Goal: Task Accomplishment & Management: Manage account settings

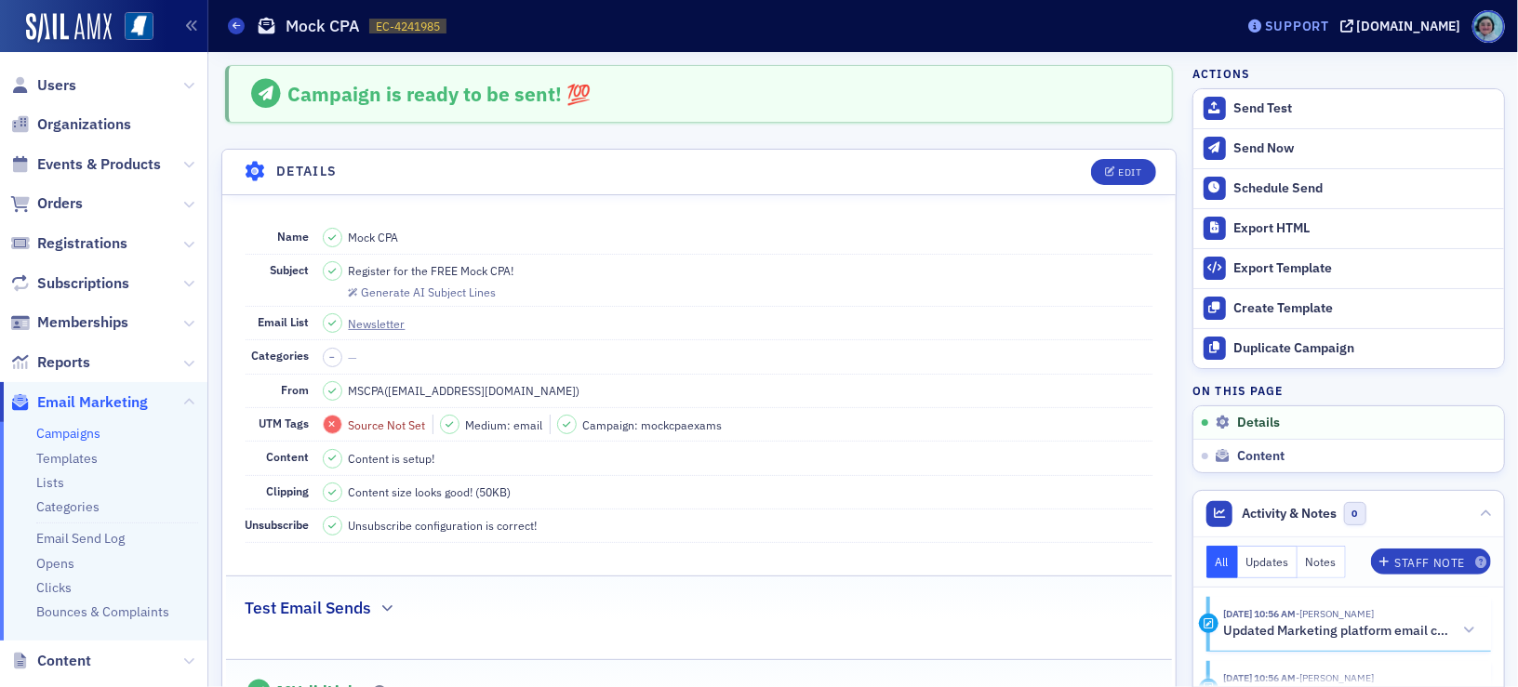
click at [1321, 20] on div "Support" at bounding box center [1297, 26] width 64 height 17
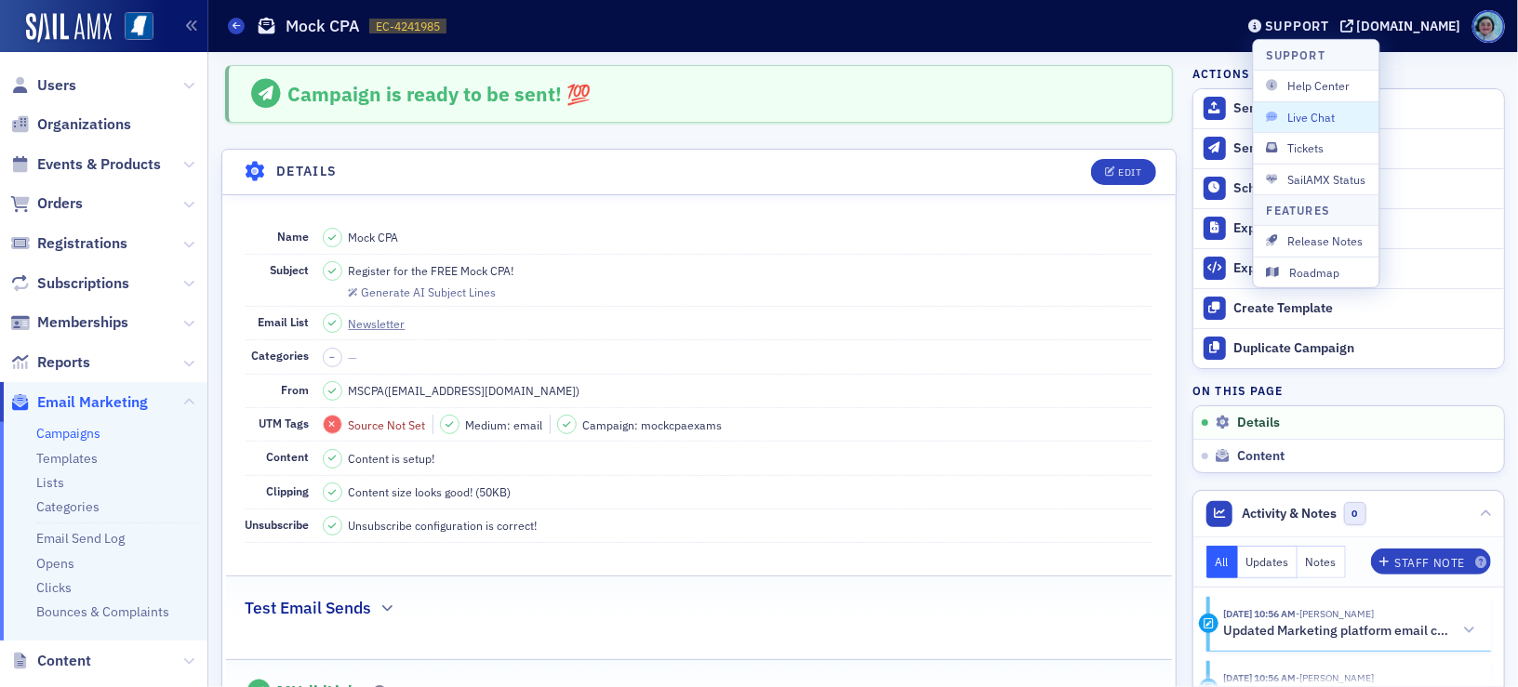
click at [1341, 112] on span "Live Chat" at bounding box center [1315, 117] width 99 height 17
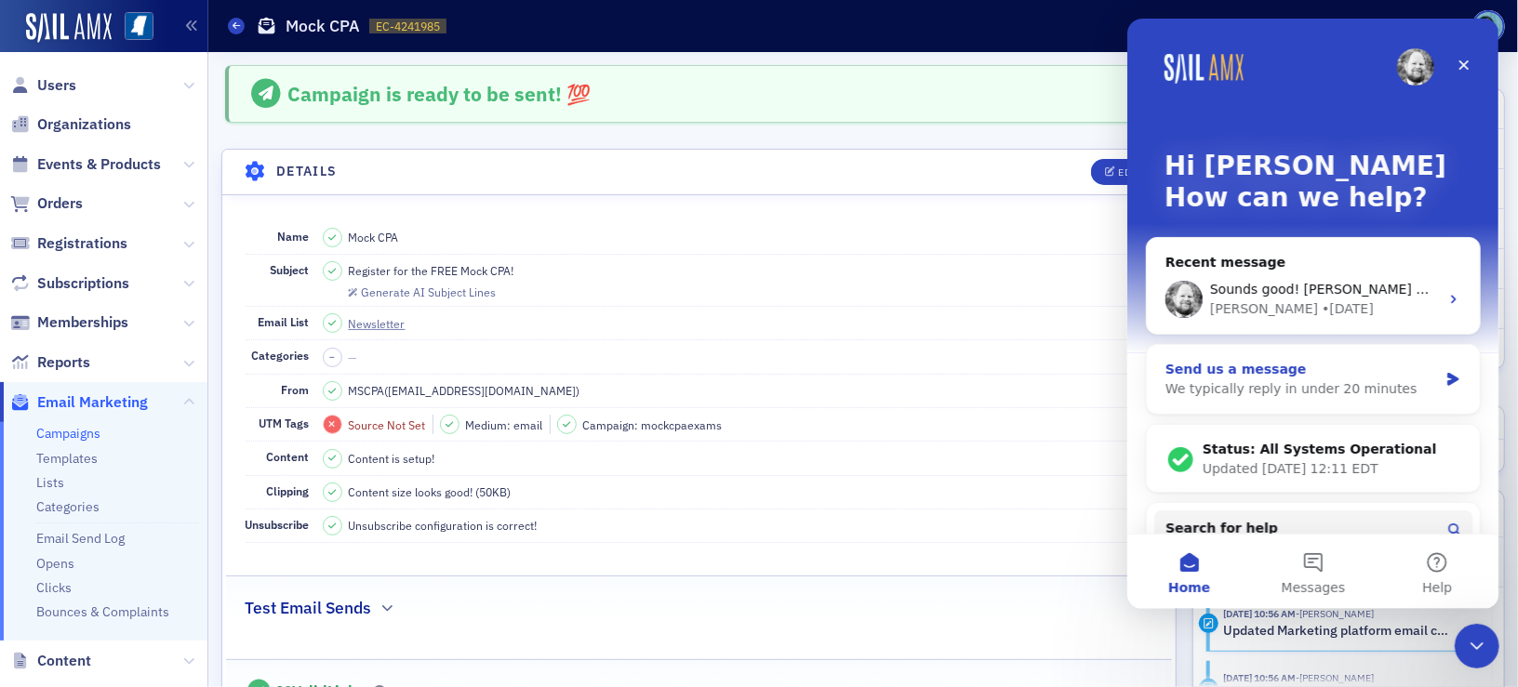
click at [1282, 374] on div "Send us a message" at bounding box center [1300, 370] width 272 height 20
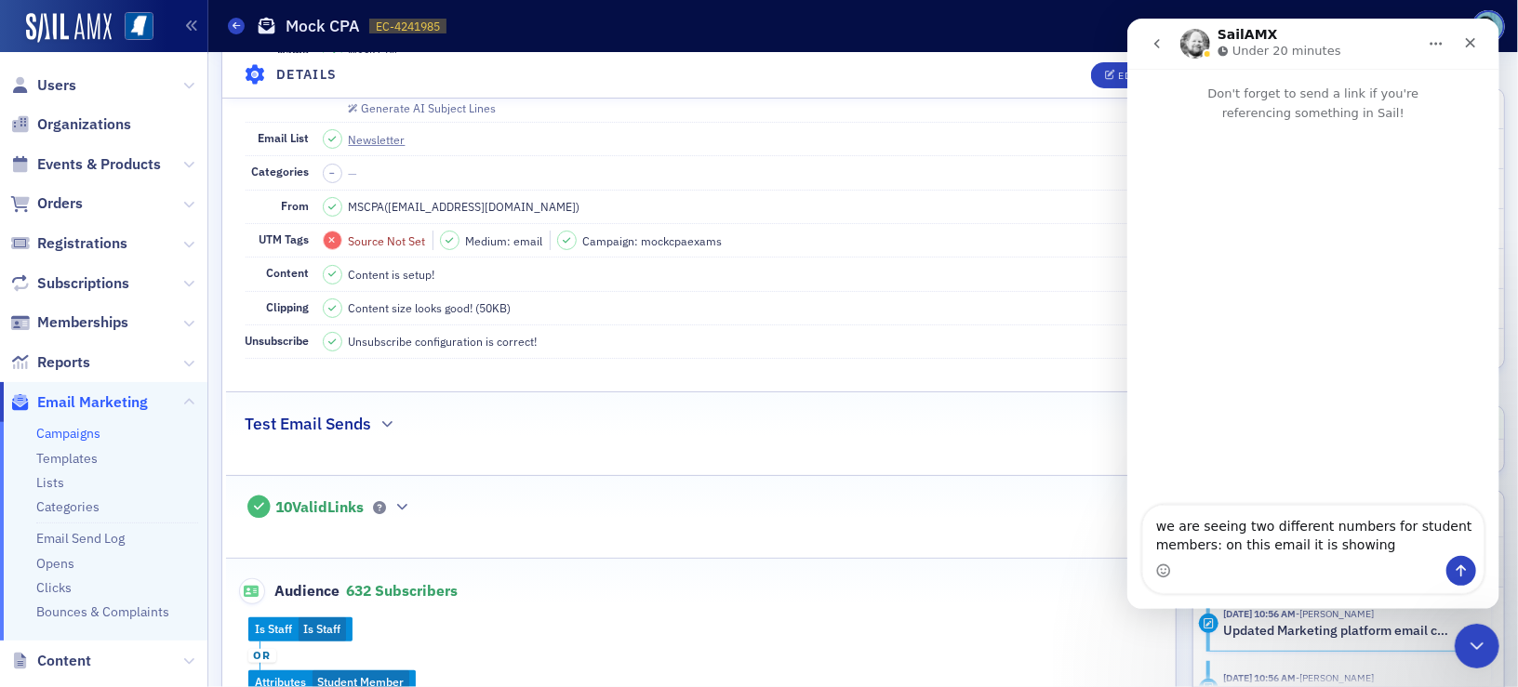
scroll to position [186, 0]
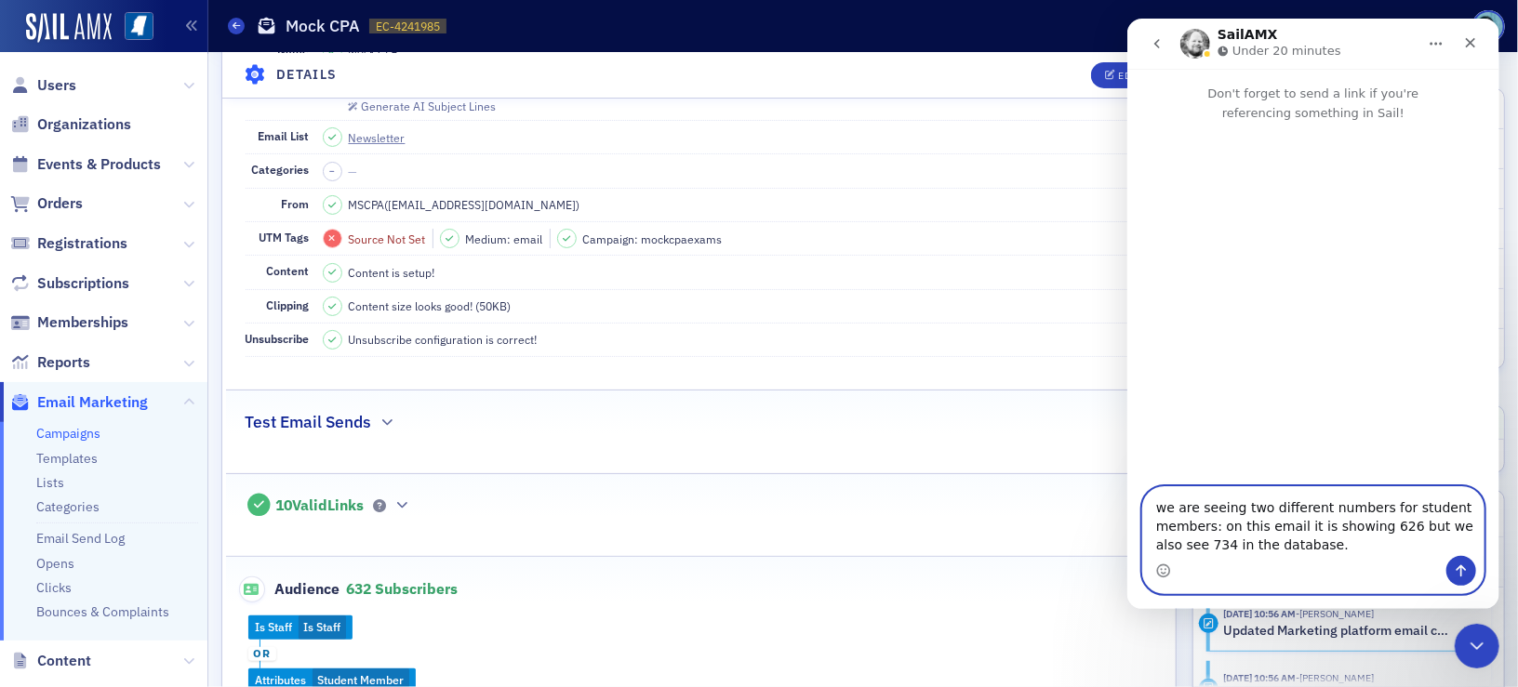
click at [1317, 537] on textarea "we are seeing two different numbers for student members: on this email it is sh…" at bounding box center [1312, 521] width 340 height 69
paste textarea "[URL][DOMAIN_NAME]"
type textarea "we are seeing two different numbers for student members: on this email it is sh…"
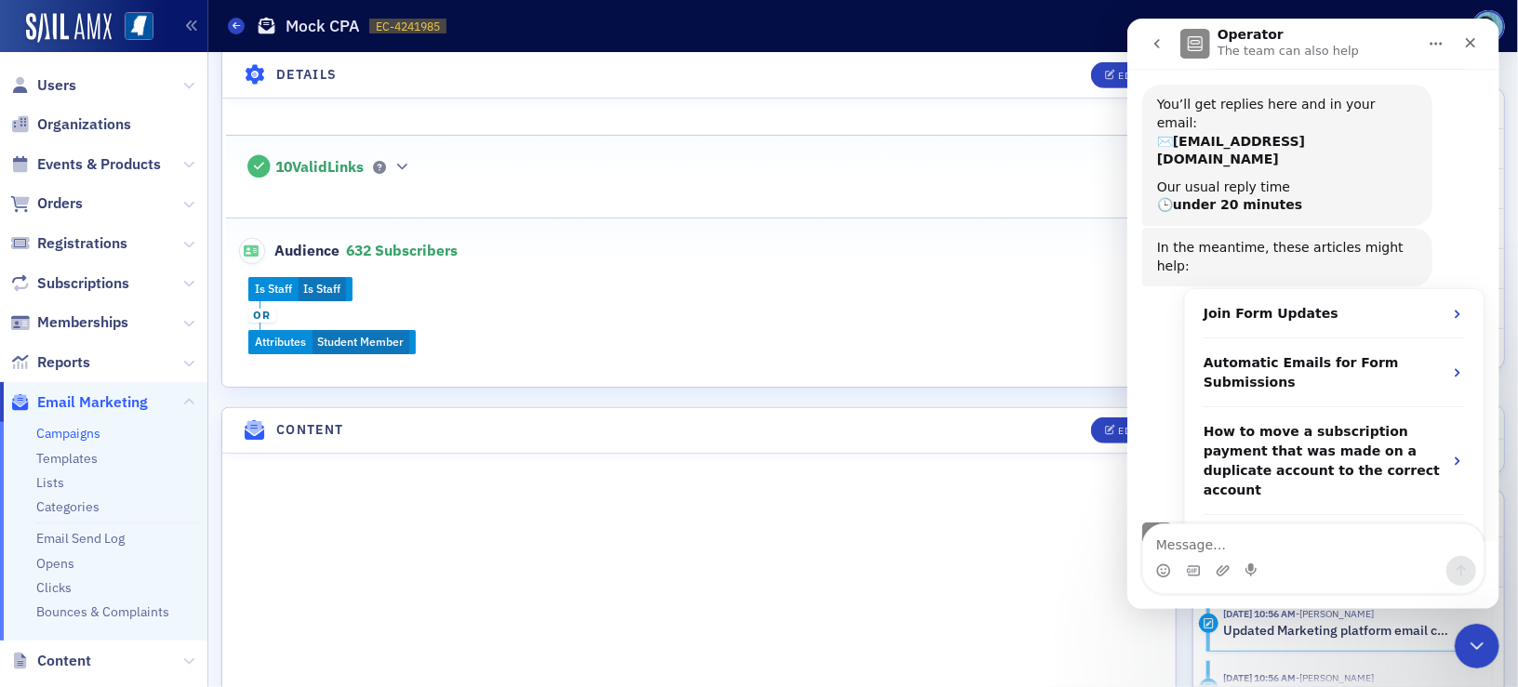
scroll to position [558, 0]
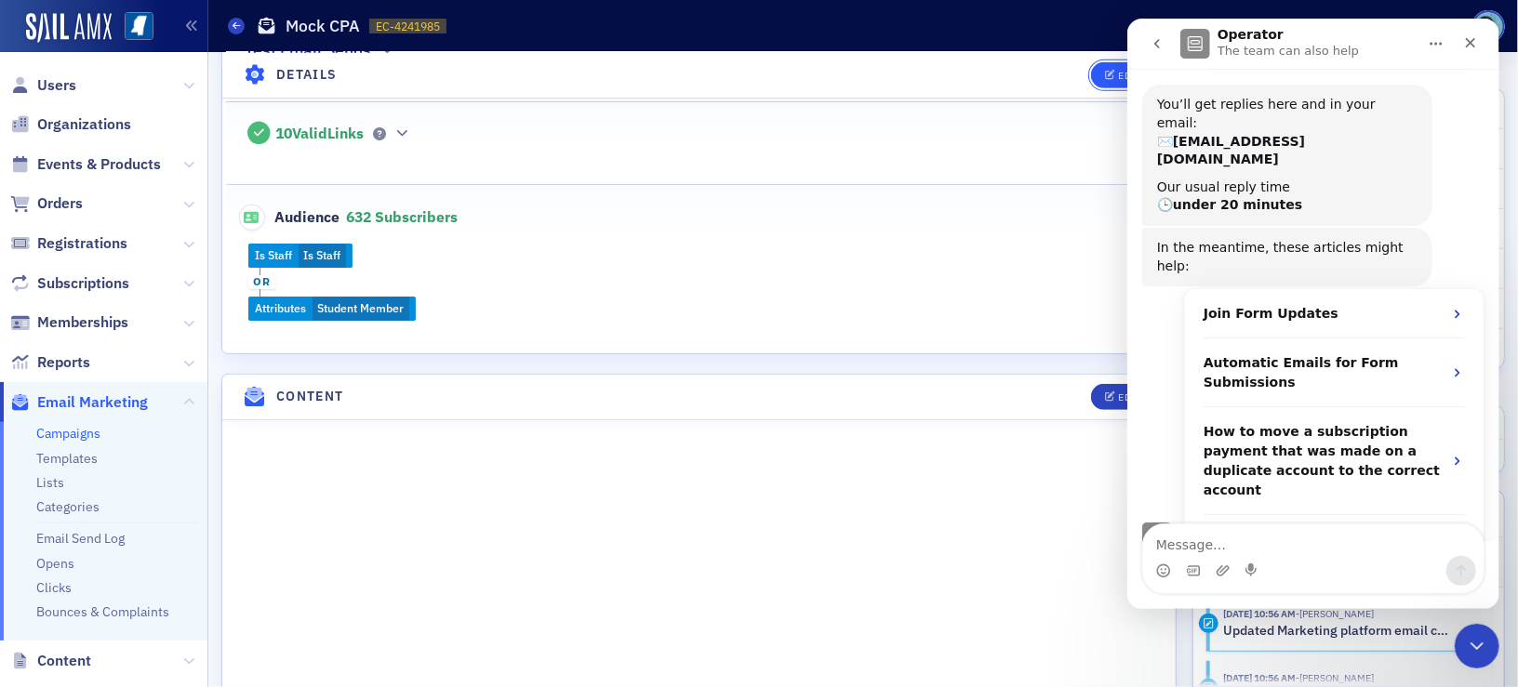
click at [1091, 75] on button "Edit" at bounding box center [1123, 74] width 64 height 26
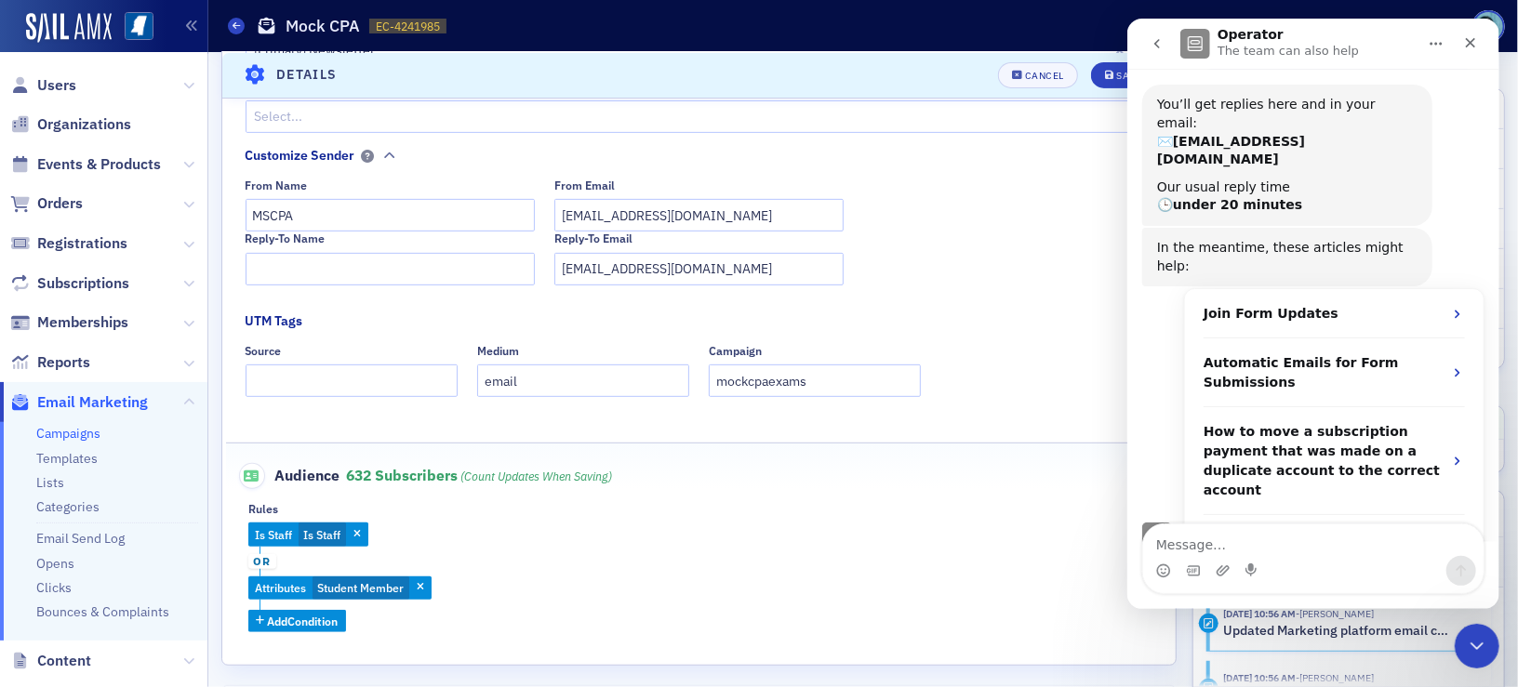
scroll to position [551, 0]
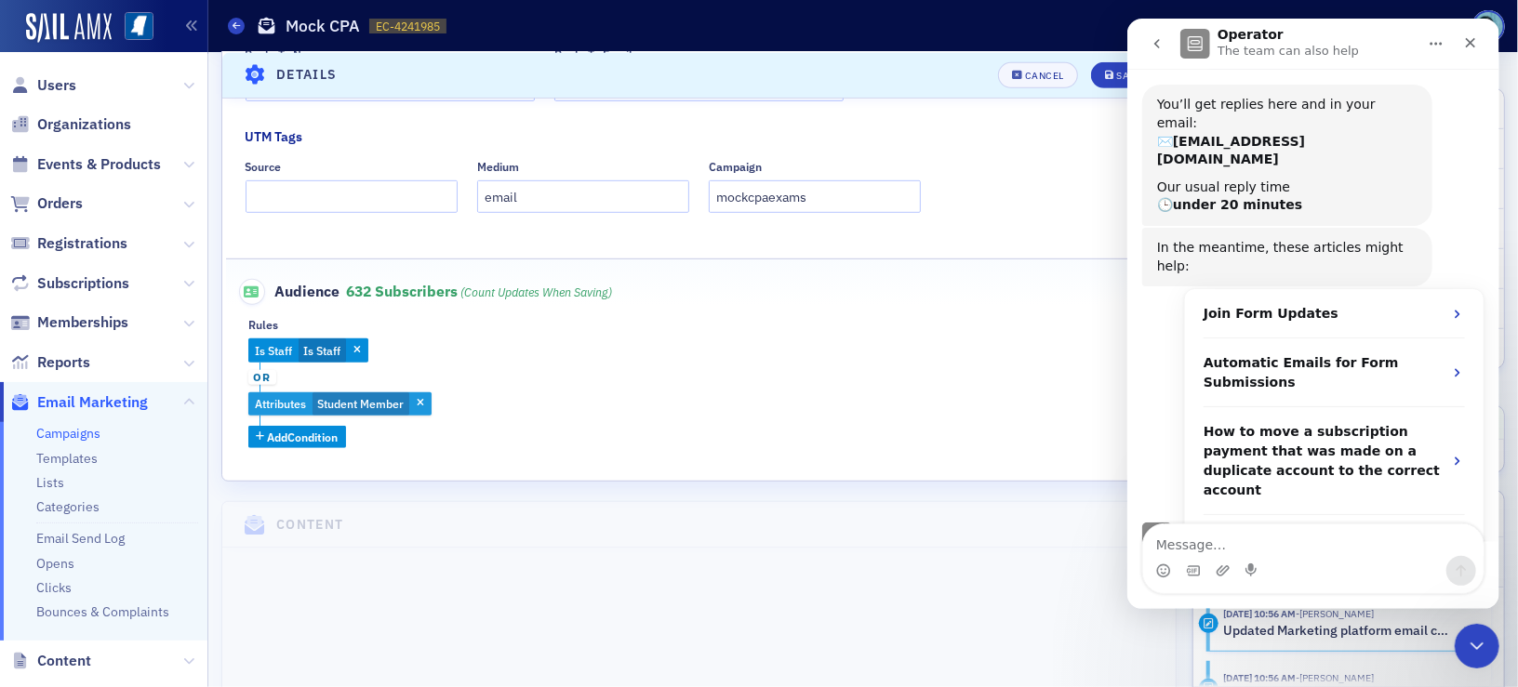
click at [366, 408] on span "Student Member" at bounding box center [360, 403] width 86 height 15
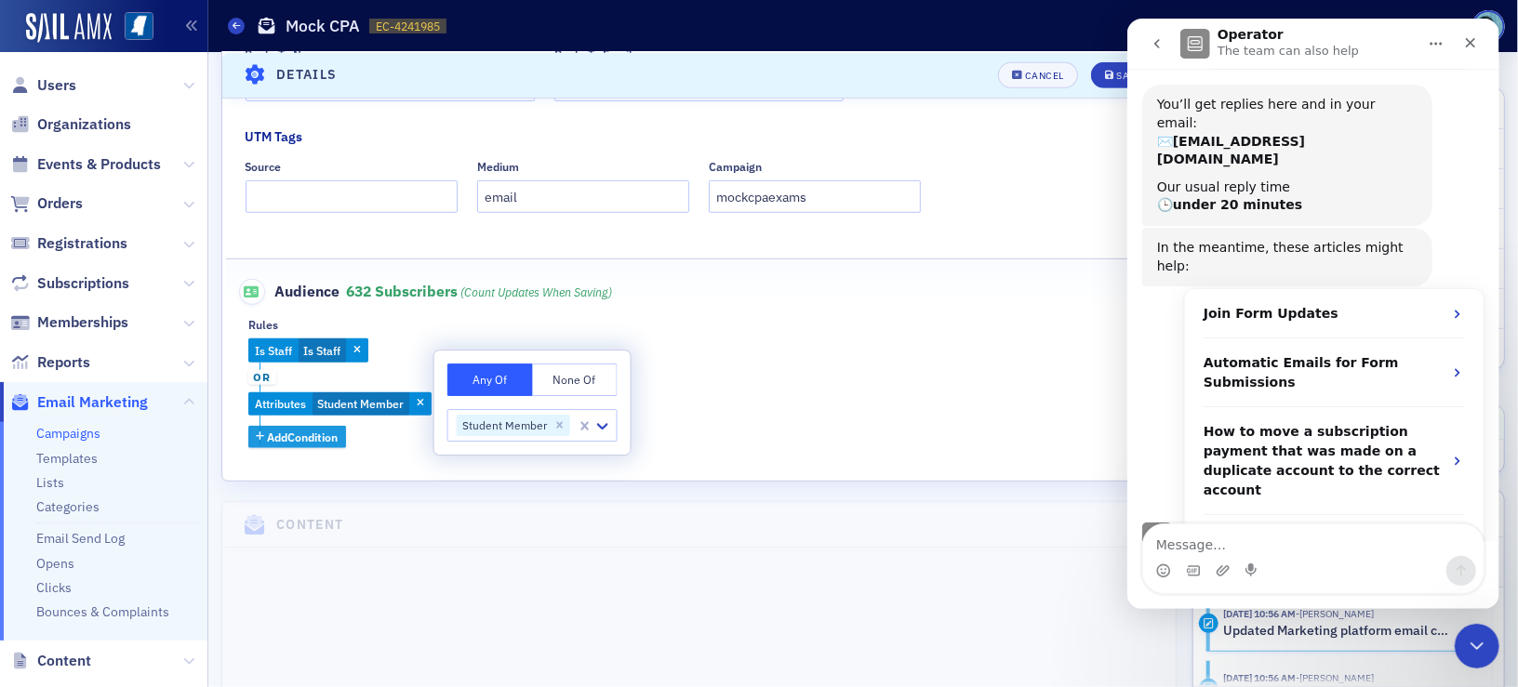
click at [316, 432] on span "Add Condition" at bounding box center [303, 437] width 71 height 17
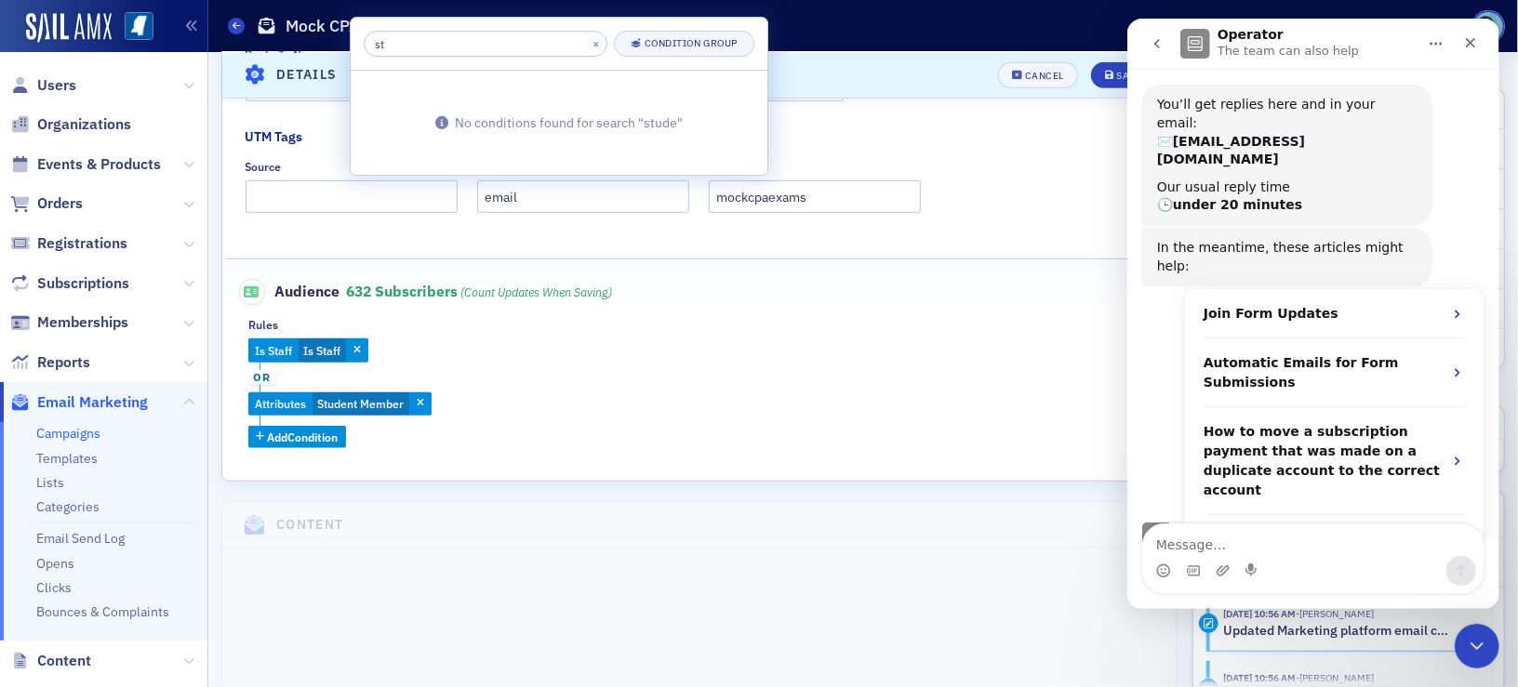
type input "s"
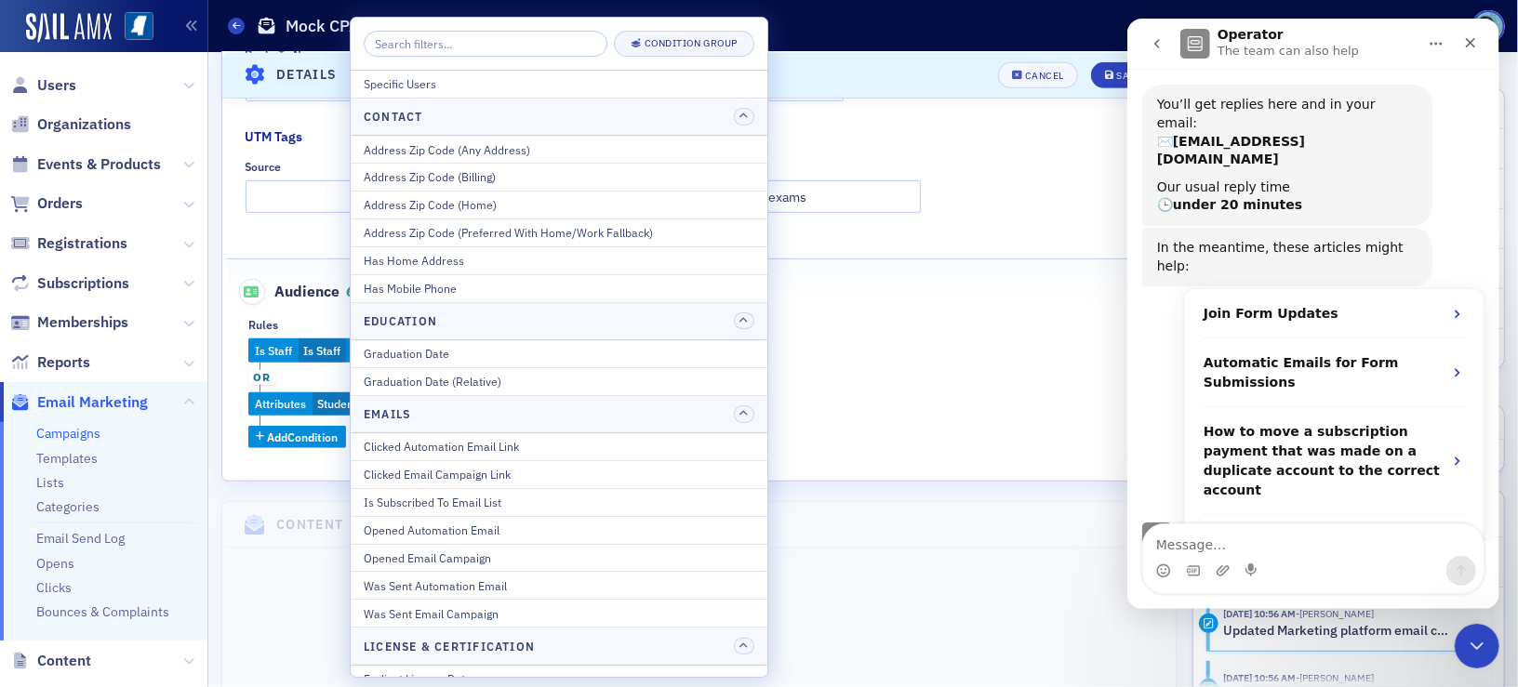
click at [837, 373] on div "Is Staff Is Staff or Attributes Student Member Add Condition" at bounding box center [698, 393] width 901 height 110
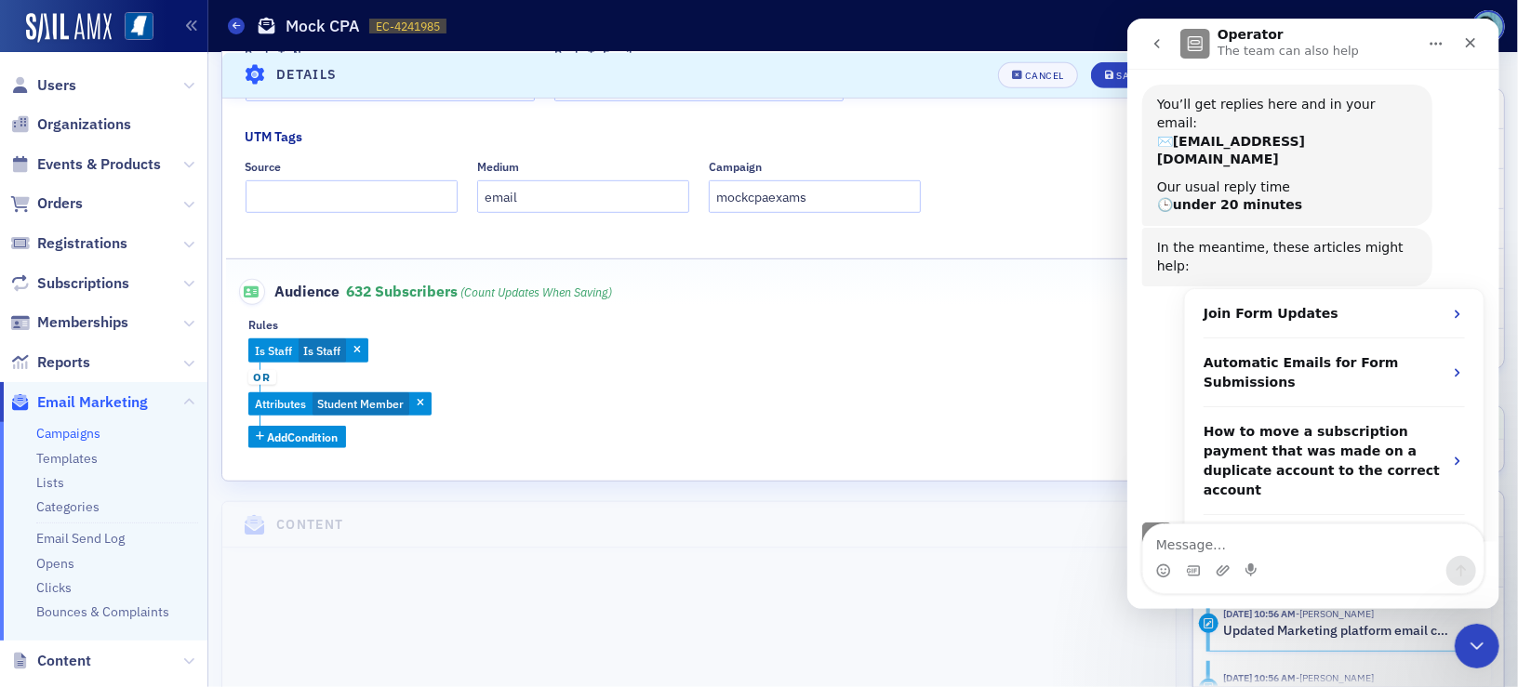
click at [328, 452] on fieldset "Audience 632 Subscribers (count updates when saving) Rules Is Staff Is Staff or…" at bounding box center [699, 356] width 947 height 196
click at [328, 445] on button "Add Condition" at bounding box center [297, 437] width 98 height 23
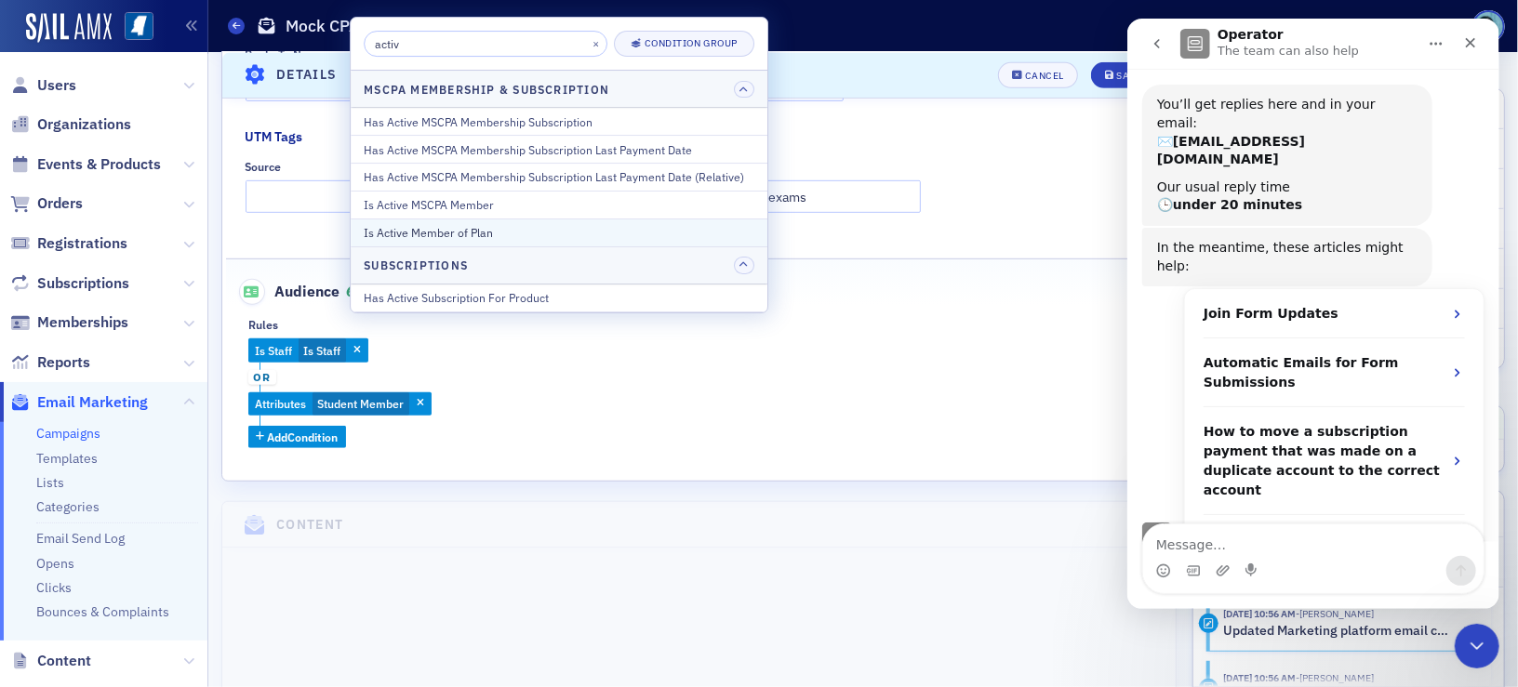
type input "activ"
click at [539, 226] on div "Is Active Member of Plan" at bounding box center [559, 232] width 391 height 17
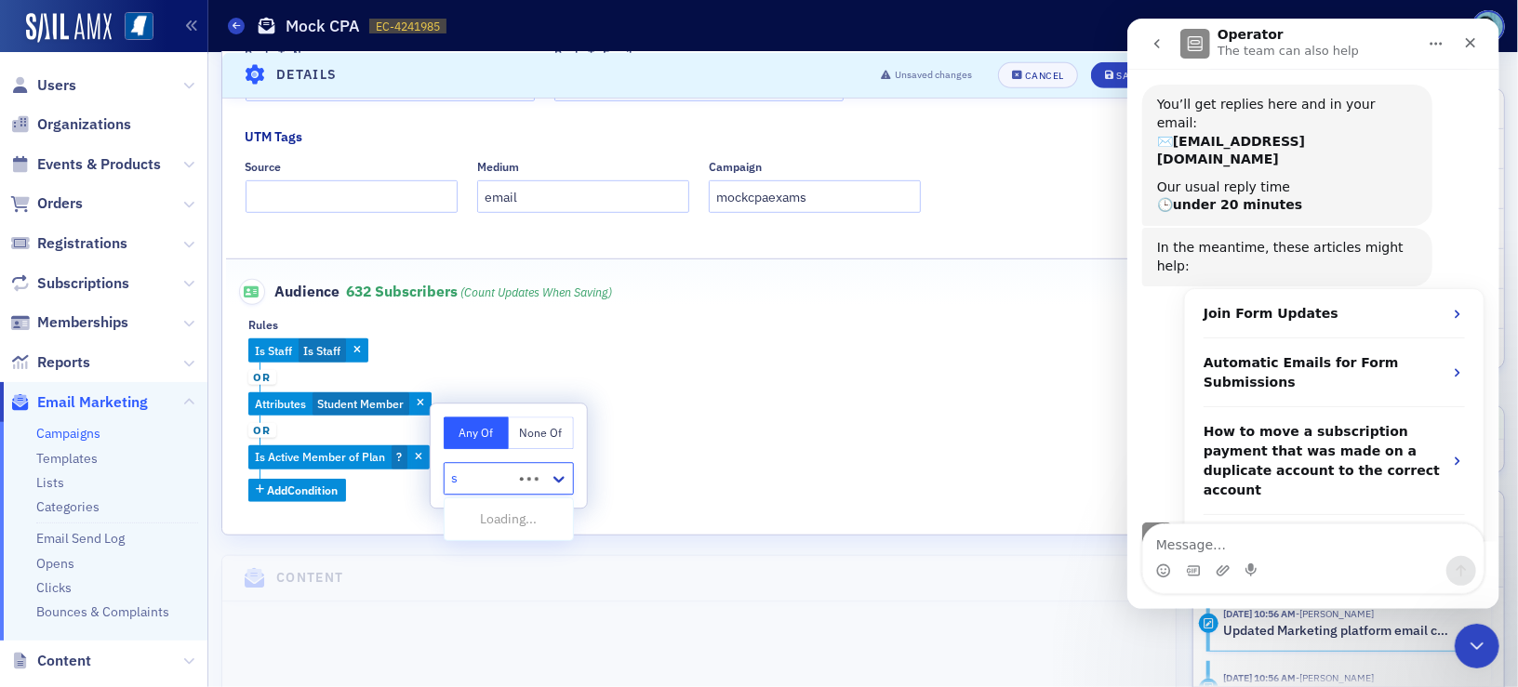
type input "st"
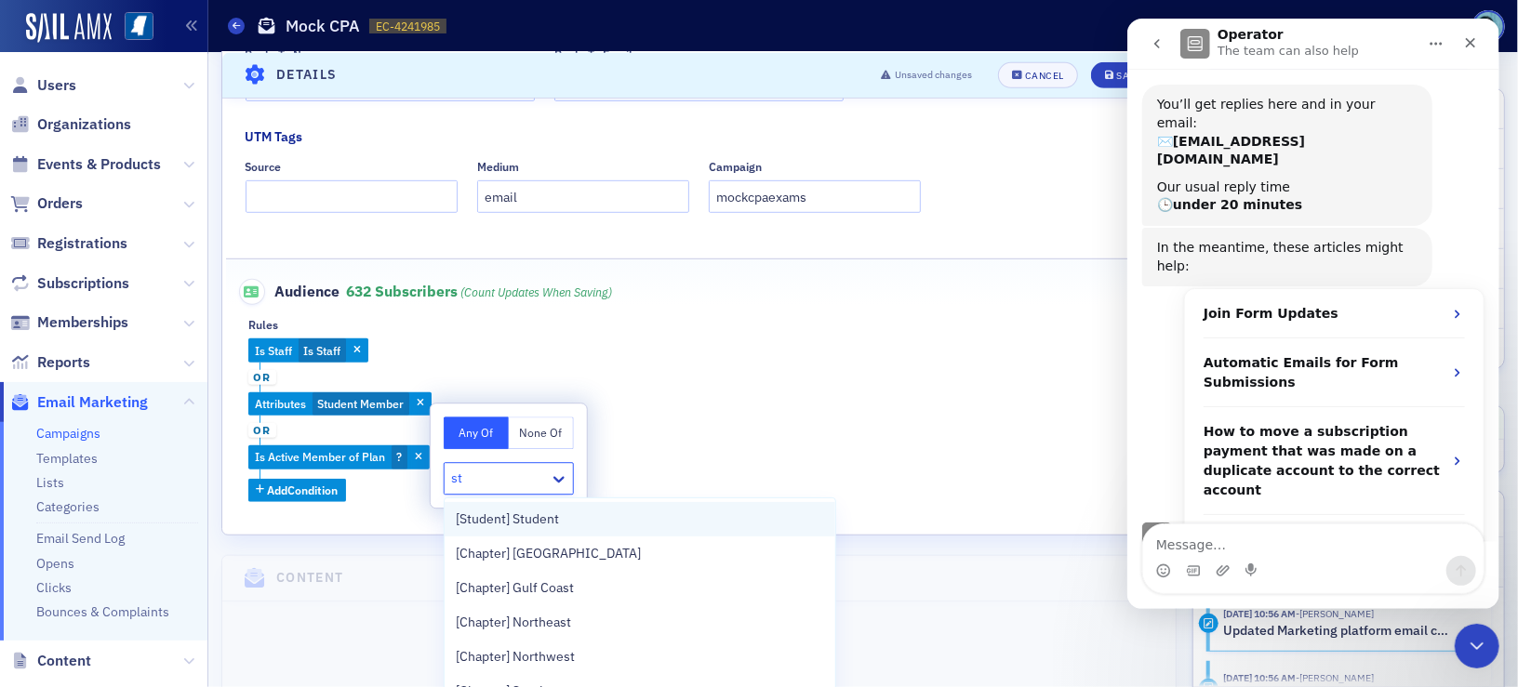
click at [594, 526] on div "[Student] Student" at bounding box center [640, 520] width 368 height 20
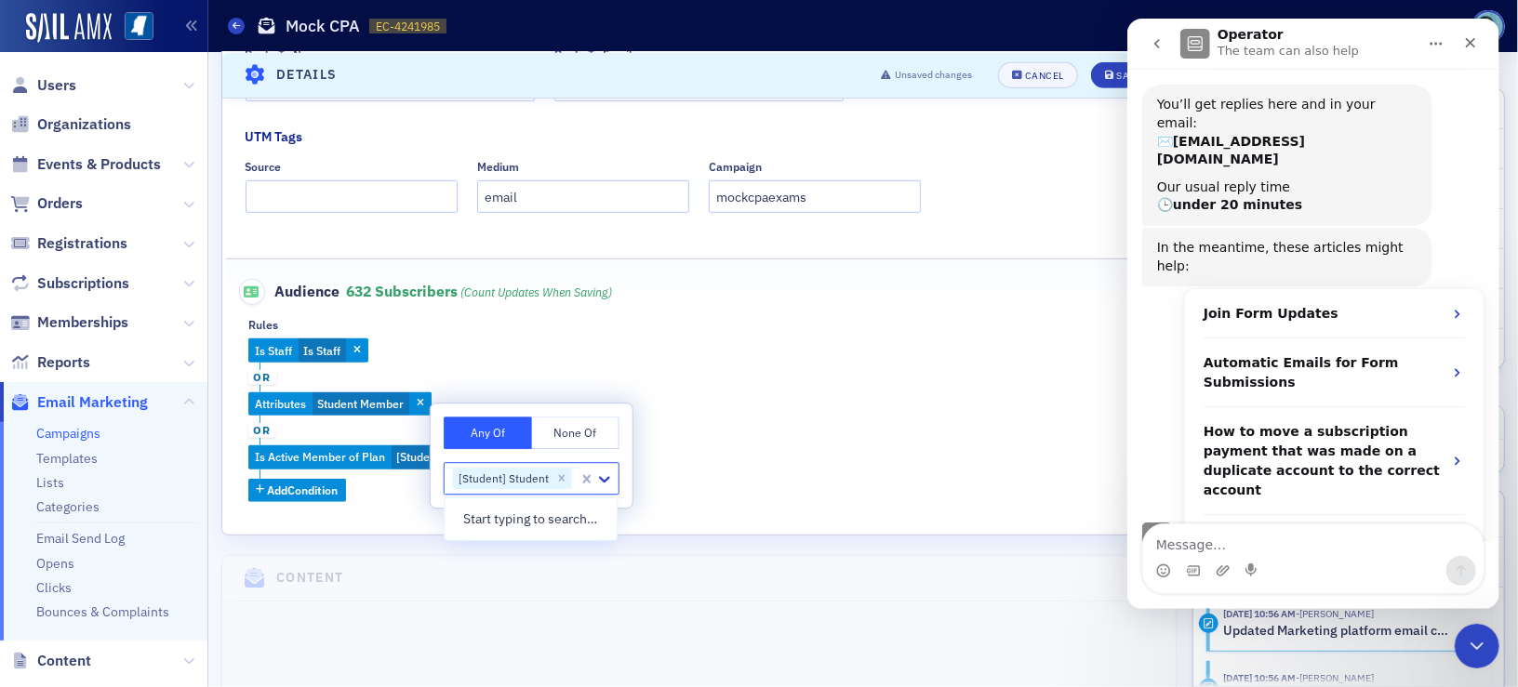
click at [645, 403] on div "Is Staff Is Staff or Attributes Student Member or Is Active Member of Plan [Stu…" at bounding box center [698, 419] width 901 height 163
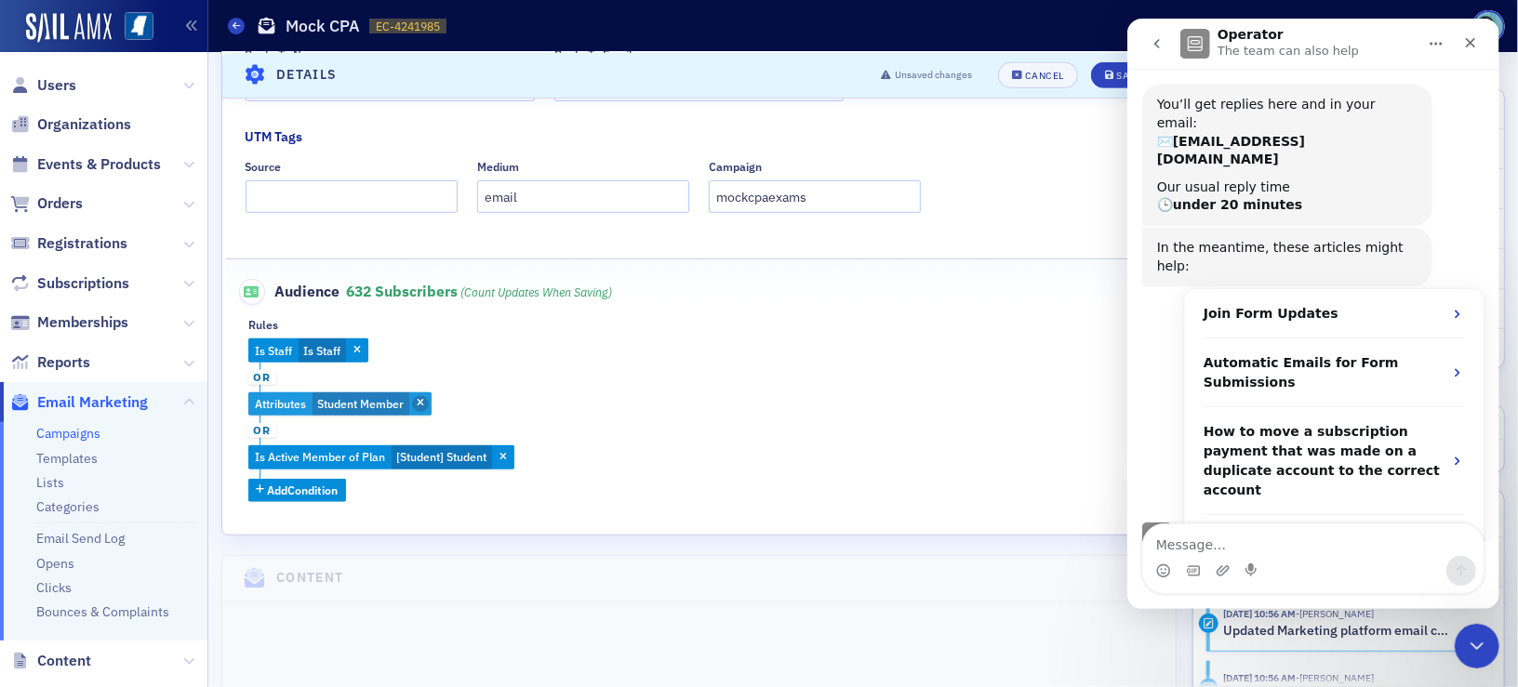
click at [424, 399] on icon "button" at bounding box center [420, 404] width 7 height 10
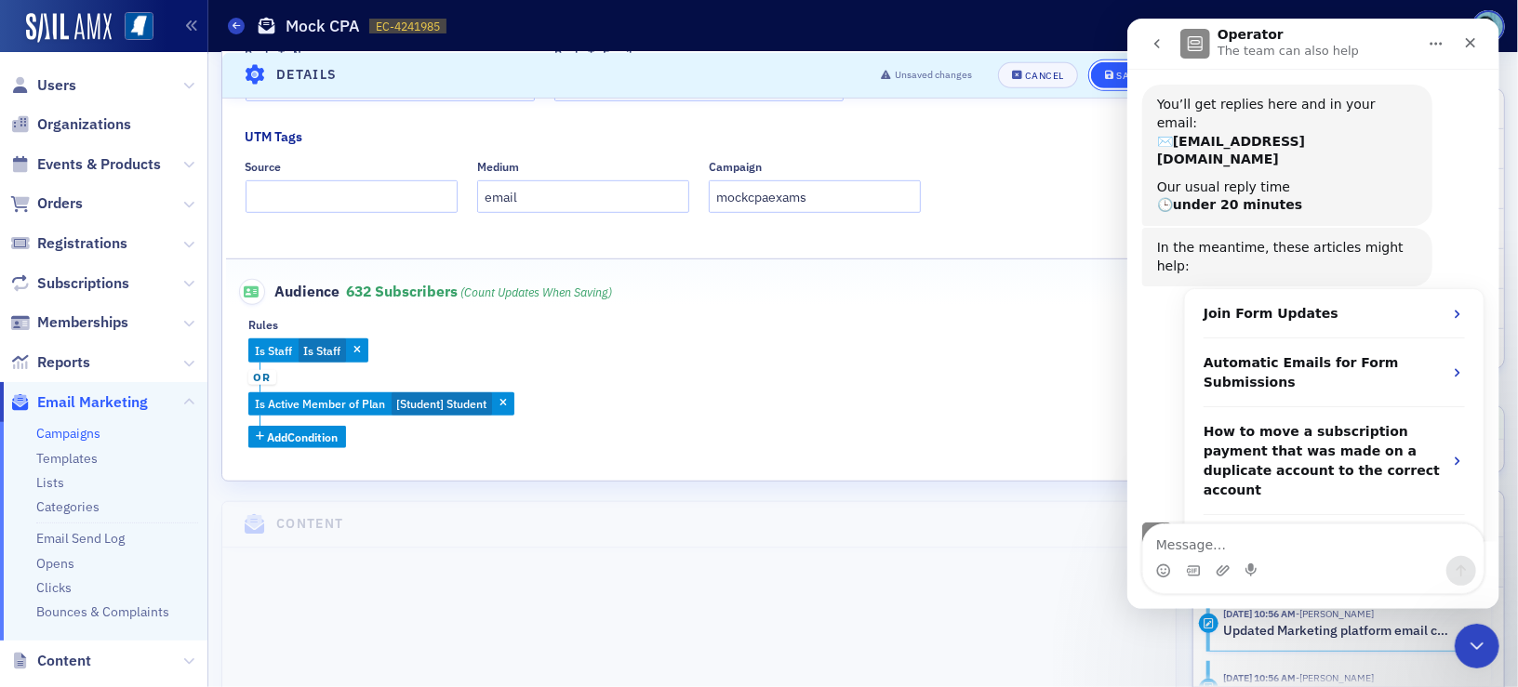
click at [1099, 80] on button "Save" at bounding box center [1123, 74] width 64 height 26
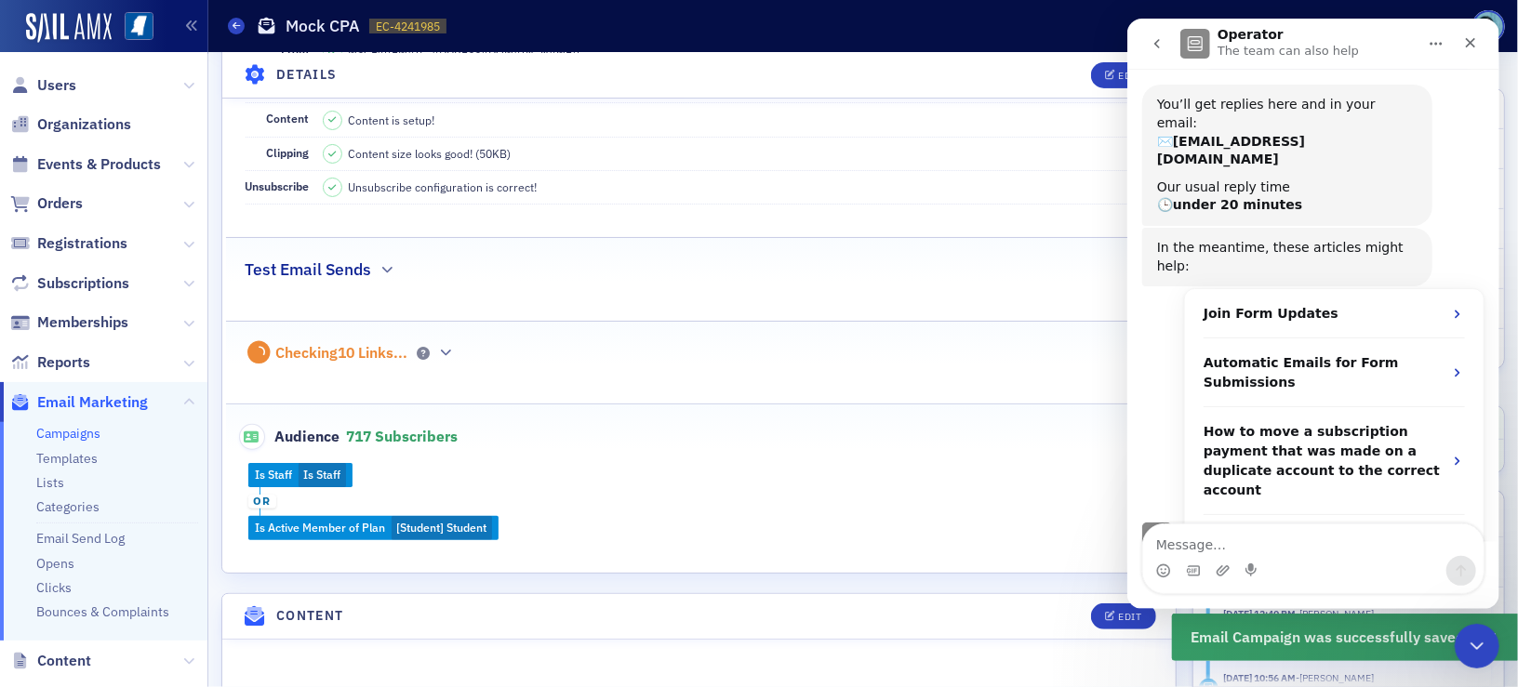
scroll to position [365, 0]
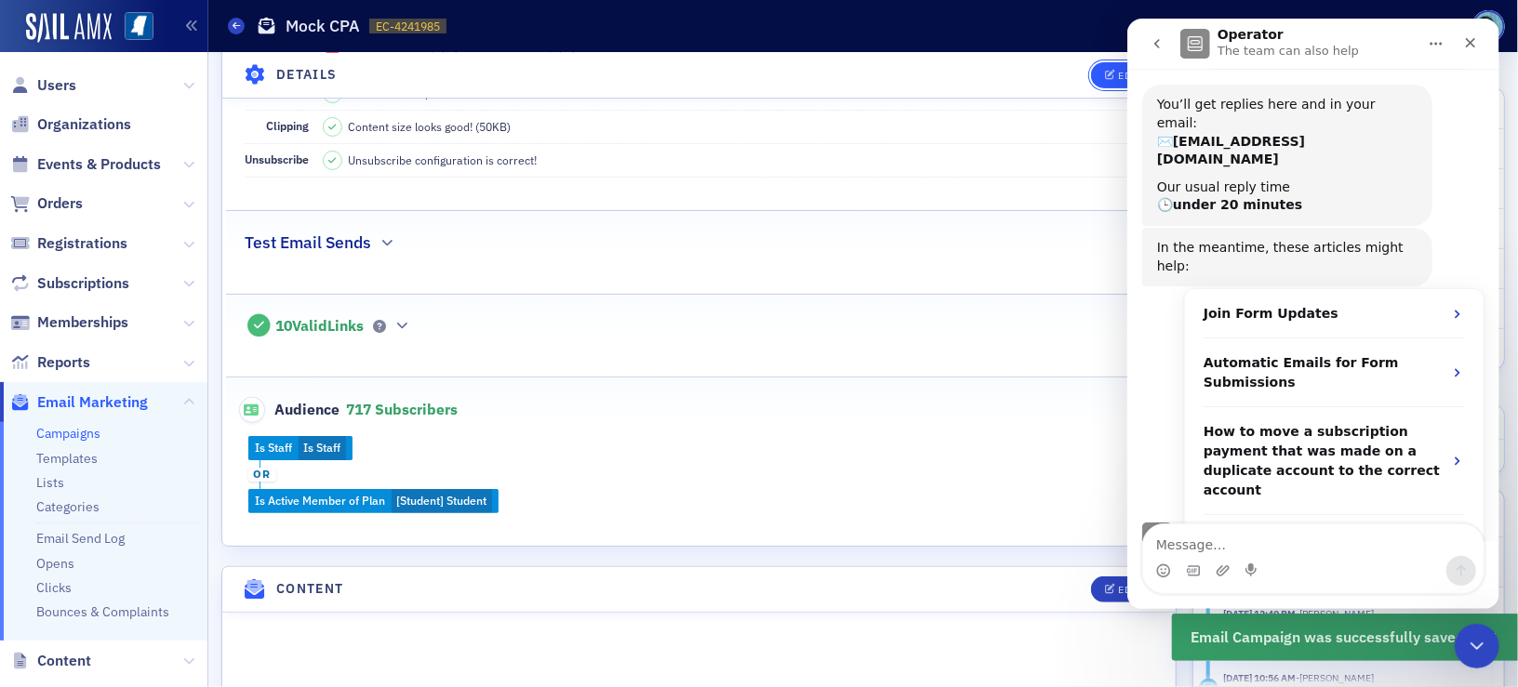
click at [1105, 74] on span "Edit" at bounding box center [1123, 75] width 36 height 10
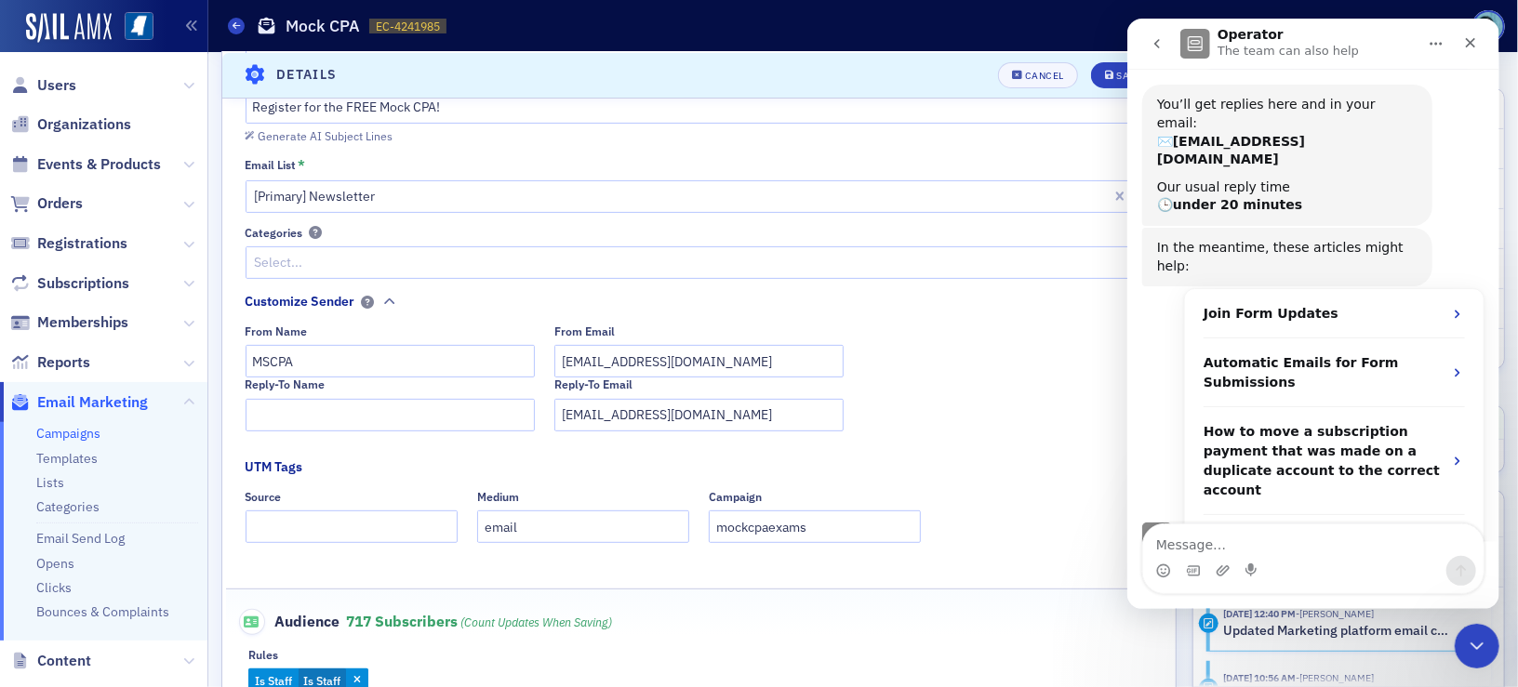
scroll to position [458, 0]
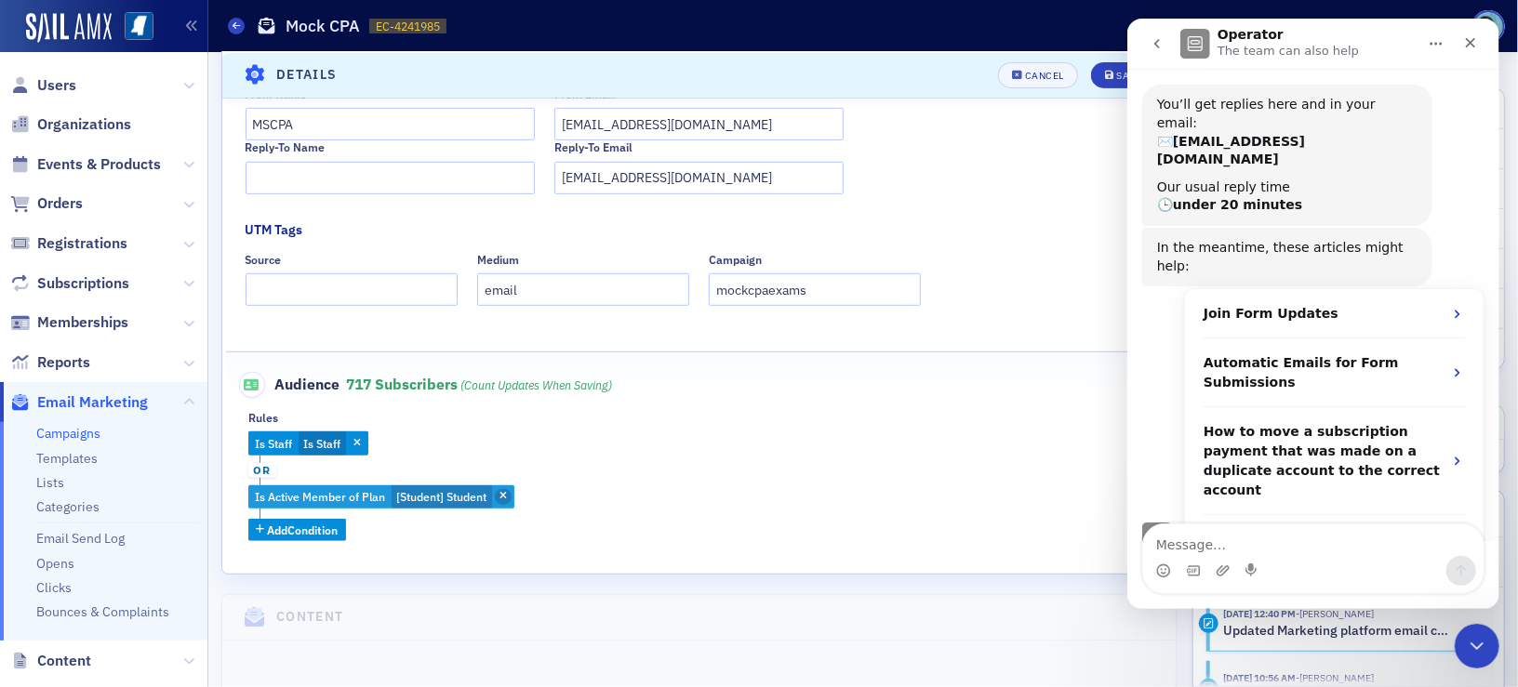
click at [505, 499] on icon "button" at bounding box center [502, 497] width 7 height 10
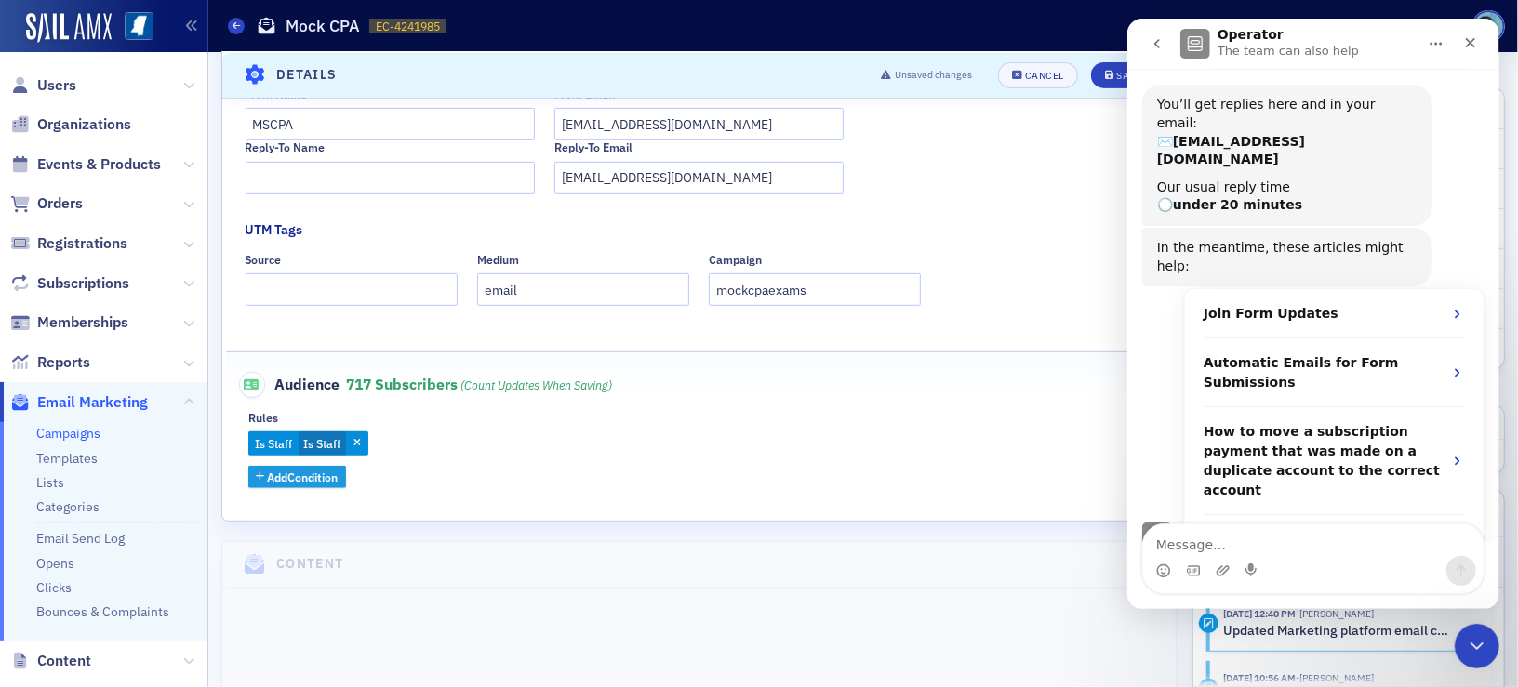
click at [325, 473] on span "Add Condition" at bounding box center [303, 477] width 71 height 17
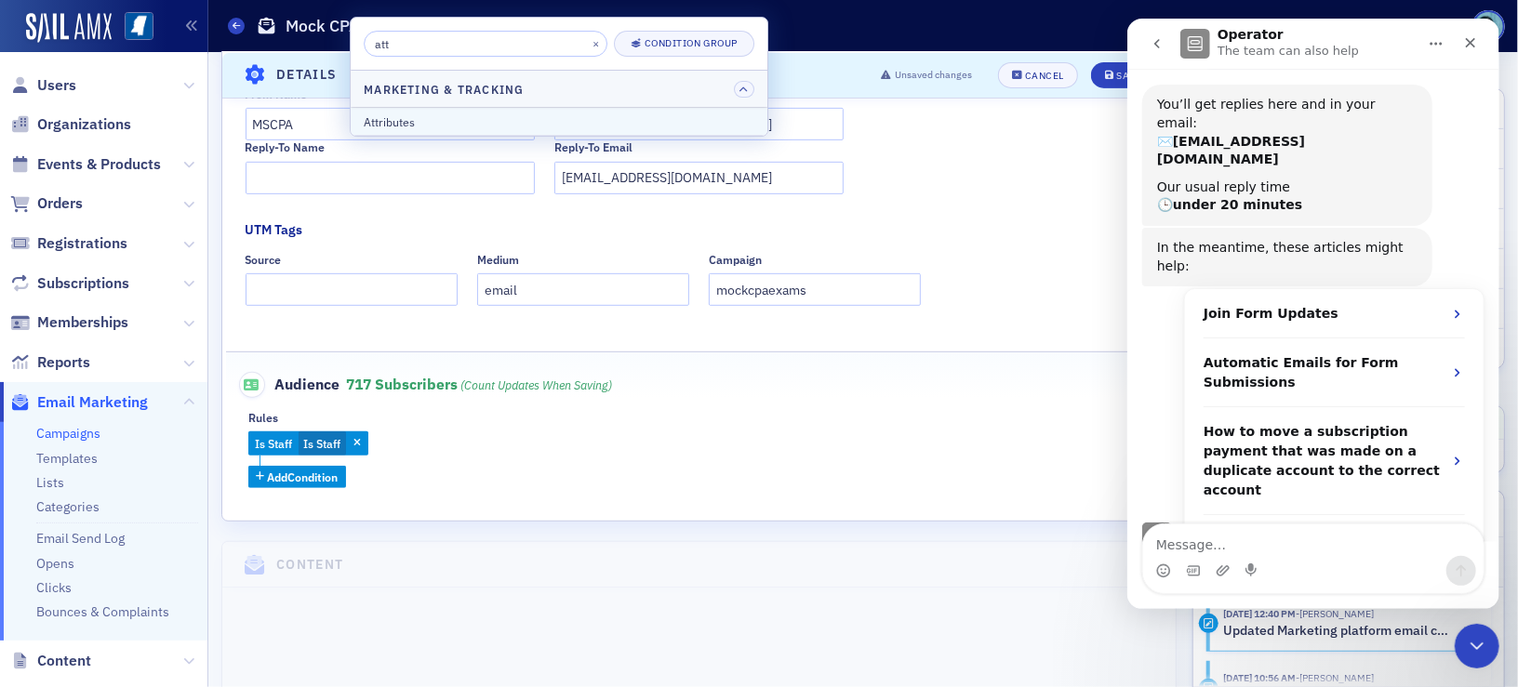
type input "att"
click at [473, 108] on button "Attributes" at bounding box center [559, 121] width 417 height 27
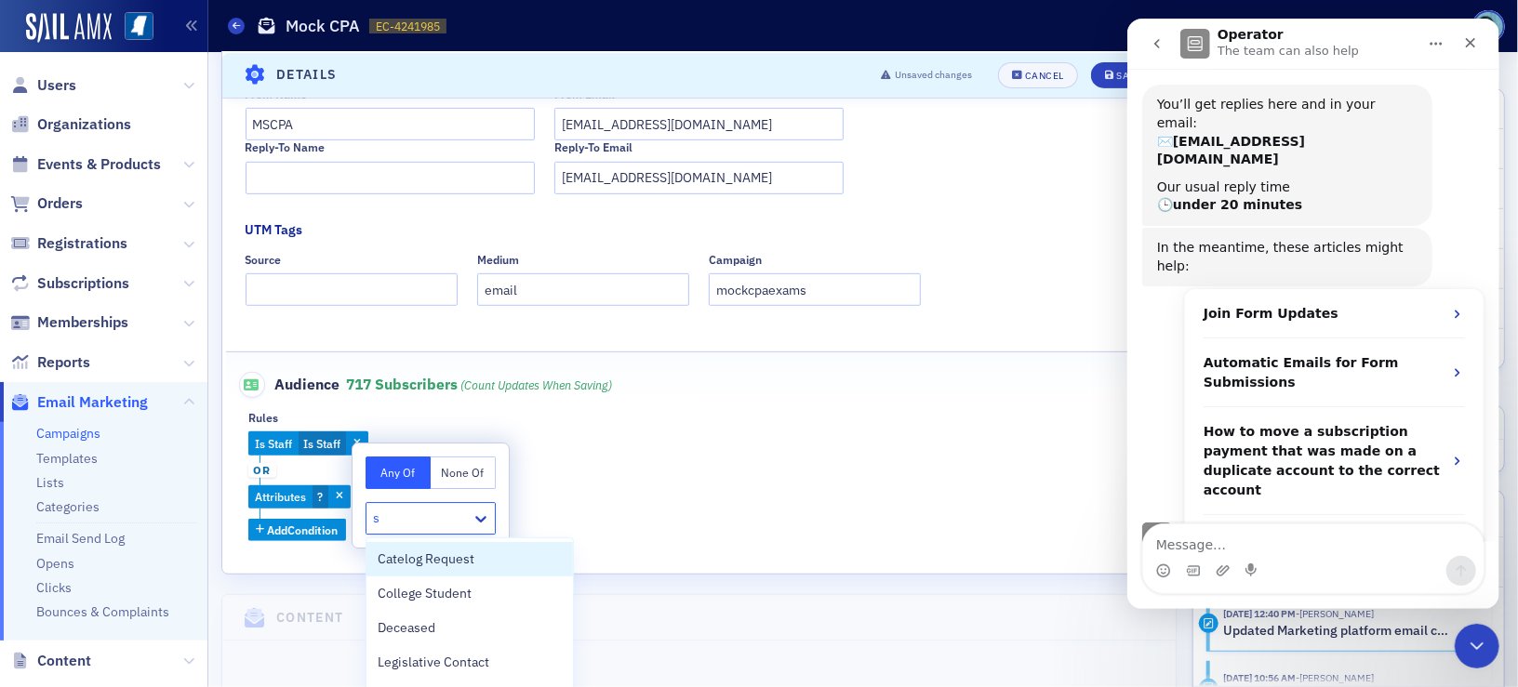
type input "st"
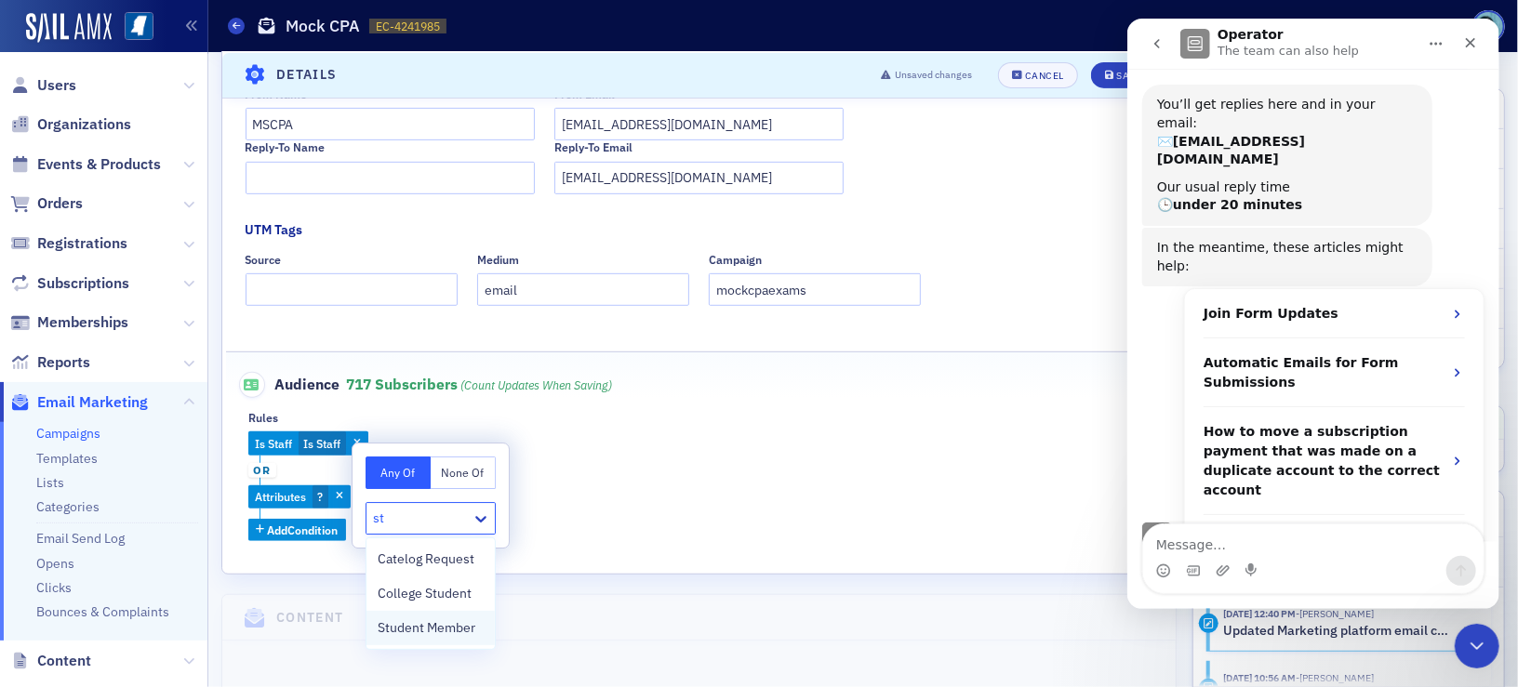
click at [431, 630] on span "Student Member" at bounding box center [427, 628] width 98 height 20
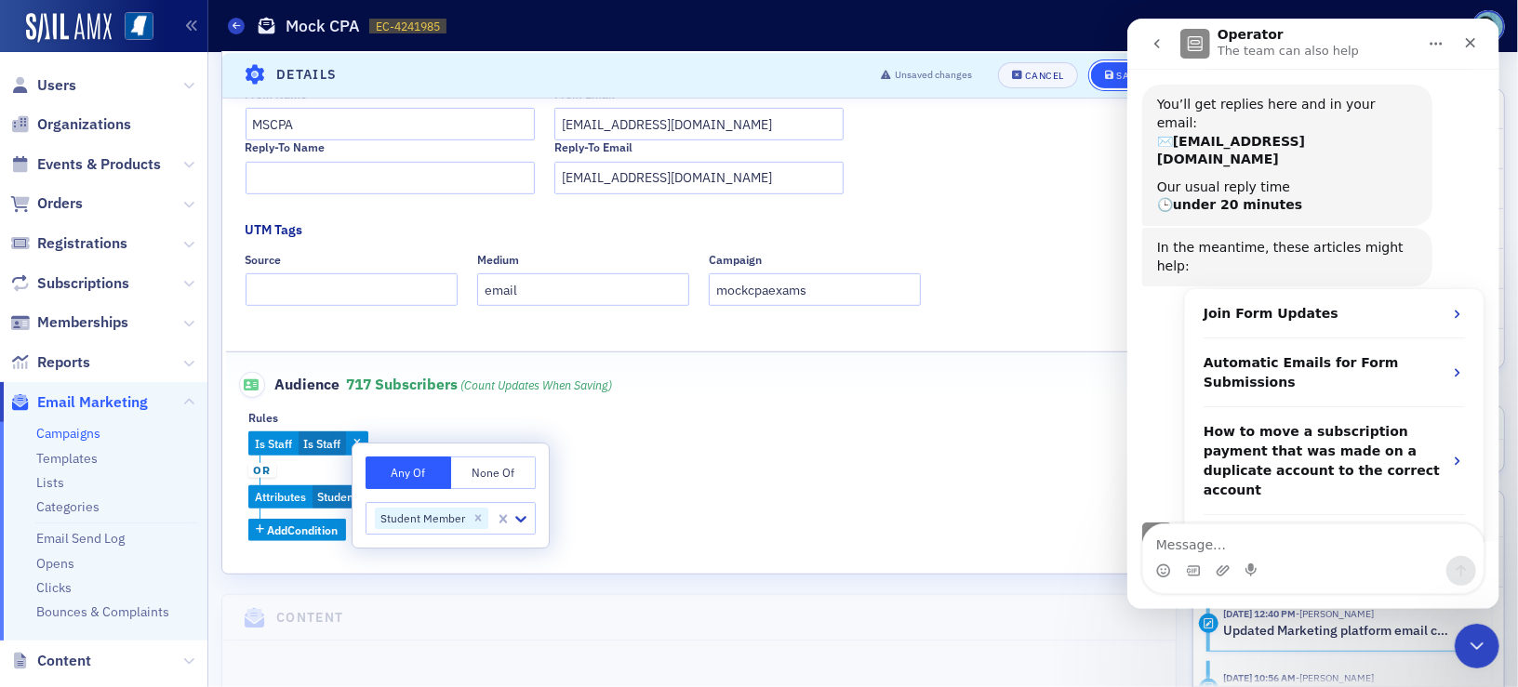
click at [1091, 79] on button "Save" at bounding box center [1123, 74] width 64 height 26
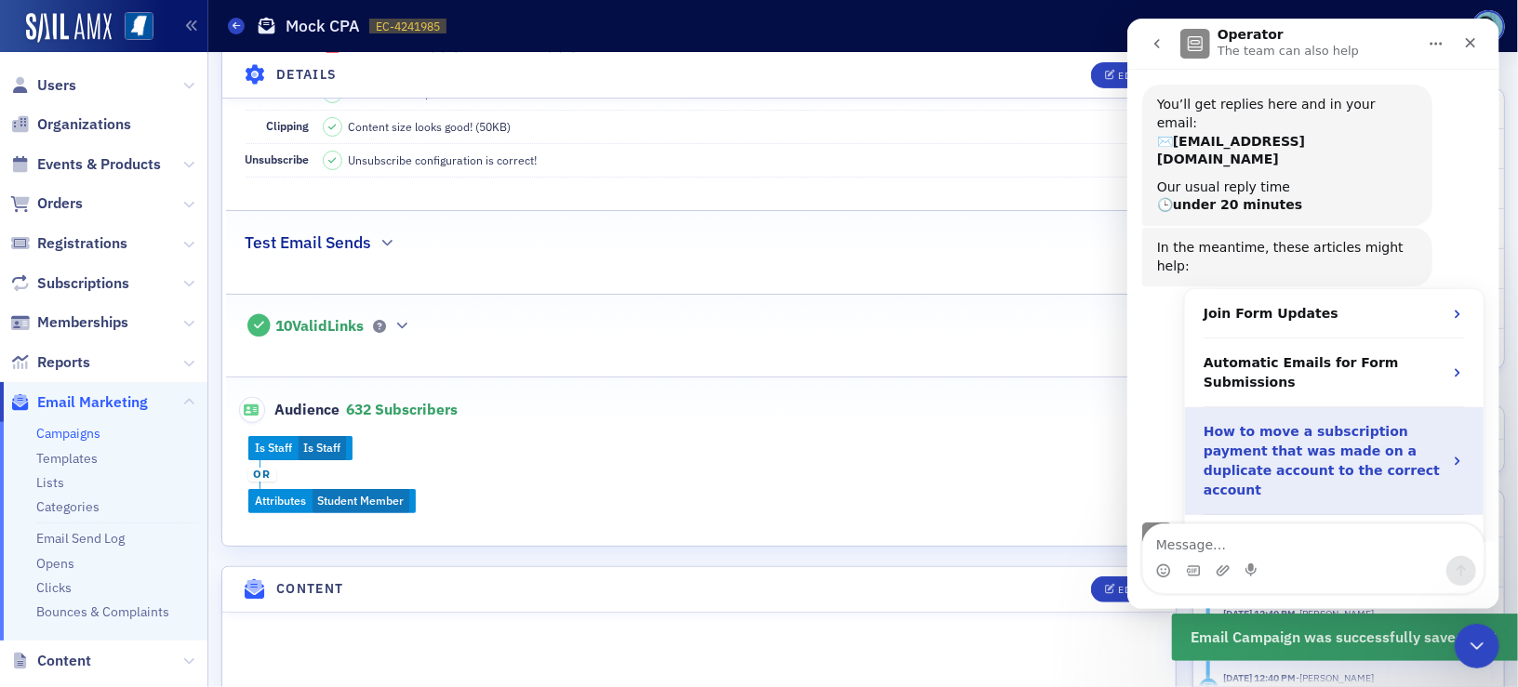
scroll to position [0, 0]
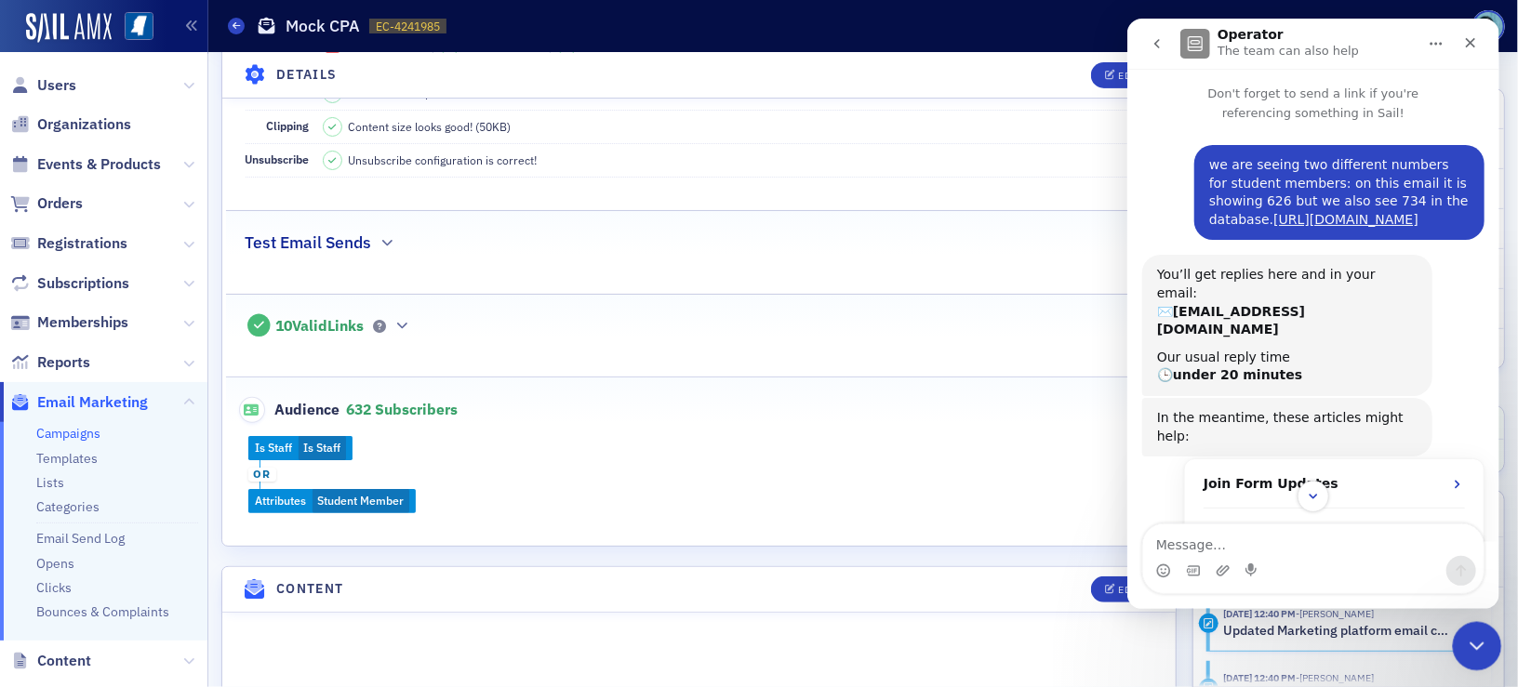
click at [1474, 661] on div "Close Intercom Messenger" at bounding box center [1473, 643] width 45 height 45
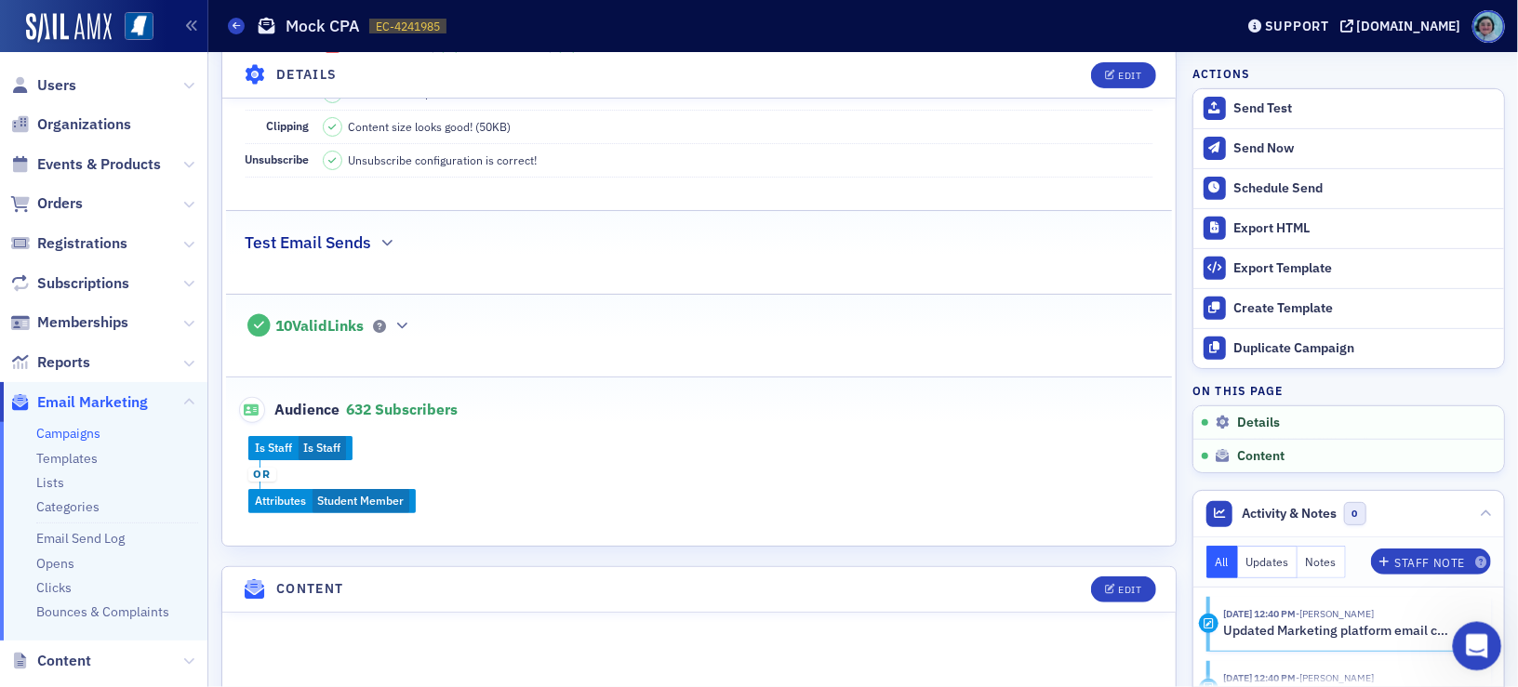
scroll to position [170, 0]
click at [231, 22] on span at bounding box center [236, 26] width 17 height 17
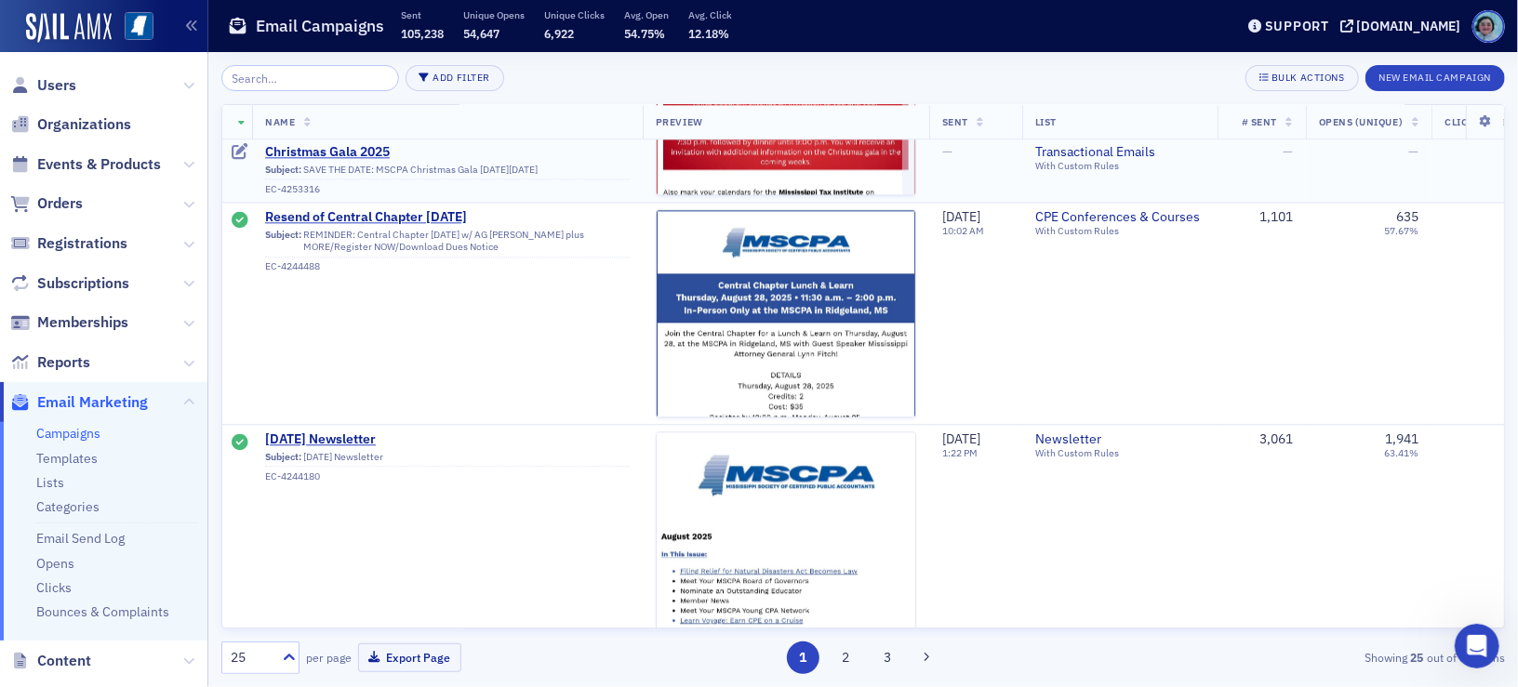
scroll to position [2697, 0]
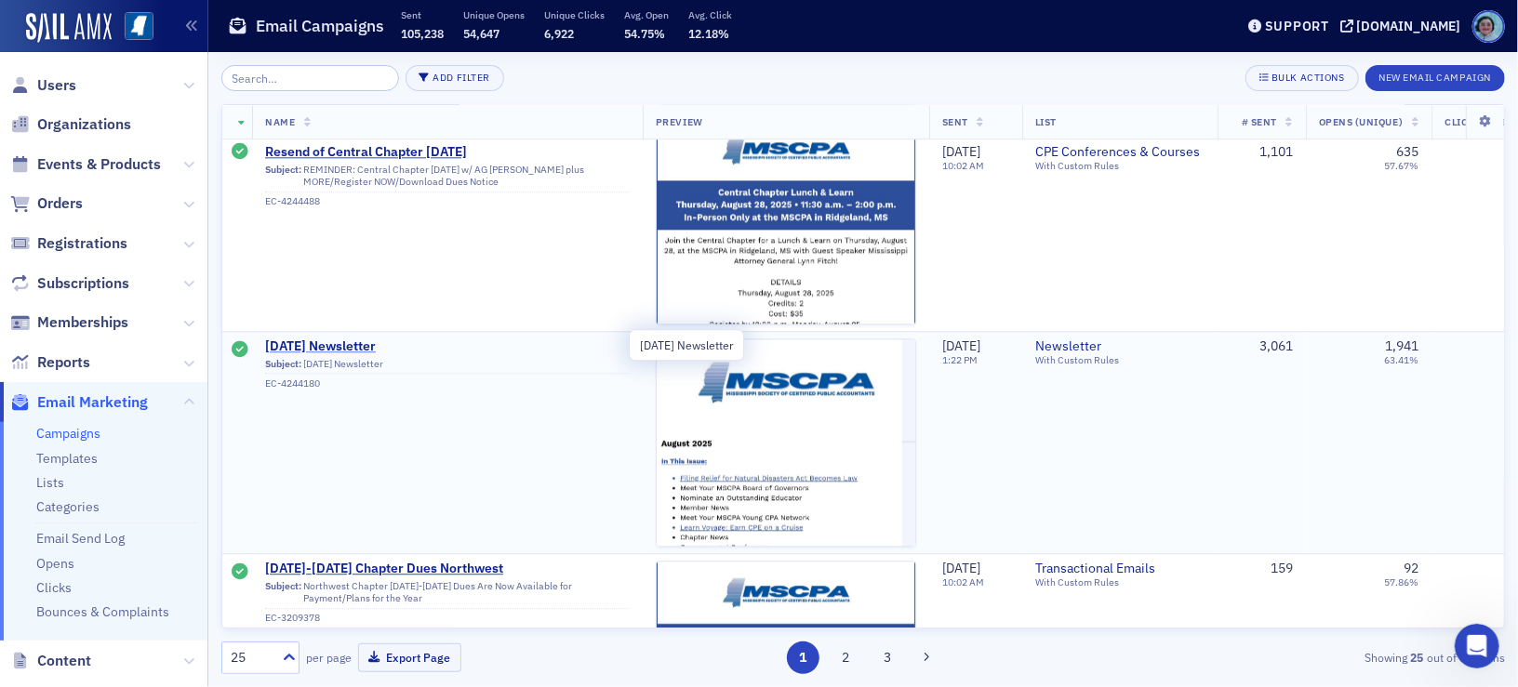
click at [352, 338] on span "[DATE] Newsletter" at bounding box center [447, 346] width 365 height 17
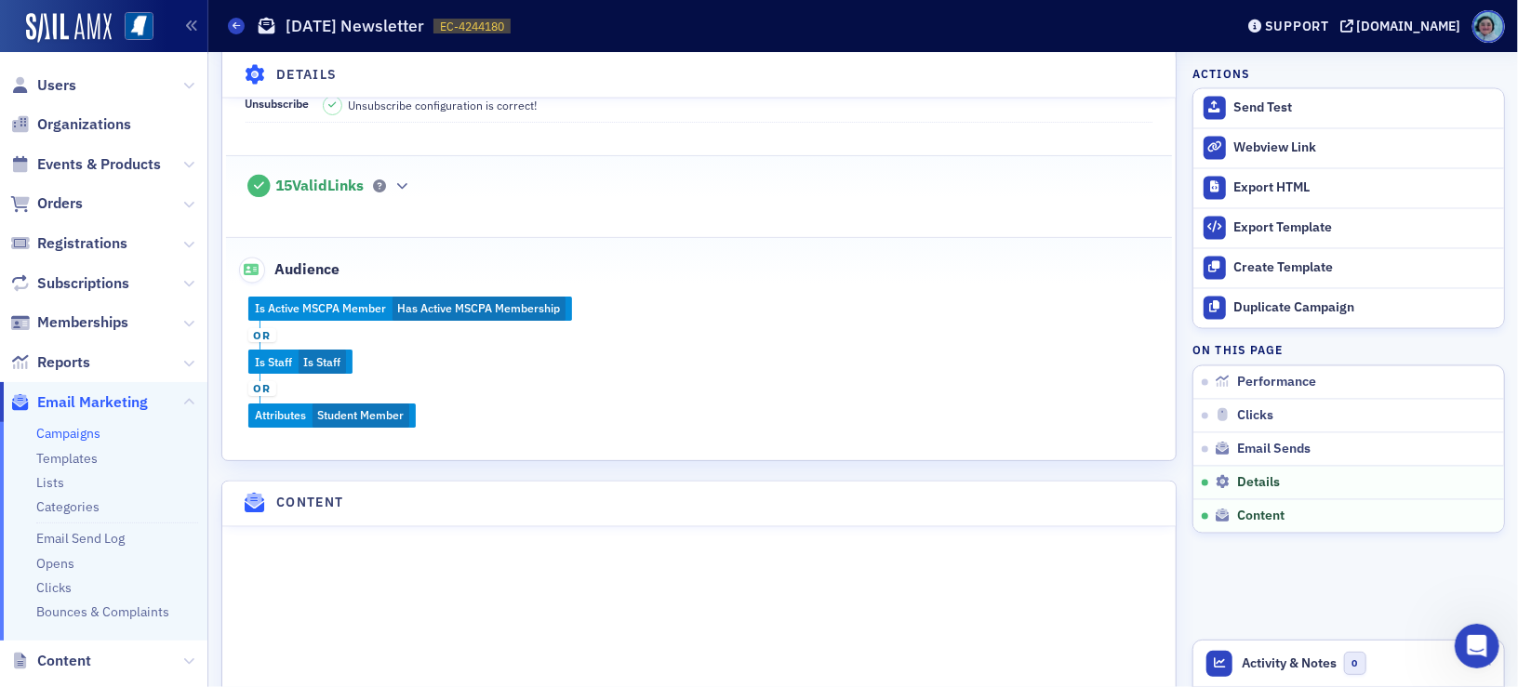
scroll to position [1860, 0]
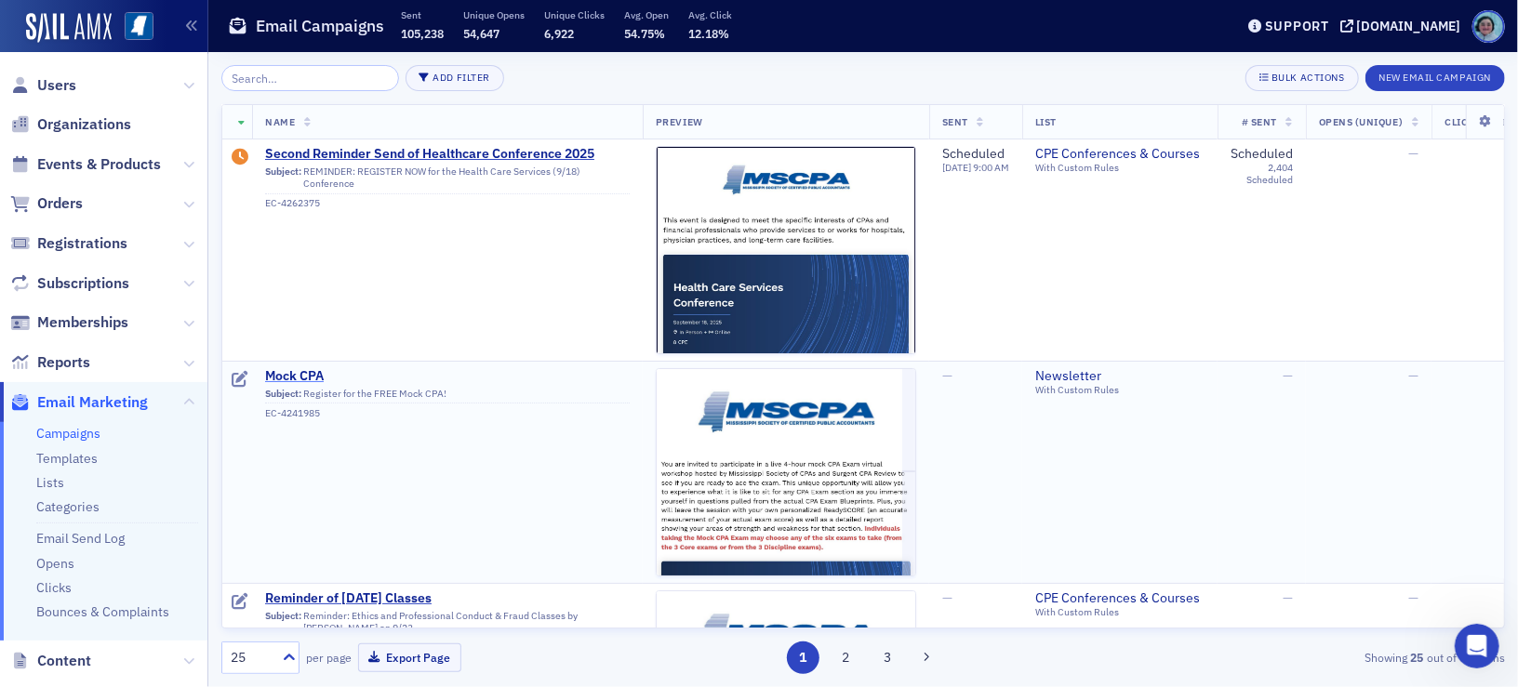
click at [295, 373] on span "Mock CPA" at bounding box center [447, 376] width 365 height 17
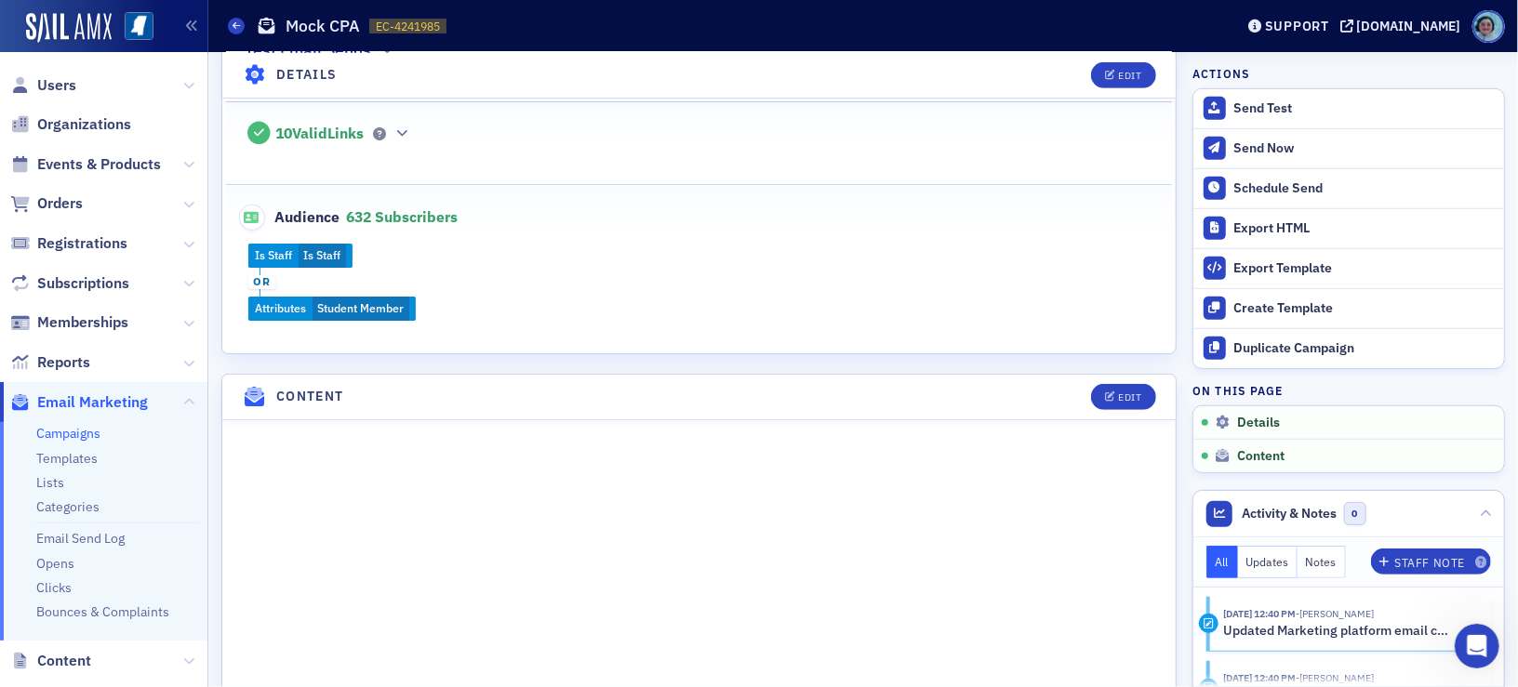
scroll to position [465, 0]
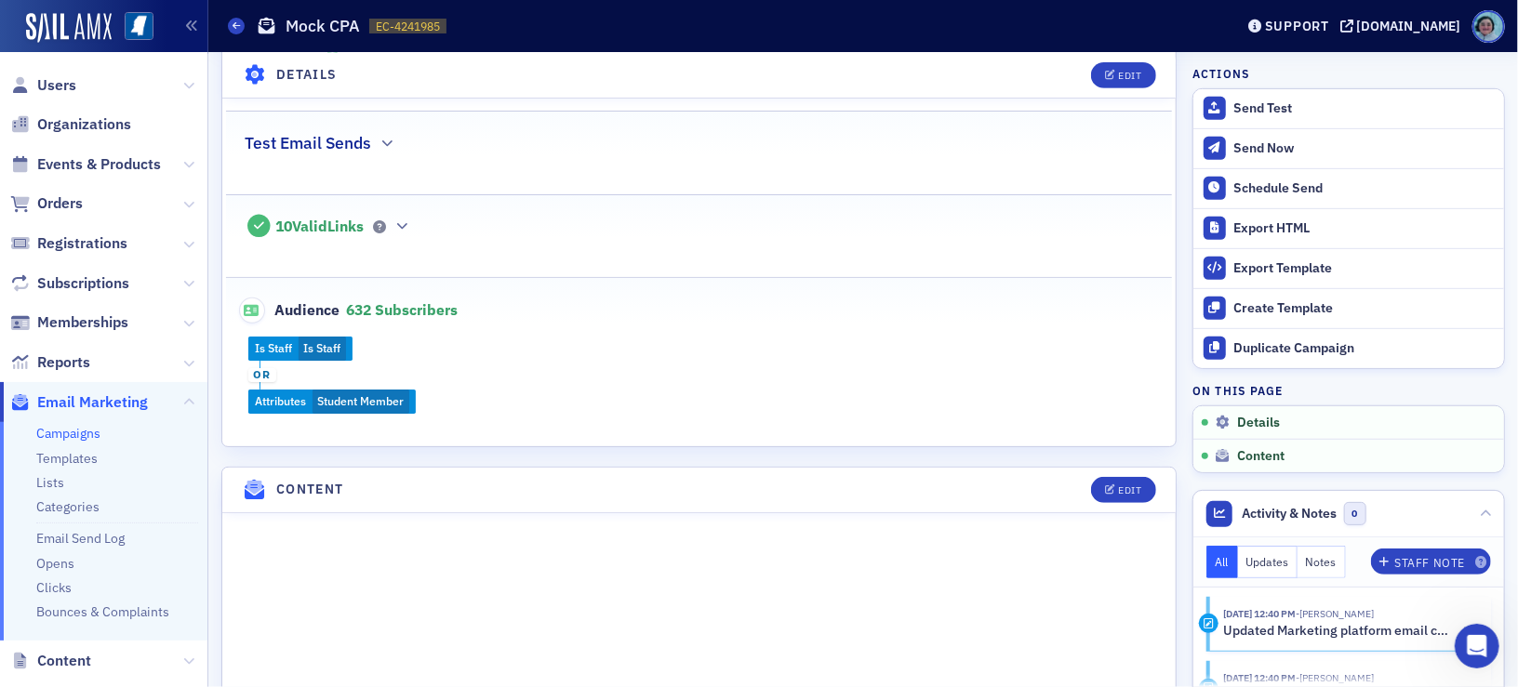
click at [1107, 58] on header "Details Edit" at bounding box center [698, 75] width 953 height 46
click at [1118, 70] on div "Edit" at bounding box center [1129, 75] width 23 height 10
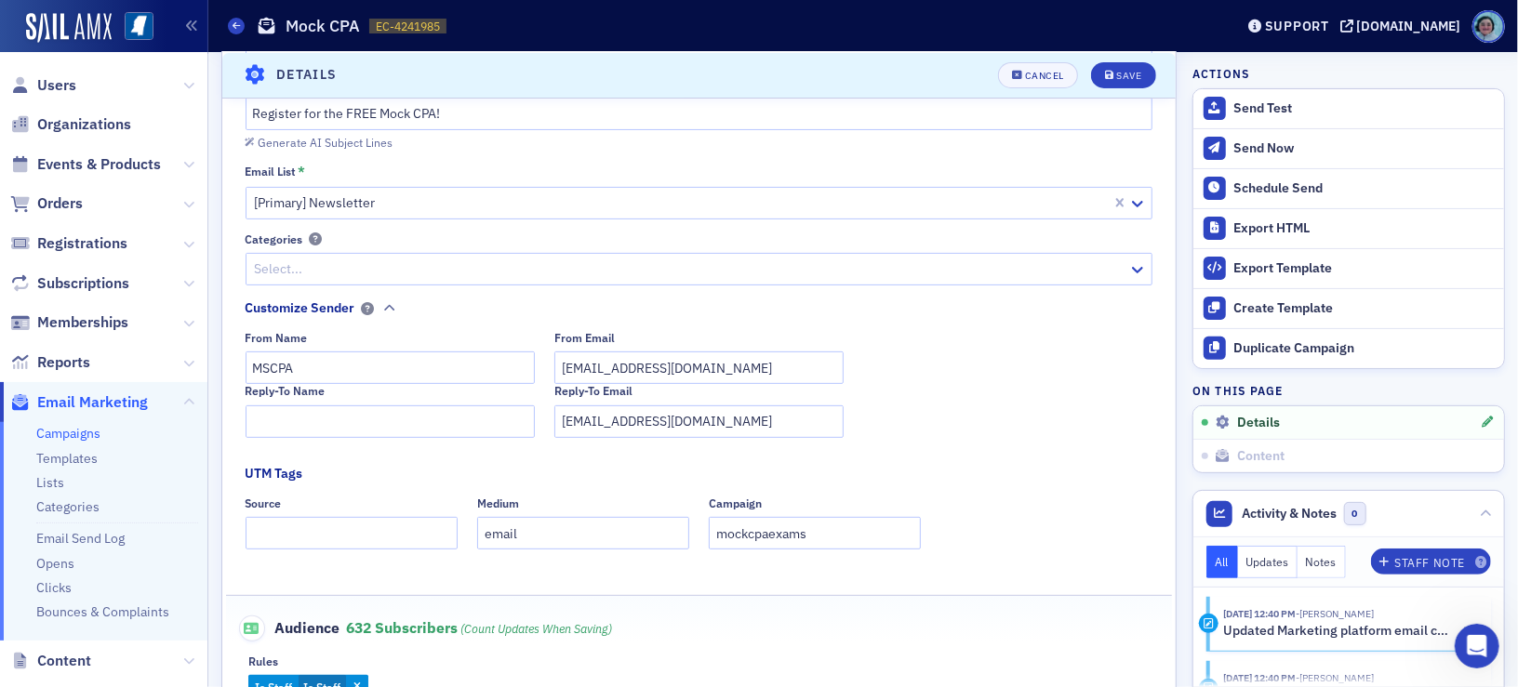
scroll to position [458, 0]
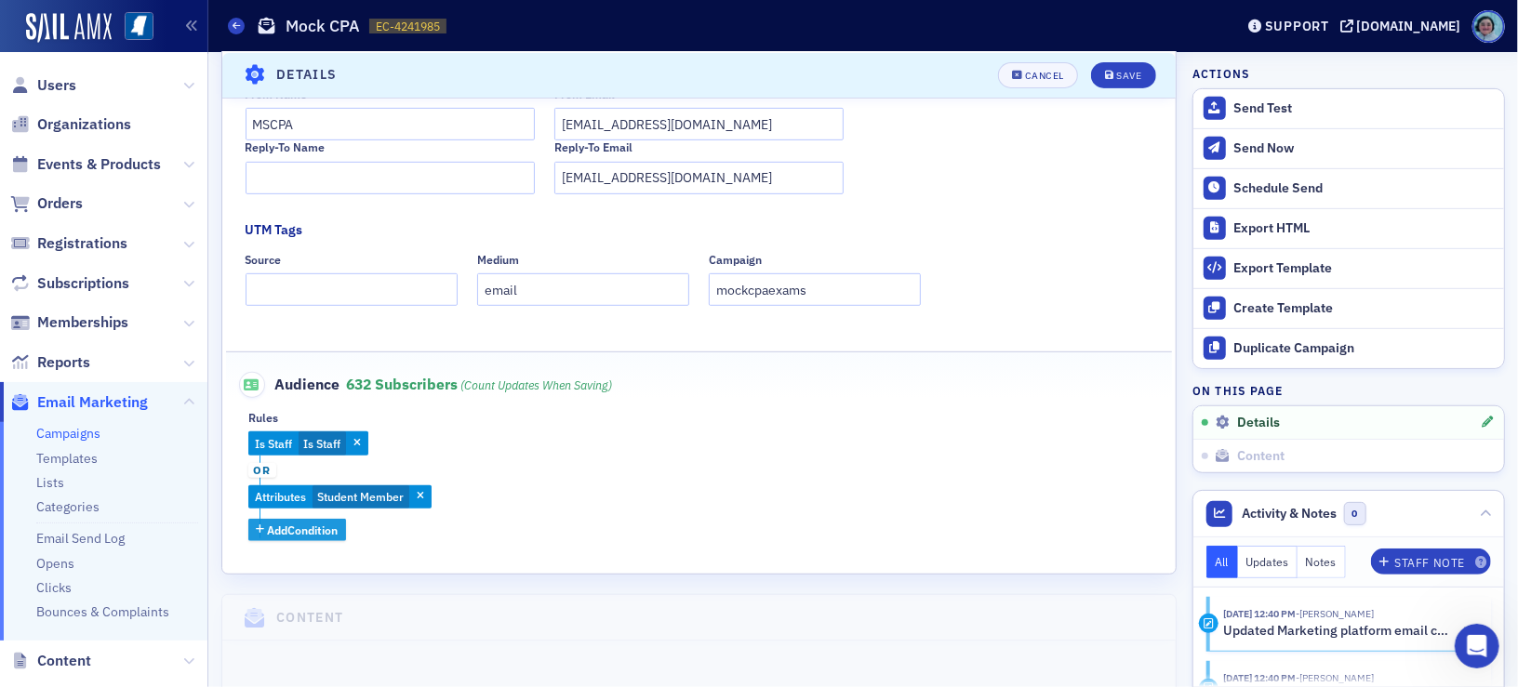
click at [332, 532] on span "Add Condition" at bounding box center [303, 530] width 71 height 17
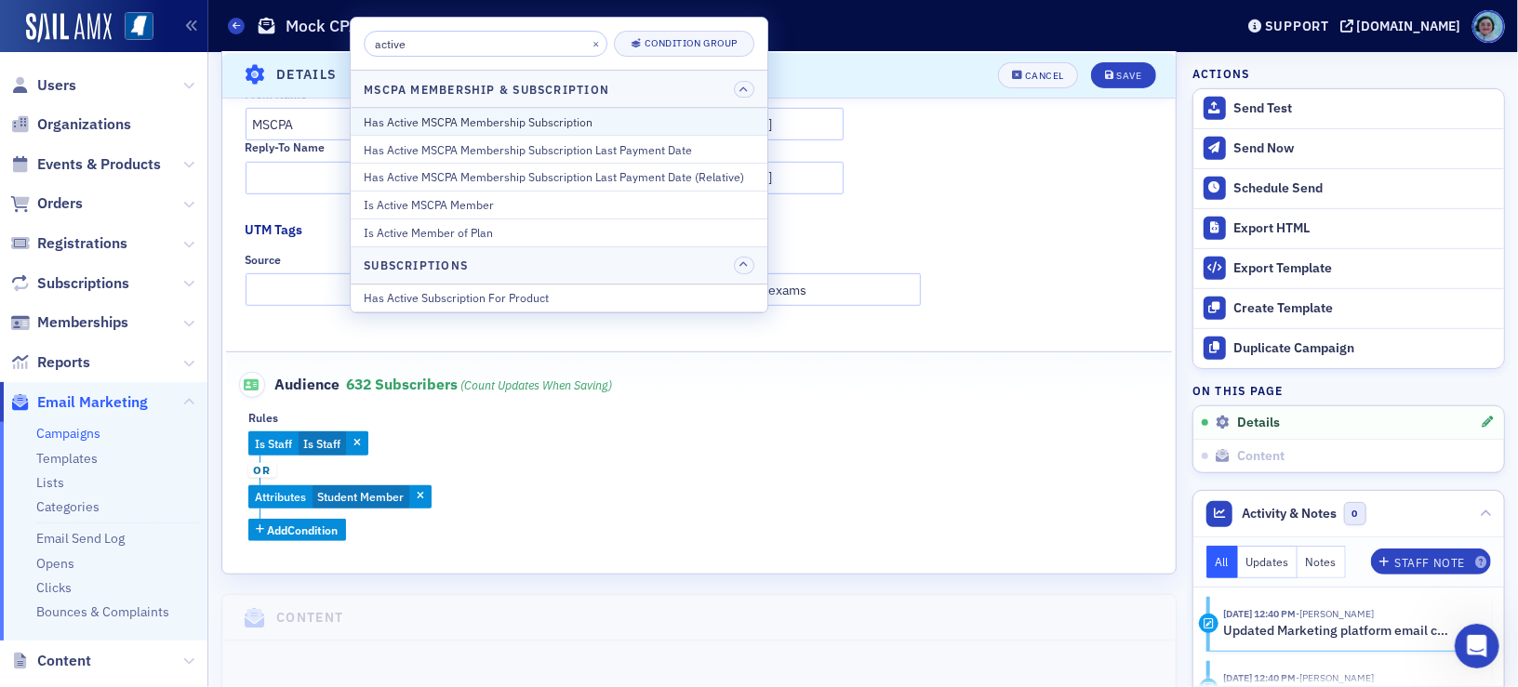
type input "active"
click at [570, 133] on button "Has Active MSCPA Membership Subscription" at bounding box center [559, 121] width 417 height 27
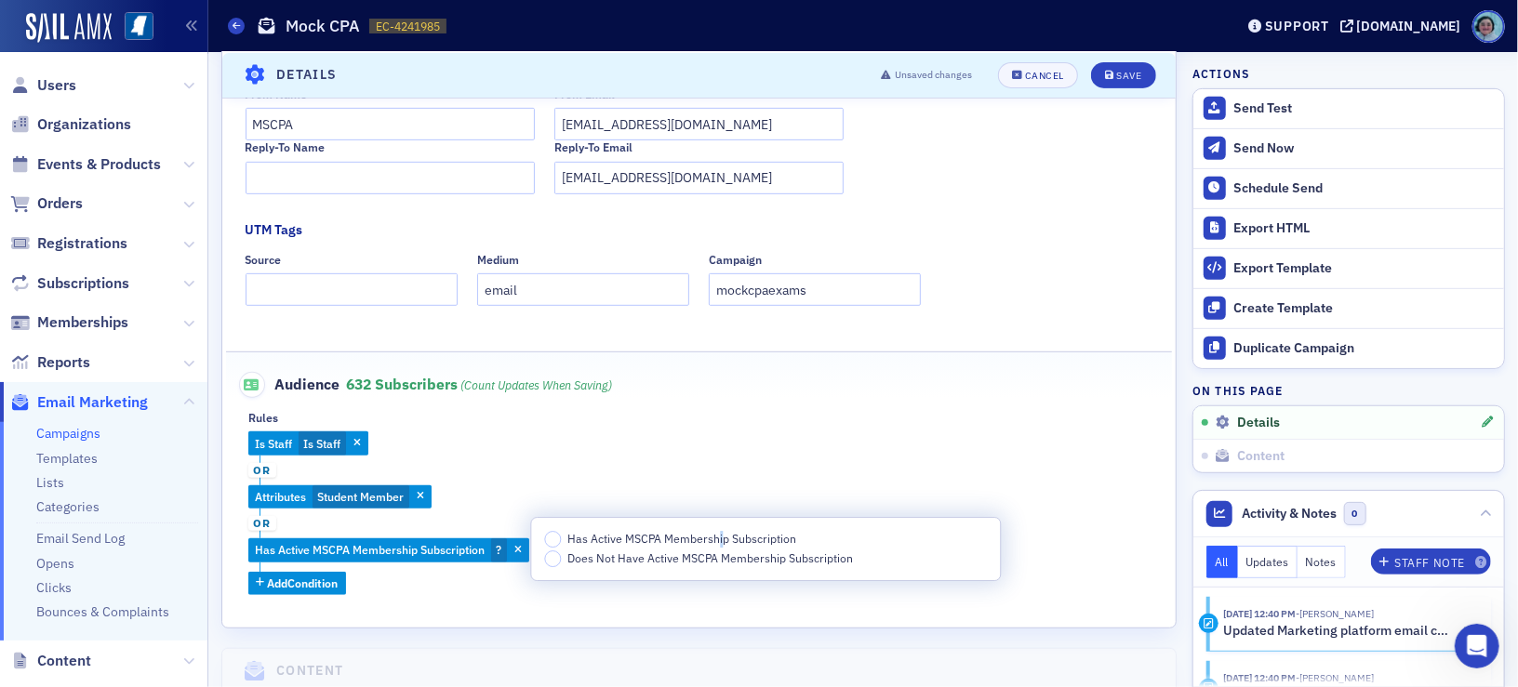
click at [722, 535] on span "Has Active MSCPA Membership Subscription" at bounding box center [681, 538] width 229 height 15
click at [561, 535] on input "Has Active MSCPA Membership Subscription" at bounding box center [552, 539] width 17 height 17
click at [1108, 87] on header "Details Unsaved changes Cancel Save" at bounding box center [698, 75] width 953 height 46
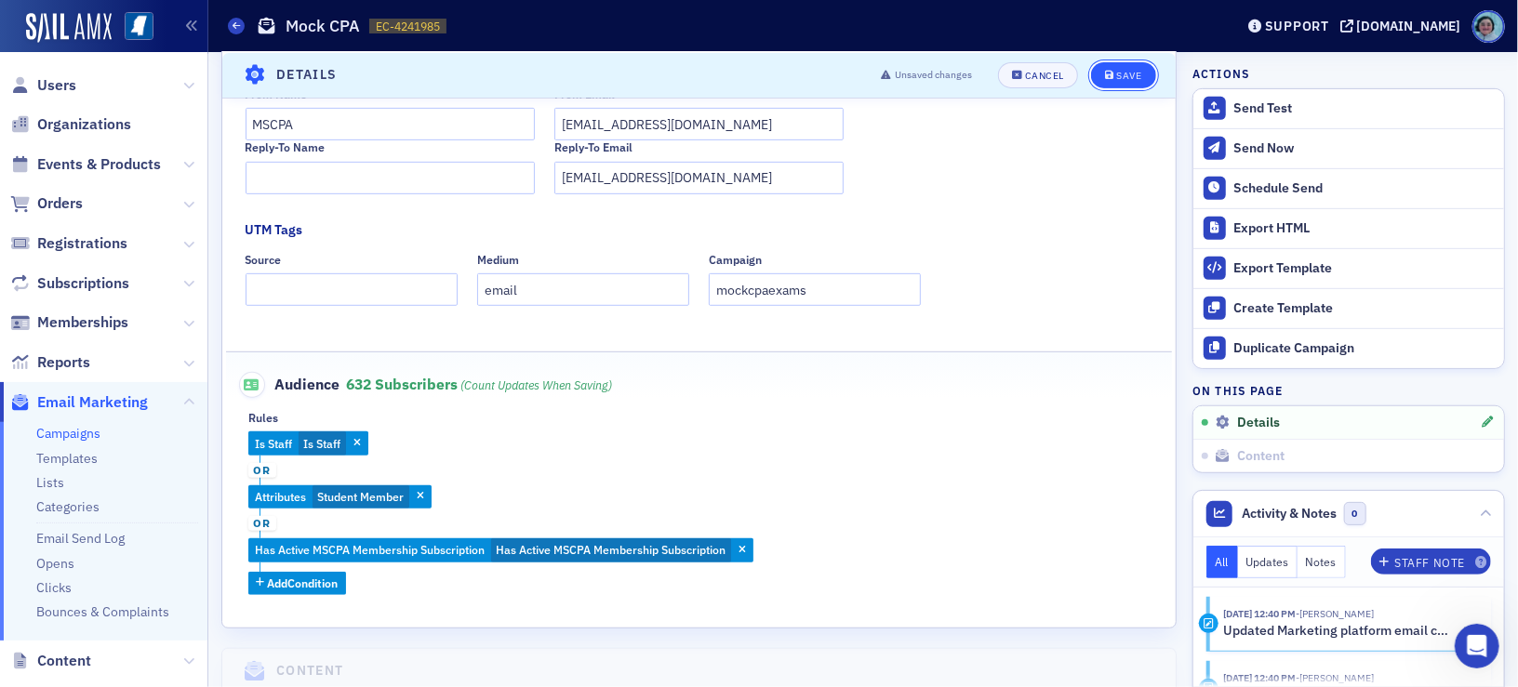
click at [1108, 83] on button "Save" at bounding box center [1123, 74] width 64 height 26
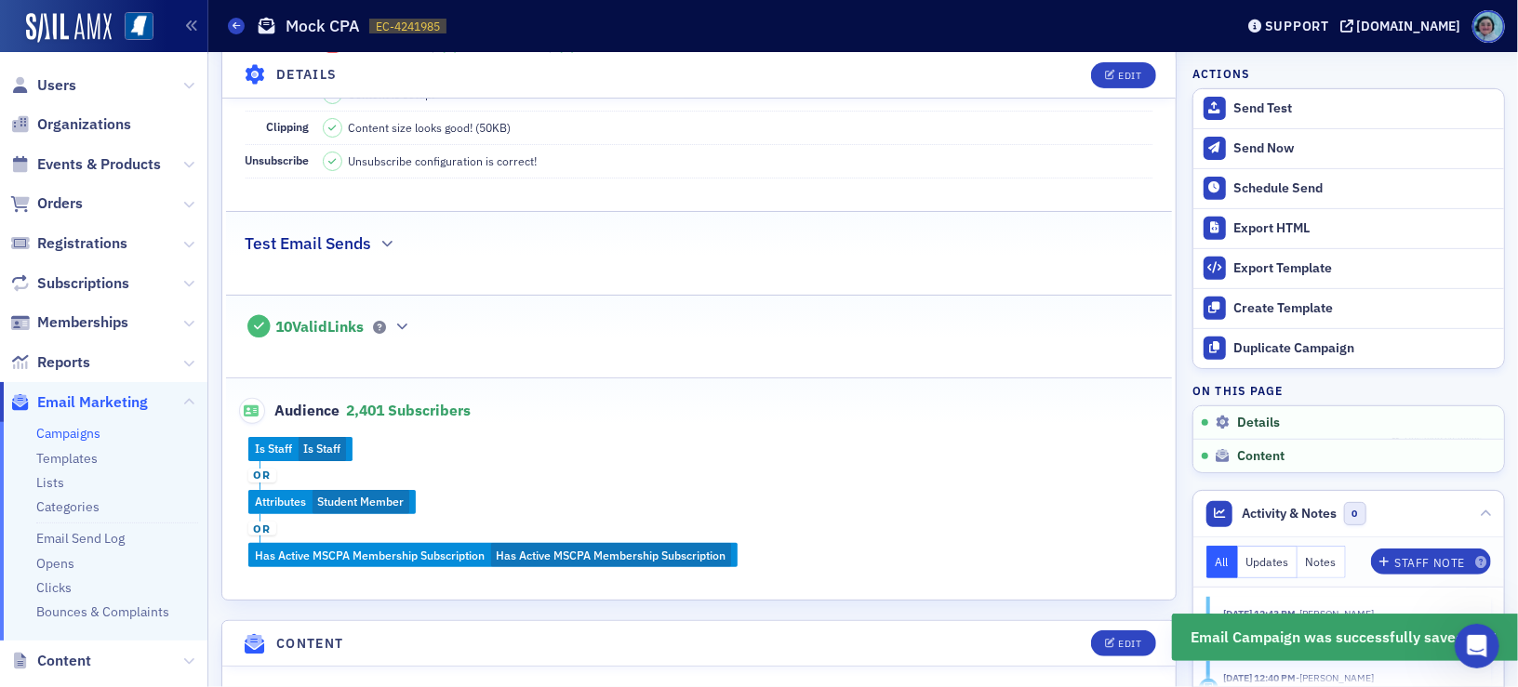
scroll to position [365, 0]
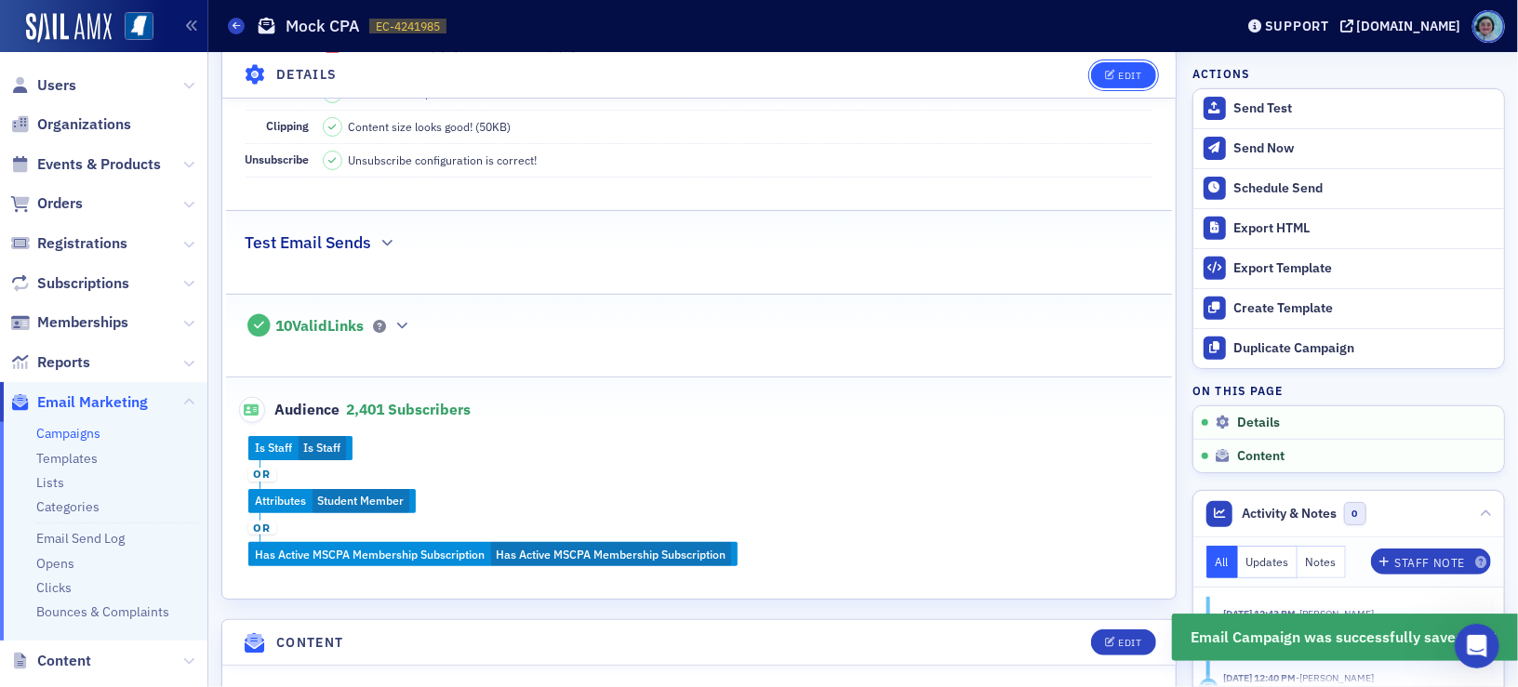
click at [1118, 70] on div "Edit" at bounding box center [1129, 75] width 23 height 10
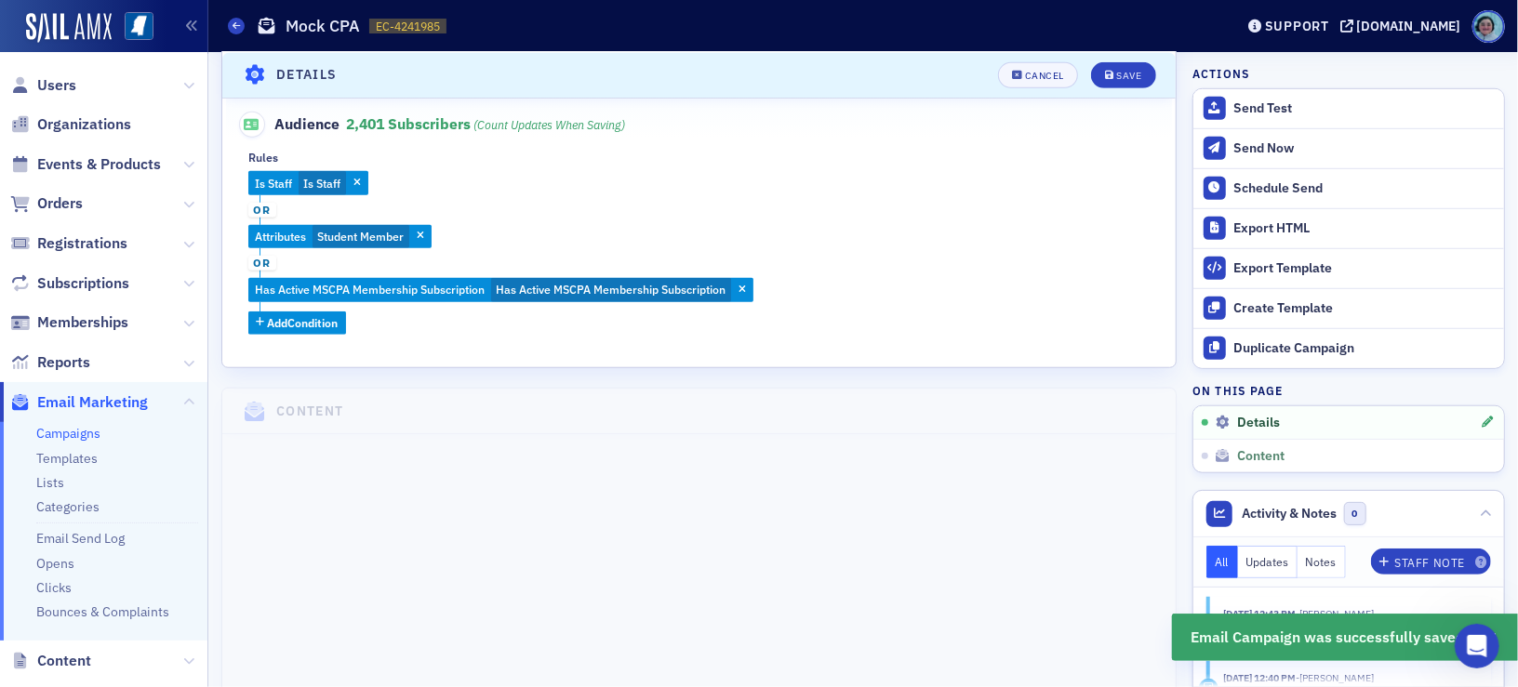
scroll to position [737, 0]
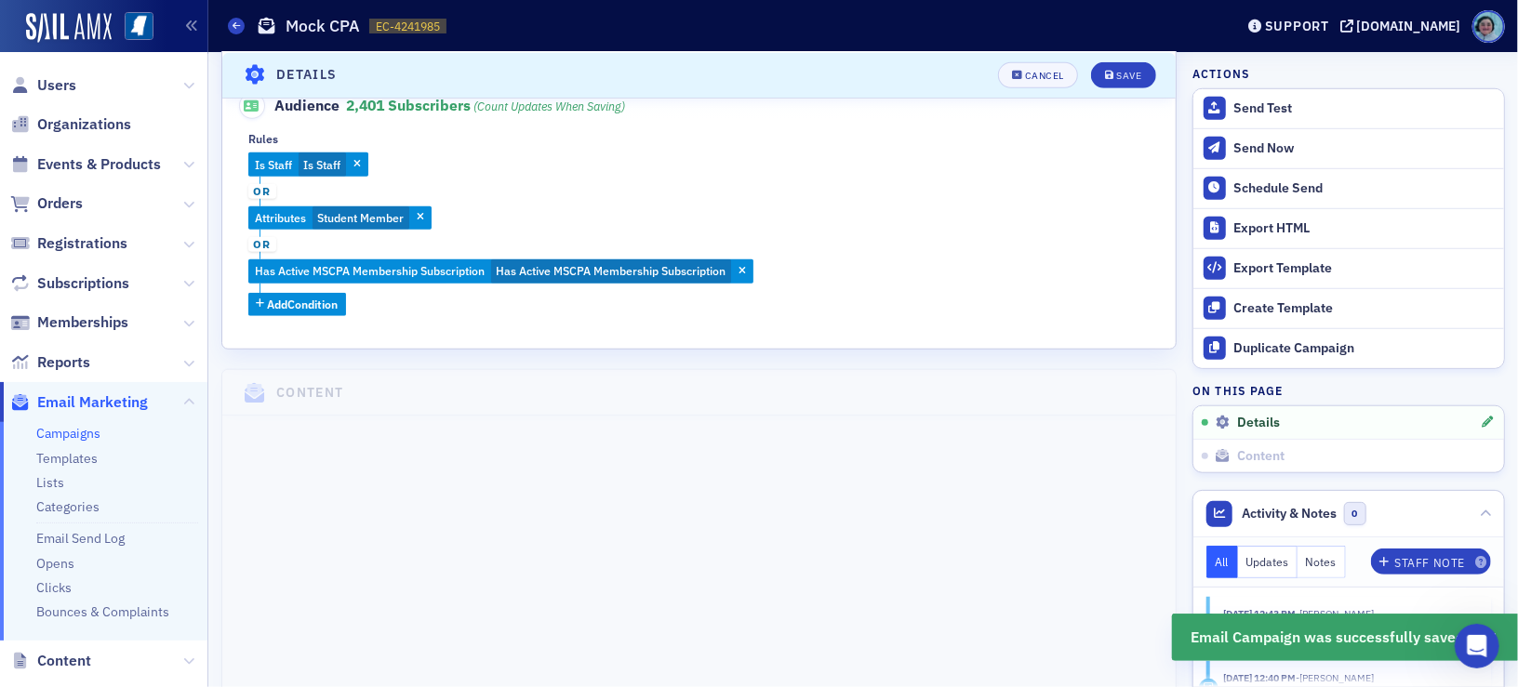
click at [744, 277] on span "button" at bounding box center [742, 271] width 17 height 17
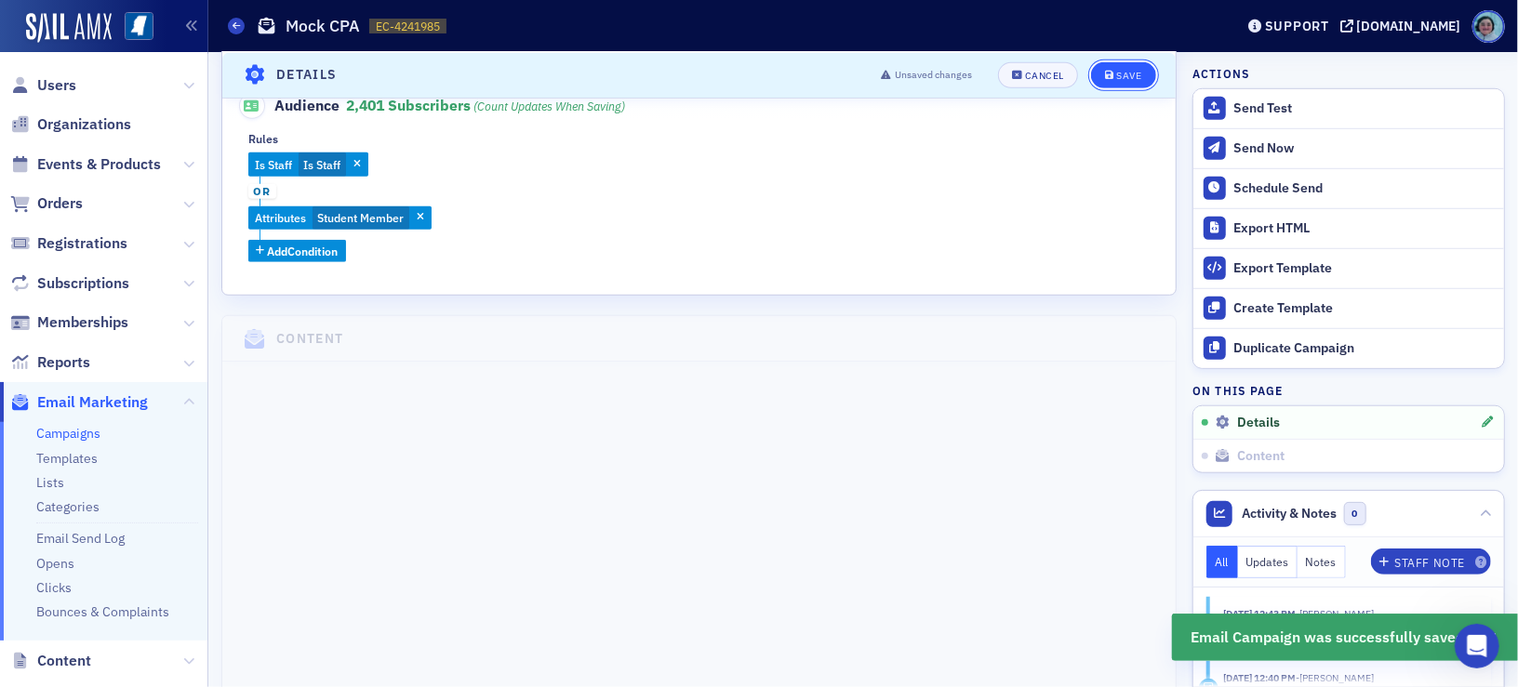
click at [1116, 77] on div "Save" at bounding box center [1128, 75] width 25 height 10
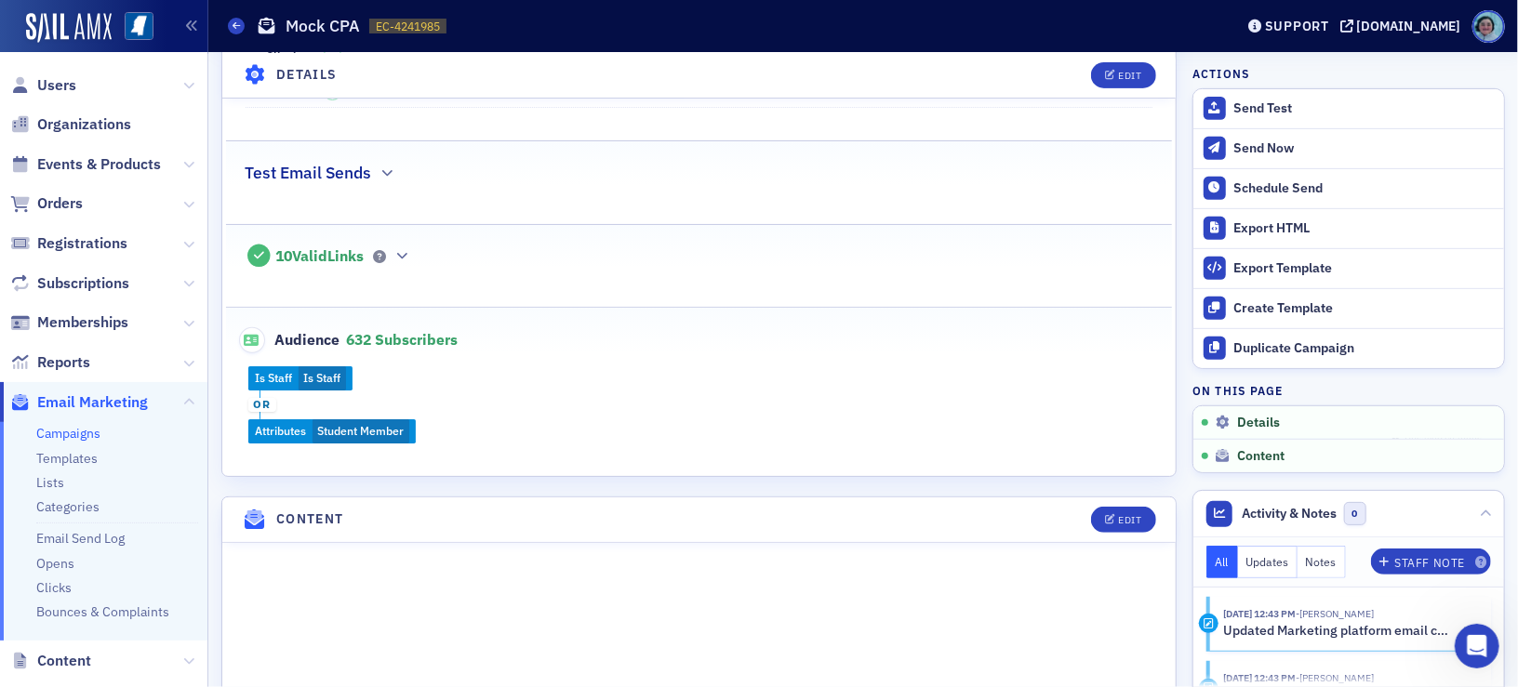
scroll to position [86, 0]
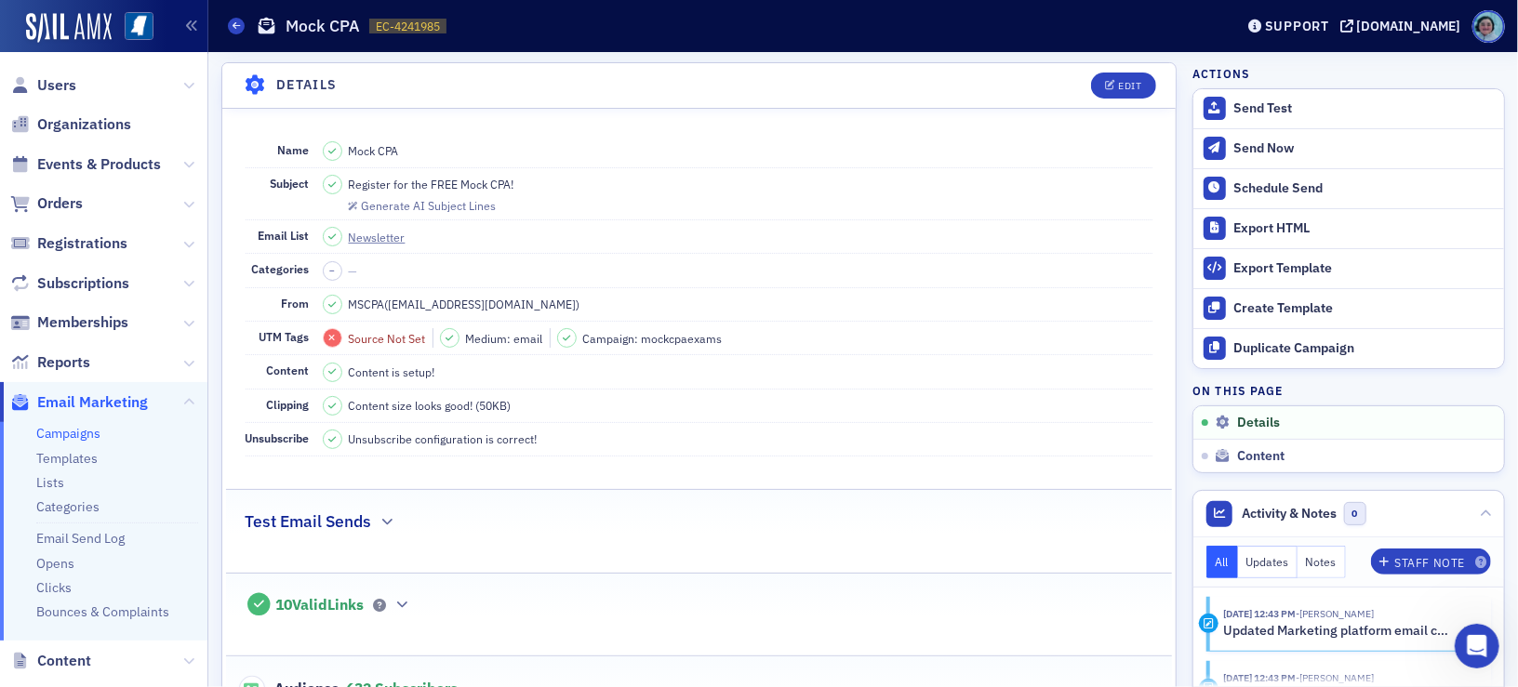
click at [1095, 100] on header "Details Edit" at bounding box center [698, 86] width 953 height 46
click at [1105, 87] on span "Edit" at bounding box center [1123, 86] width 36 height 10
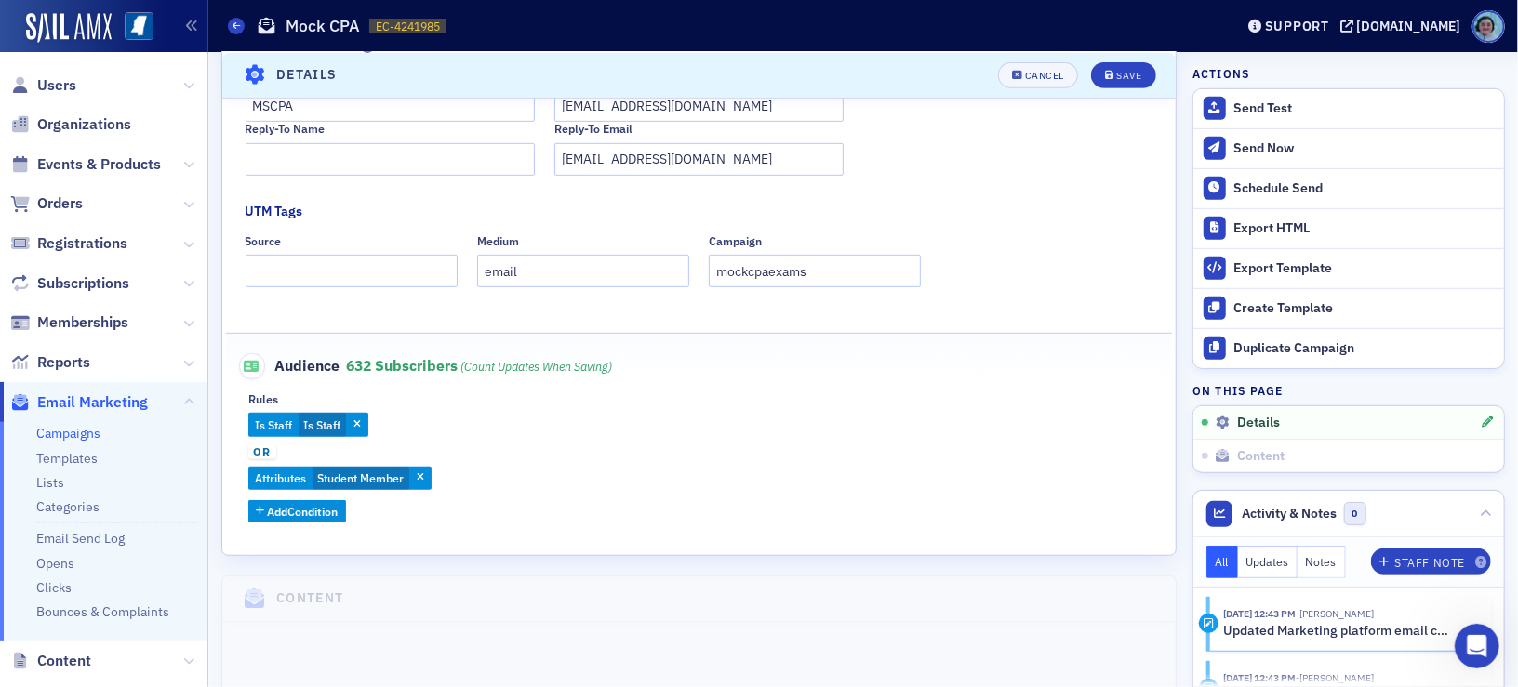
scroll to position [644, 0]
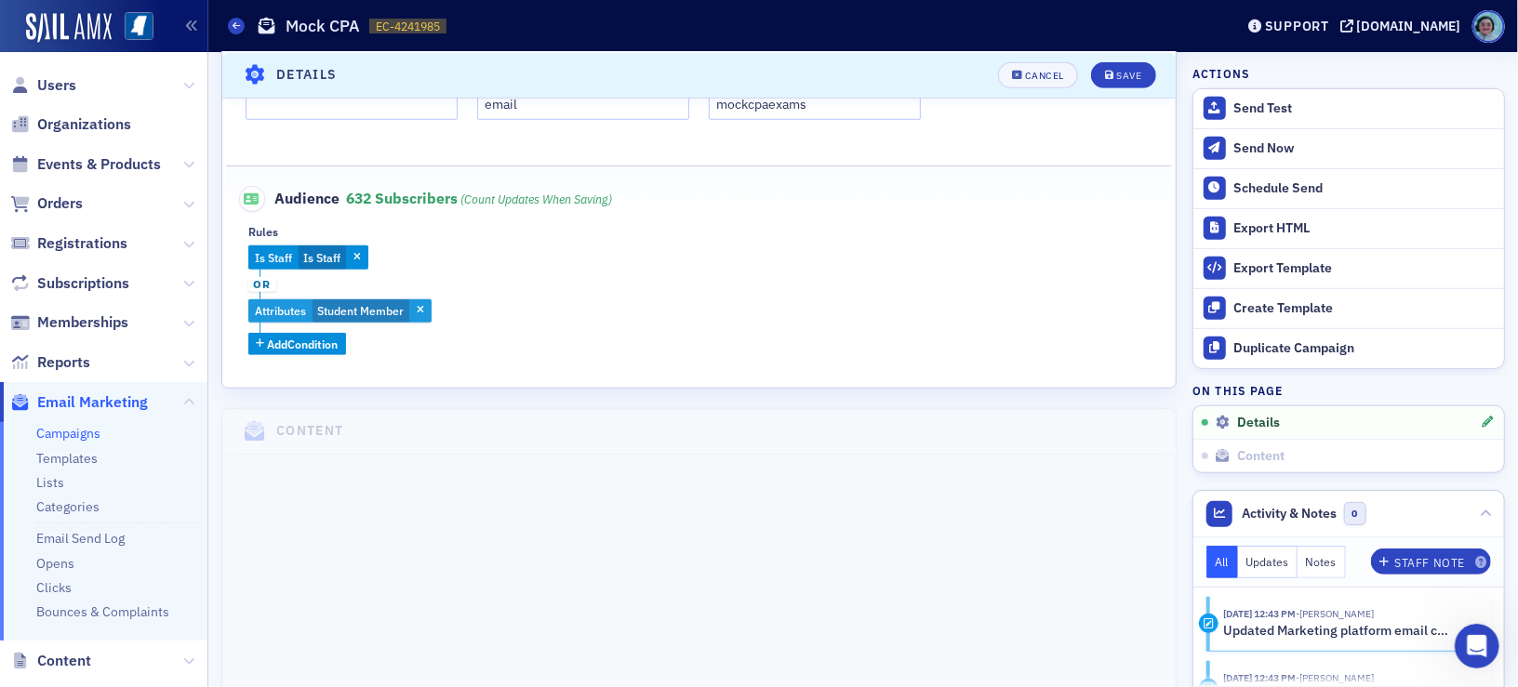
click at [431, 315] on div "Attributes Student Member" at bounding box center [339, 311] width 183 height 24
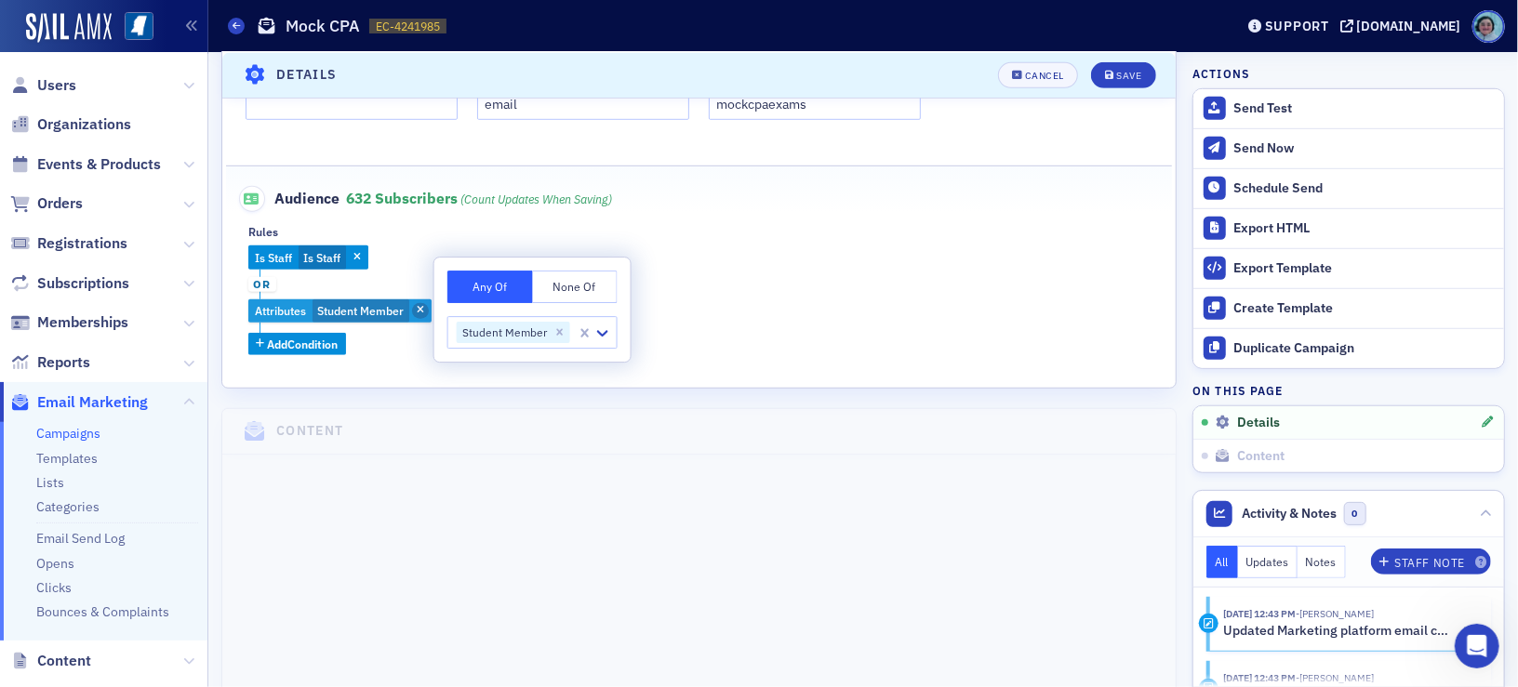
click at [418, 315] on span "button" at bounding box center [420, 311] width 17 height 17
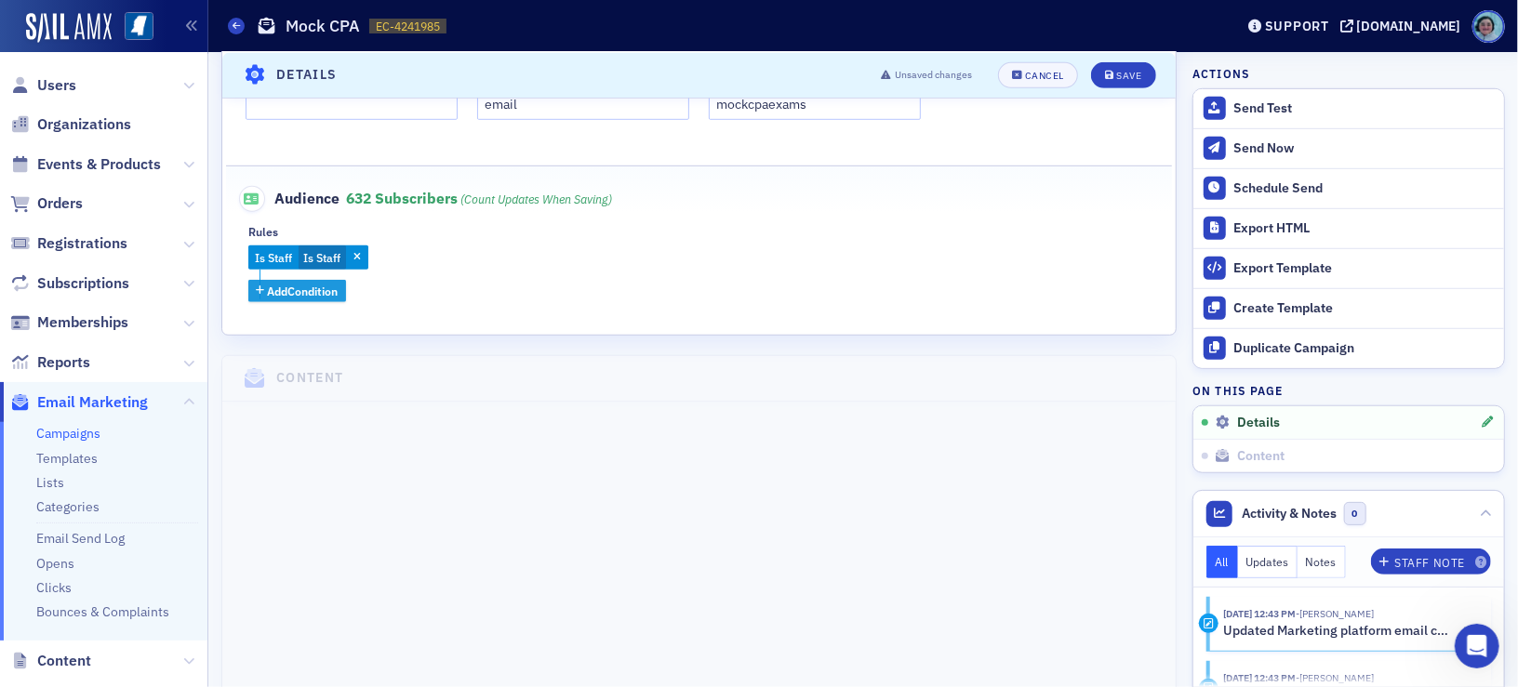
click at [327, 291] on span "Add Condition" at bounding box center [303, 291] width 71 height 17
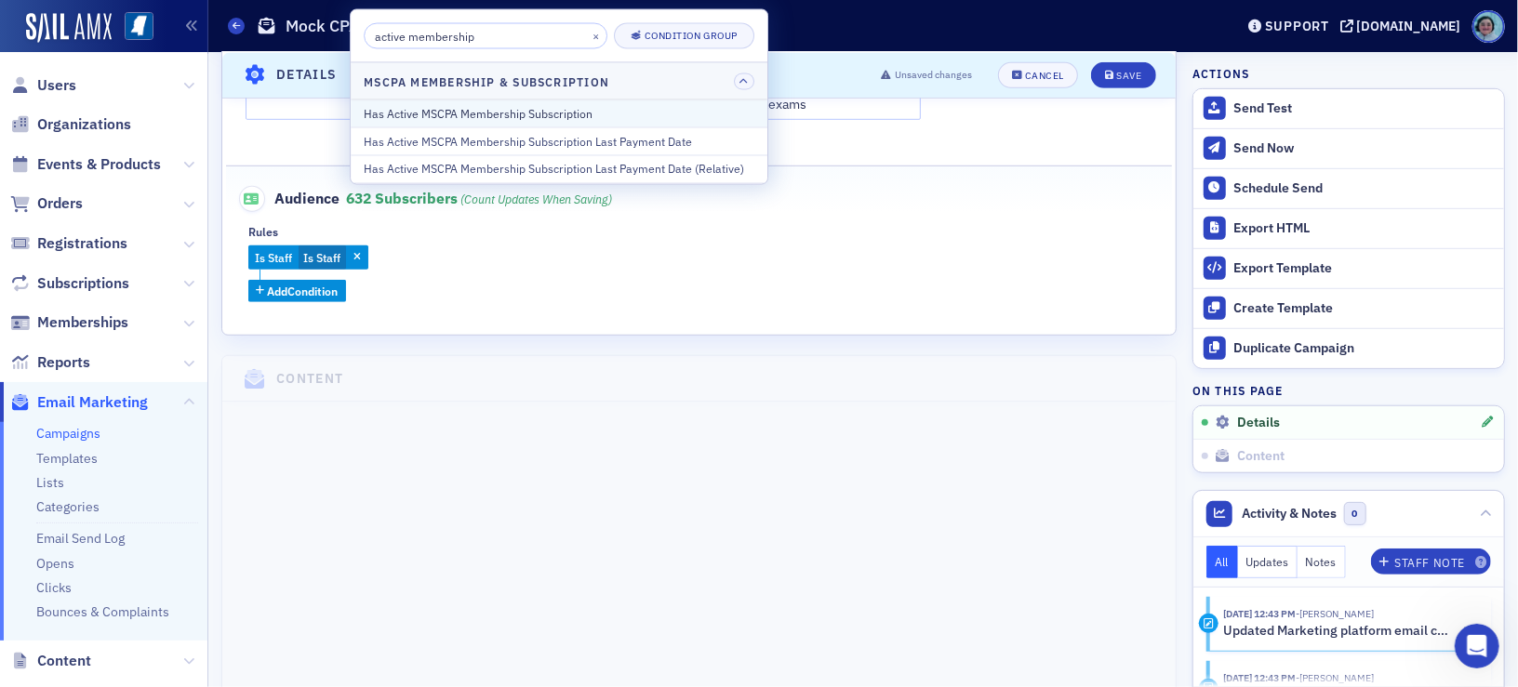
type input "active membership"
click at [617, 108] on div "Has Active MSCPA Membership Subscription" at bounding box center [559, 113] width 391 height 17
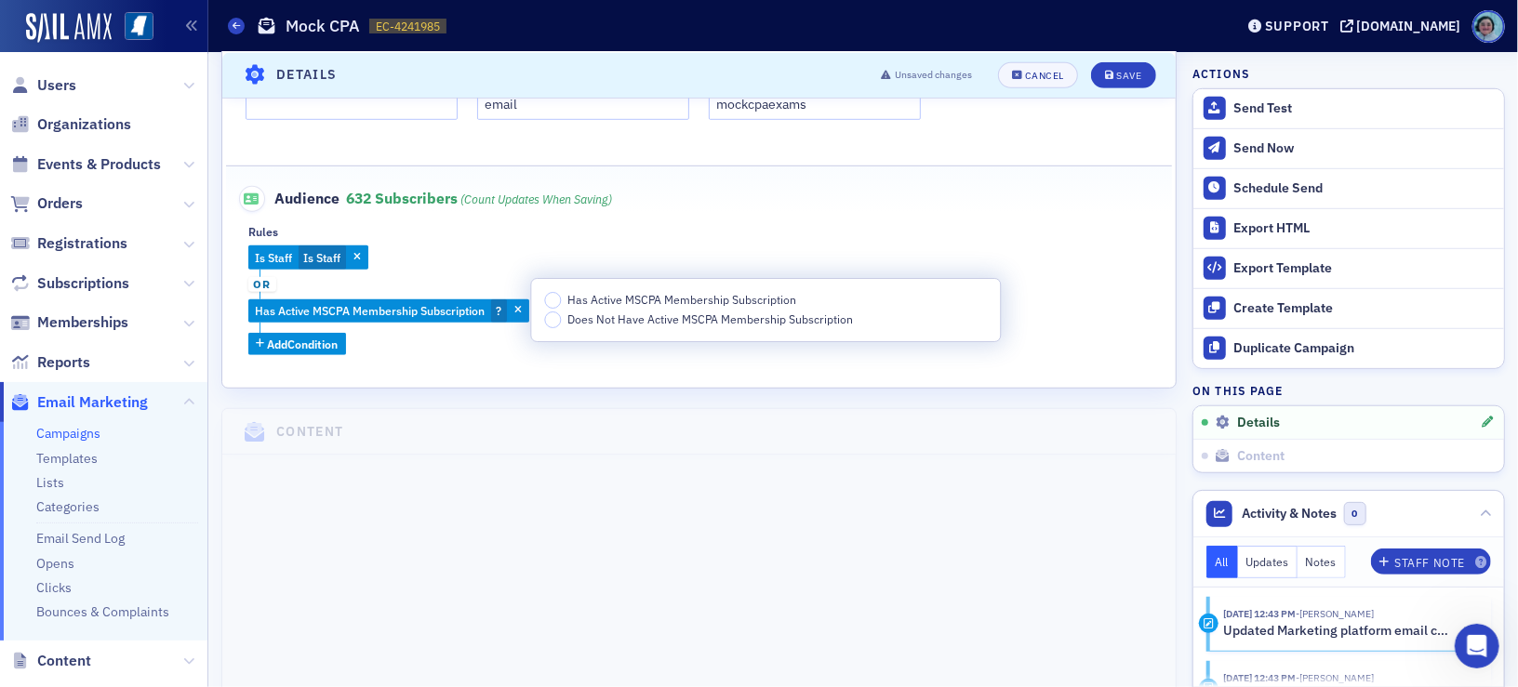
click at [702, 305] on span "Has Active MSCPA Membership Subscription" at bounding box center [681, 299] width 229 height 15
click at [561, 305] on input "Has Active MSCPA Membership Subscription" at bounding box center [552, 300] width 17 height 17
click at [784, 230] on div "Rules" at bounding box center [698, 232] width 901 height 14
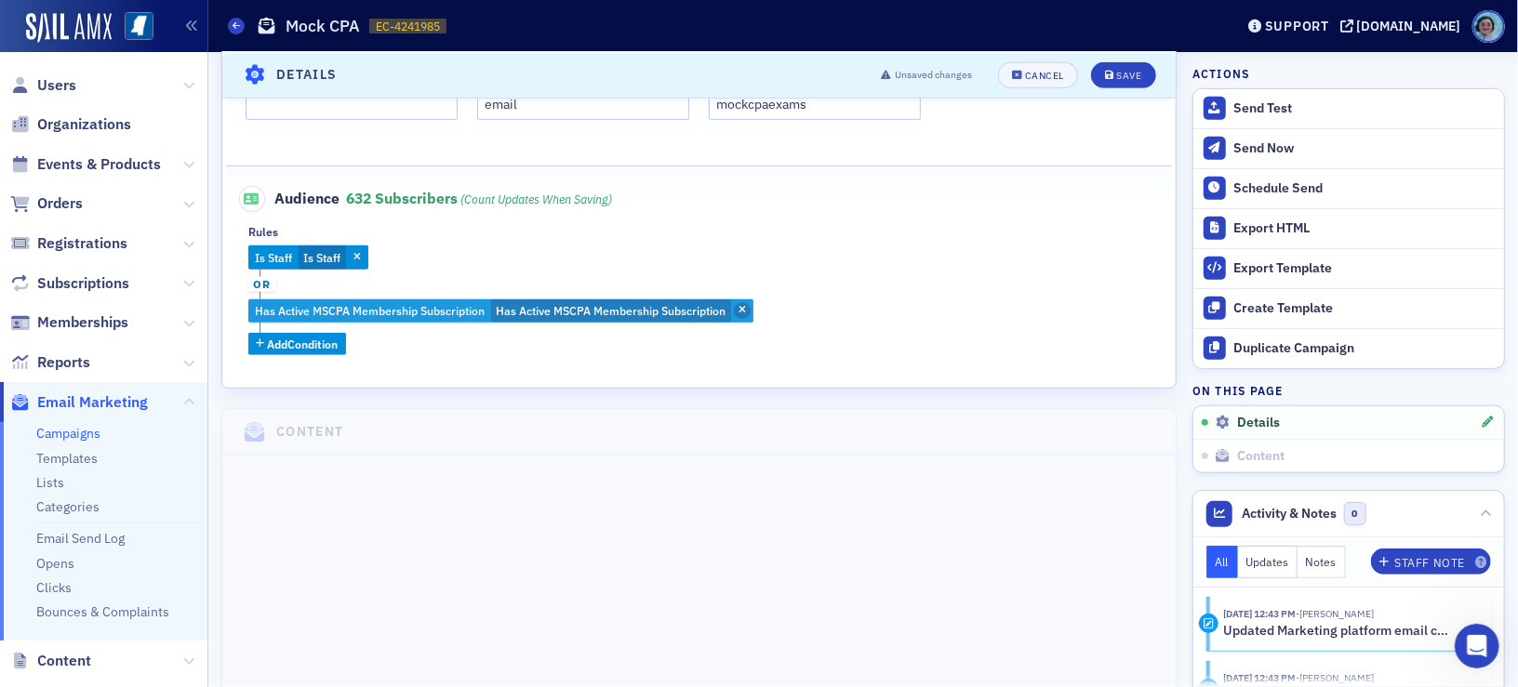
click at [738, 305] on span "button" at bounding box center [742, 311] width 17 height 17
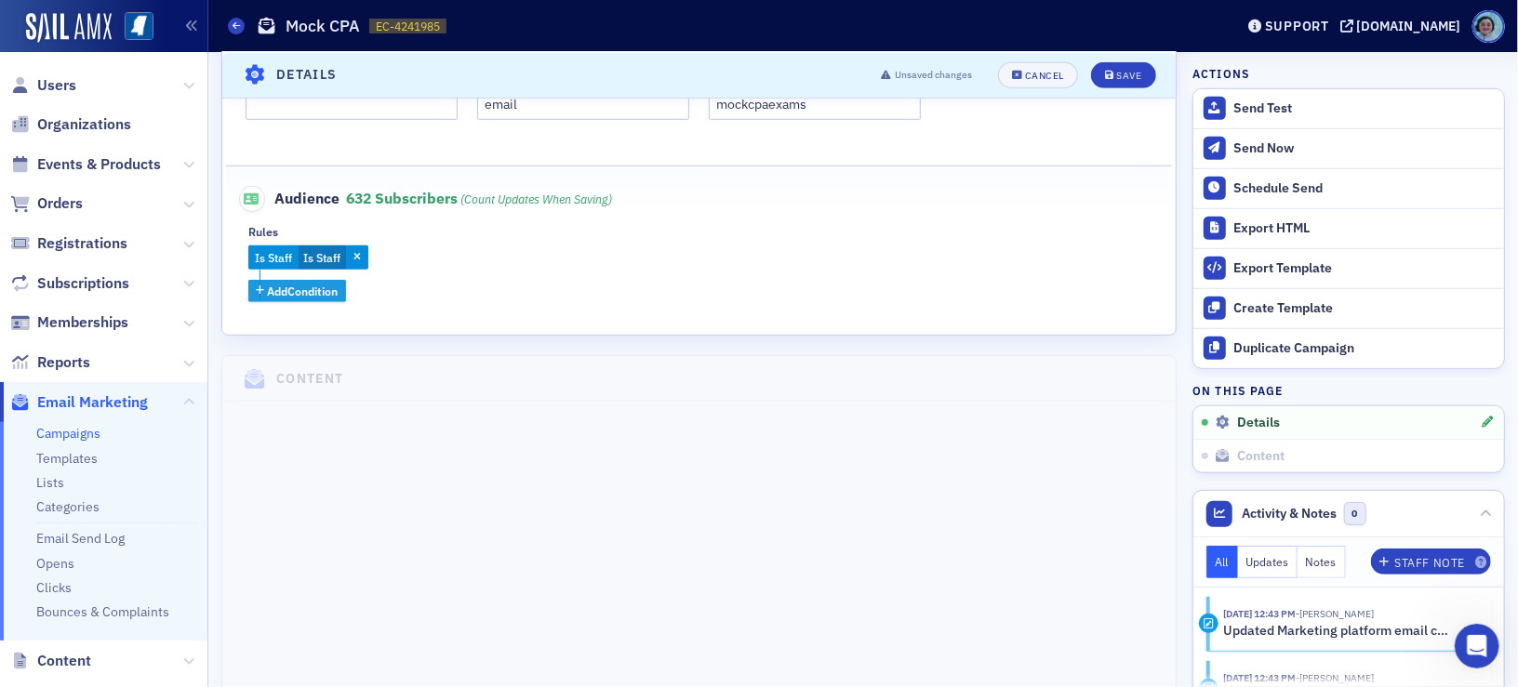
click at [293, 286] on span "Add Condition" at bounding box center [303, 291] width 71 height 17
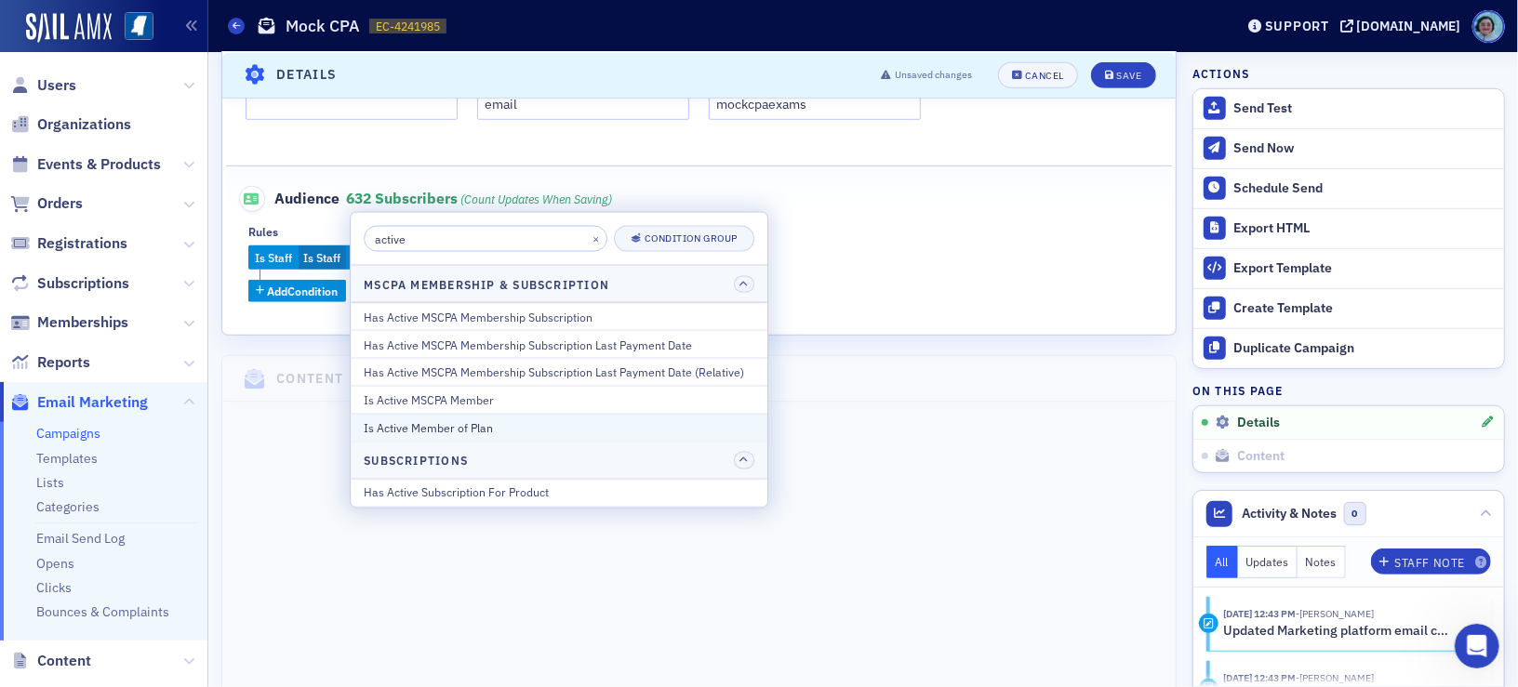
type input "active"
click at [550, 431] on div "Is Active Member of Plan" at bounding box center [559, 427] width 391 height 17
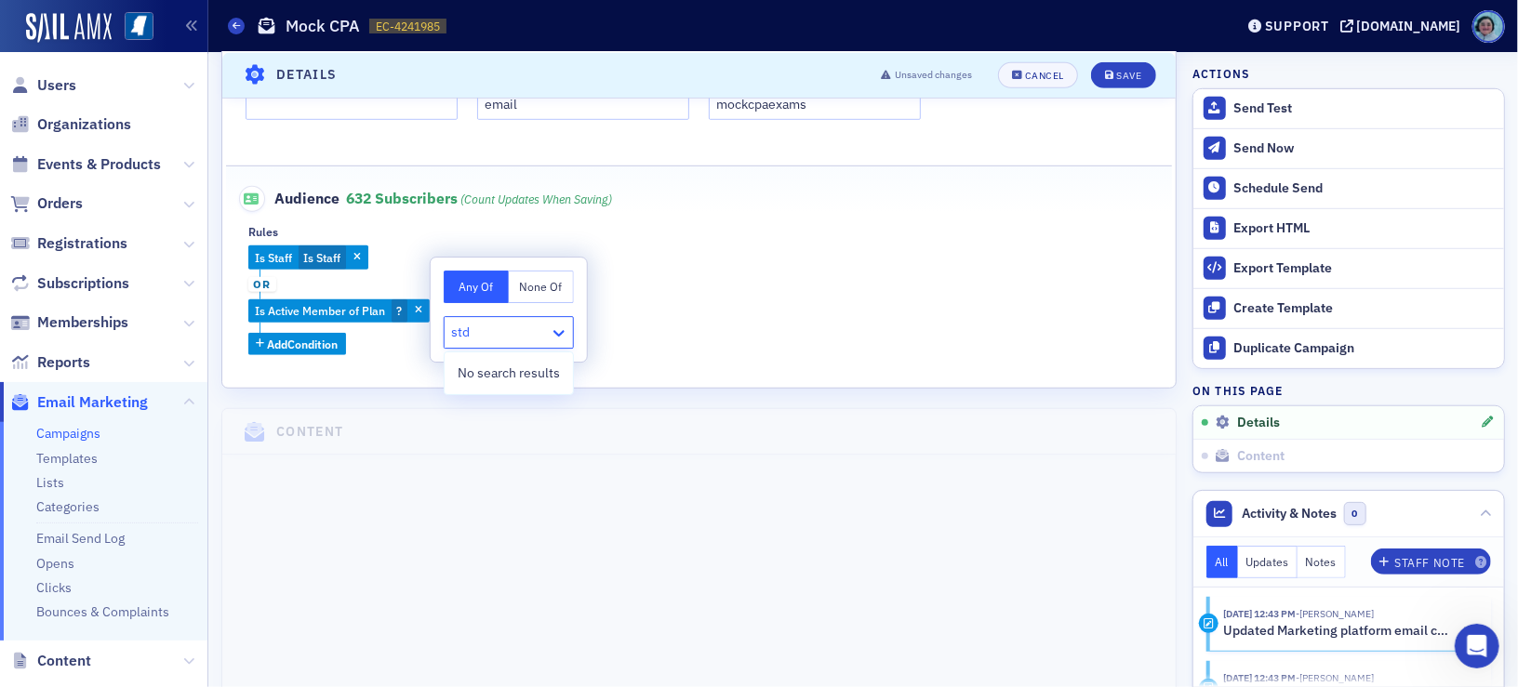
type input "st"
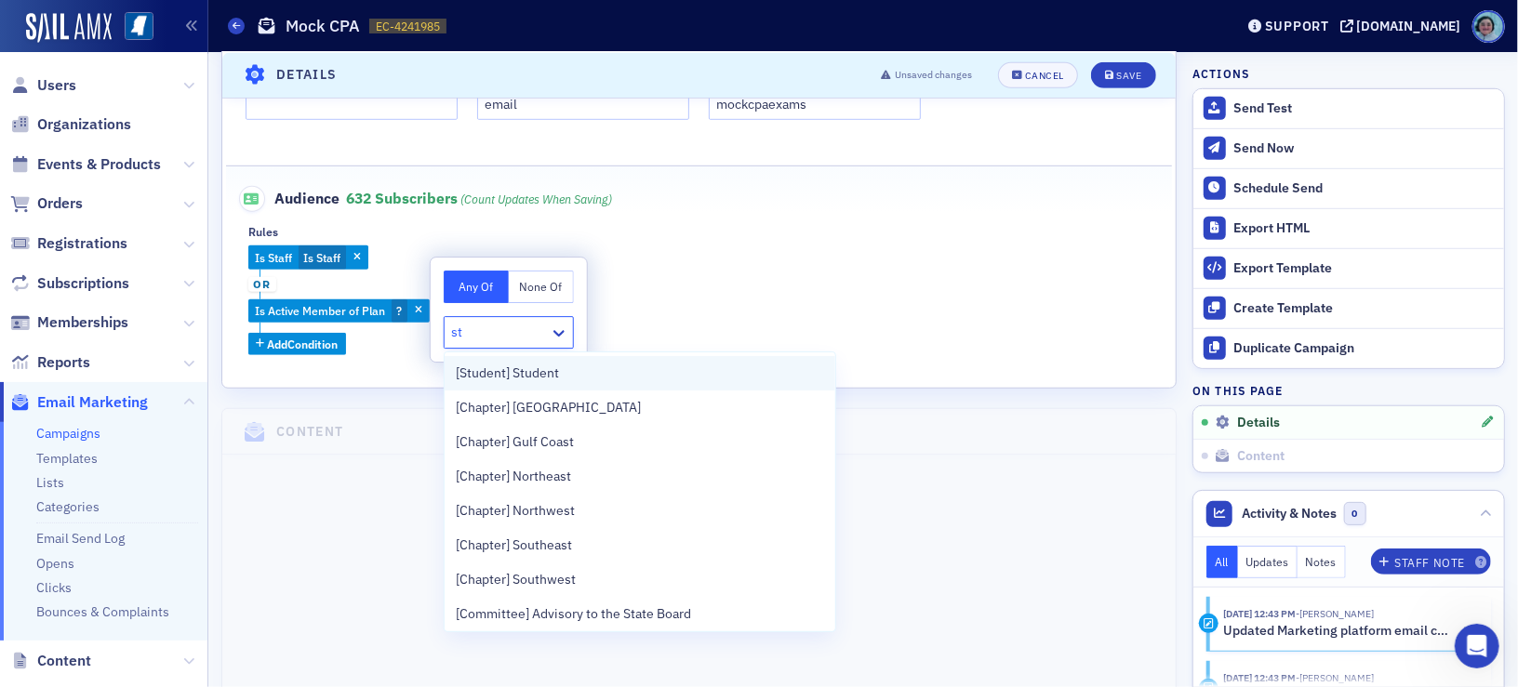
click at [562, 364] on div "[Student] Student" at bounding box center [640, 374] width 368 height 20
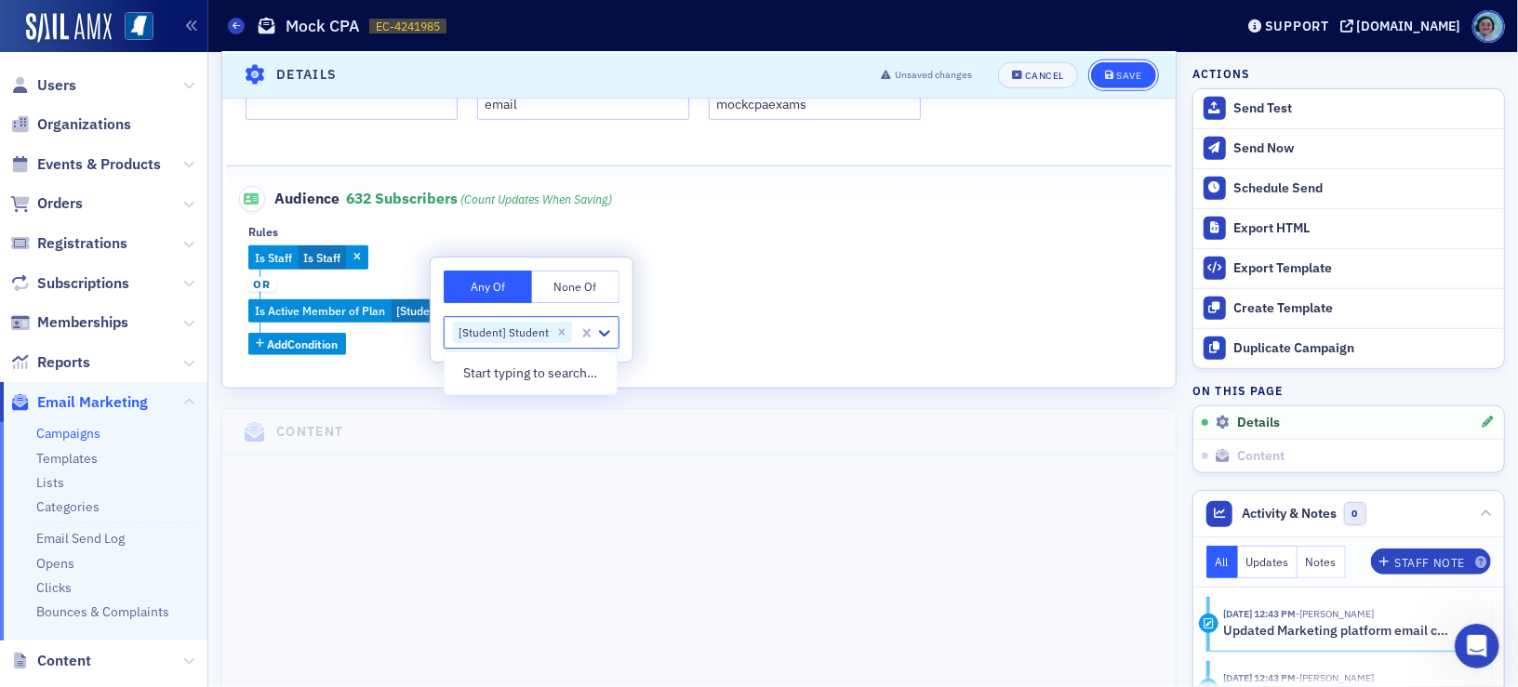
click at [1123, 73] on div "Save" at bounding box center [1128, 75] width 25 height 10
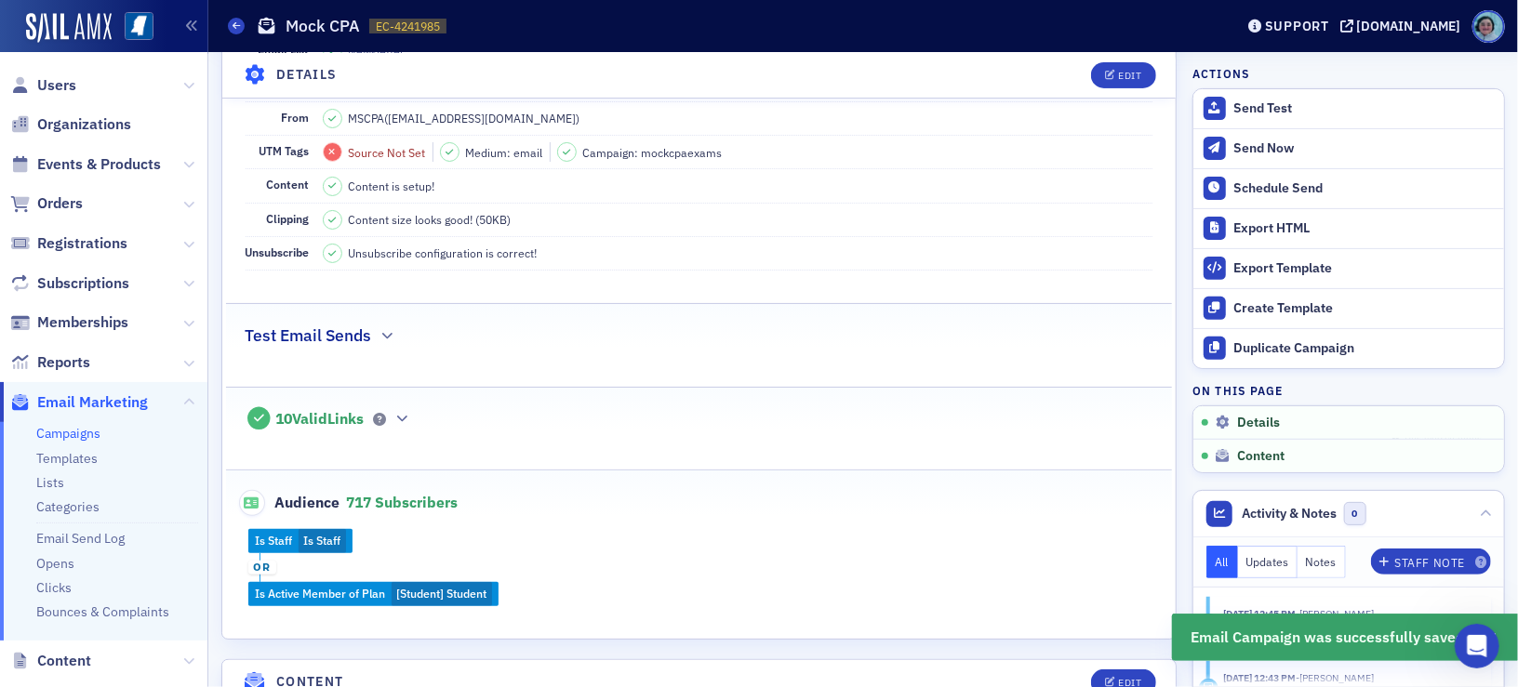
scroll to position [365, 0]
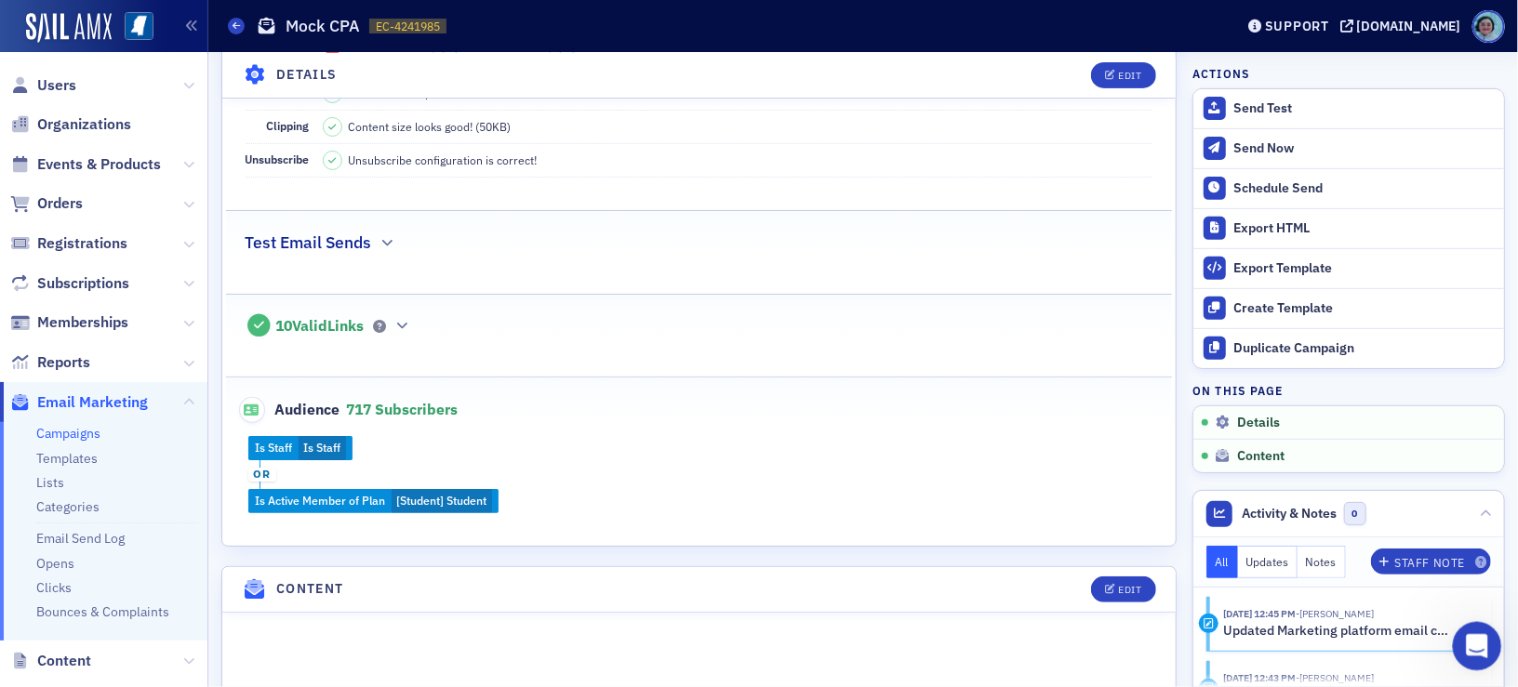
click at [1472, 643] on icon "Open Intercom Messenger" at bounding box center [1474, 644] width 31 height 31
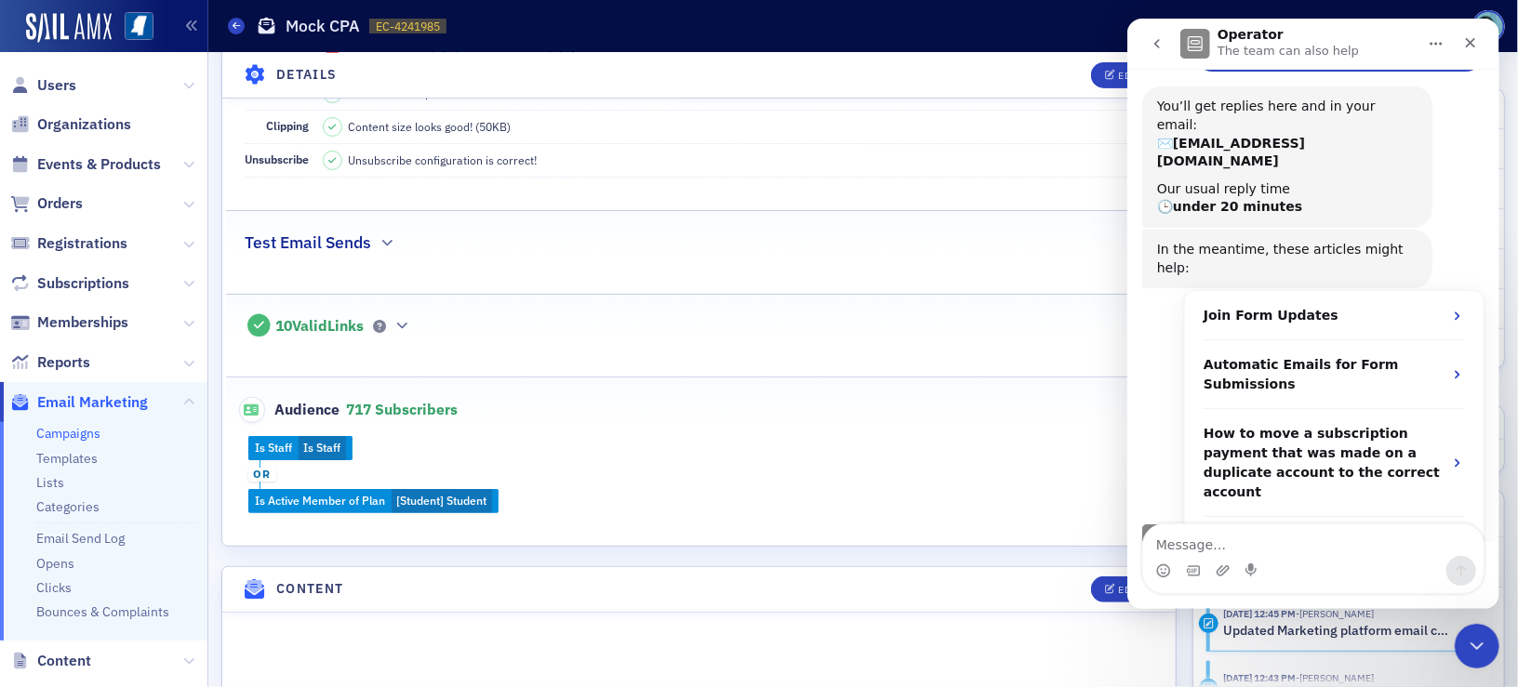
scroll to position [170, 0]
click at [1284, 529] on textarea "Message…" at bounding box center [1312, 540] width 340 height 32
type textarea "think figured it out"
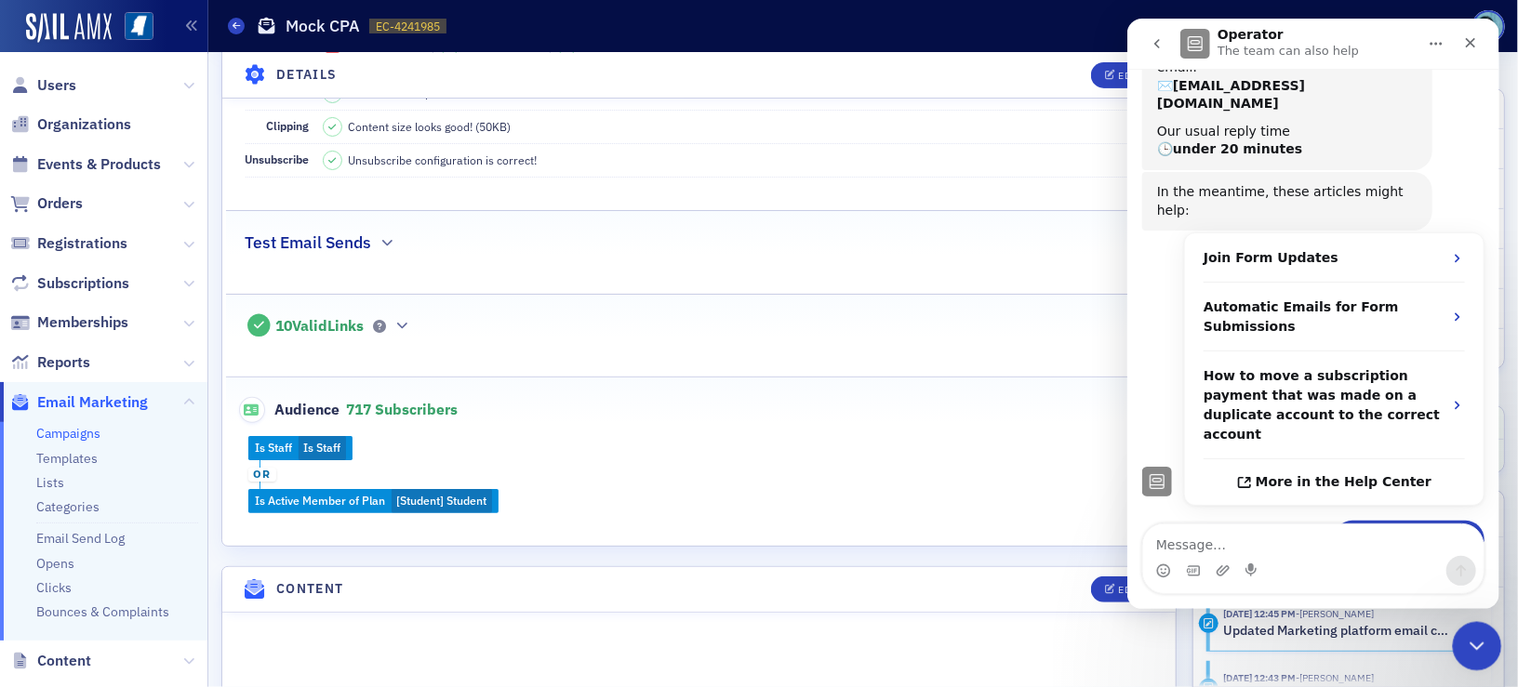
click at [1460, 643] on div "Close Intercom Messenger" at bounding box center [1473, 643] width 45 height 45
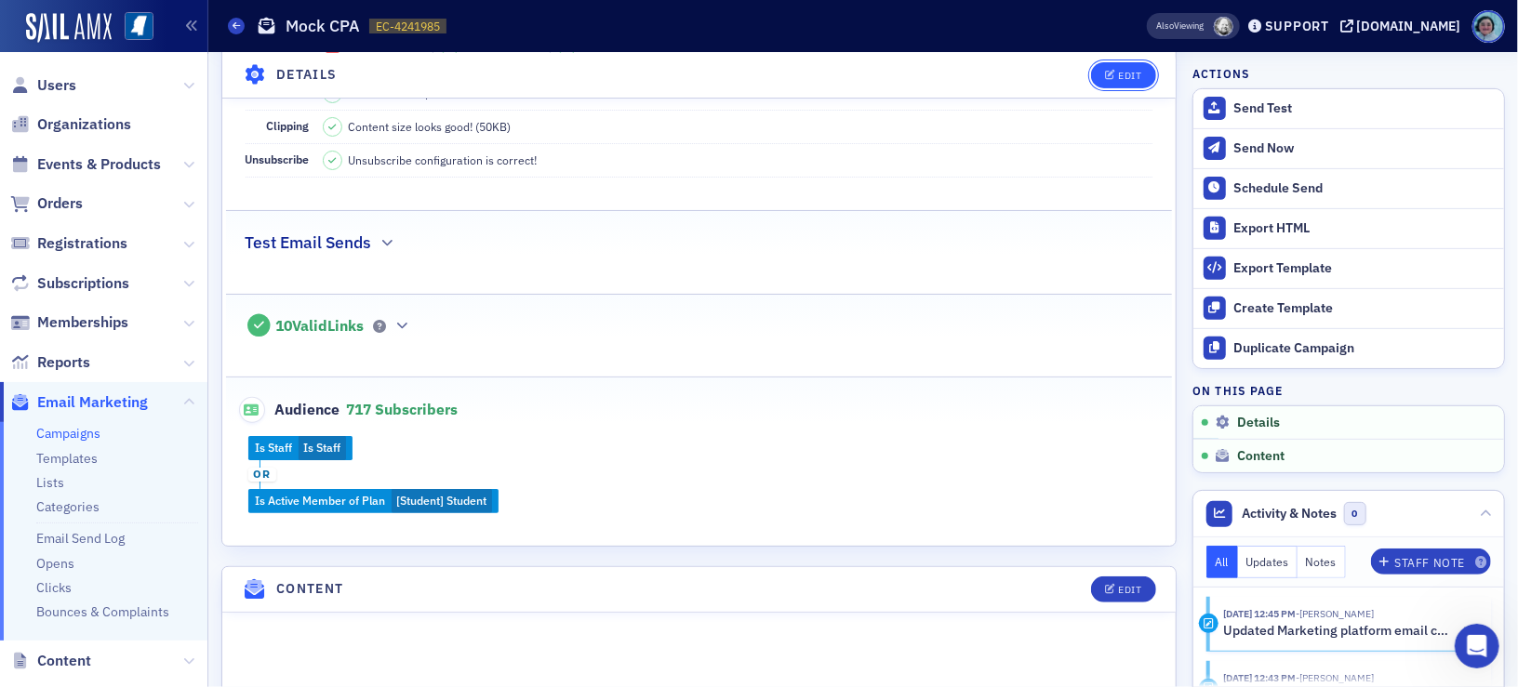
click at [1091, 66] on button "Edit" at bounding box center [1123, 74] width 64 height 26
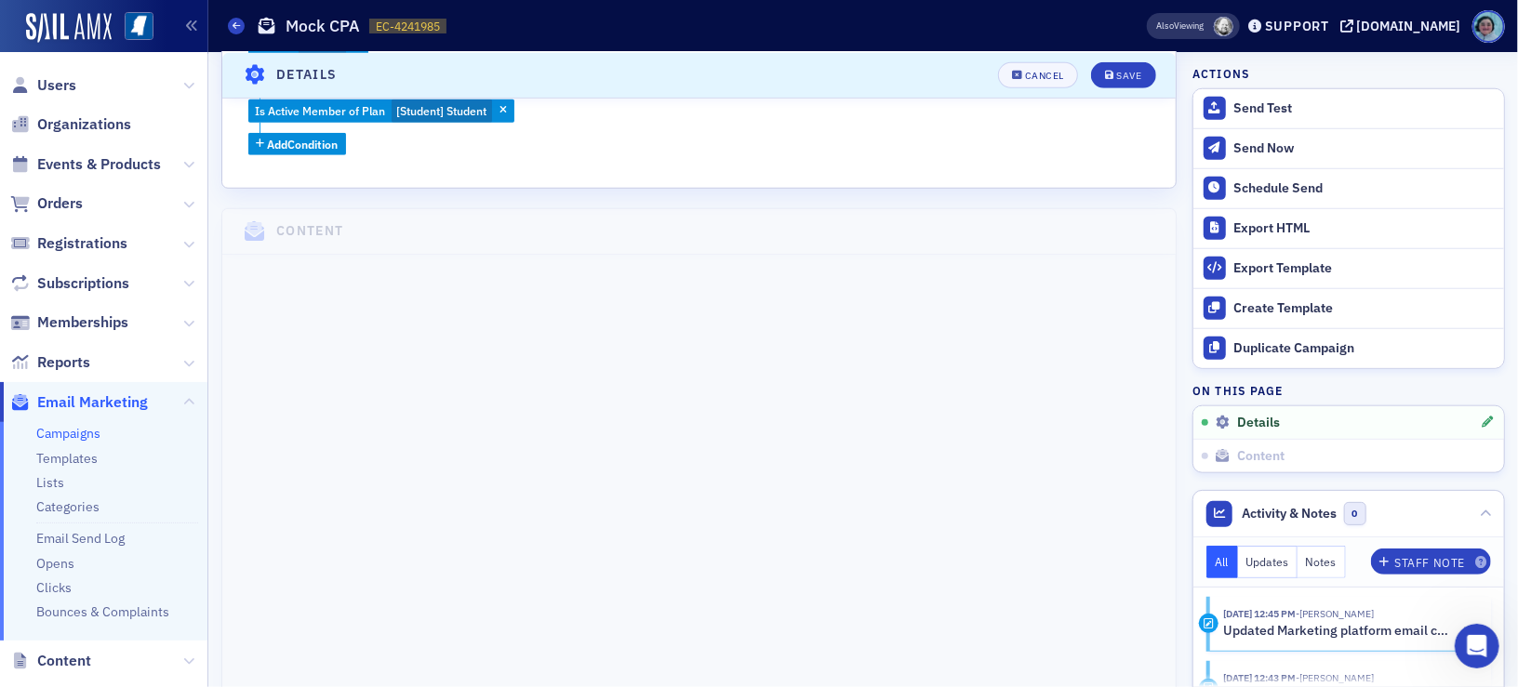
scroll to position [737, 0]
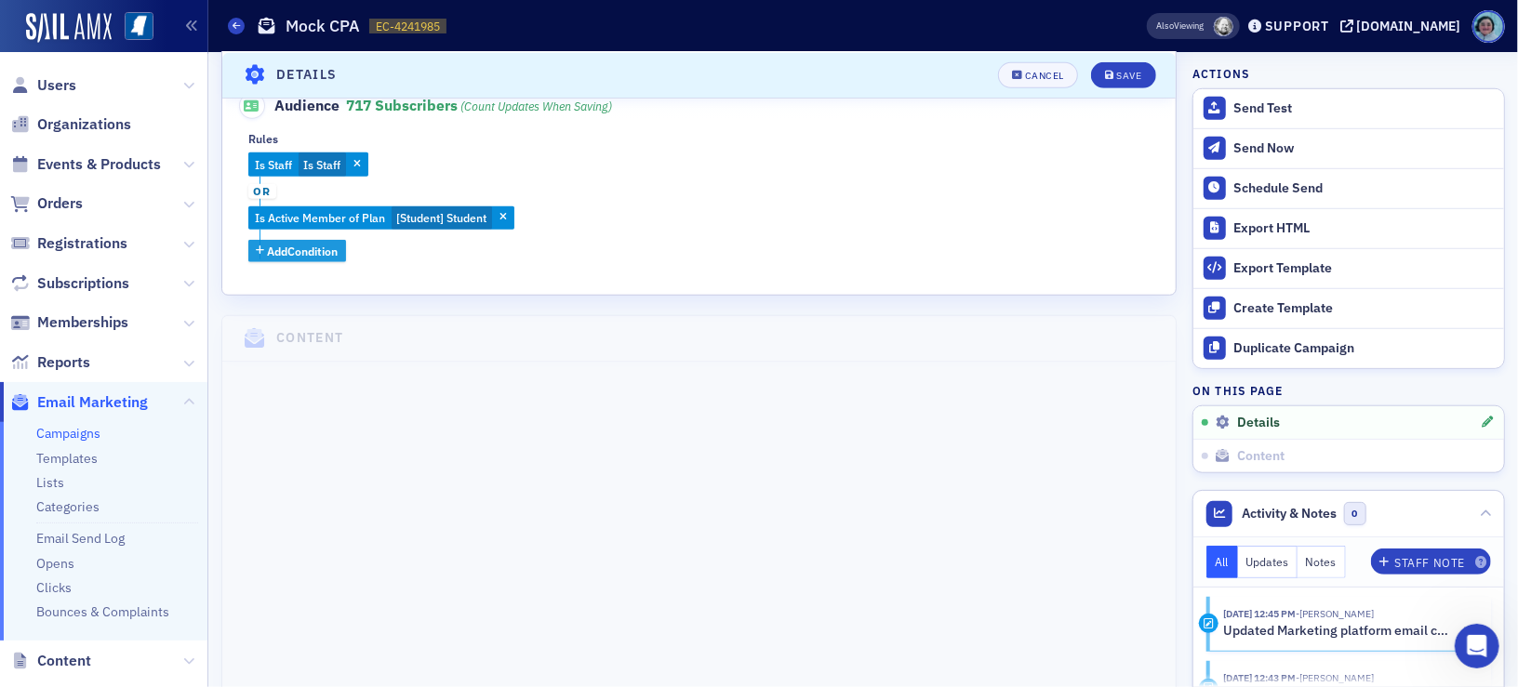
click at [333, 247] on span "Add Condition" at bounding box center [303, 251] width 71 height 17
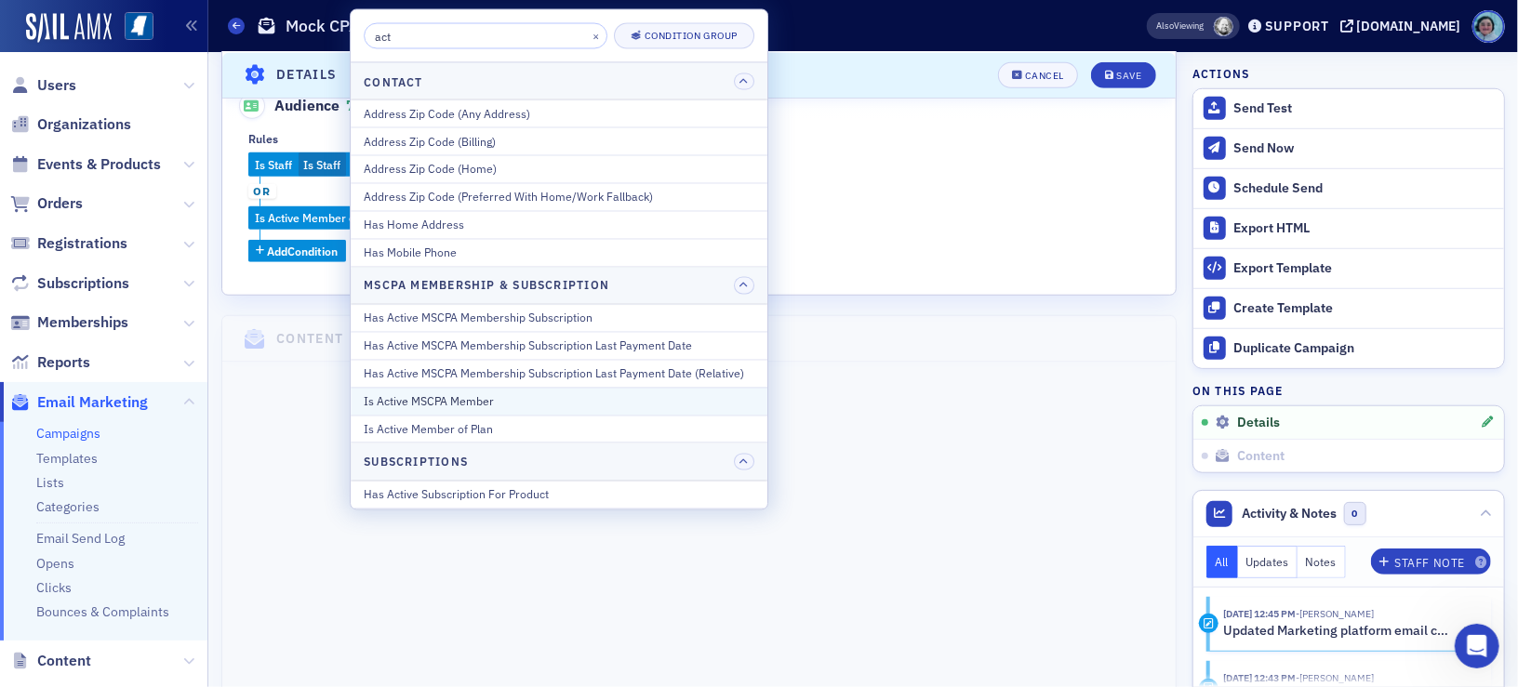
type input "act"
click at [514, 410] on button "Is Active MSCPA Member" at bounding box center [559, 401] width 417 height 28
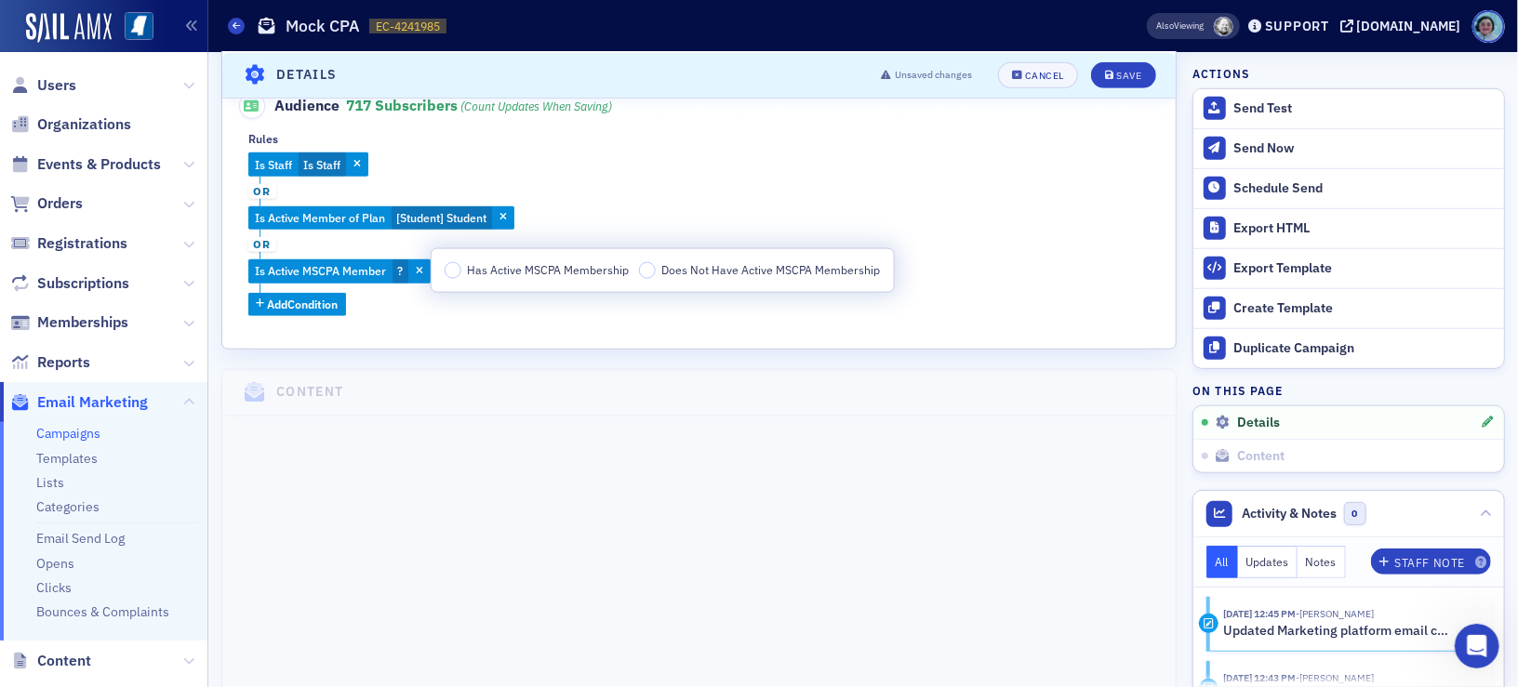
click at [495, 300] on div "Is Staff Is Staff or Is Active Member of Plan [Student] Student or Is Active MS…" at bounding box center [698, 233] width 901 height 163
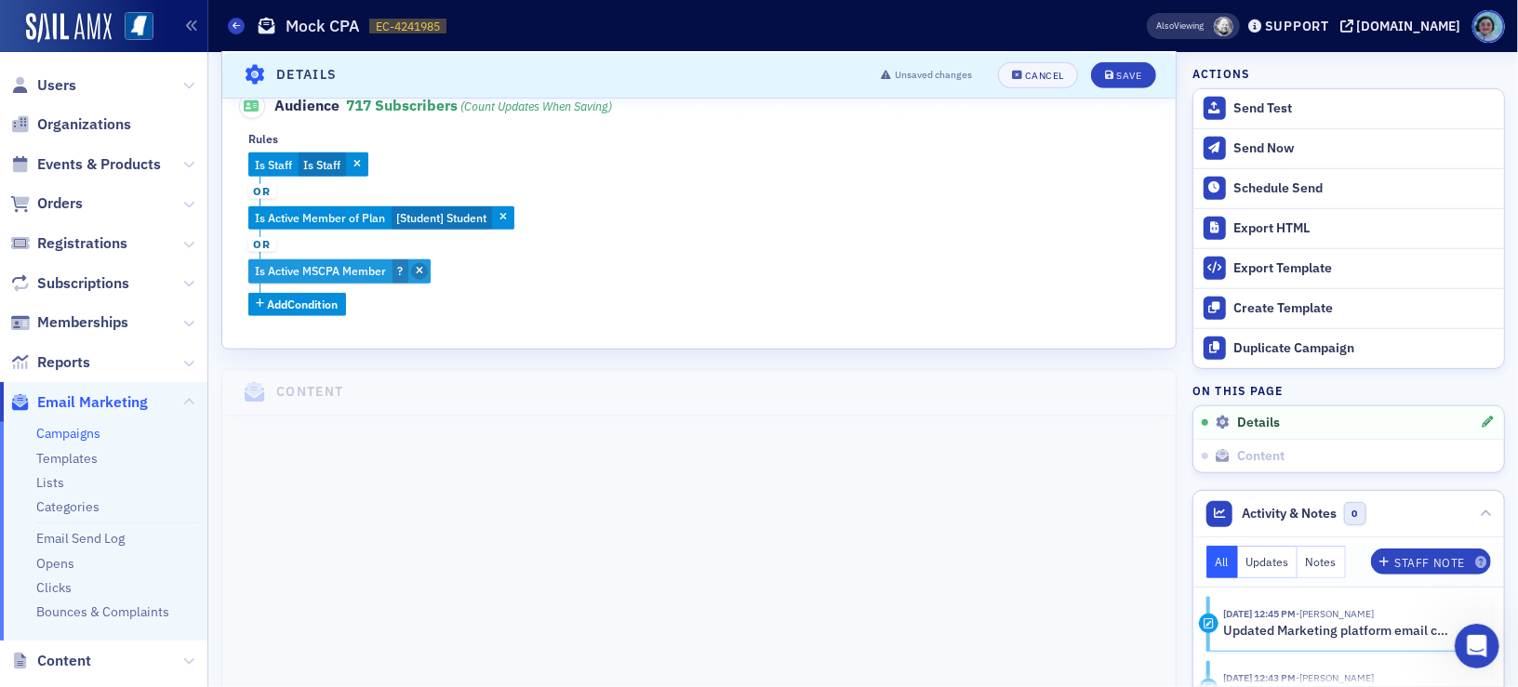
click at [416, 267] on icon "button" at bounding box center [419, 272] width 7 height 10
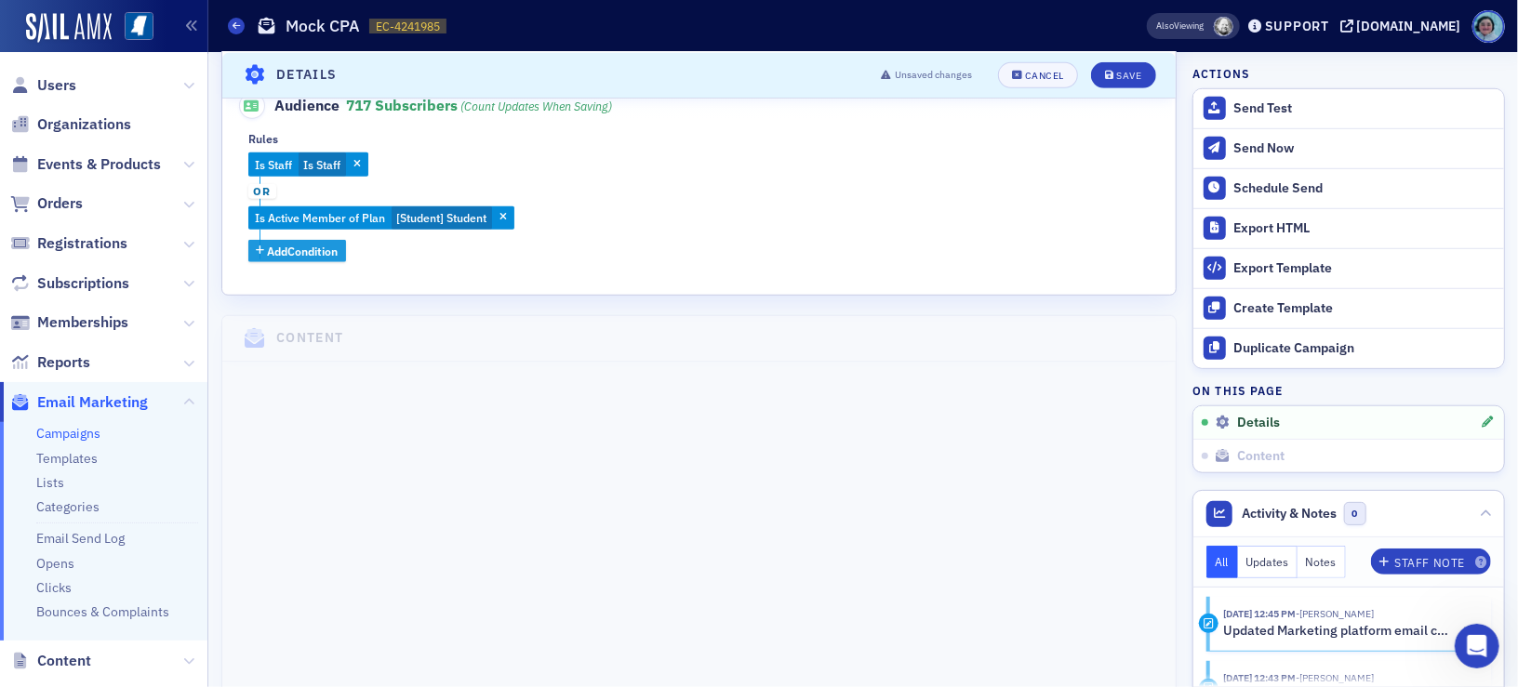
click at [325, 245] on span "Add Condition" at bounding box center [303, 251] width 71 height 17
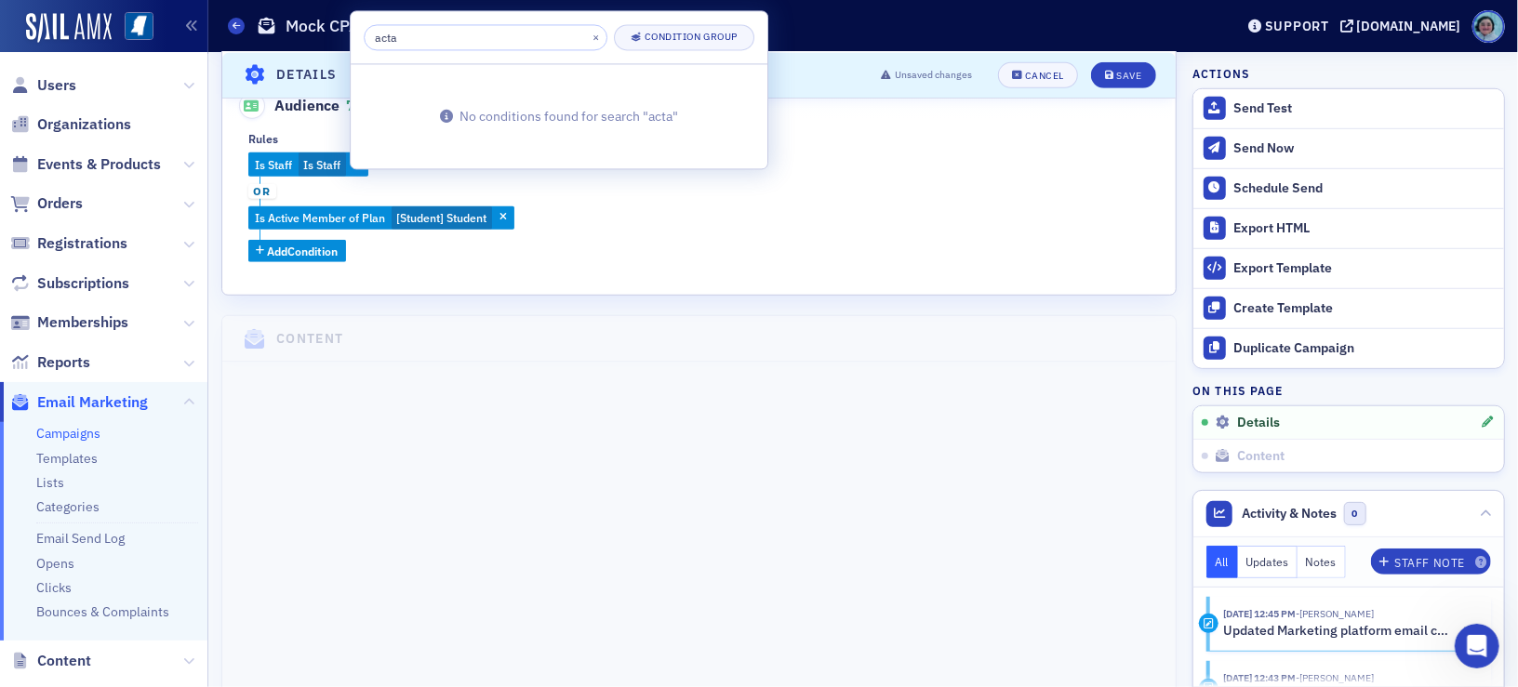
type input "act"
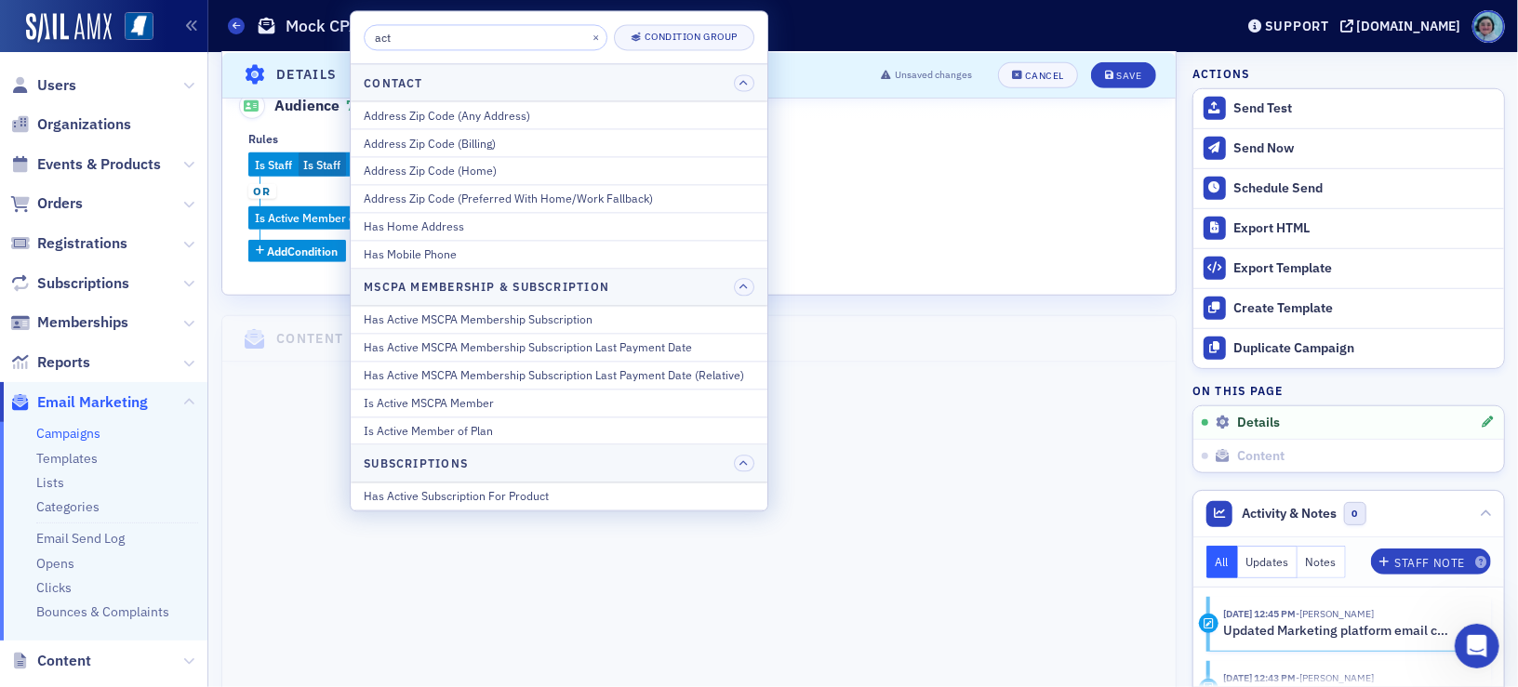
click at [866, 231] on div "Is Staff Is Staff or Is Active Member of Plan [Student] Student Add Condition" at bounding box center [698, 207] width 901 height 110
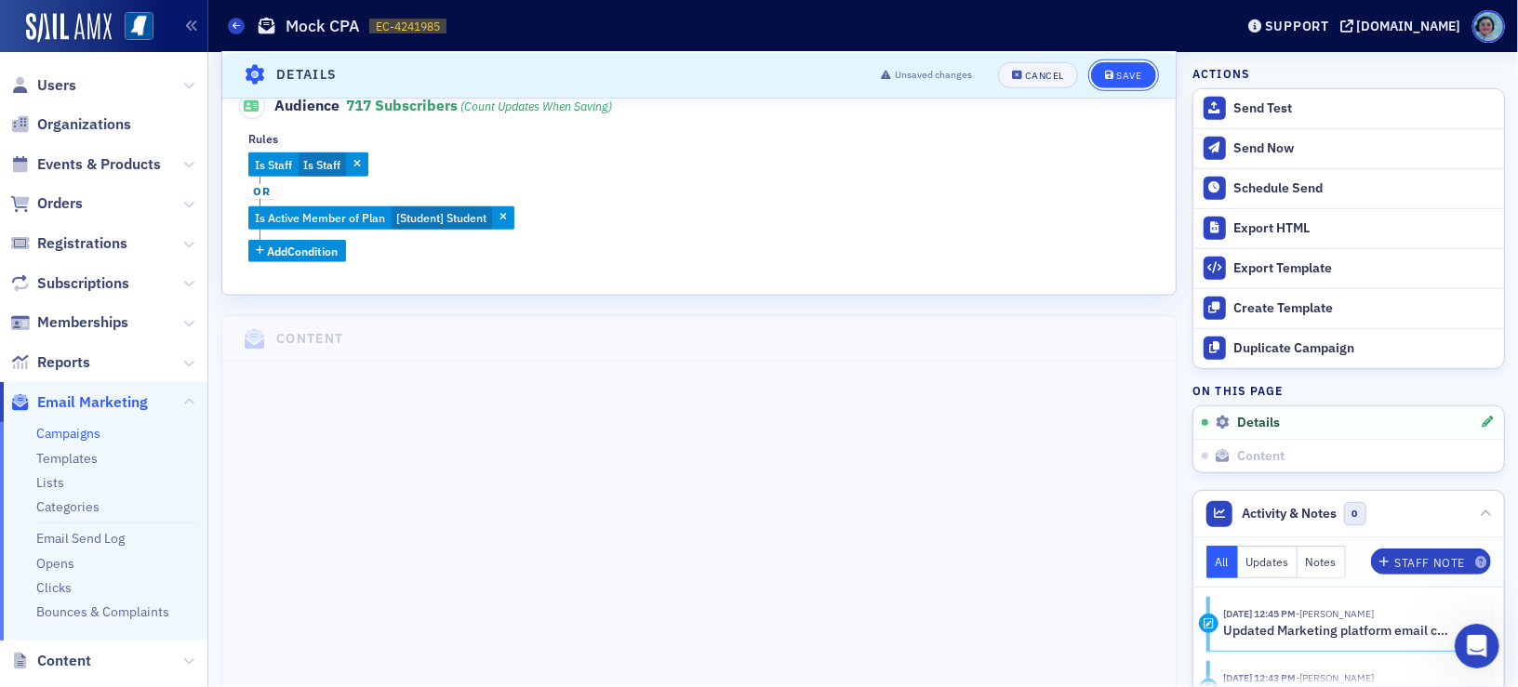
click at [1120, 66] on button "Save" at bounding box center [1123, 74] width 64 height 26
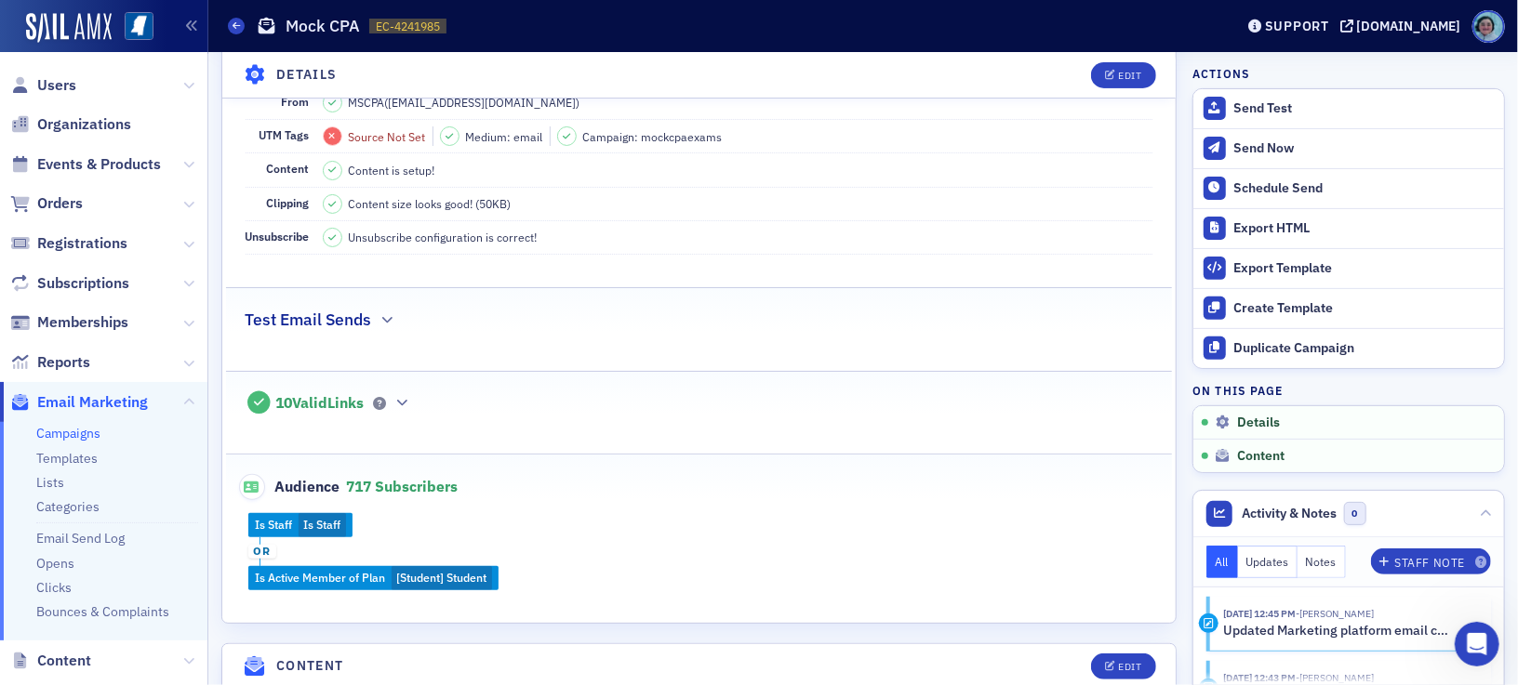
scroll to position [0, 0]
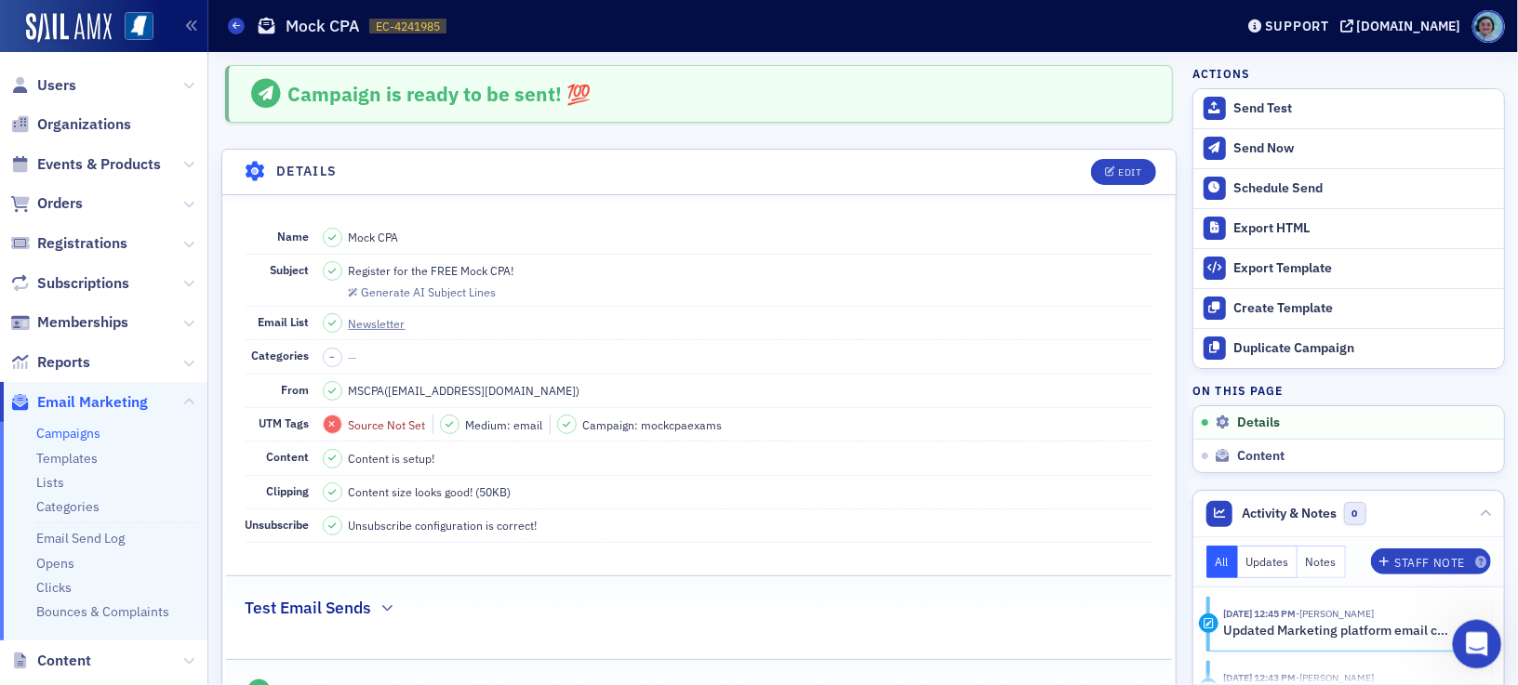
click at [1465, 645] on icon "Open Intercom Messenger" at bounding box center [1474, 642] width 31 height 31
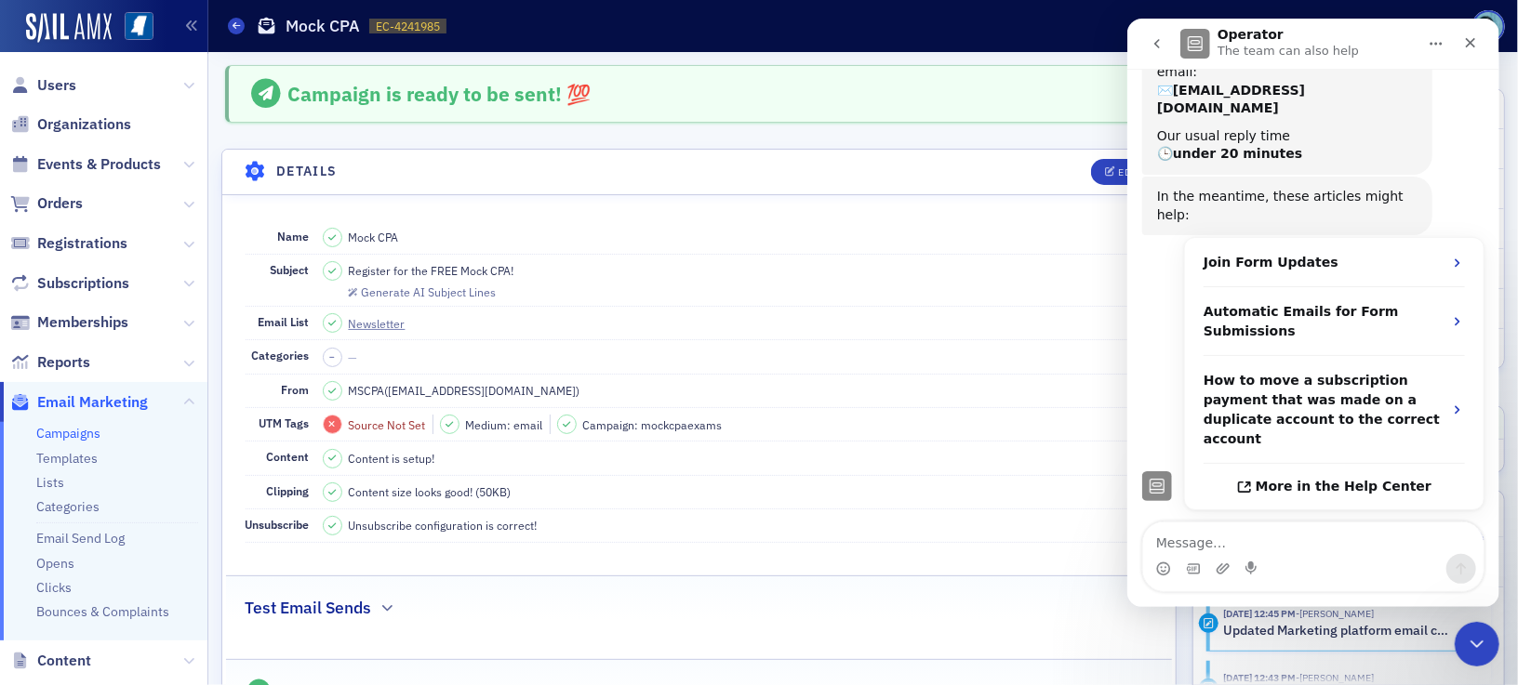
scroll to position [228, 0]
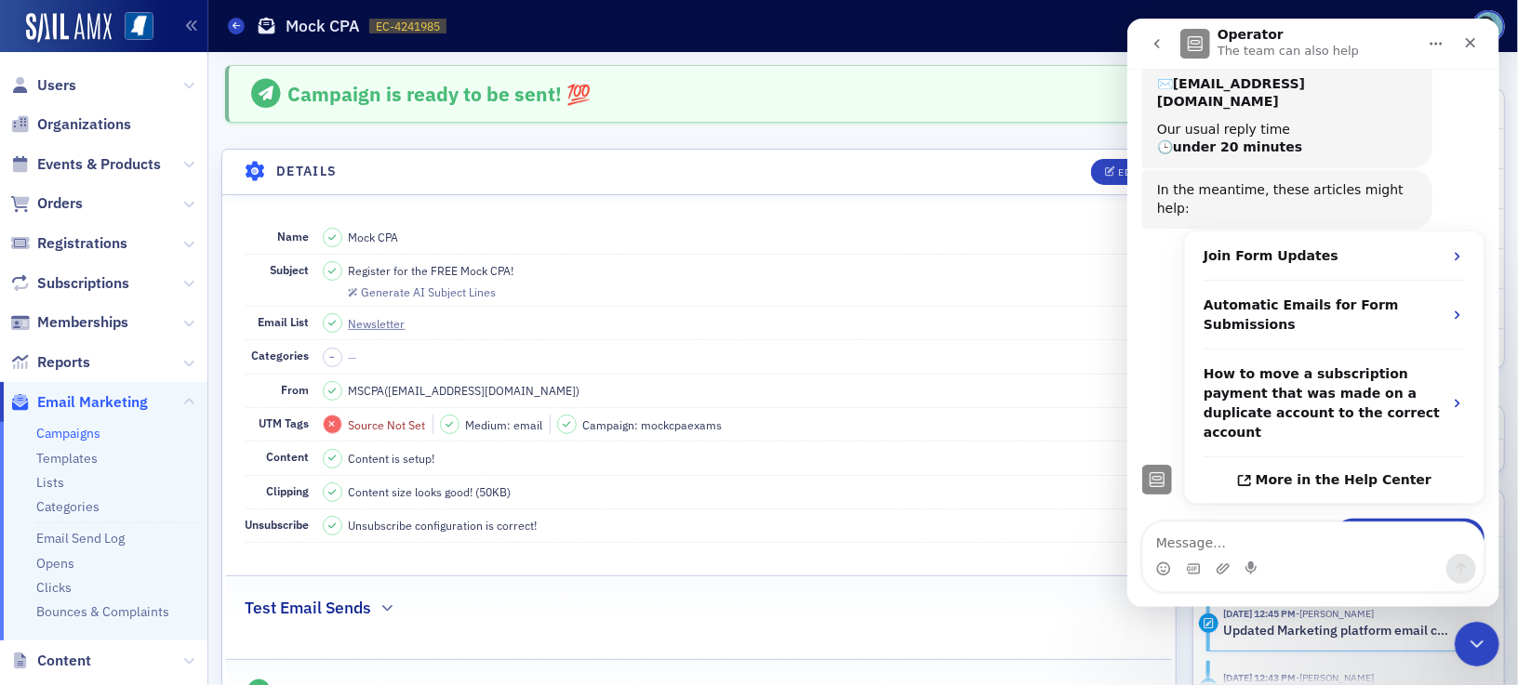
click at [1286, 538] on textarea "Message…" at bounding box center [1312, 539] width 340 height 32
type textarea "actually 23 are still missing"
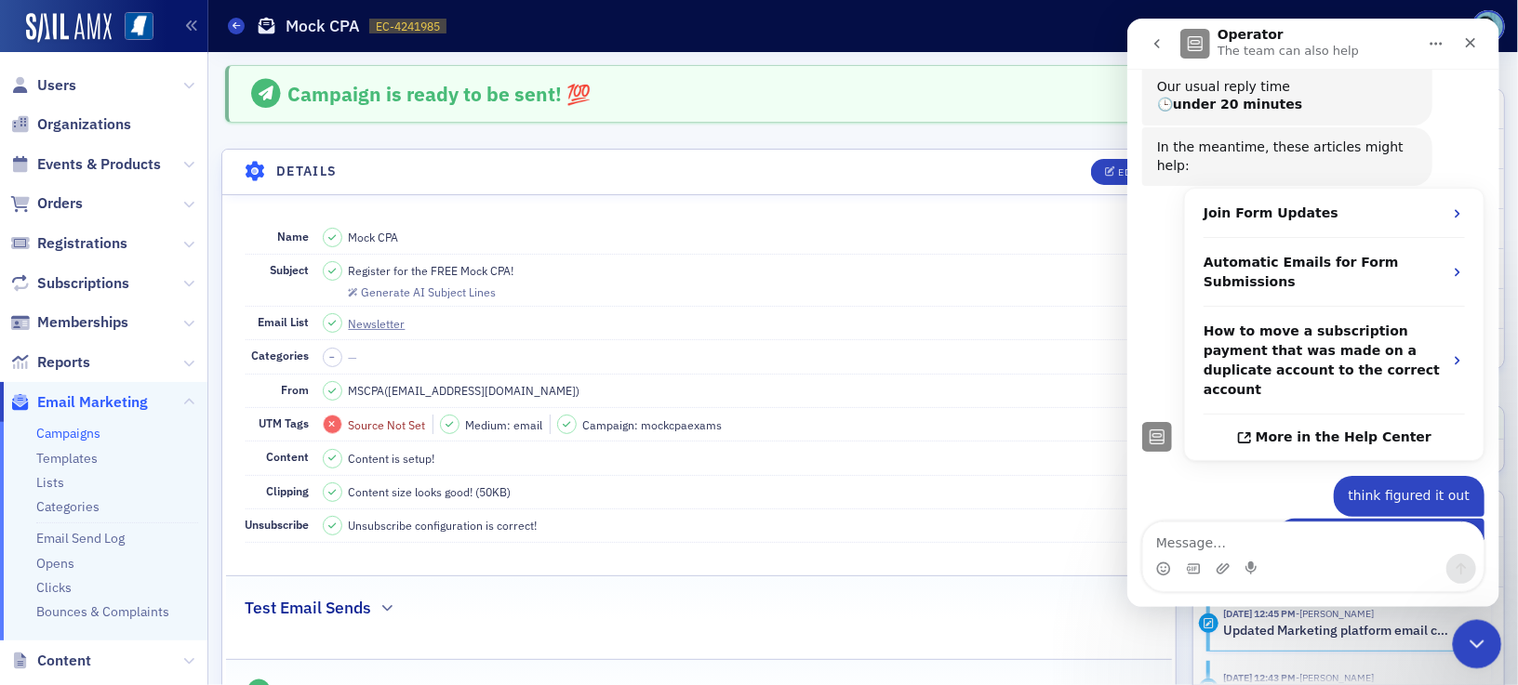
click at [1465, 644] on icon "Close Intercom Messenger" at bounding box center [1474, 641] width 22 height 22
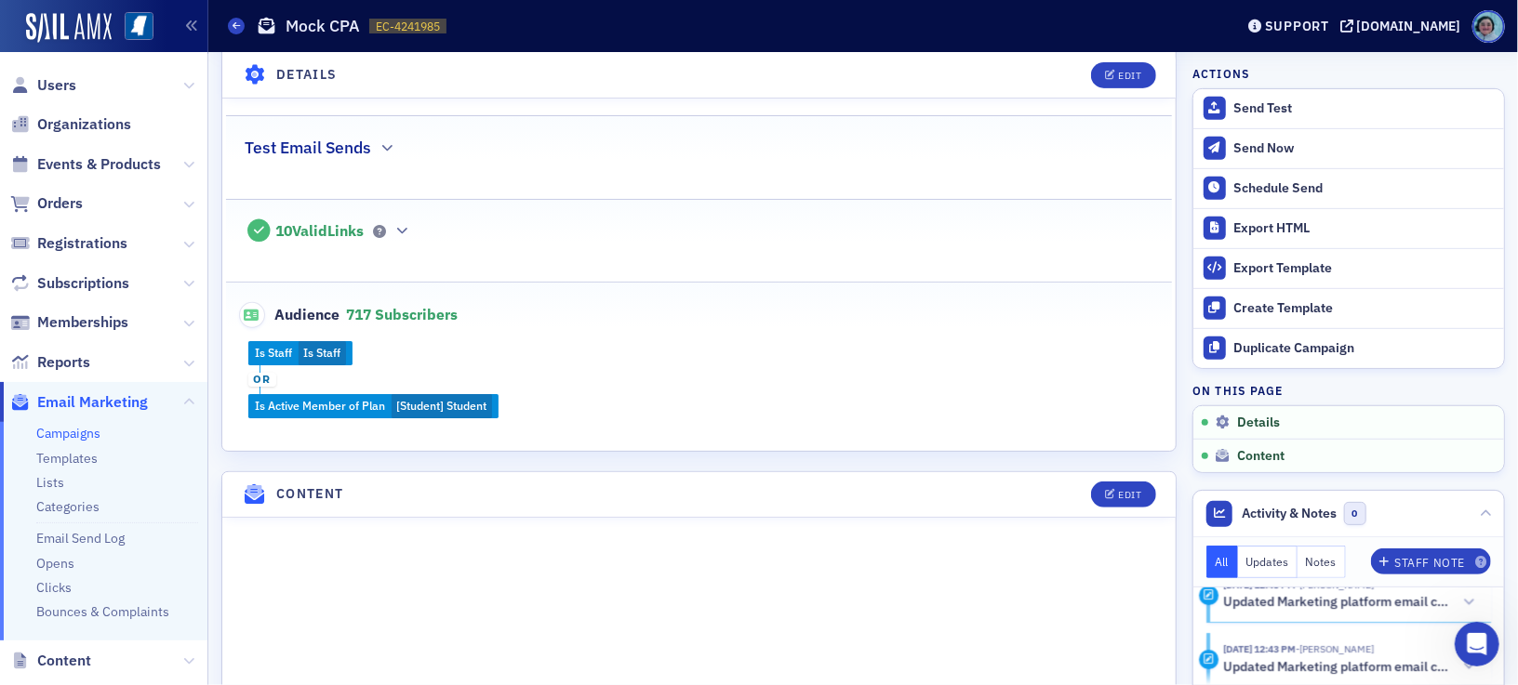
scroll to position [465, 0]
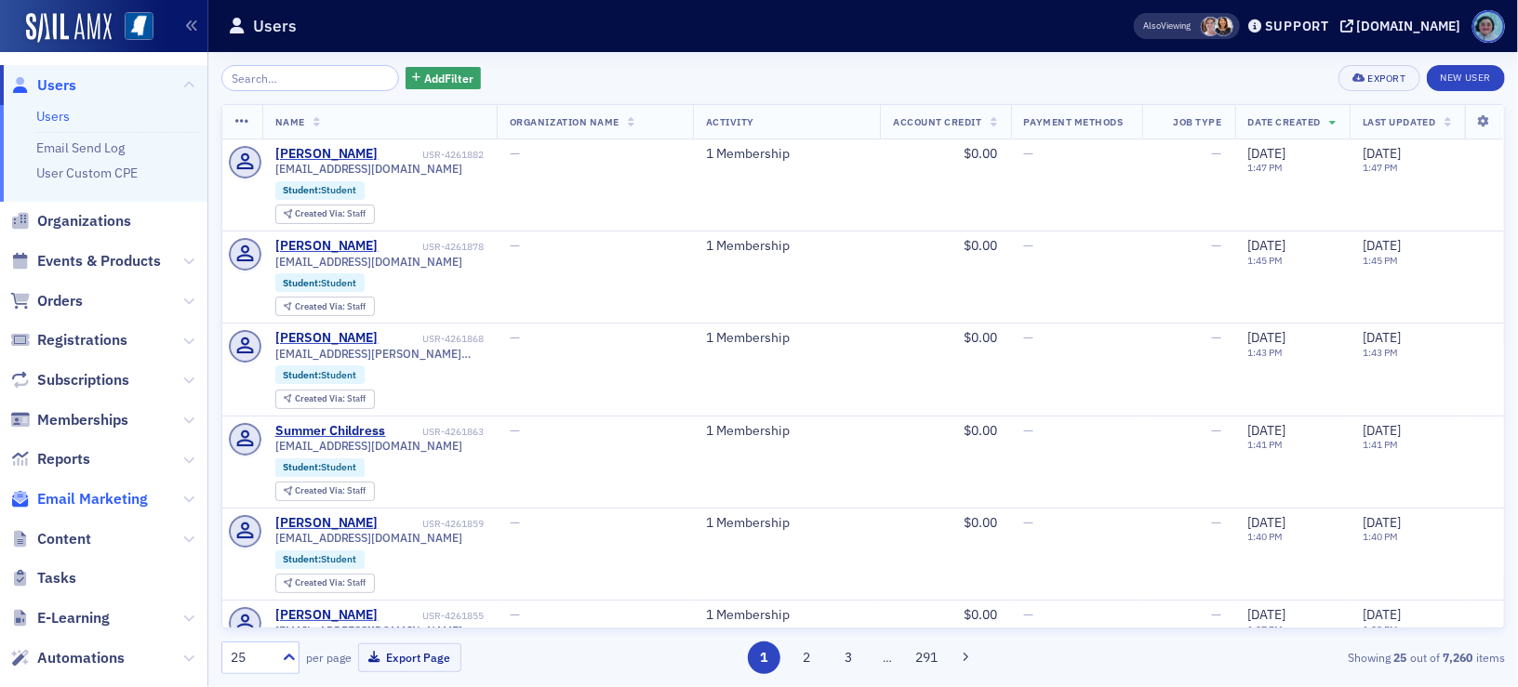
click at [116, 501] on span "Email Marketing" at bounding box center [92, 499] width 111 height 20
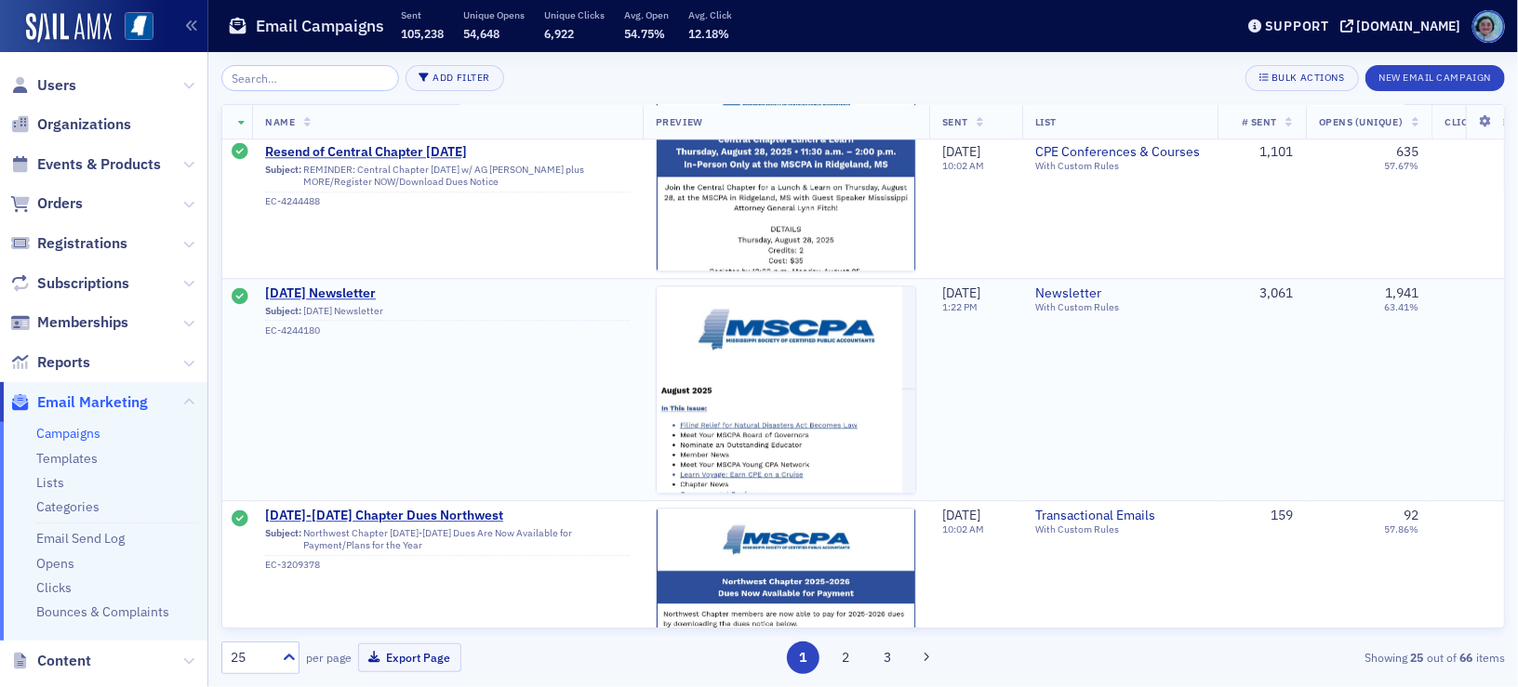
scroll to position [2790, 0]
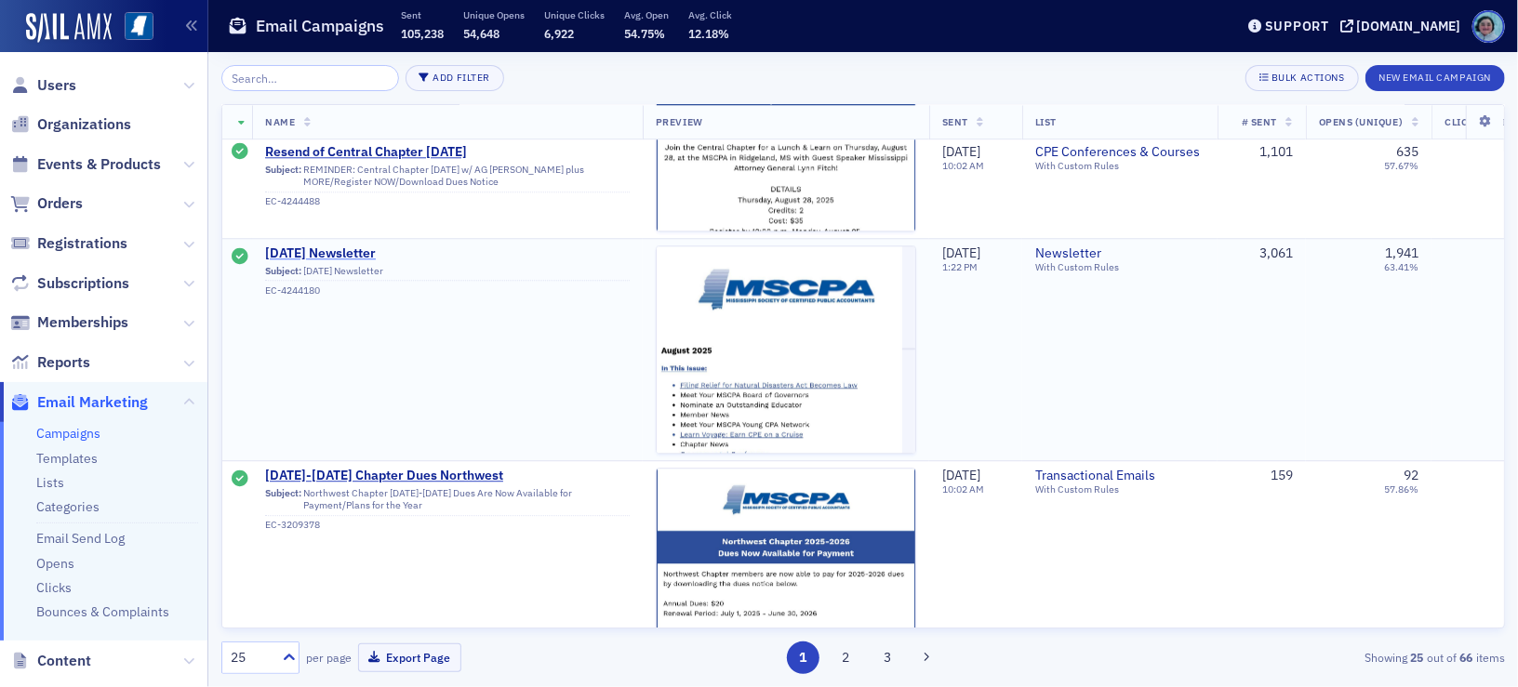
click at [365, 254] on span "[DATE] Newsletter" at bounding box center [447, 253] width 365 height 17
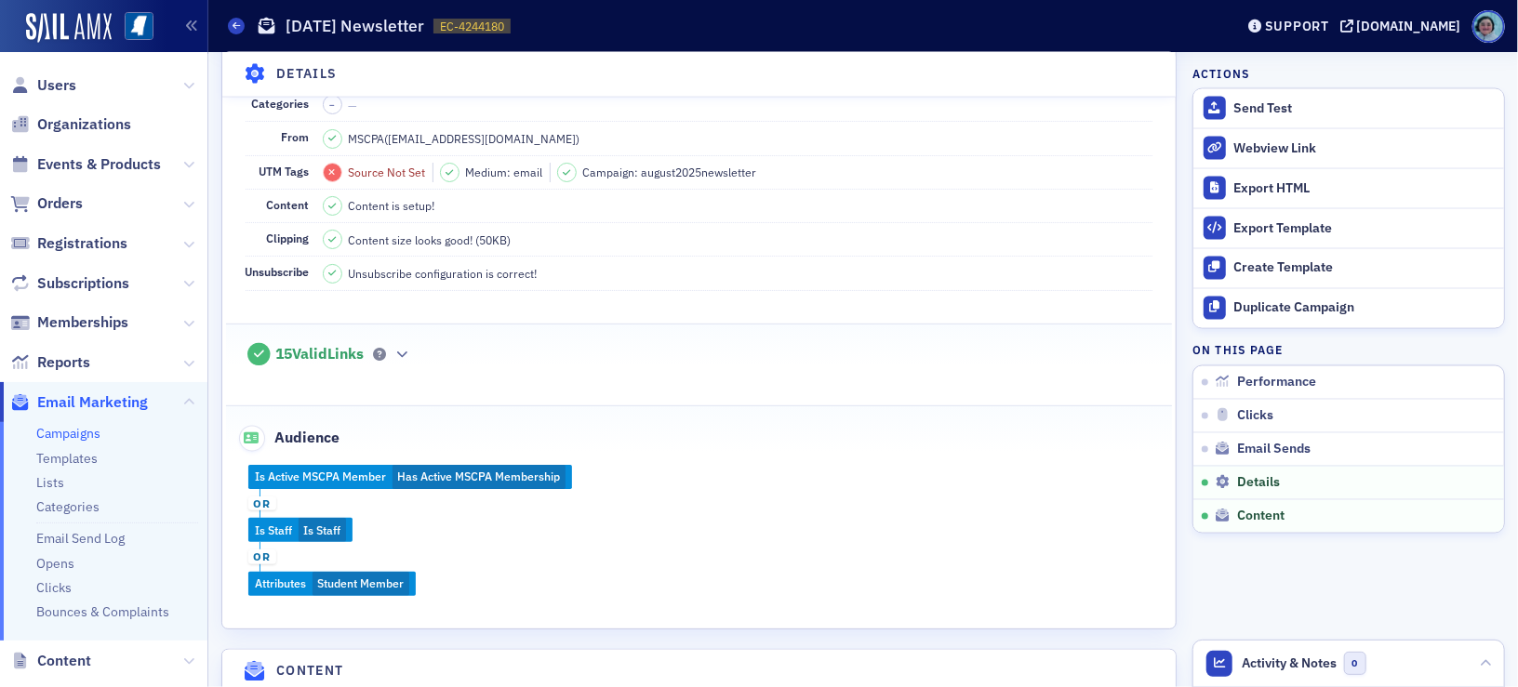
scroll to position [2046, 0]
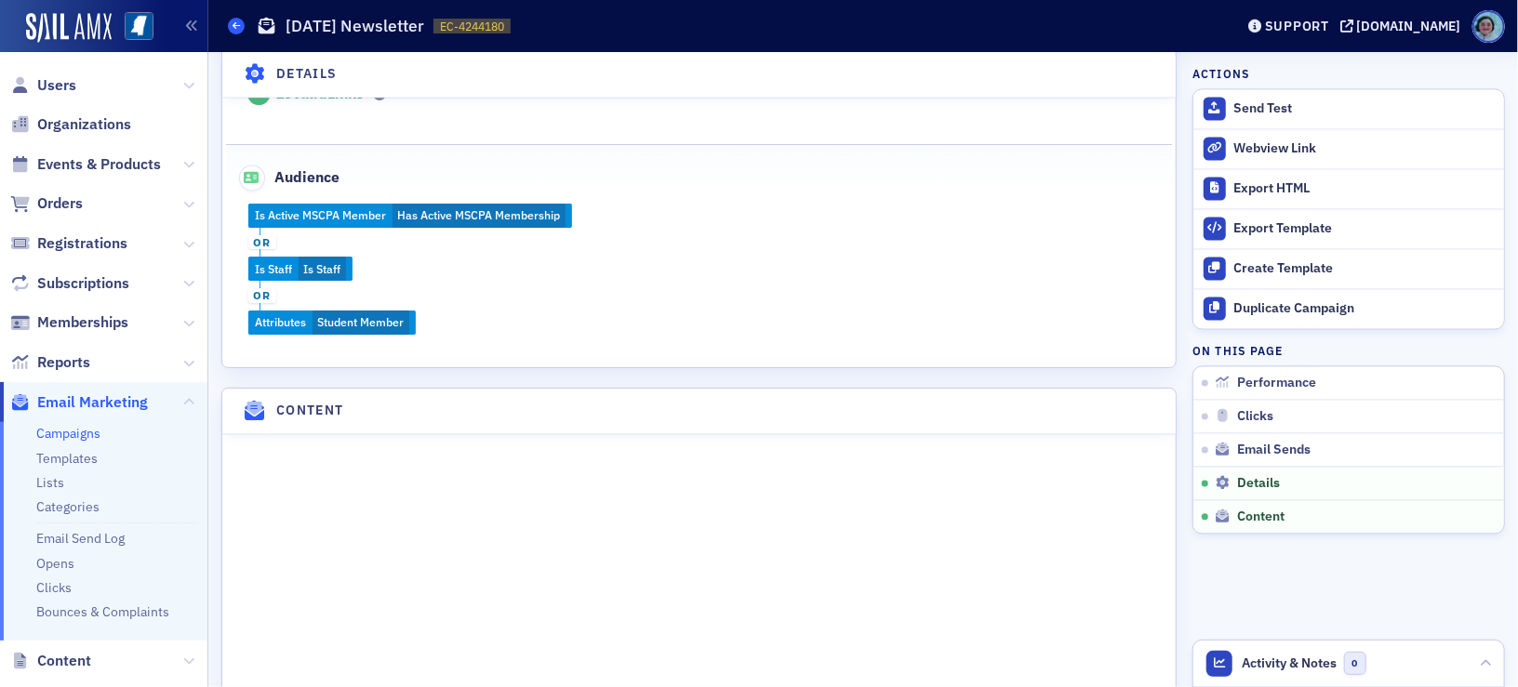
click at [240, 22] on icon at bounding box center [235, 25] width 7 height 8
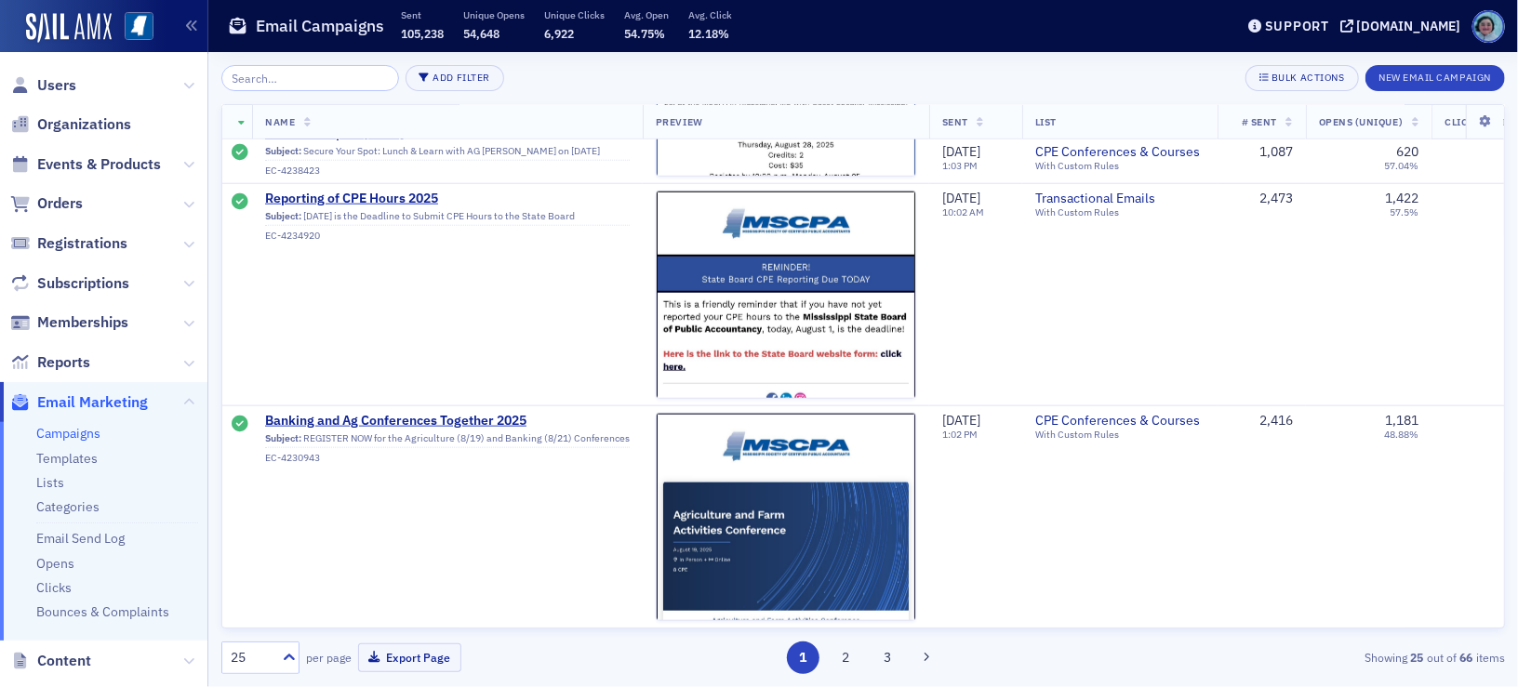
scroll to position [5078, 0]
click at [838, 655] on button "2" at bounding box center [844, 658] width 33 height 33
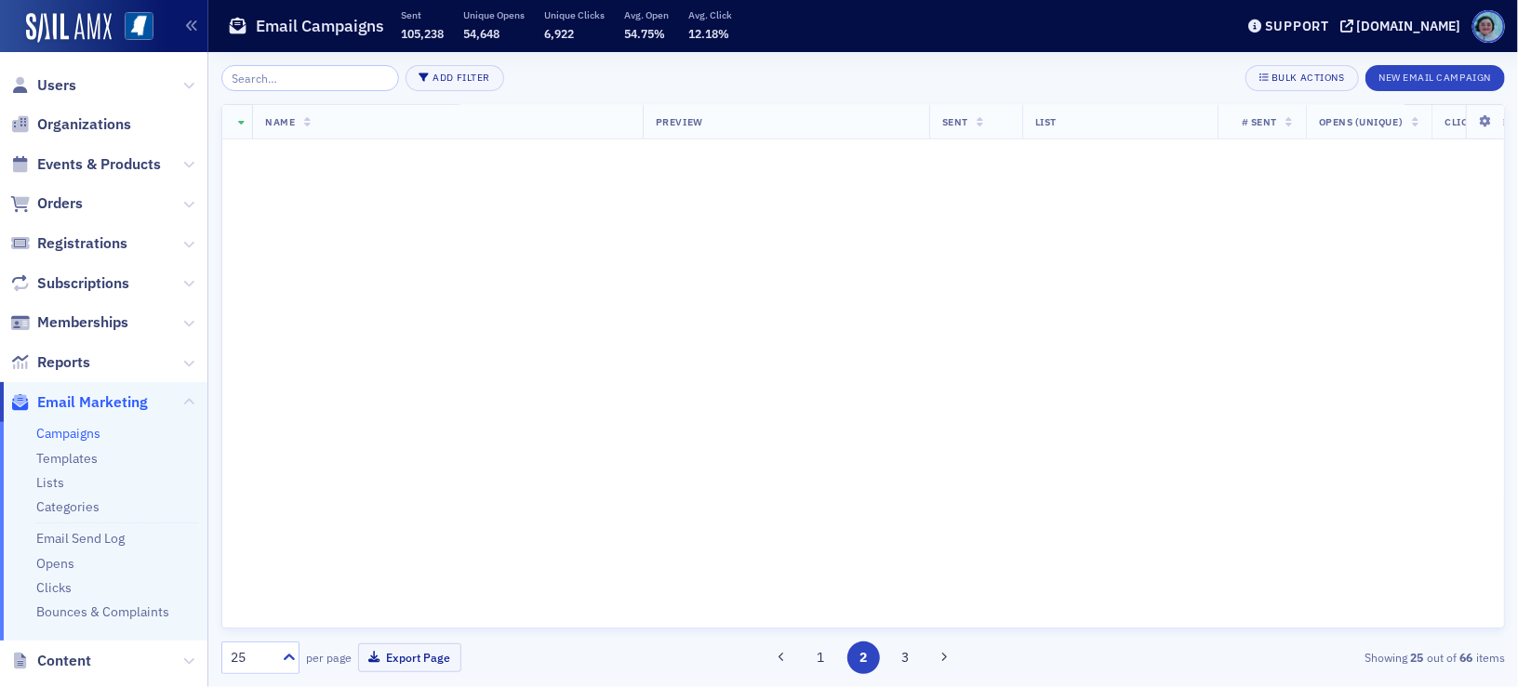
scroll to position [0, 0]
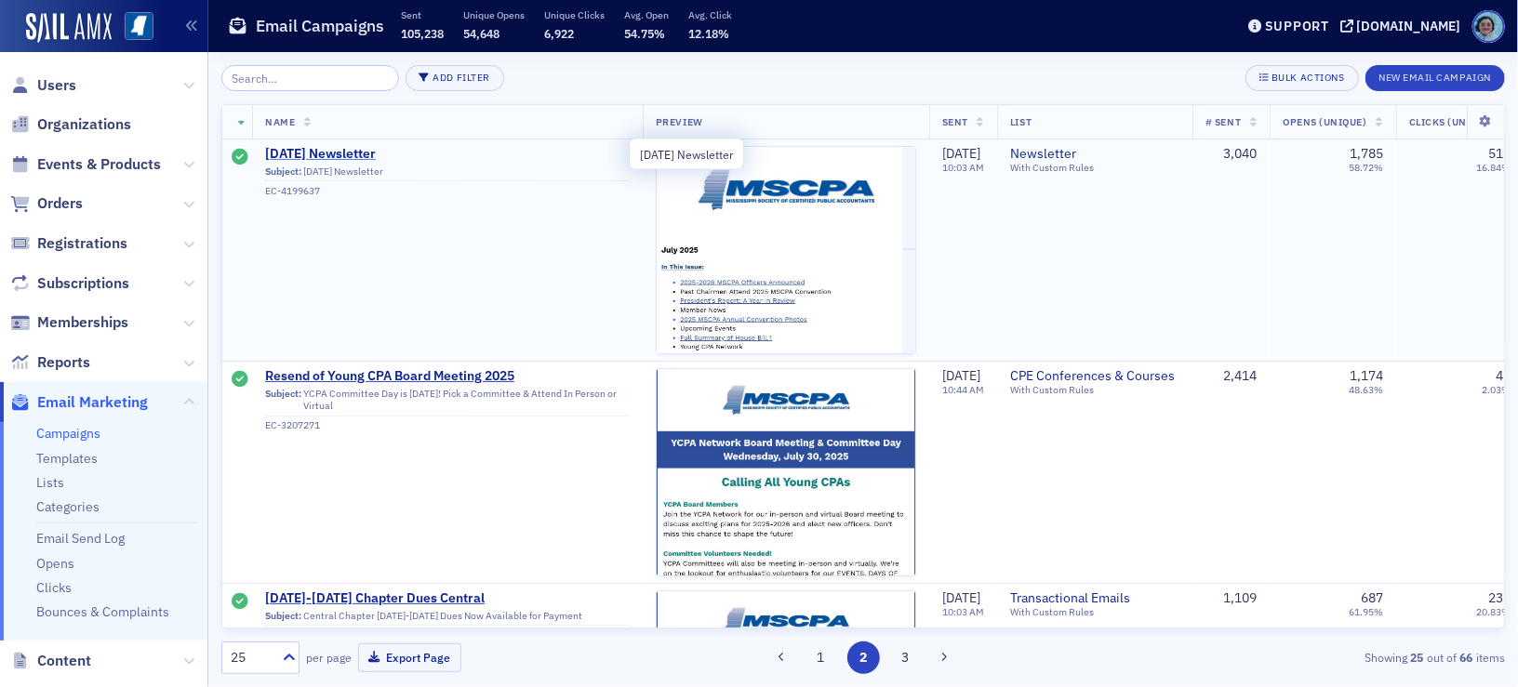
click at [354, 146] on span "July 2025 Newsletter" at bounding box center [447, 154] width 365 height 17
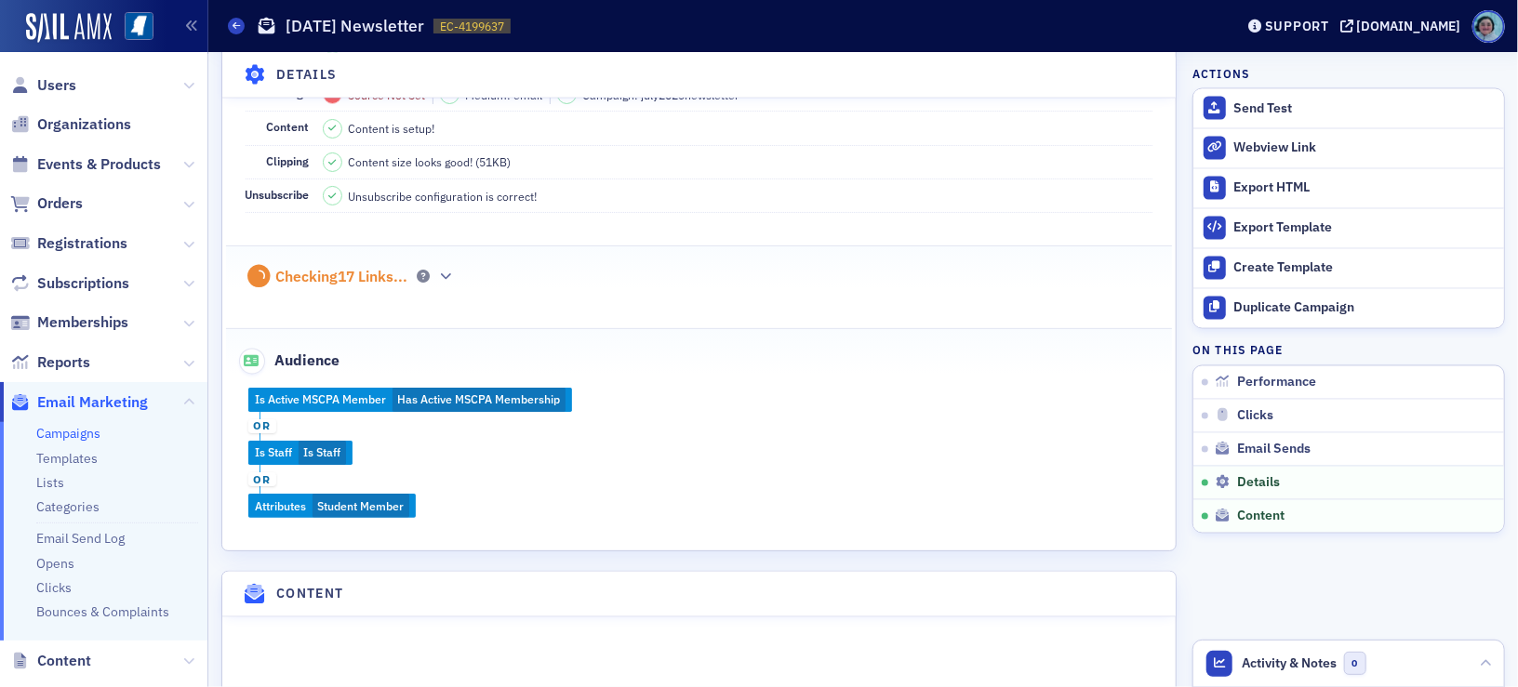
scroll to position [1953, 0]
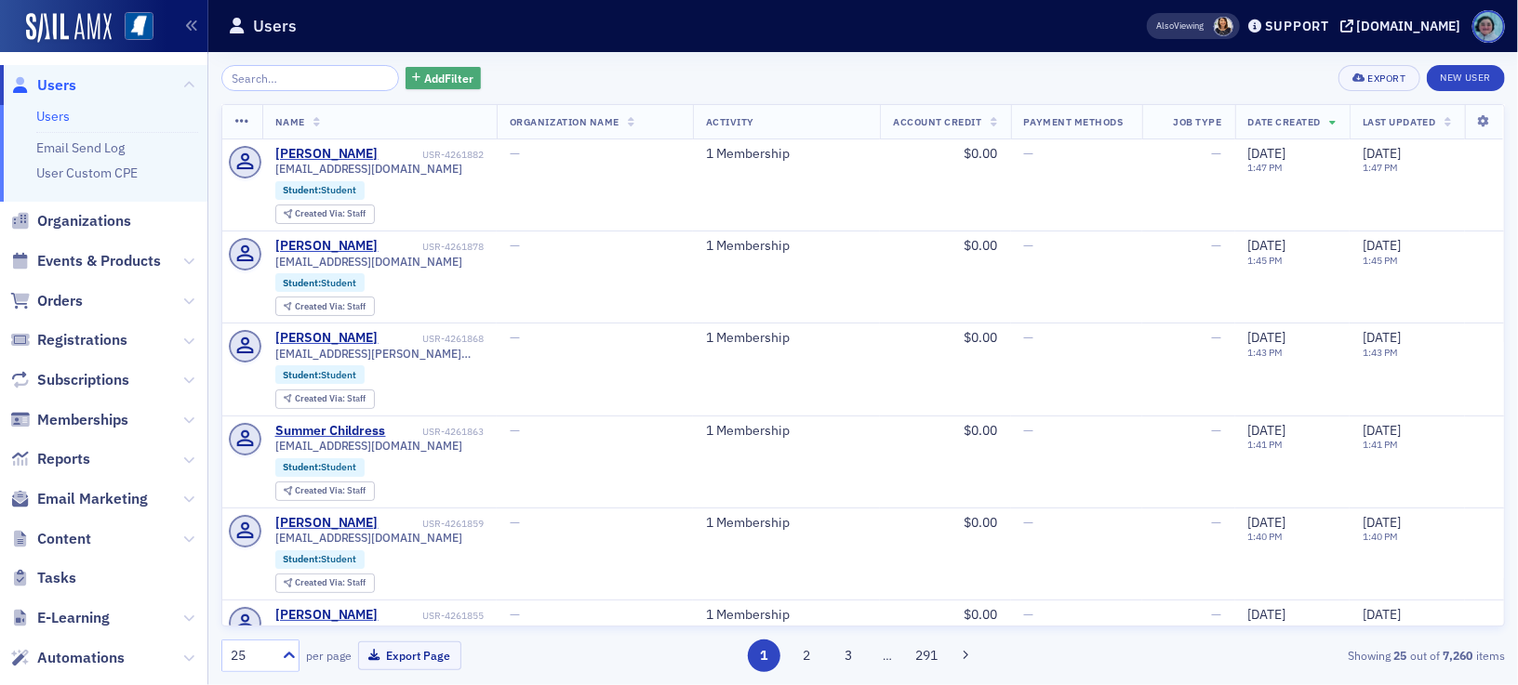
click at [413, 88] on button "Add Filter" at bounding box center [443, 78] width 76 height 23
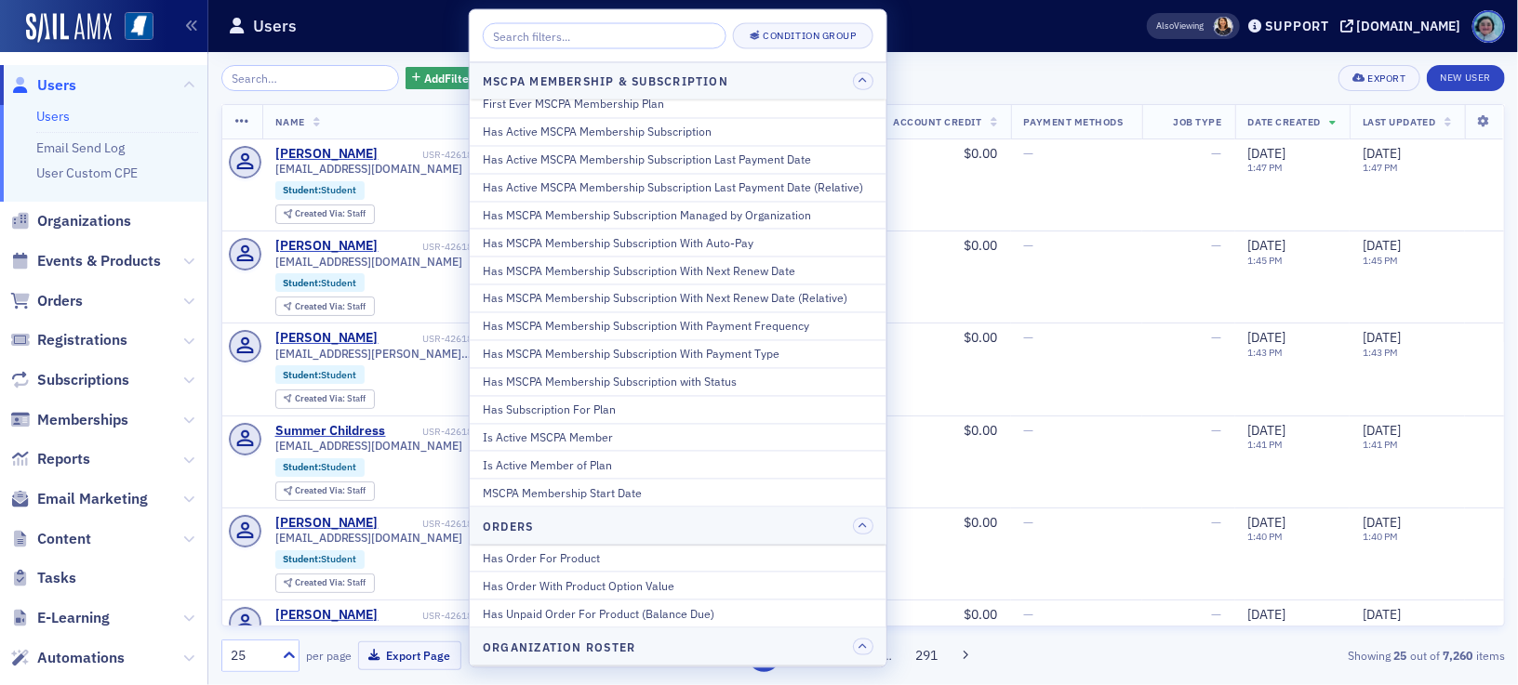
scroll to position [930, 0]
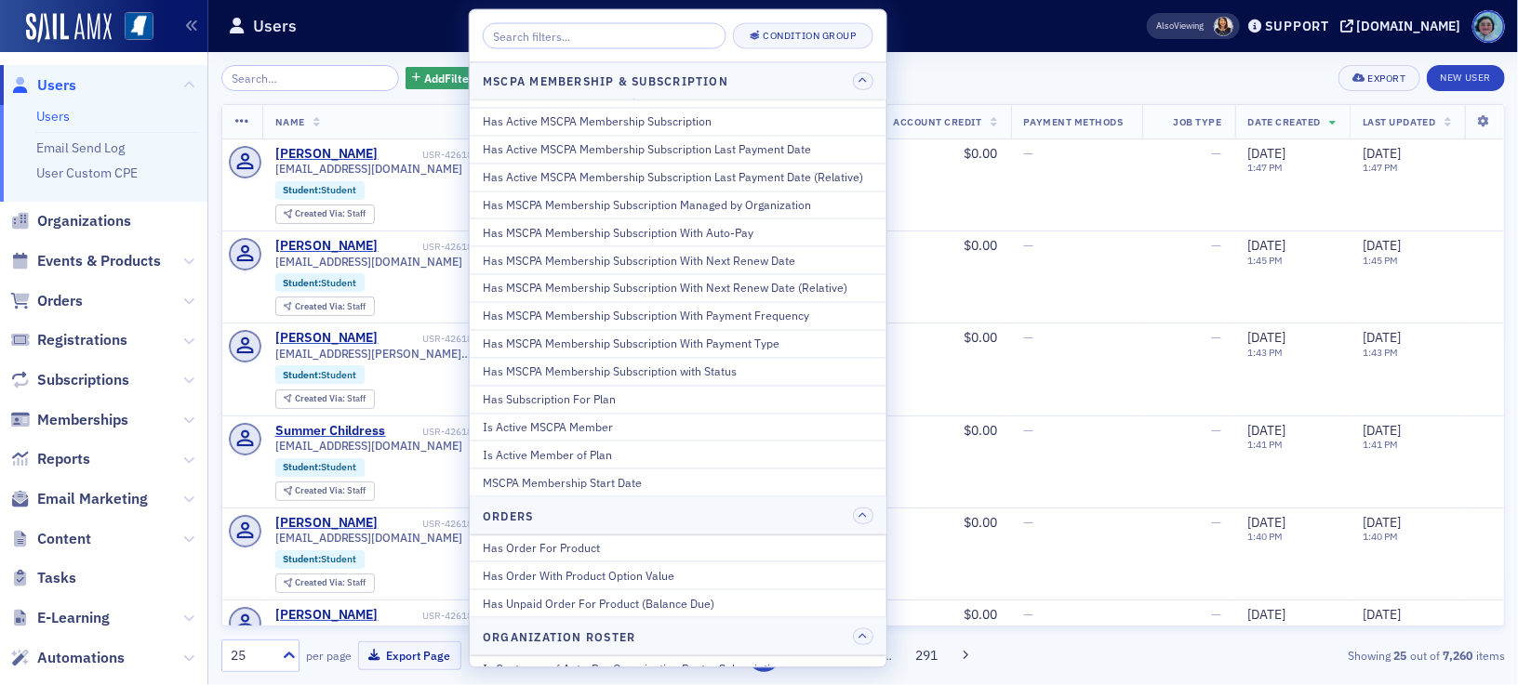
click at [700, 448] on div "Is Active Member of Plan" at bounding box center [678, 454] width 391 height 17
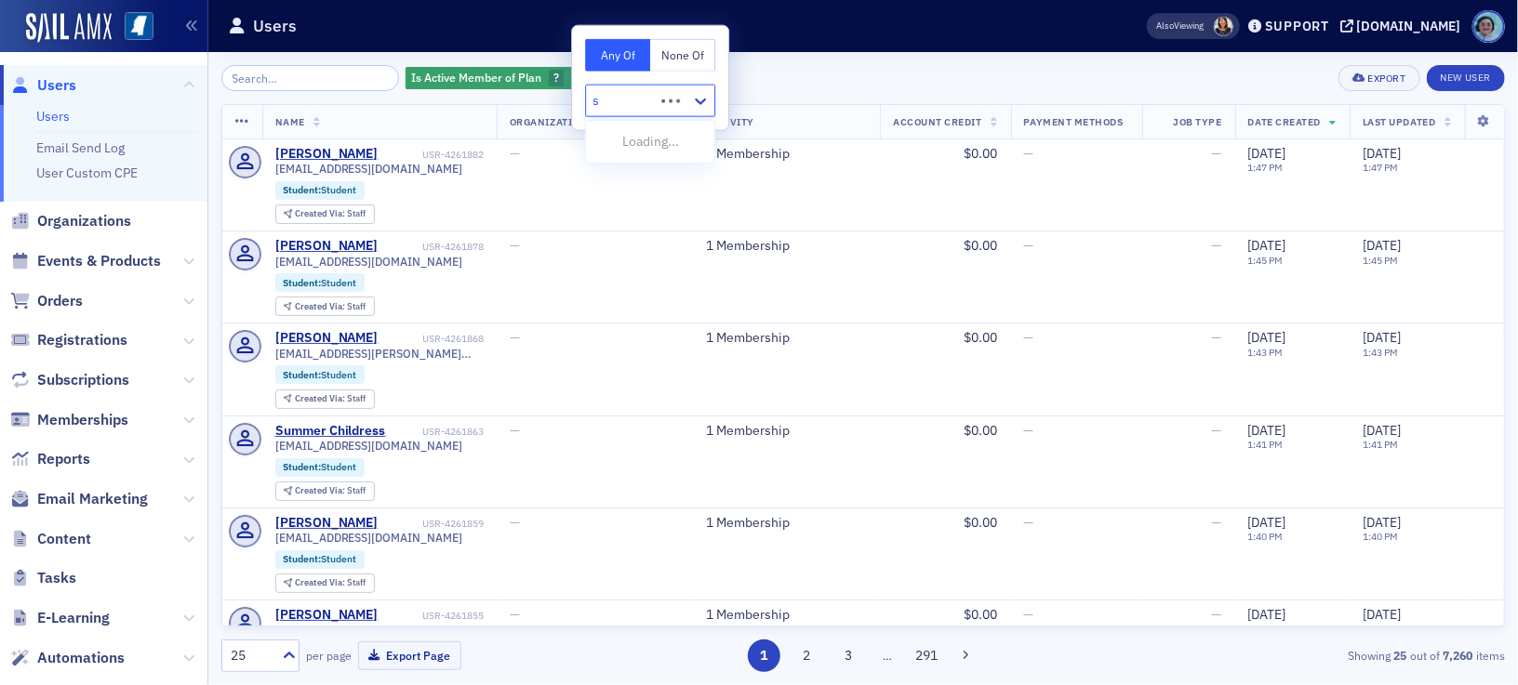
type input "st"
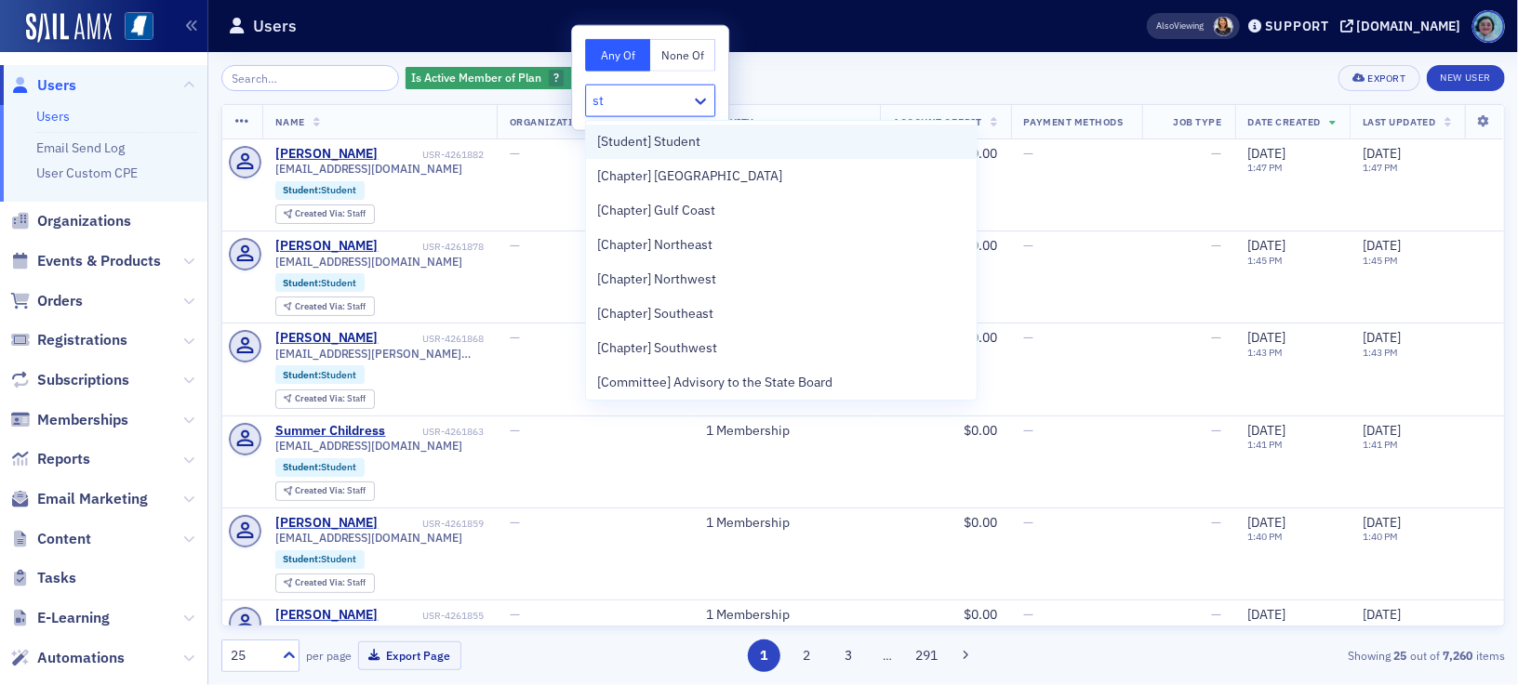
click at [701, 147] on div "[Student] Student" at bounding box center [781, 142] width 368 height 20
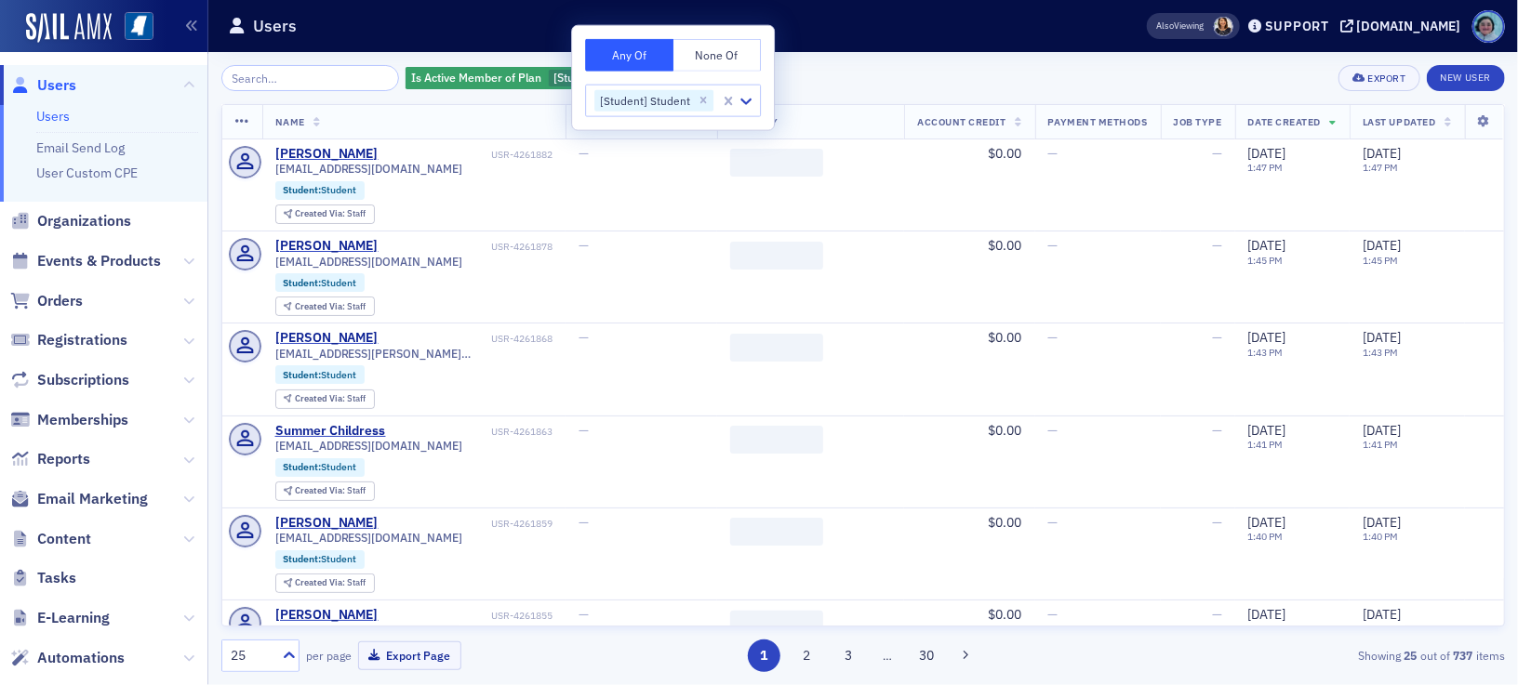
click at [873, 73] on div "Is Active Member of Plan [Student] Student Add Filter Export New User" at bounding box center [862, 78] width 1283 height 26
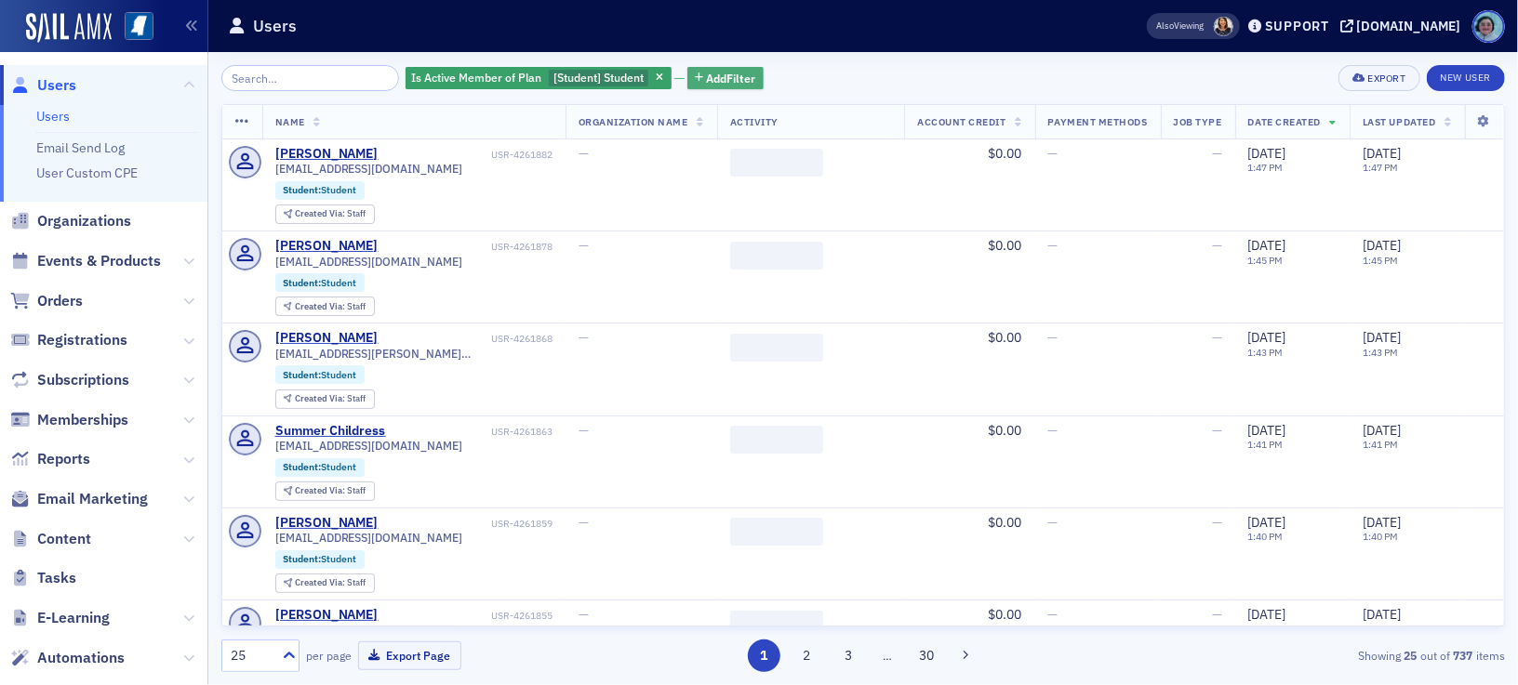
click at [712, 80] on span "Add Filter" at bounding box center [731, 78] width 49 height 17
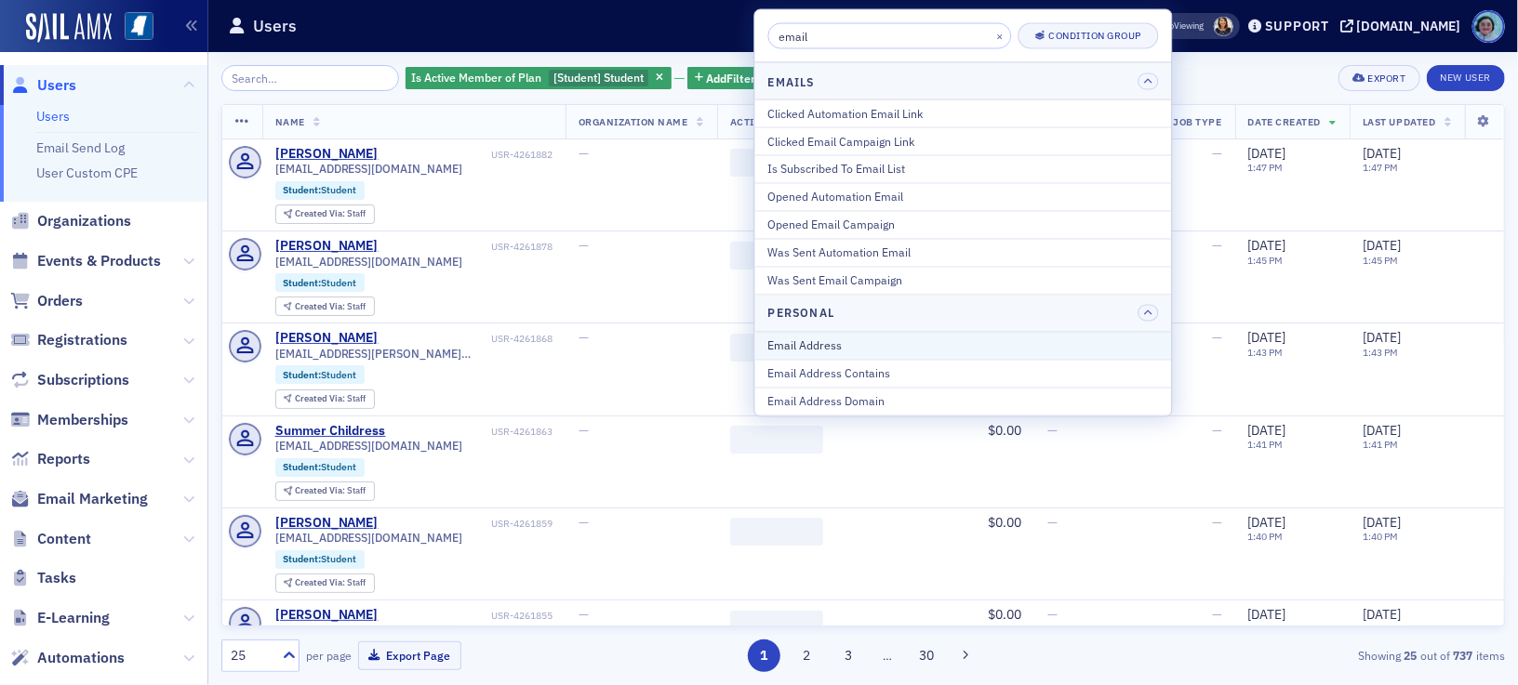
type input "email"
click at [952, 349] on div "Email Address" at bounding box center [962, 346] width 391 height 17
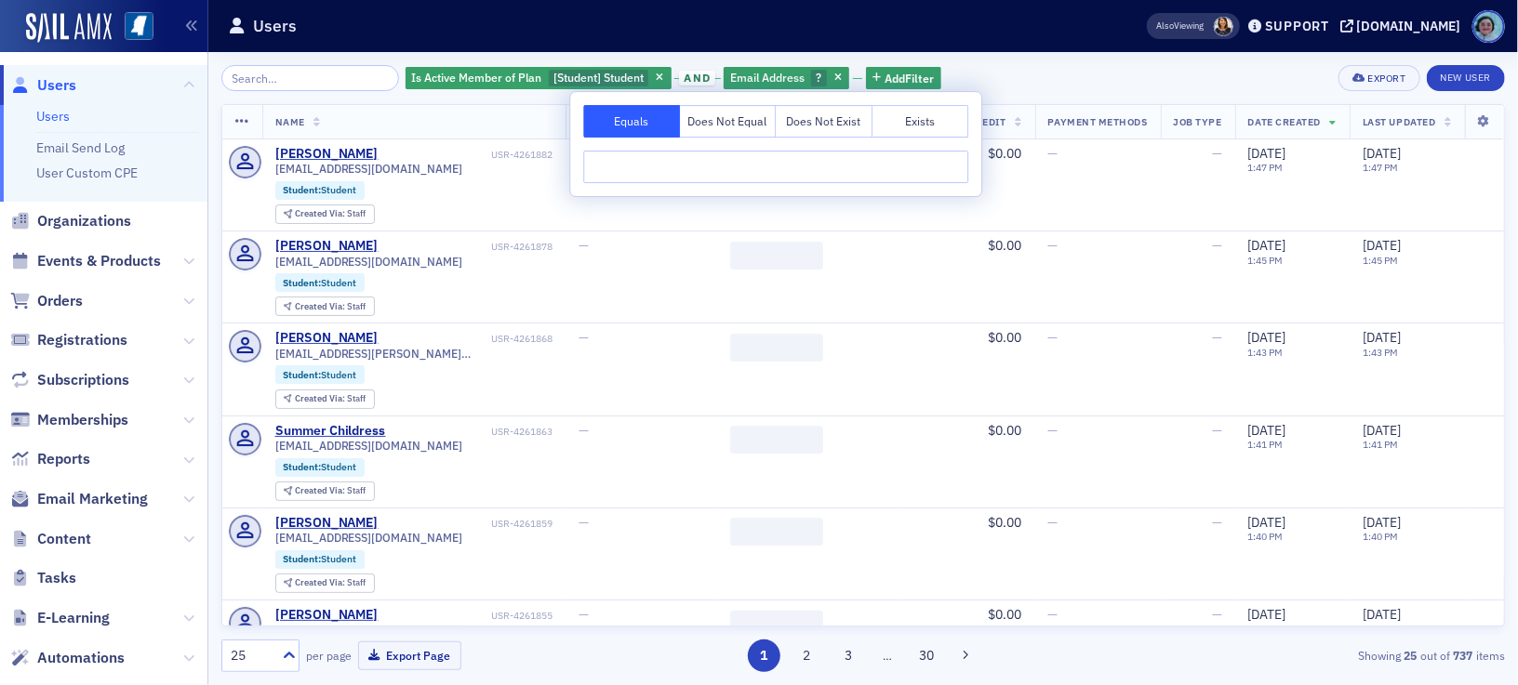
click at [996, 67] on div "Is Active Member of Plan [Student] Student and Email Address ? Add Filter Expor…" at bounding box center [862, 78] width 1283 height 26
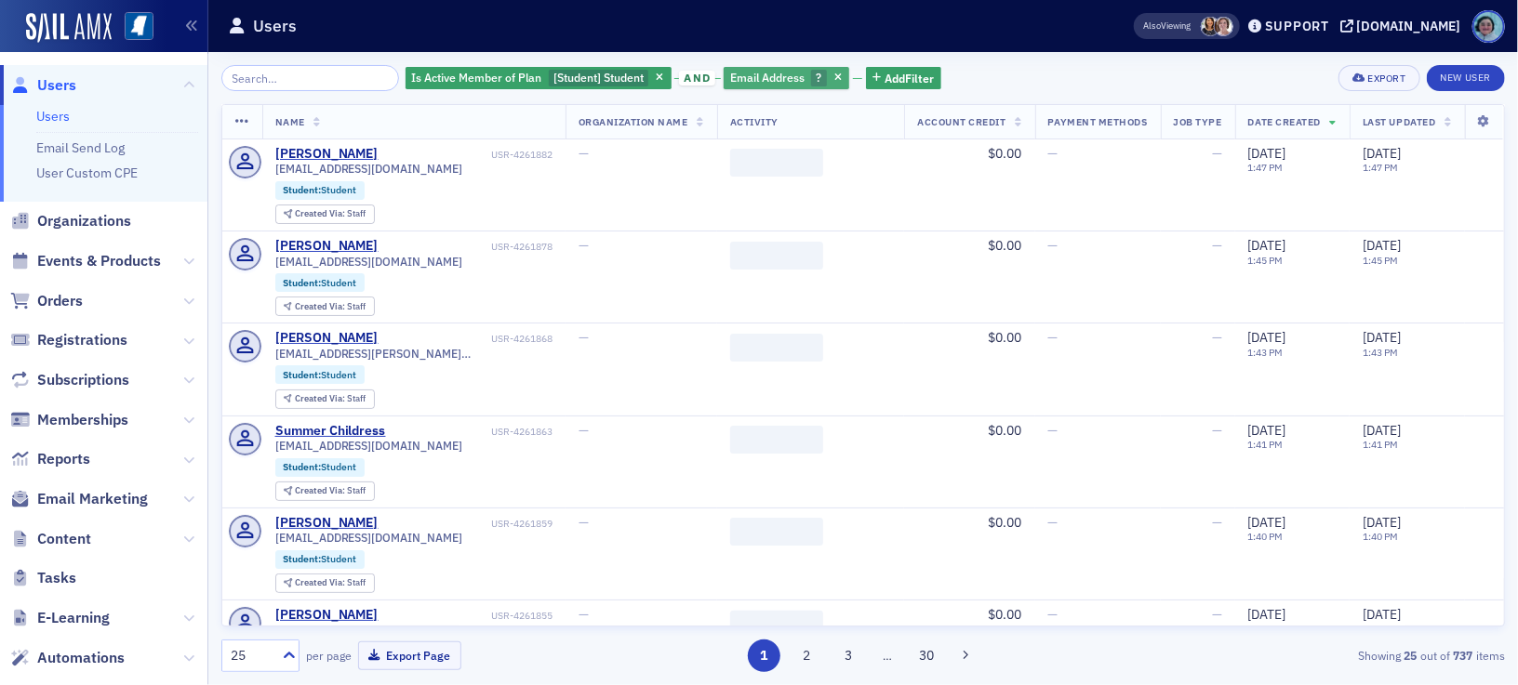
click at [781, 70] on span "Email Address" at bounding box center [767, 79] width 81 height 18
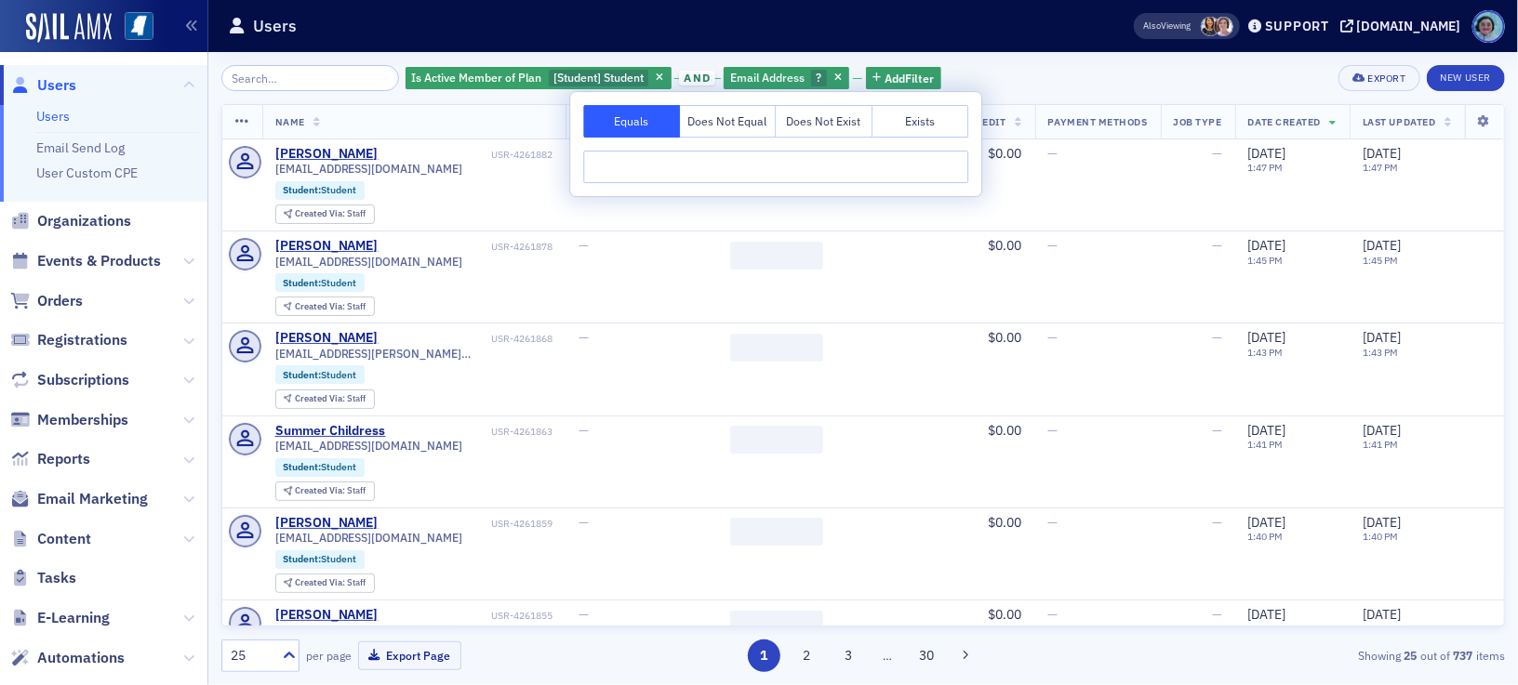
click at [918, 132] on button "Exists" at bounding box center [920, 121] width 97 height 33
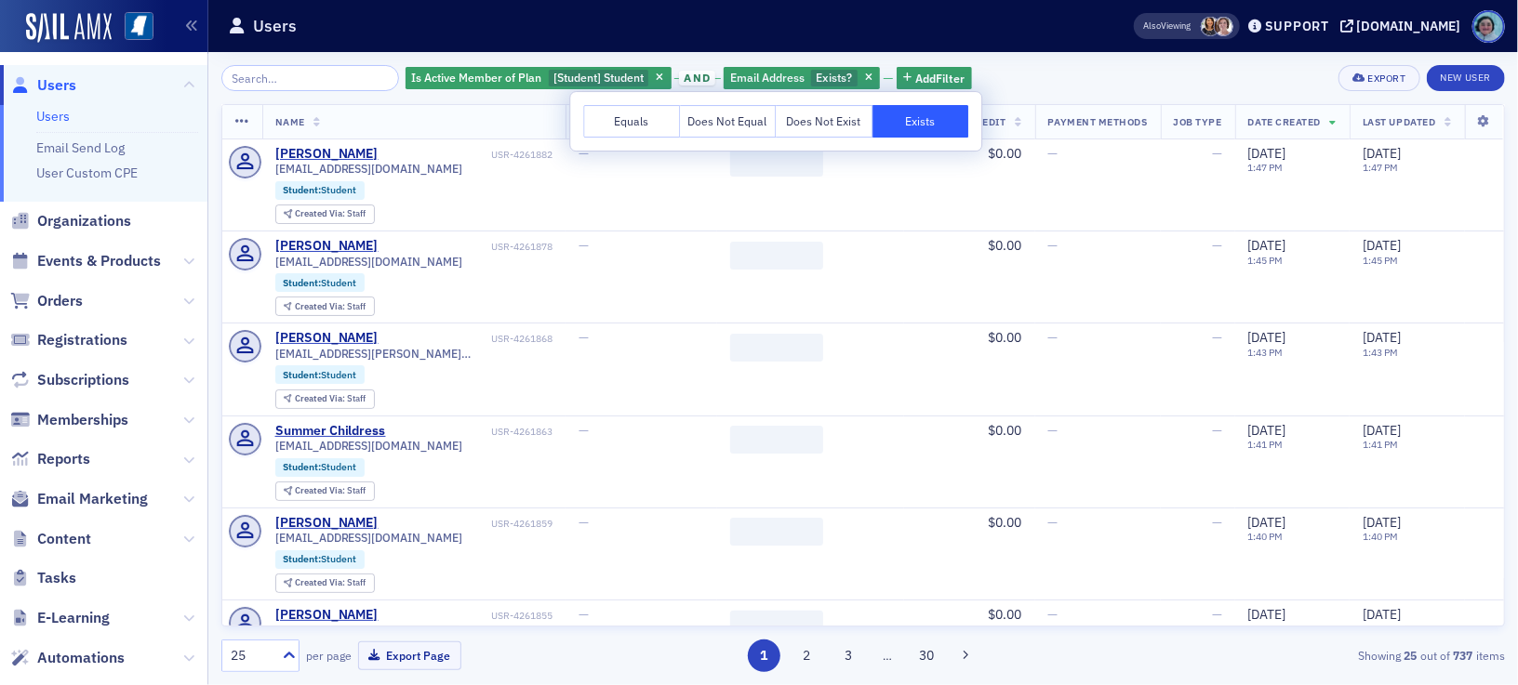
click at [1027, 77] on div "Is Active Member of Plan [Student] Student and Email Address Exists ? Add Filte…" at bounding box center [862, 78] width 1283 height 26
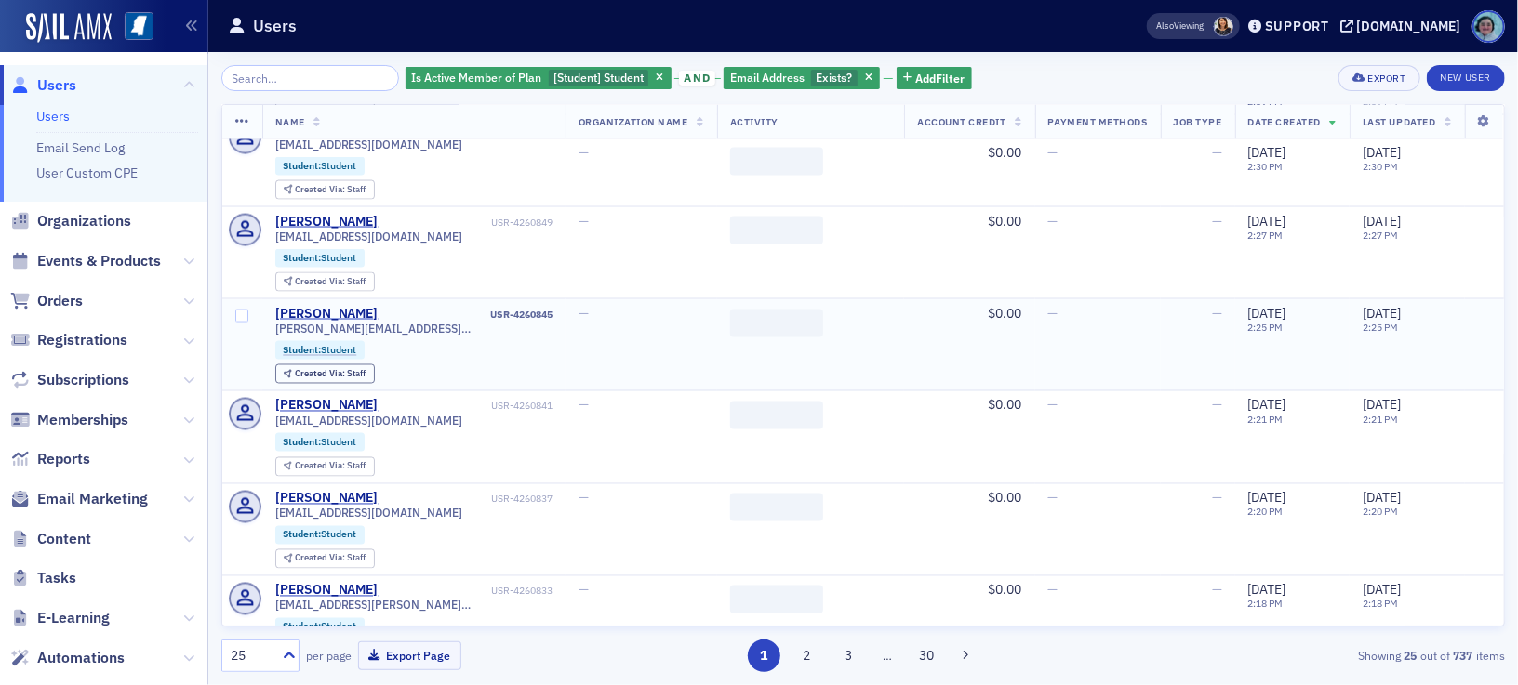
scroll to position [1814, 0]
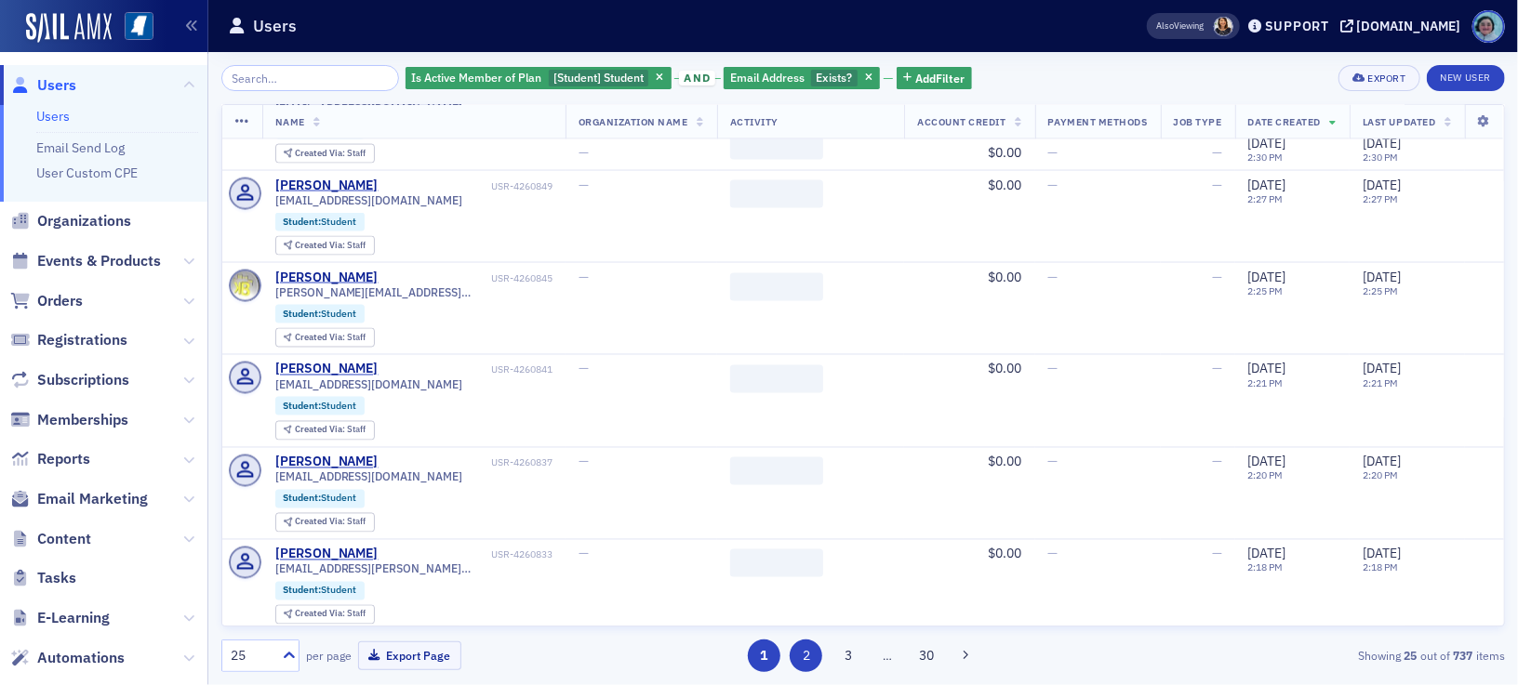
click at [802, 663] on button "2" at bounding box center [805, 656] width 33 height 33
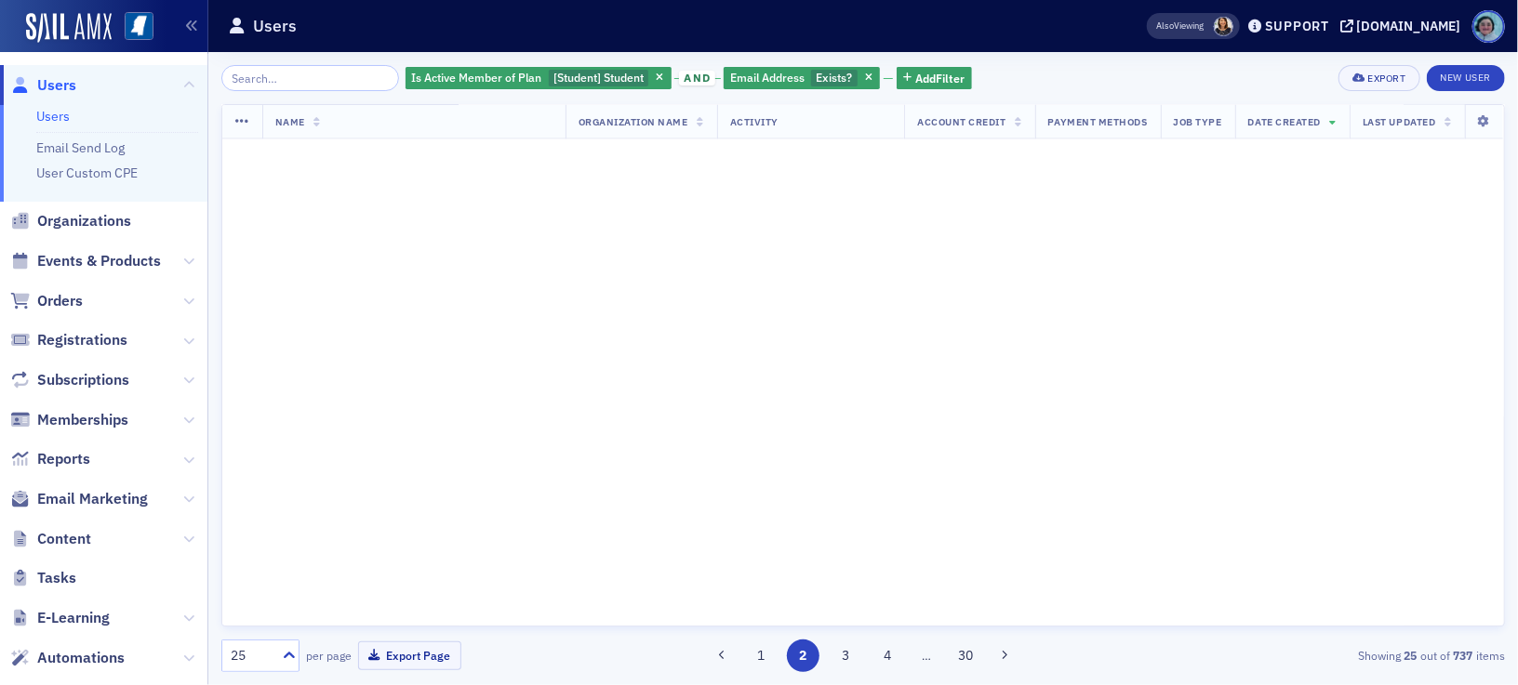
scroll to position [0, 0]
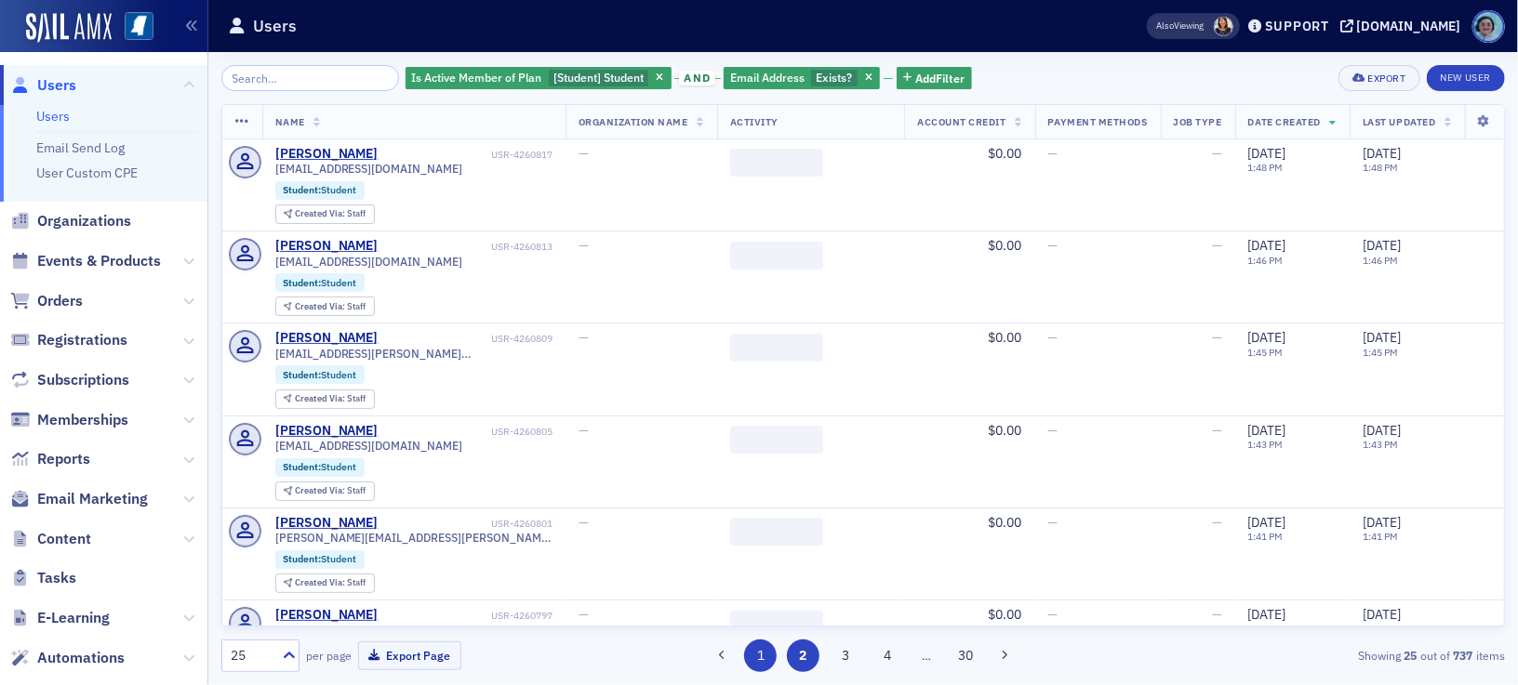
click at [758, 653] on button "1" at bounding box center [760, 656] width 33 height 33
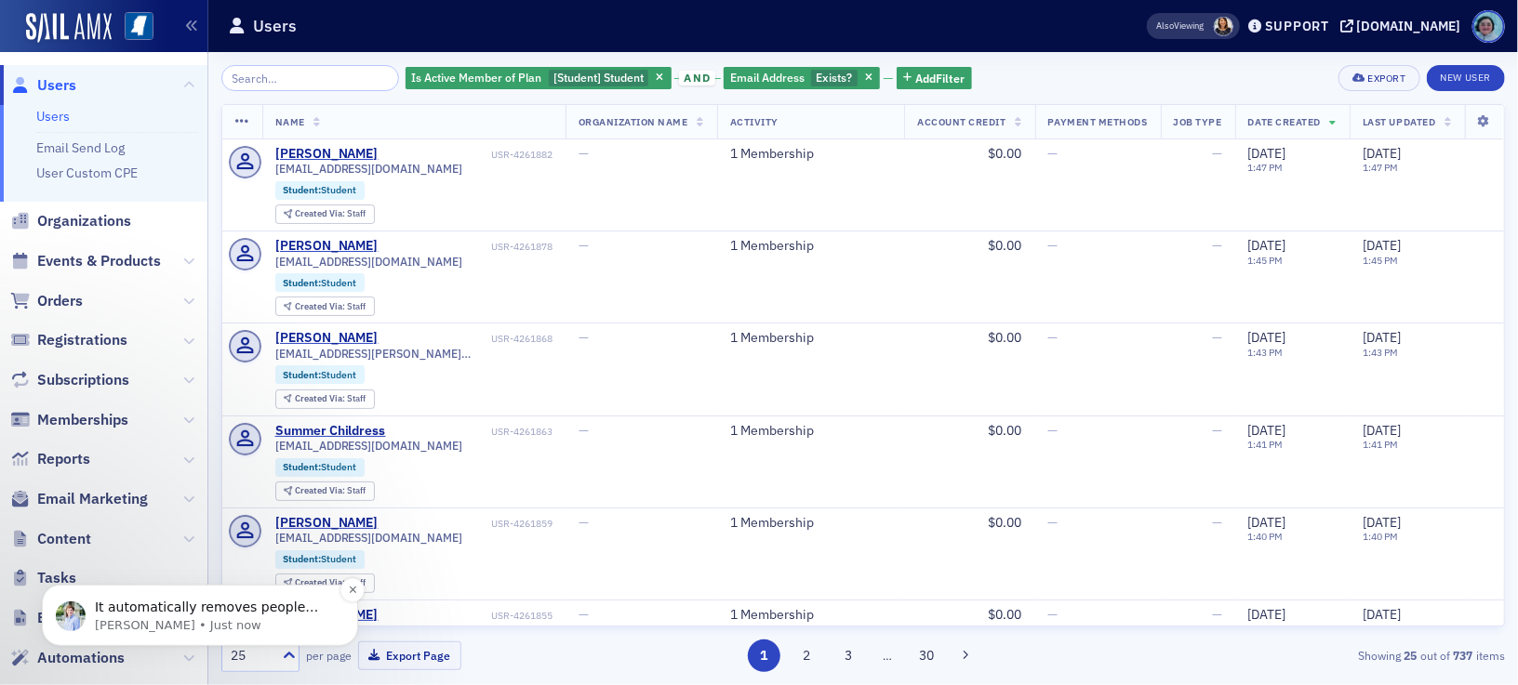
click at [215, 611] on p "It automatically removes people that have opted out of the emails for the email…" at bounding box center [215, 607] width 240 height 19
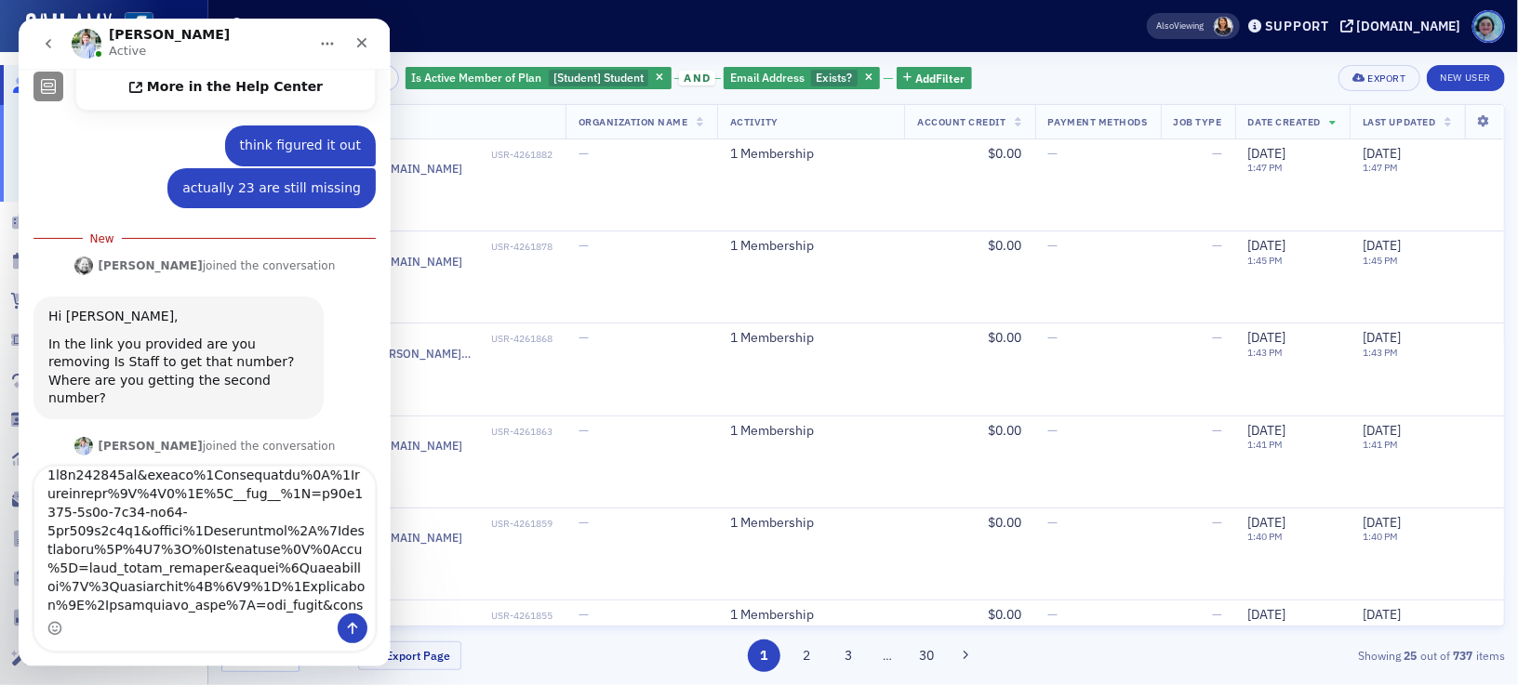
scroll to position [671, 0]
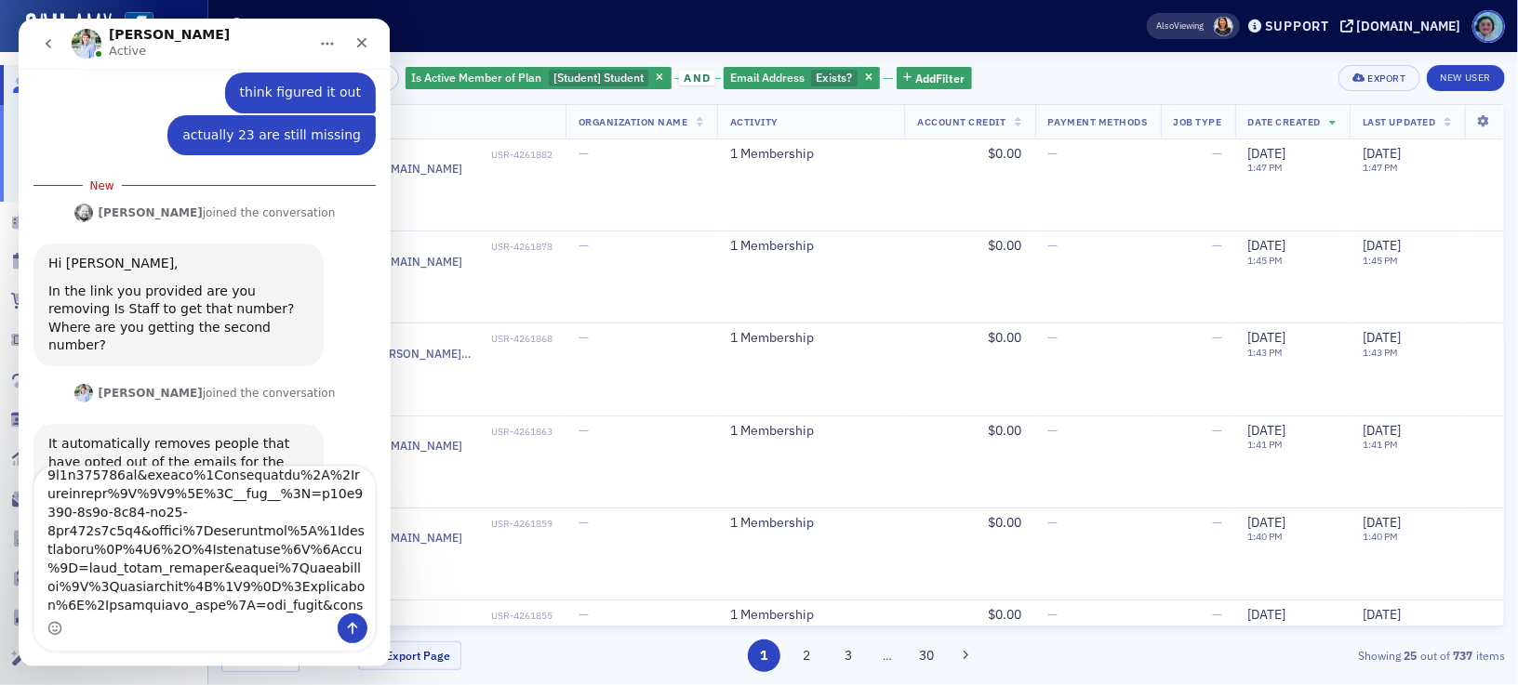
type textarea "yes and then this page for the 734 https://ms-cpa.org/staff/users/users?include…"
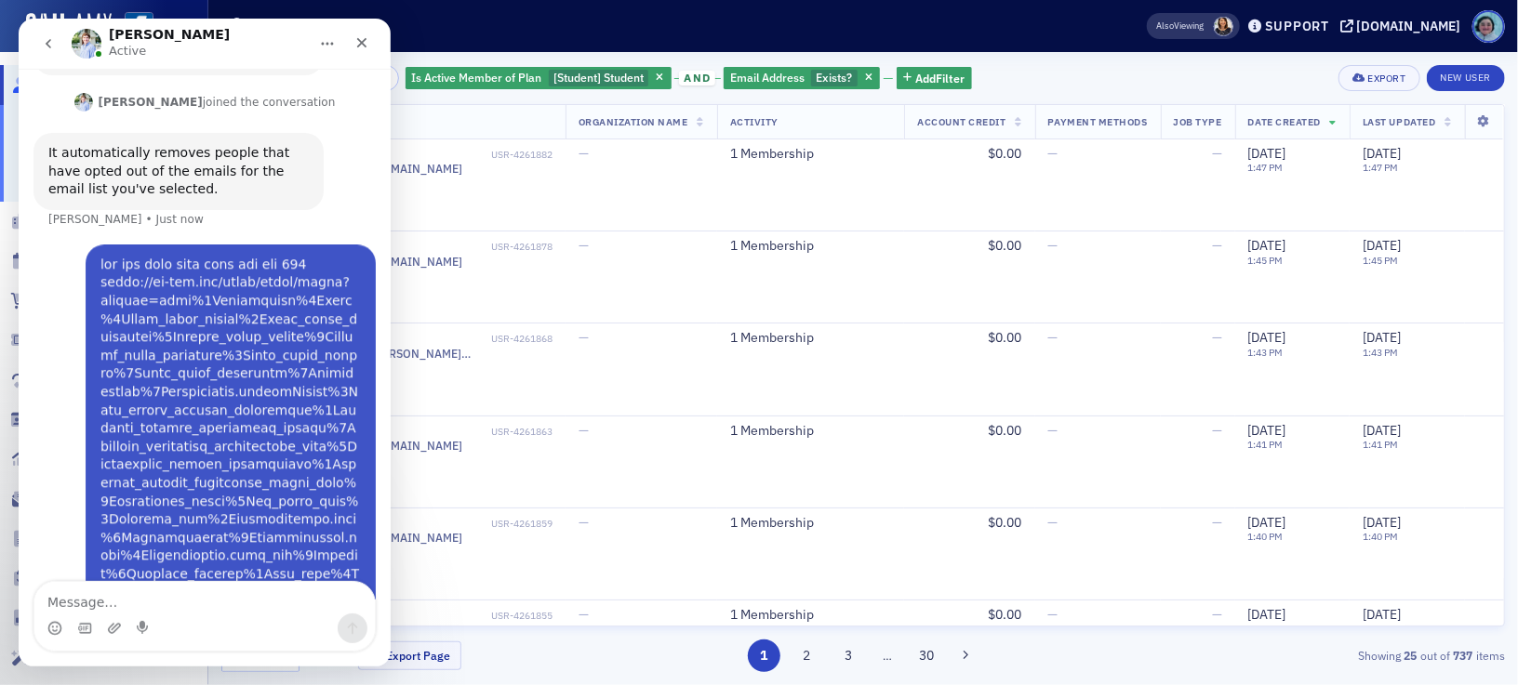
scroll to position [1292, 0]
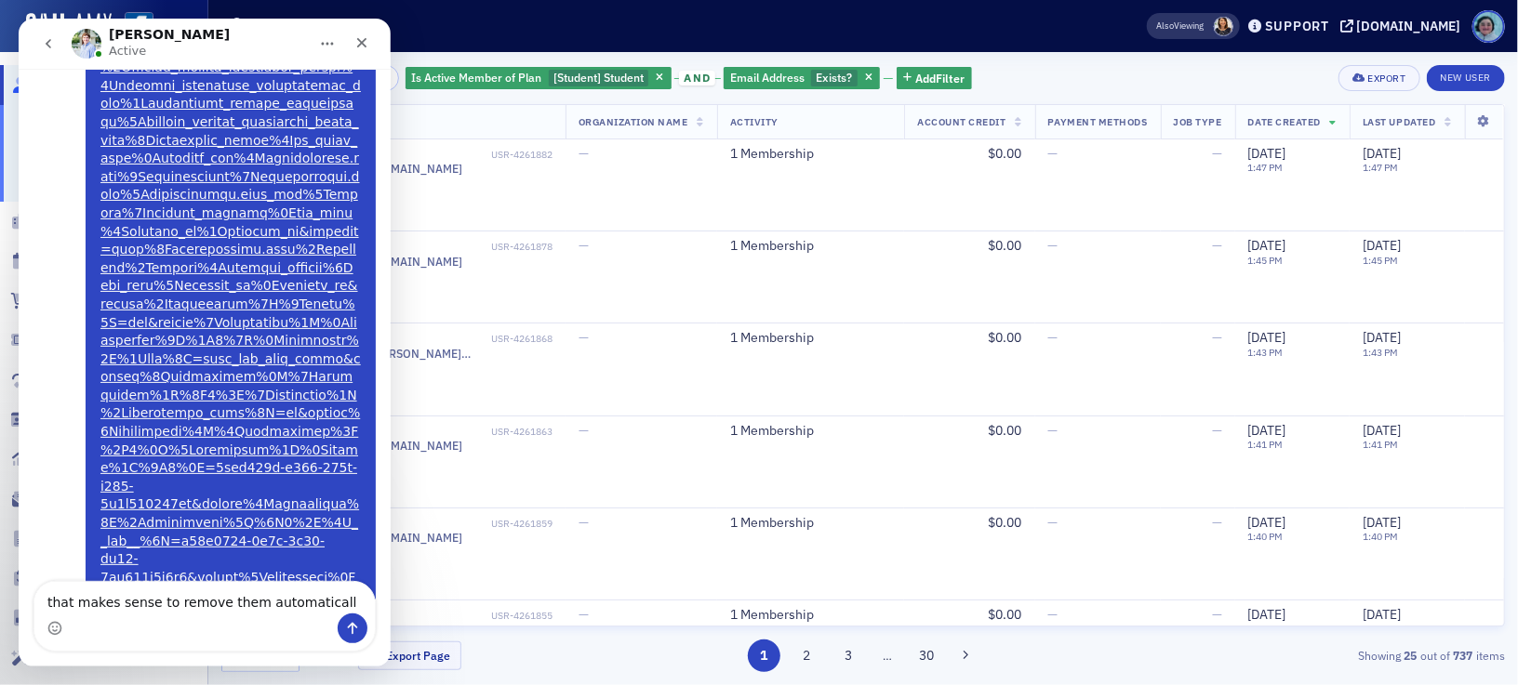
type textarea "that makes sense to remove them automatically"
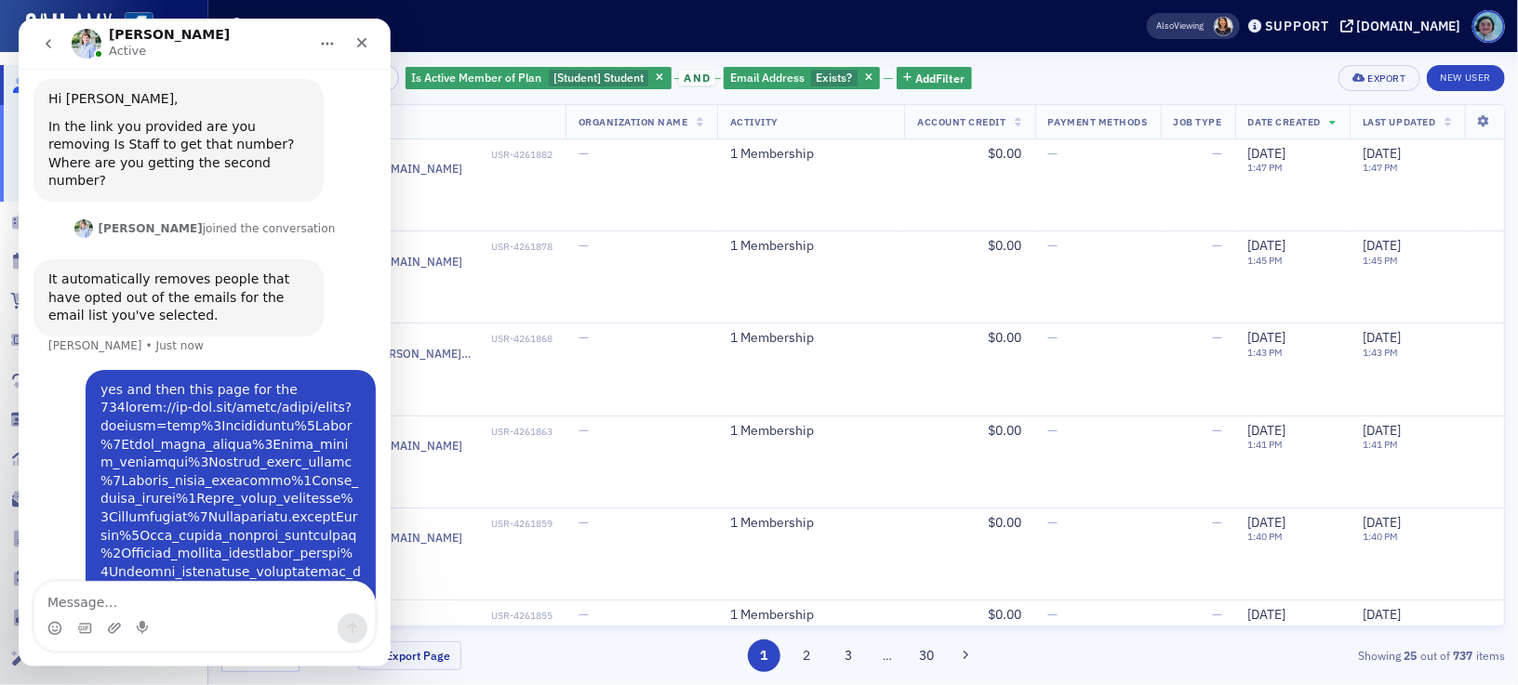
scroll to position [795, 0]
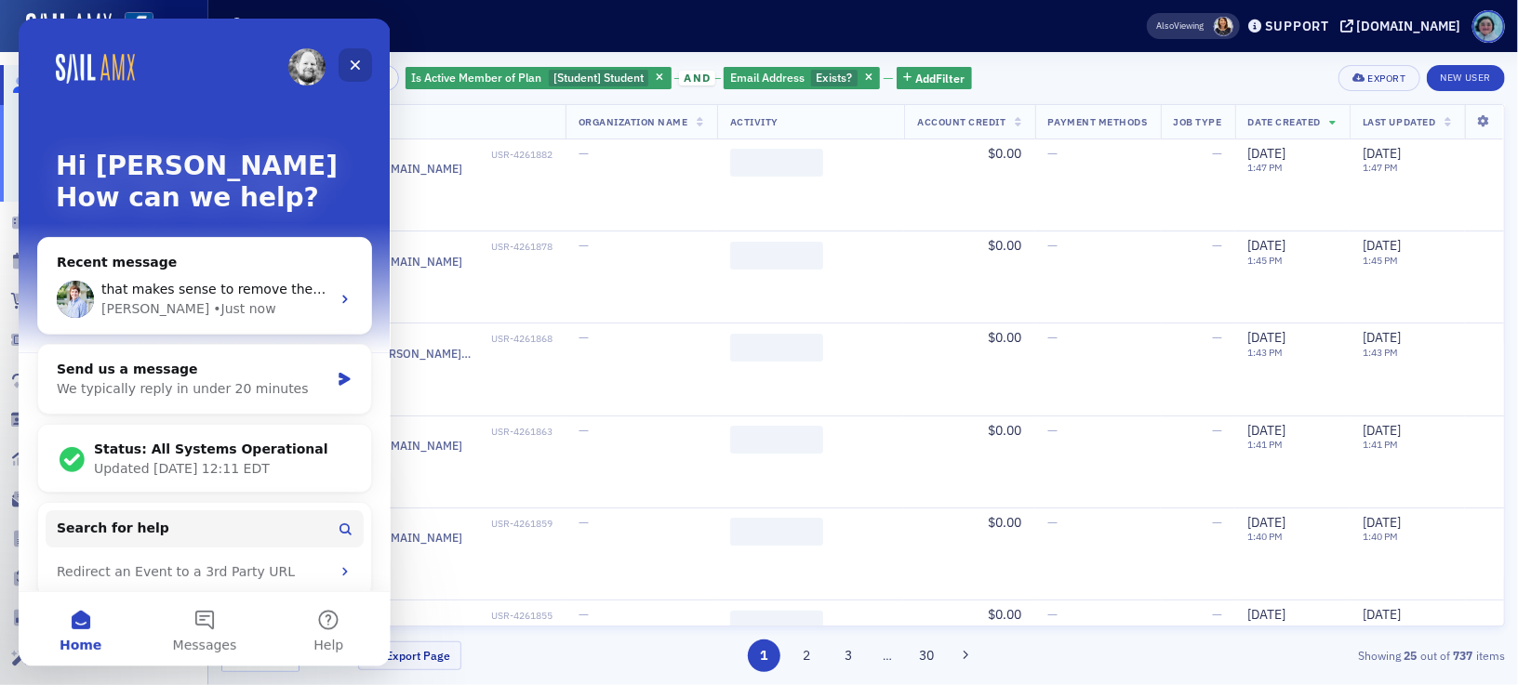
click at [351, 58] on icon "Close" at bounding box center [355, 65] width 15 height 15
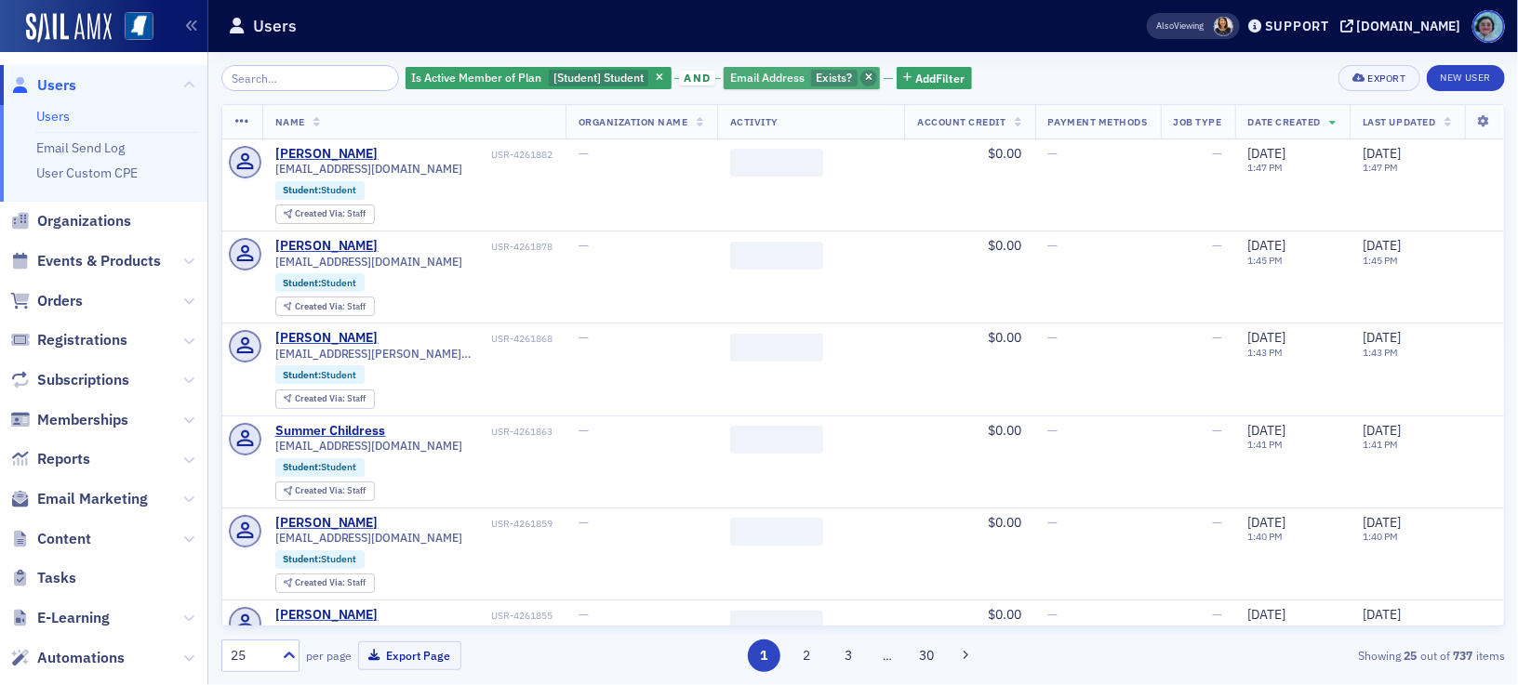
click at [861, 75] on span "button" at bounding box center [868, 78] width 17 height 17
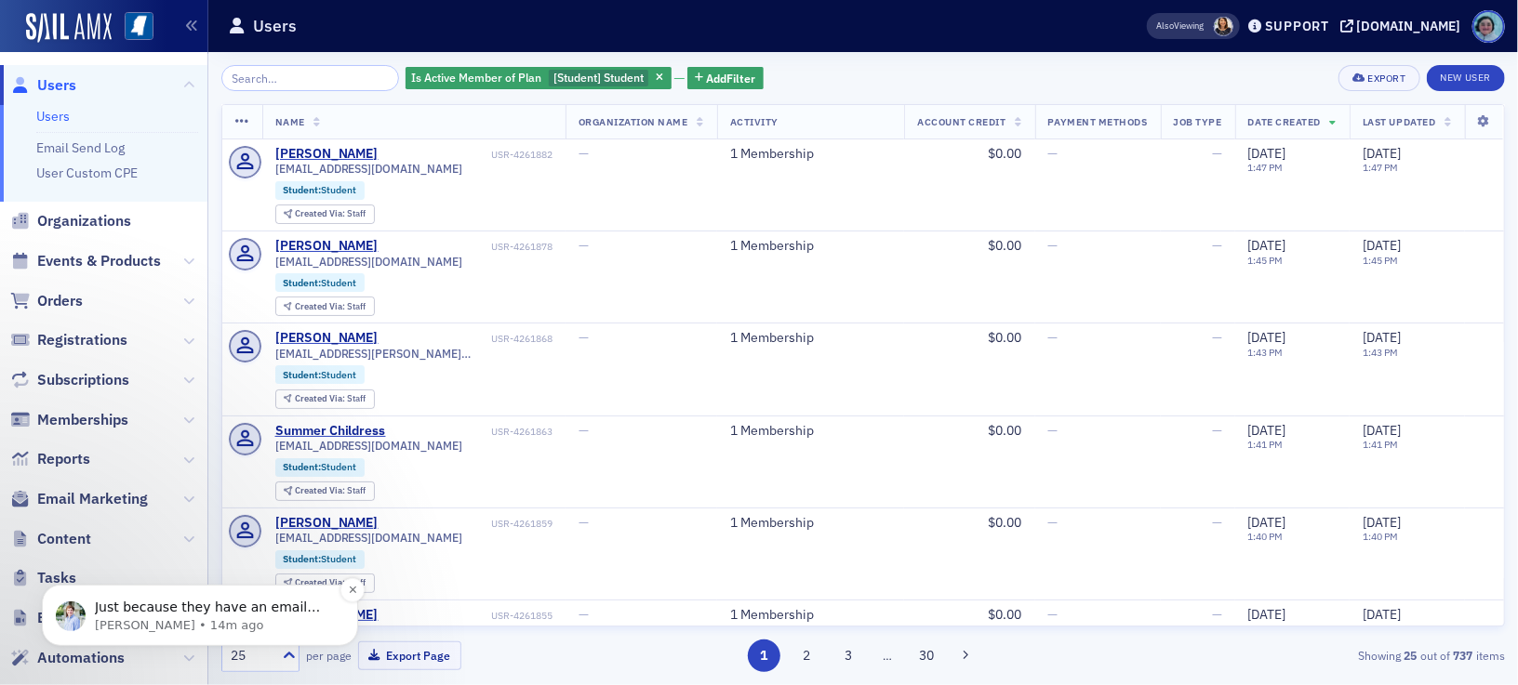
click at [284, 602] on div "Just because they have an email address doesn't mean they haven't unsubscribed …" at bounding box center [200, 614] width 288 height 37
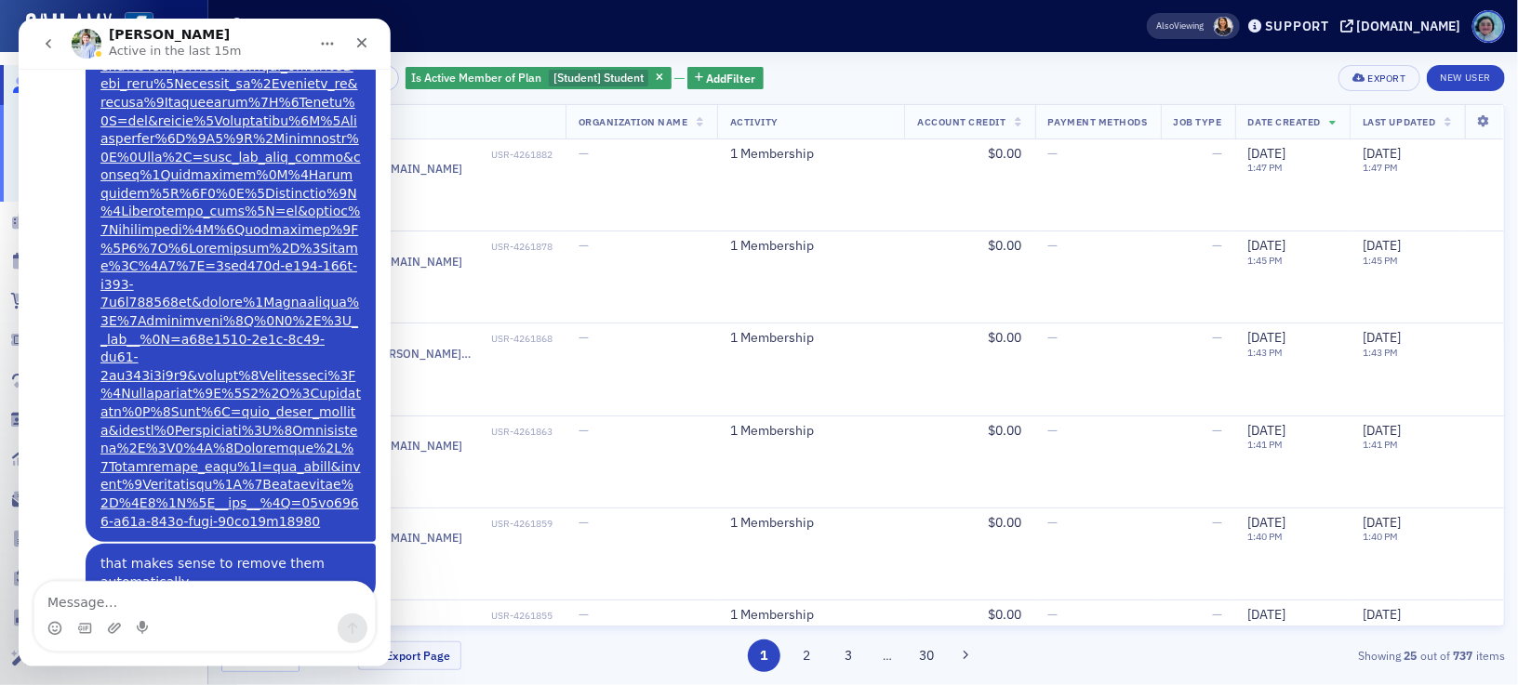
scroll to position [1475, 0]
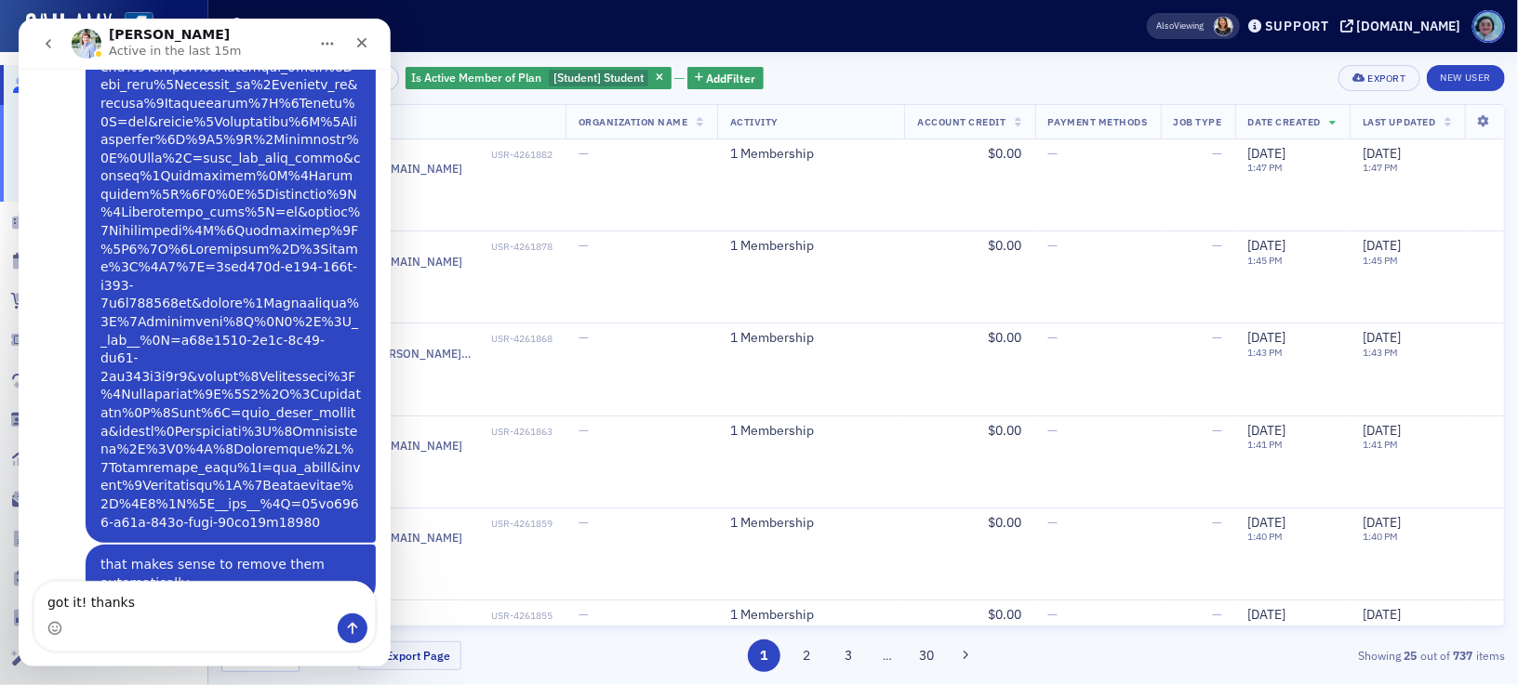
type textarea "got it! thanks!"
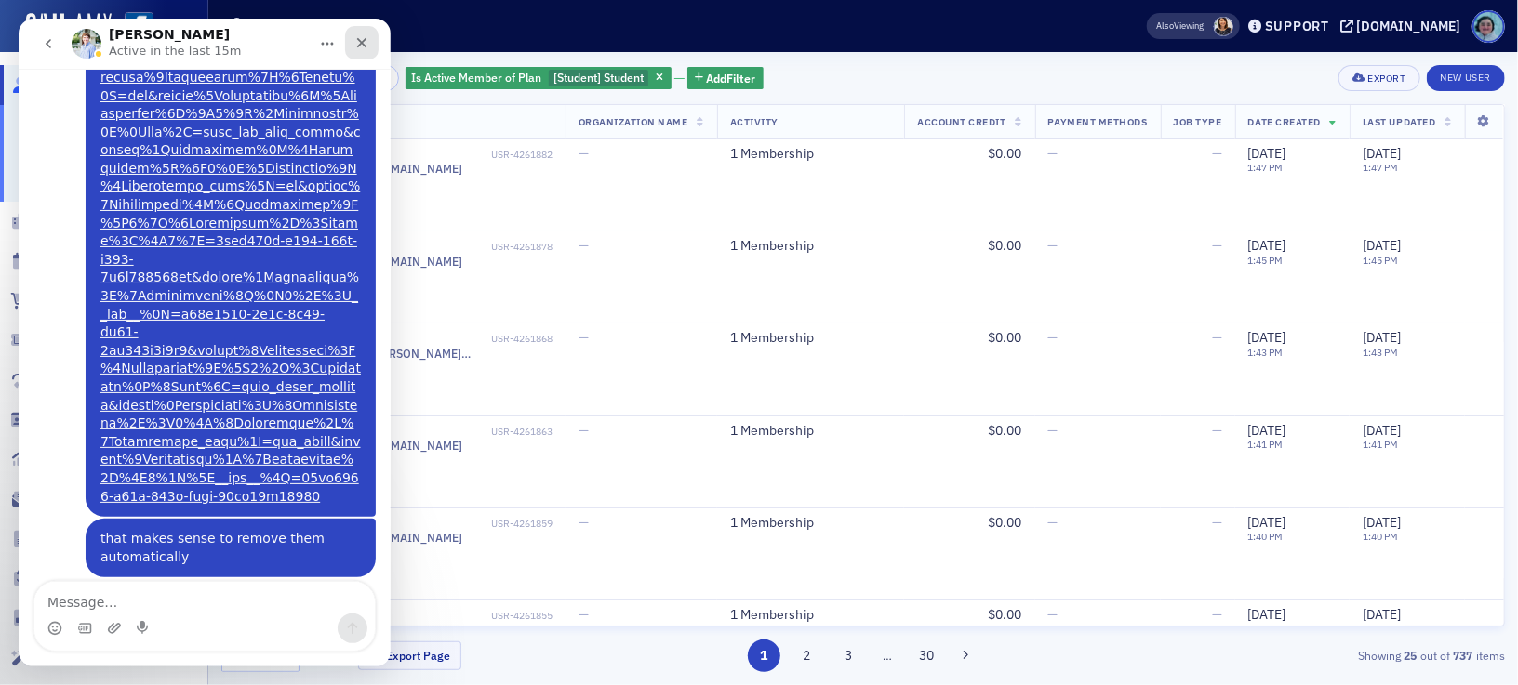
click at [365, 43] on icon "Close" at bounding box center [361, 42] width 15 height 15
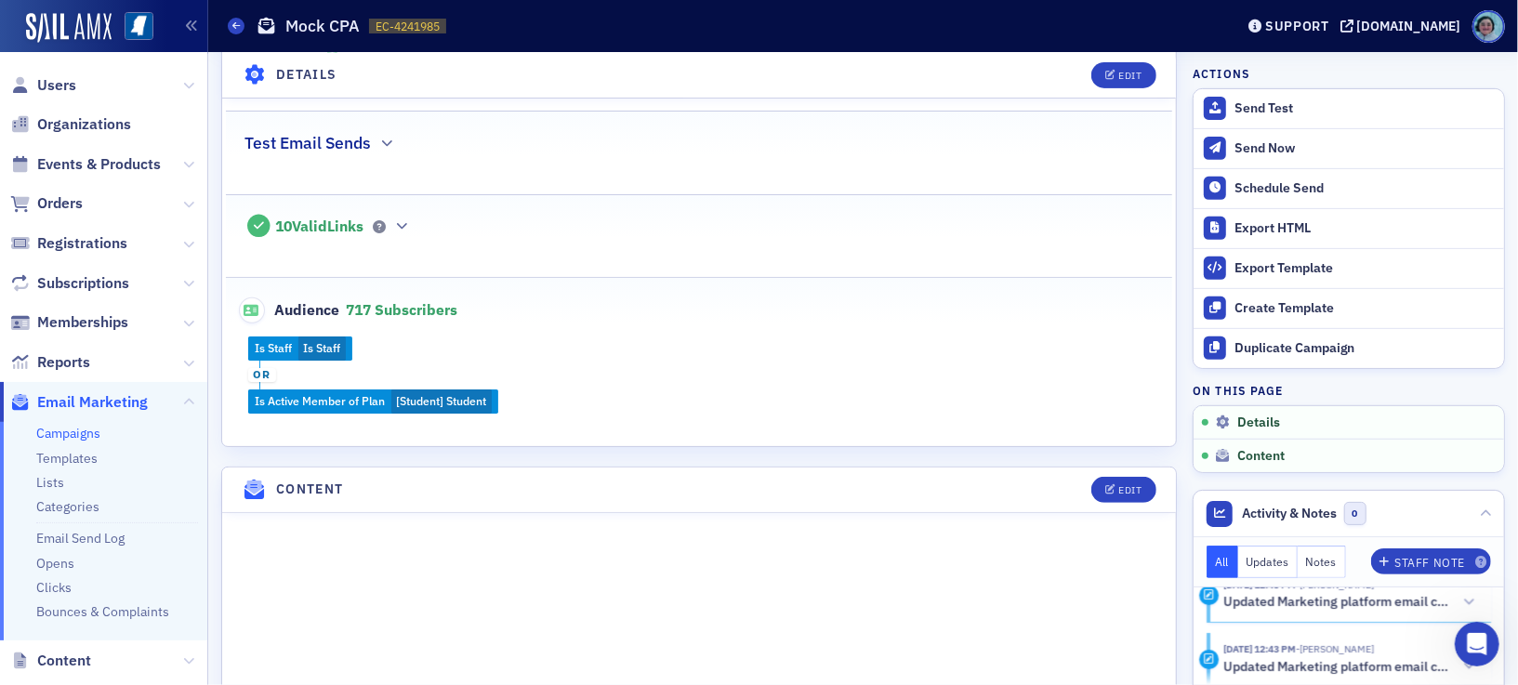
scroll to position [1559, 0]
click at [1101, 83] on button "Edit" at bounding box center [1124, 74] width 64 height 26
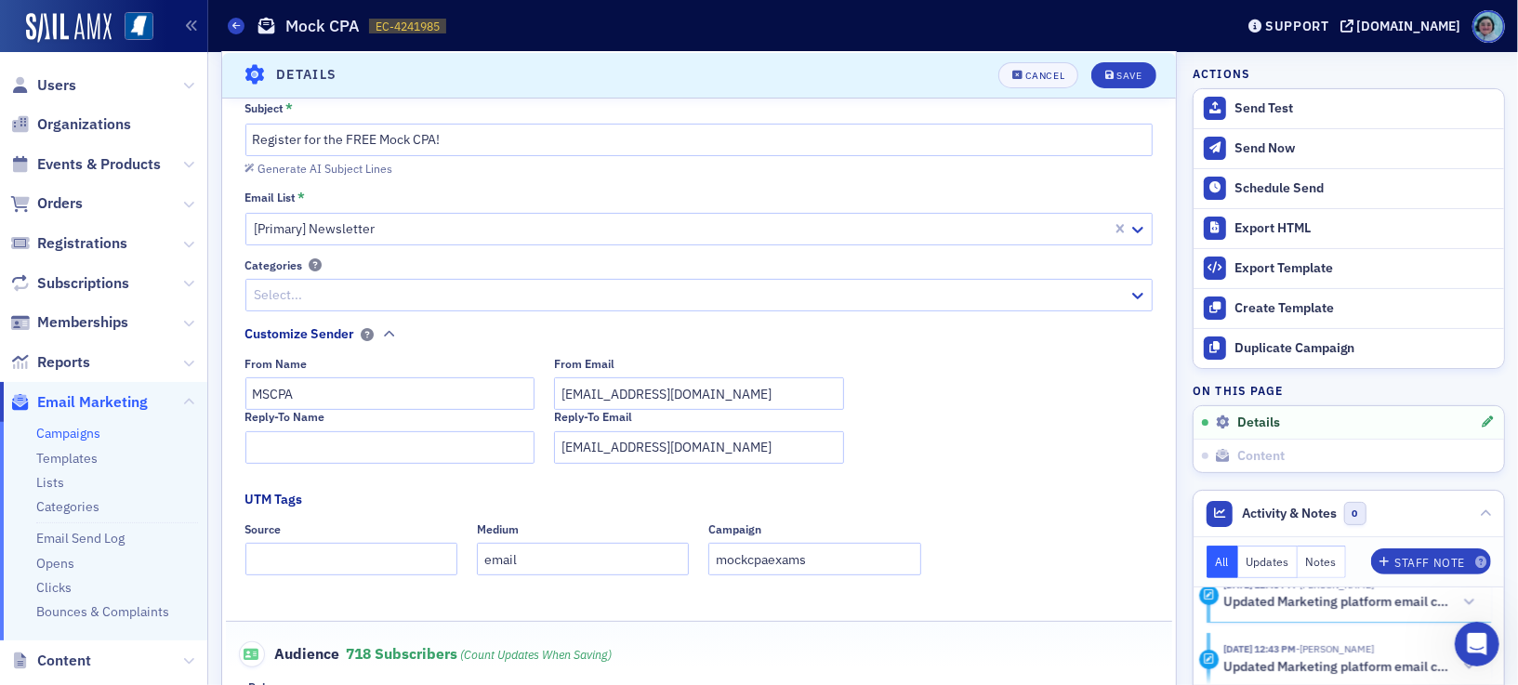
scroll to position [179, 0]
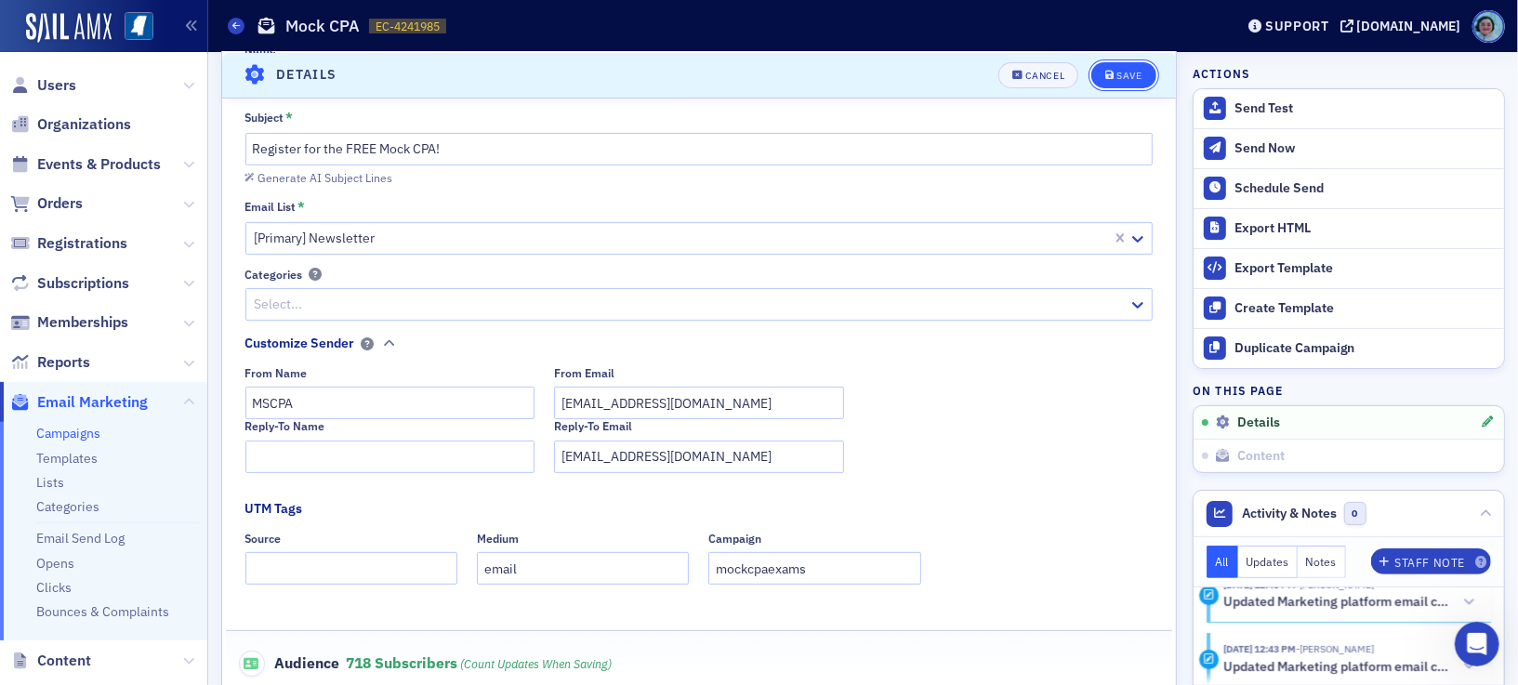
click at [1127, 81] on button "Save" at bounding box center [1124, 74] width 64 height 26
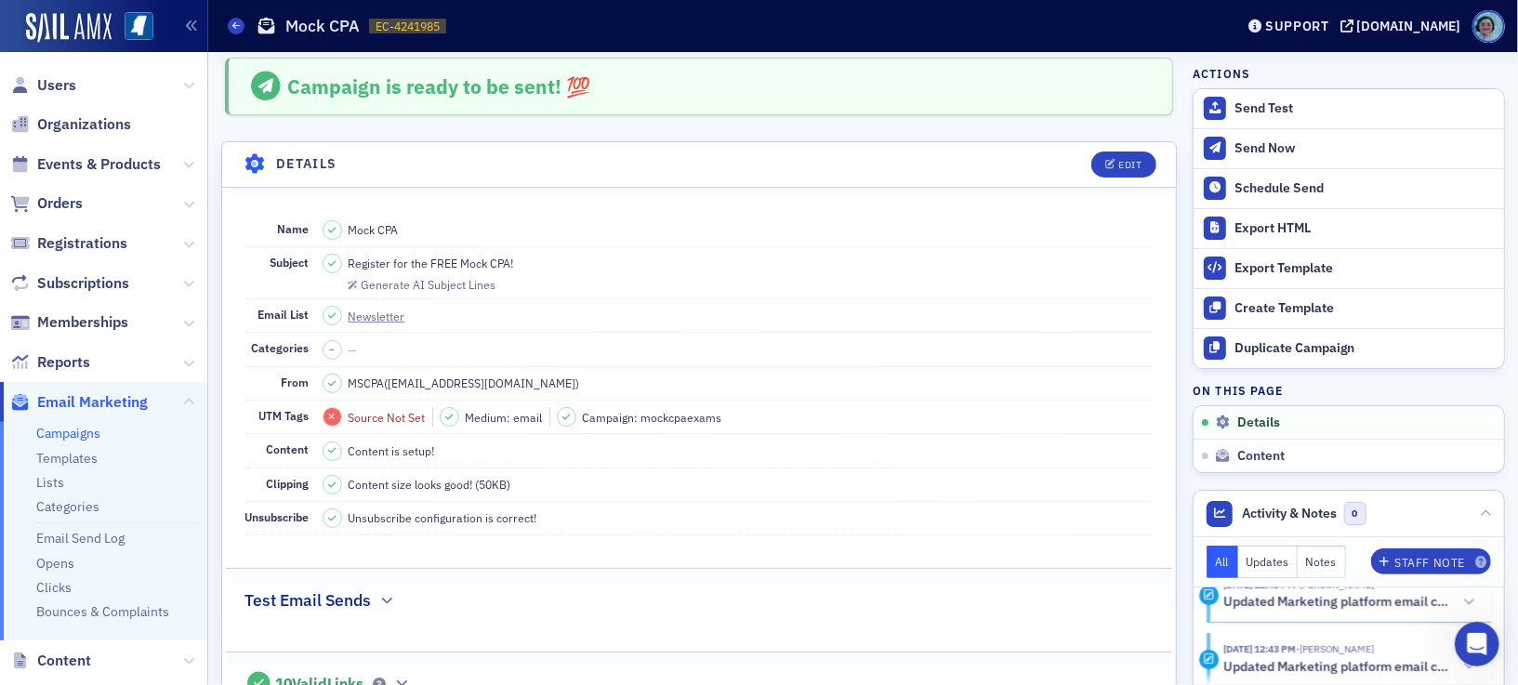
scroll to position [0, 0]
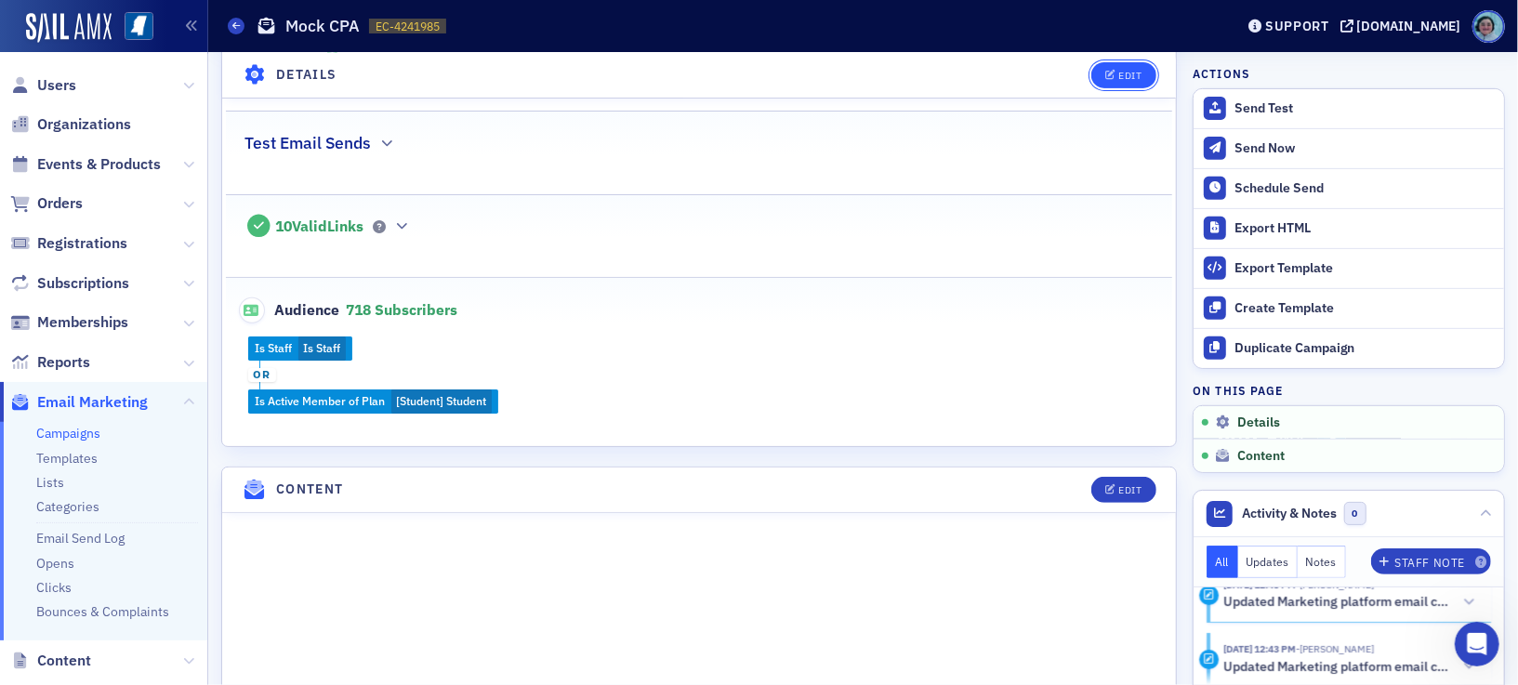
click at [1120, 76] on div "Edit" at bounding box center [1130, 75] width 23 height 10
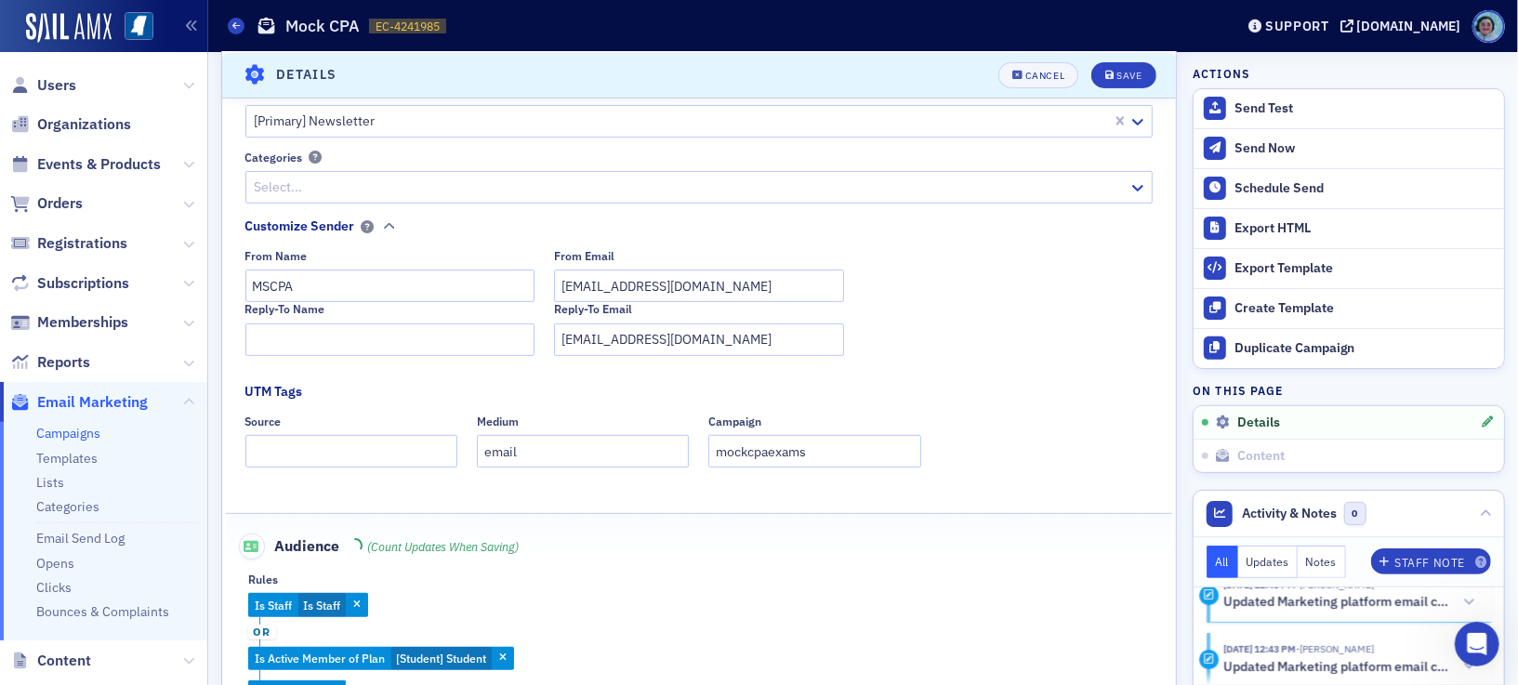
scroll to position [86, 0]
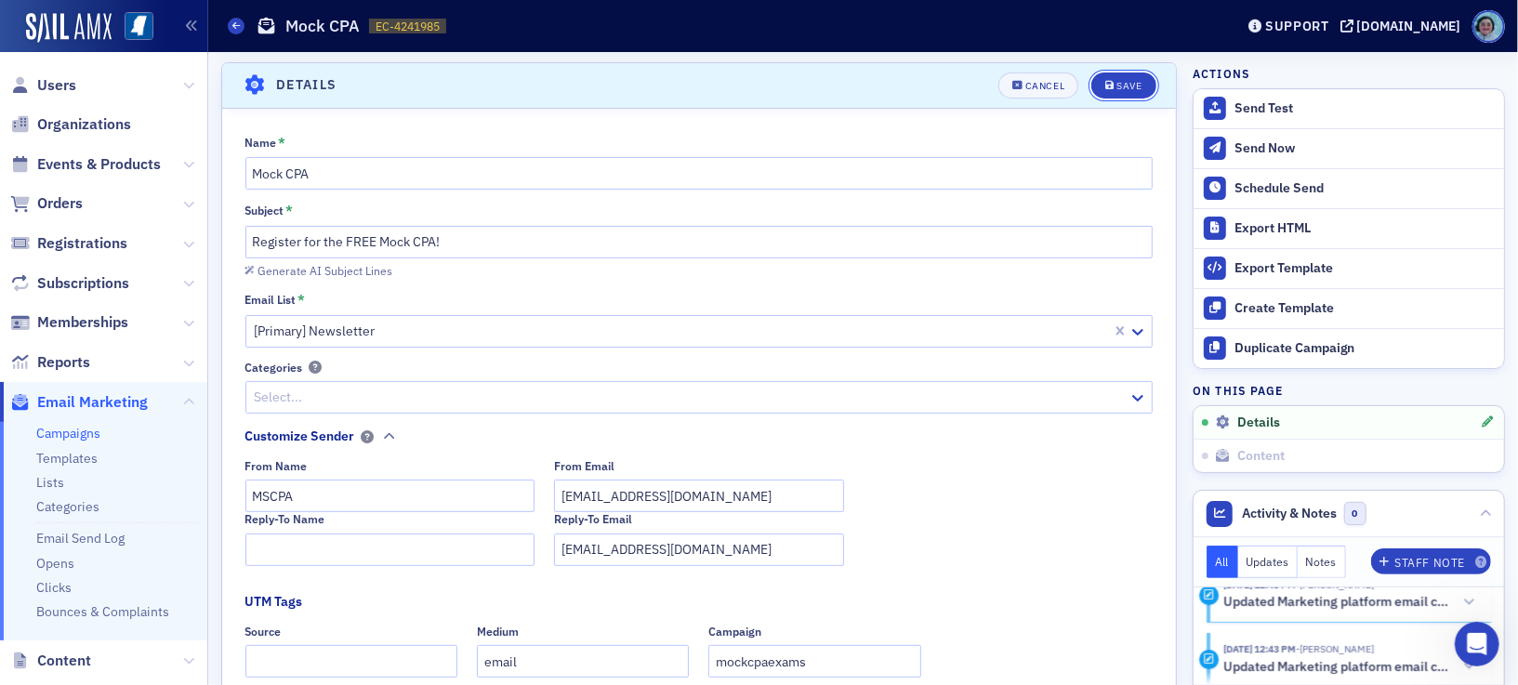
click at [1120, 76] on button "Save" at bounding box center [1124, 86] width 64 height 26
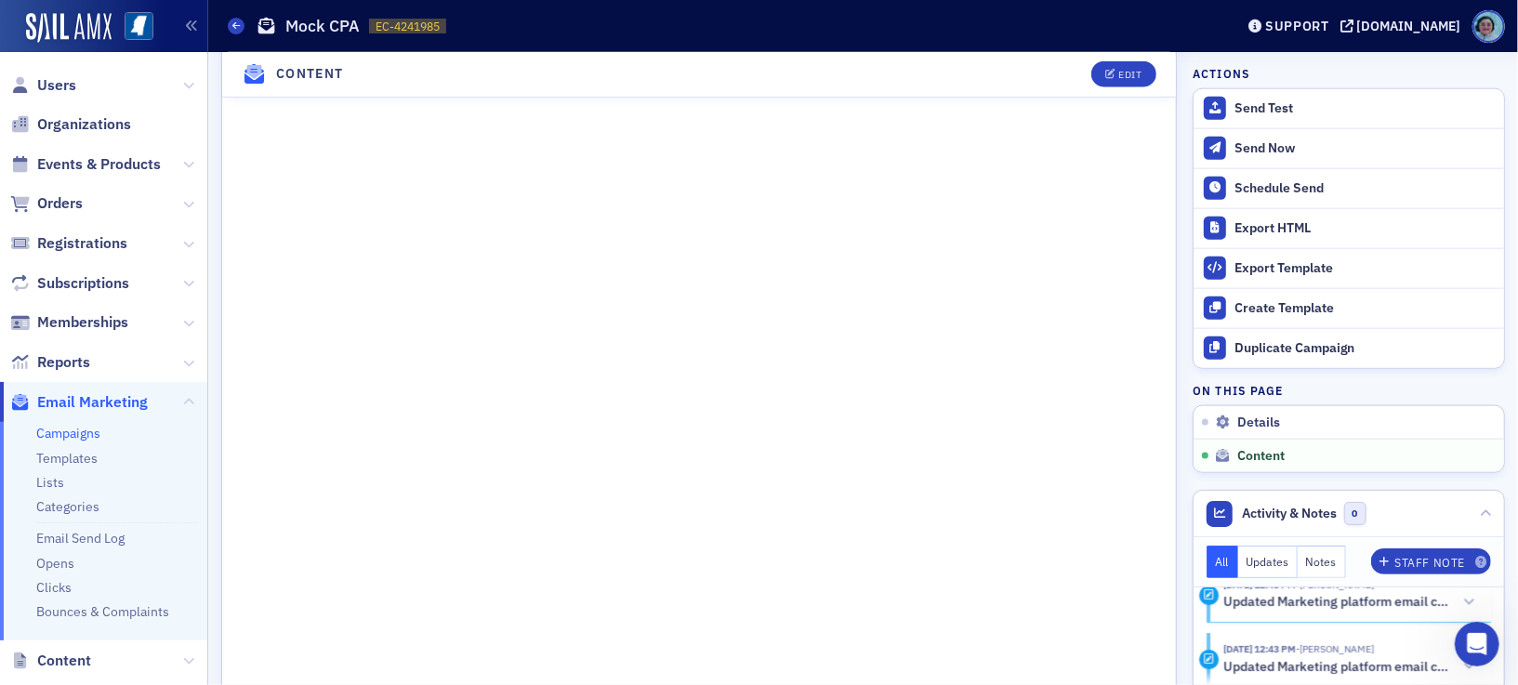
scroll to position [1345, 0]
click at [1254, 135] on button "Send Now" at bounding box center [1349, 148] width 311 height 40
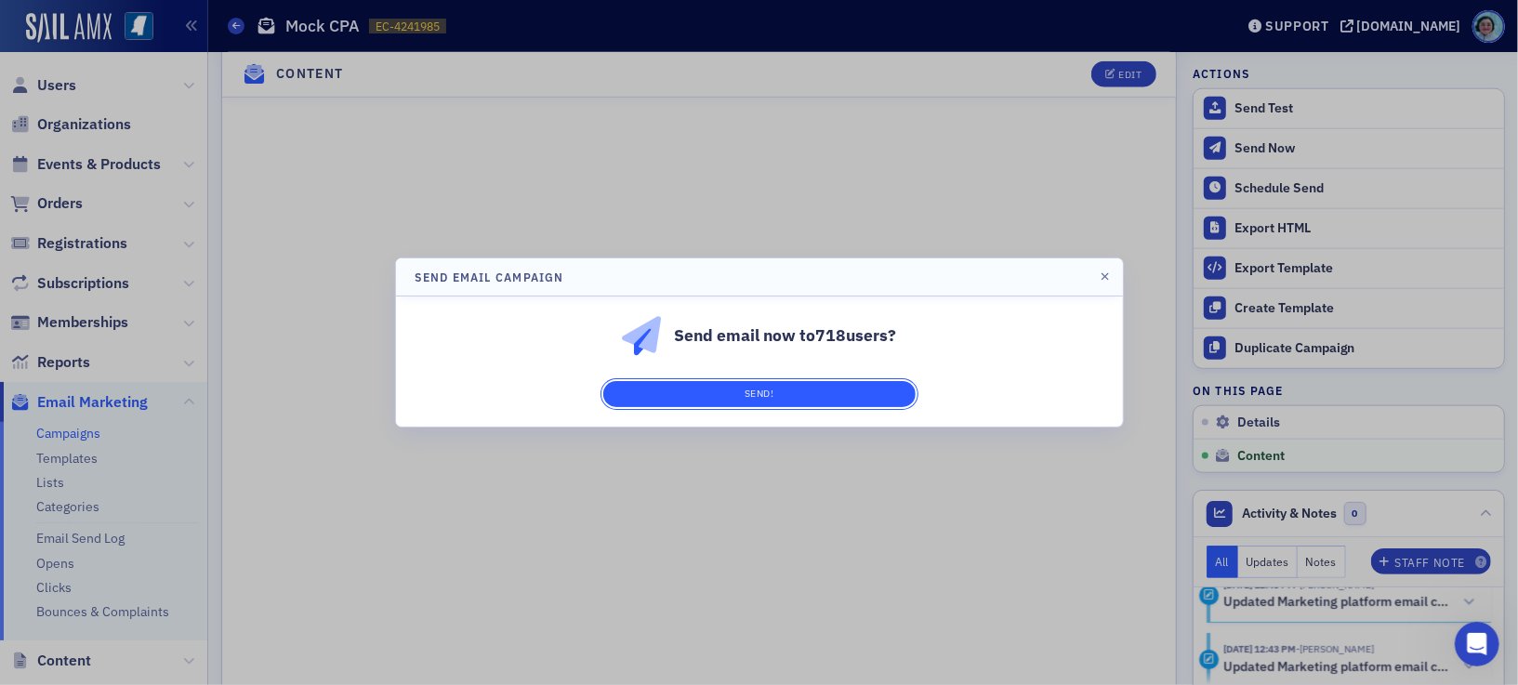
click at [850, 398] on button "Send!" at bounding box center [759, 394] width 312 height 26
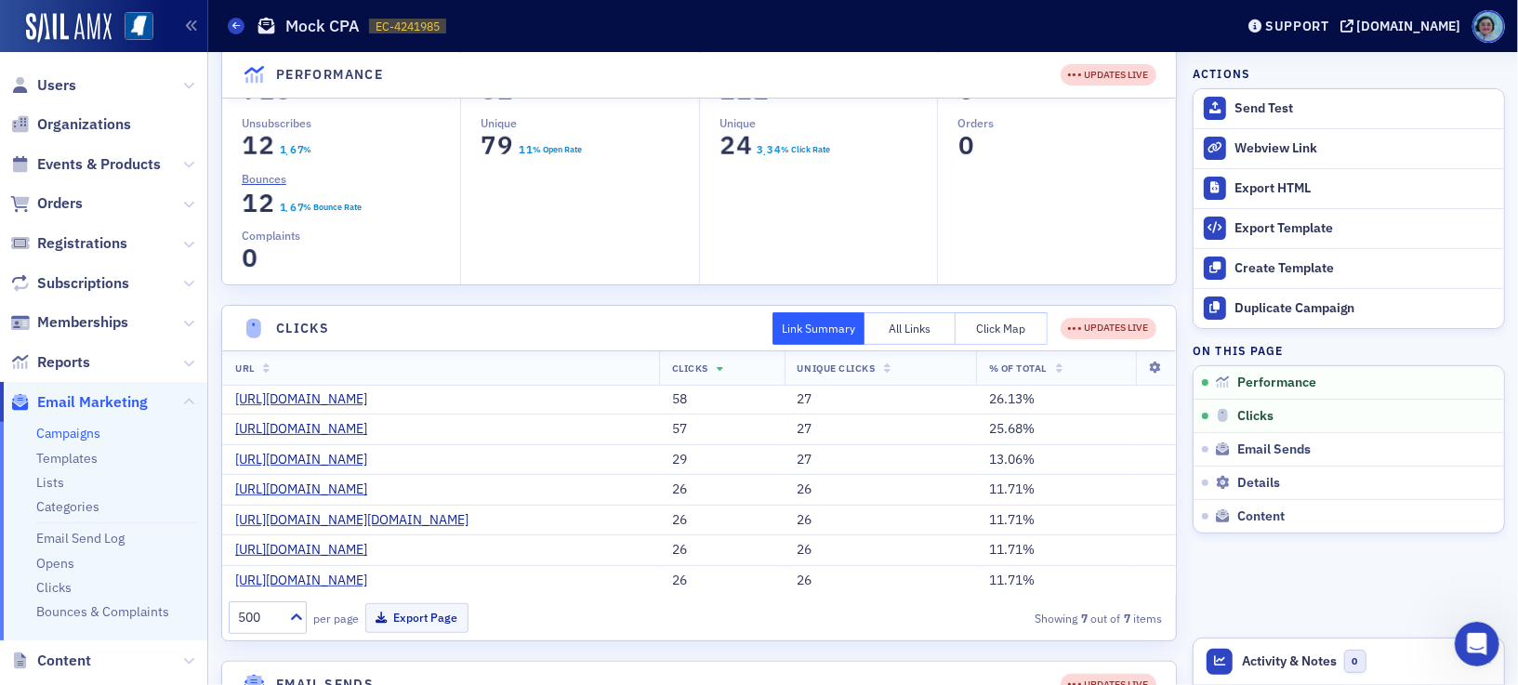
scroll to position [0, 0]
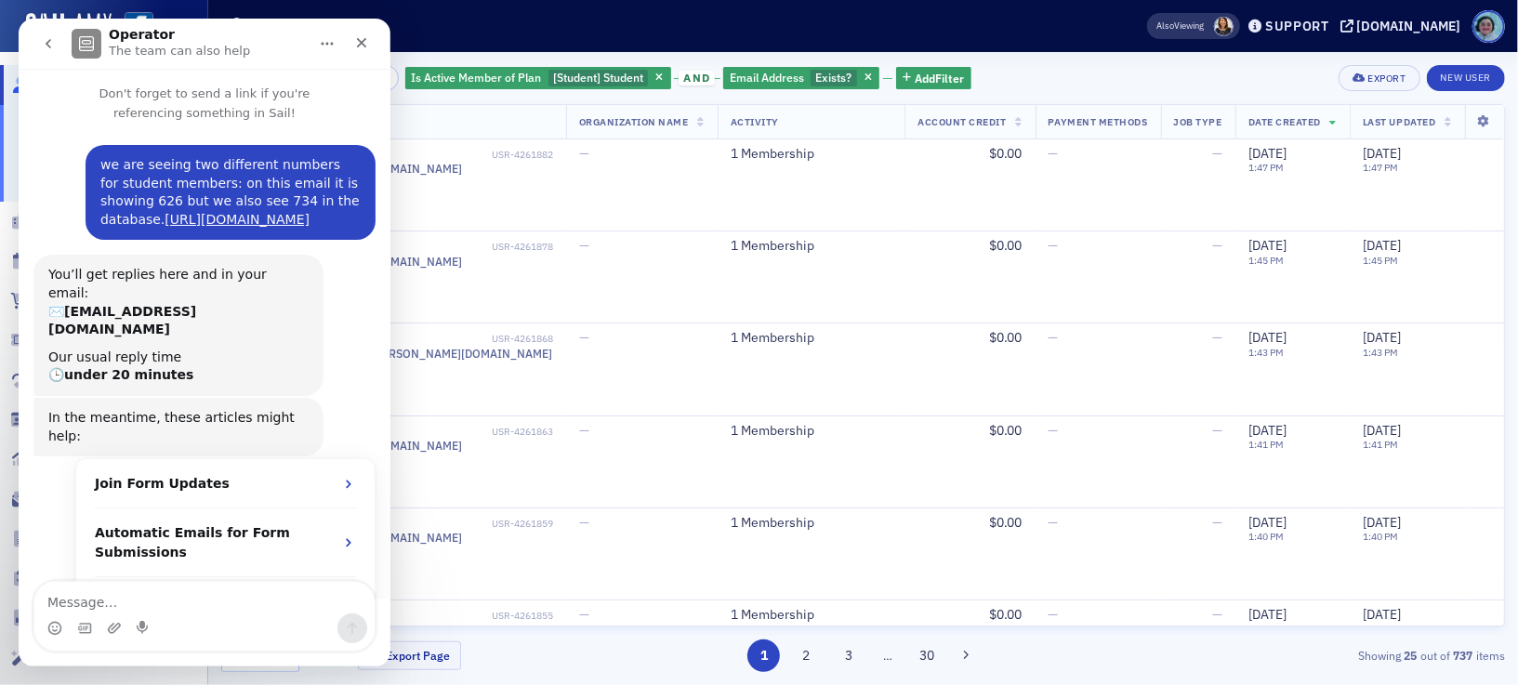
scroll to position [2, 0]
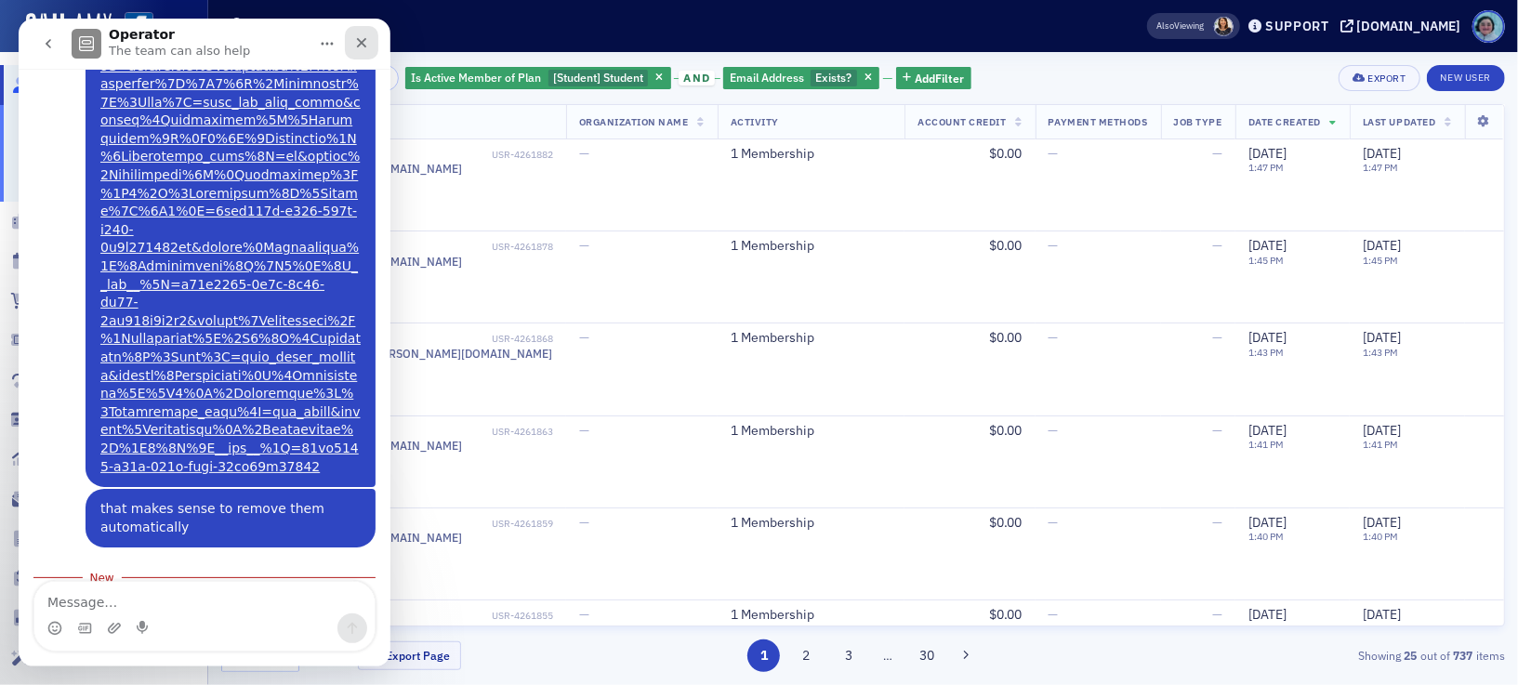
click at [373, 36] on div "Close" at bounding box center [361, 42] width 33 height 33
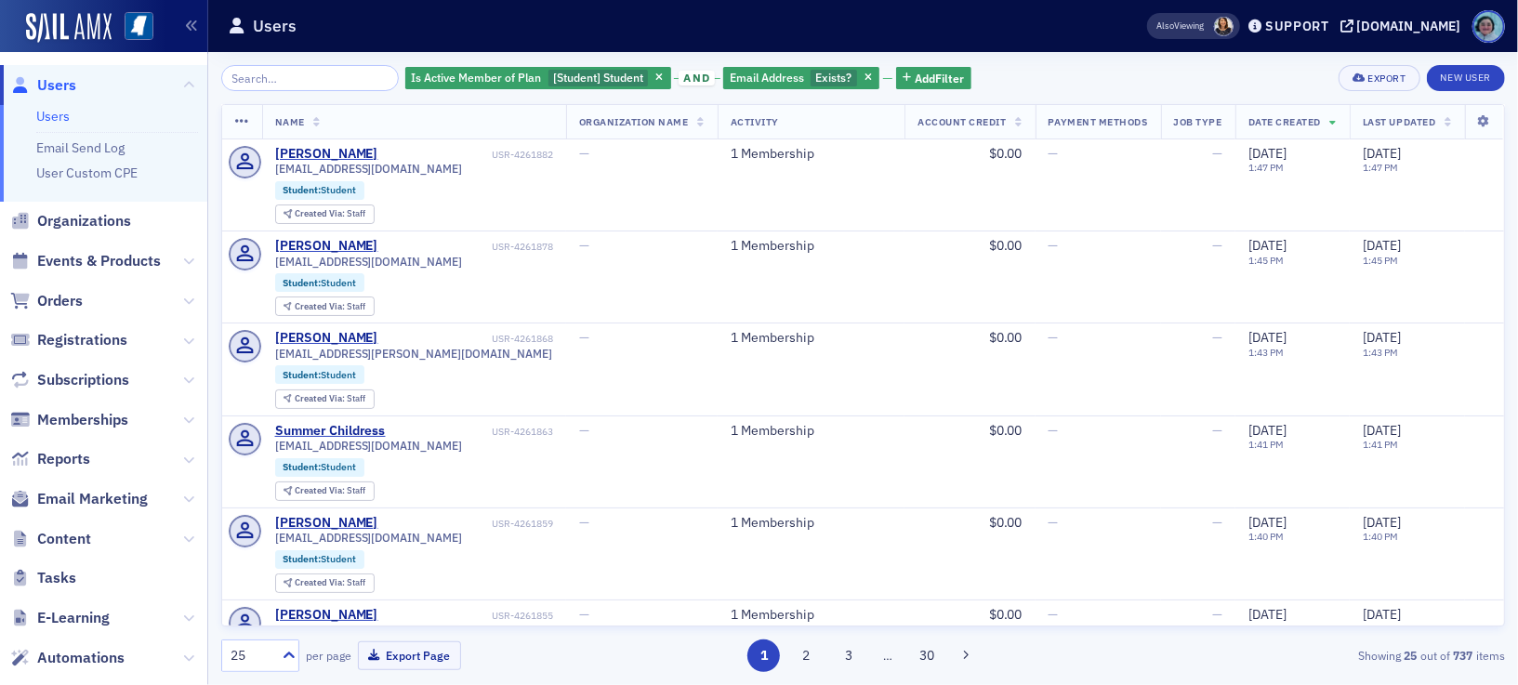
scroll to position [1500, 0]
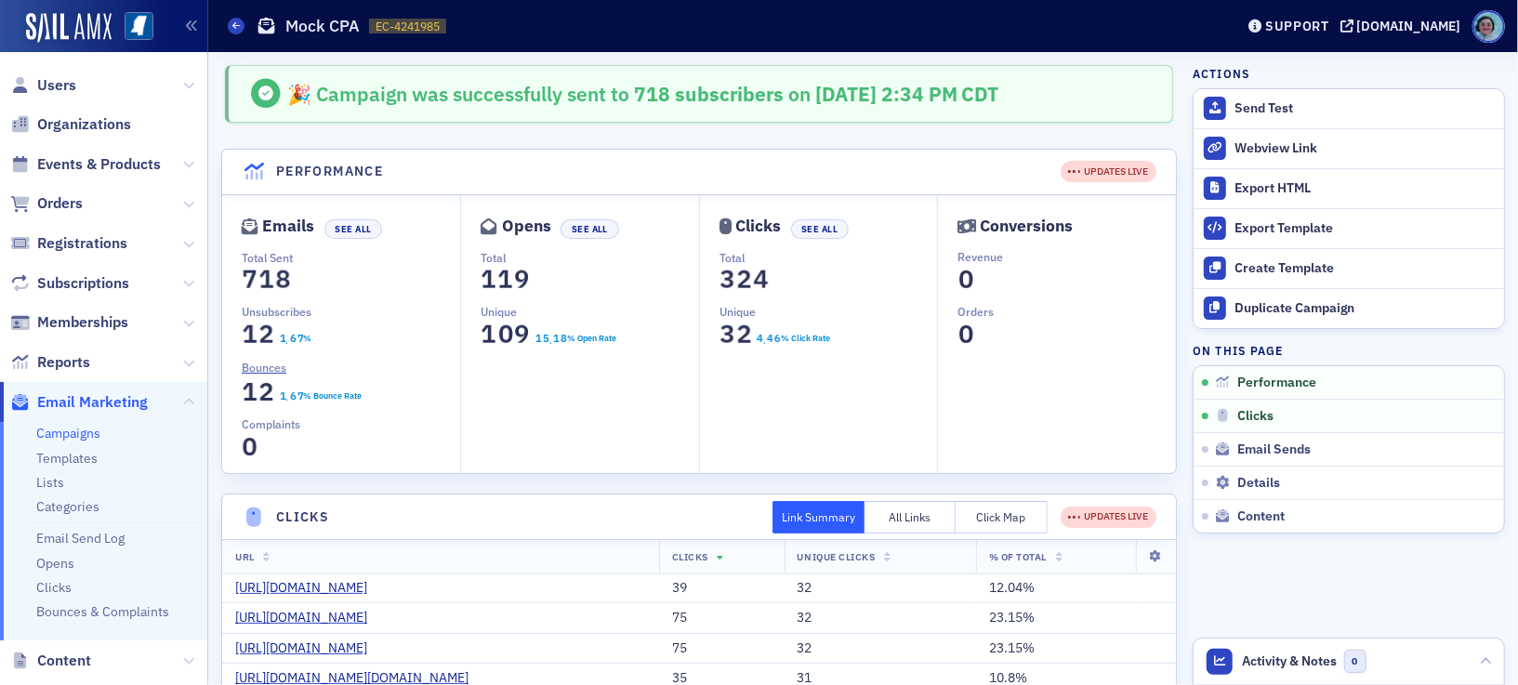
click at [974, 512] on button "Click Map" at bounding box center [1002, 517] width 92 height 33
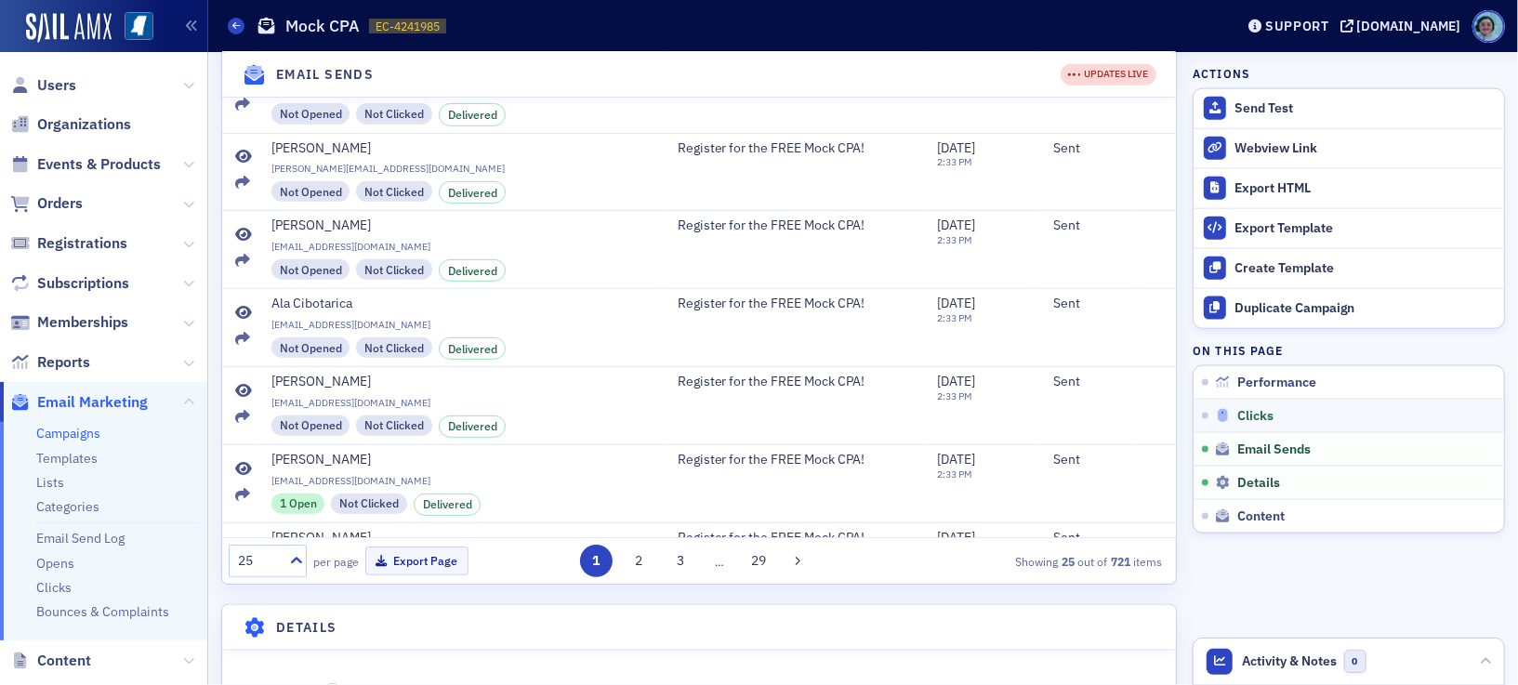
scroll to position [1488, 0]
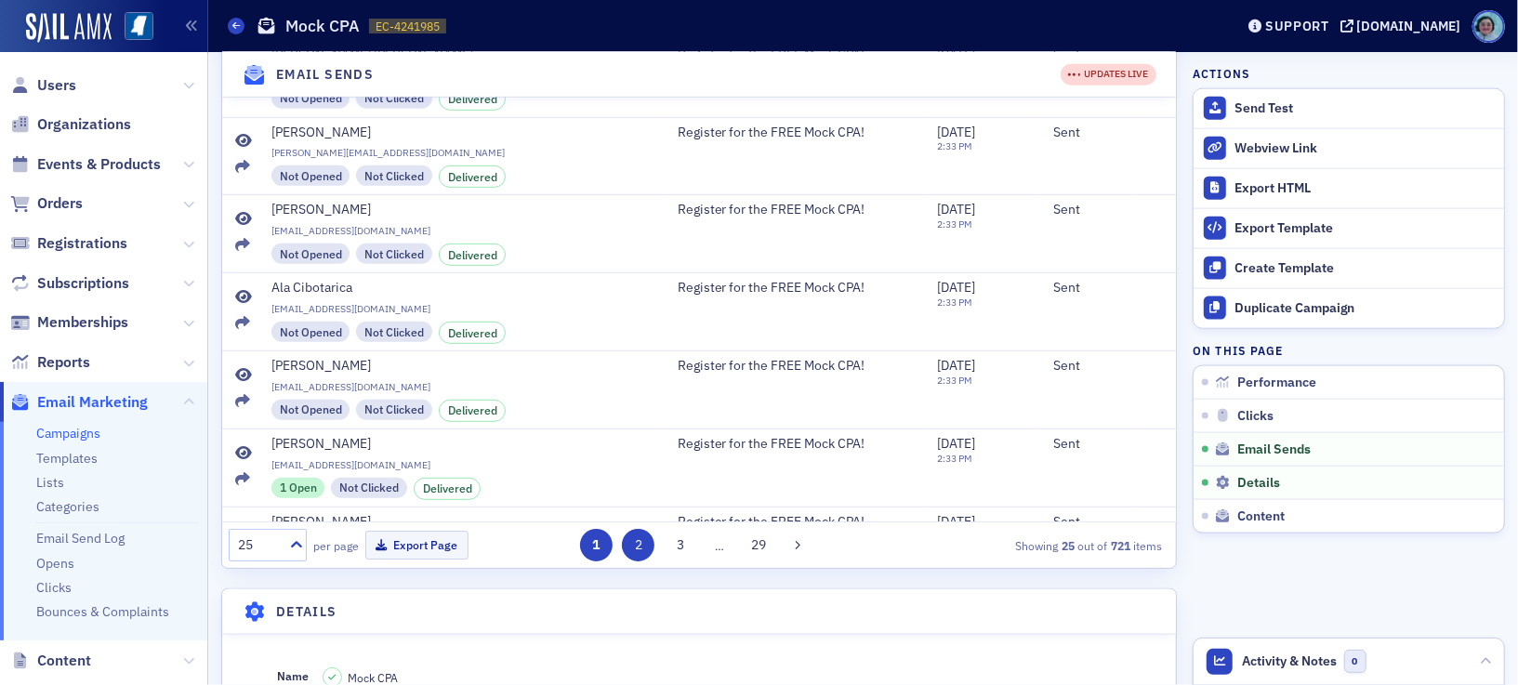
click at [622, 557] on button "2" at bounding box center [638, 545] width 33 height 33
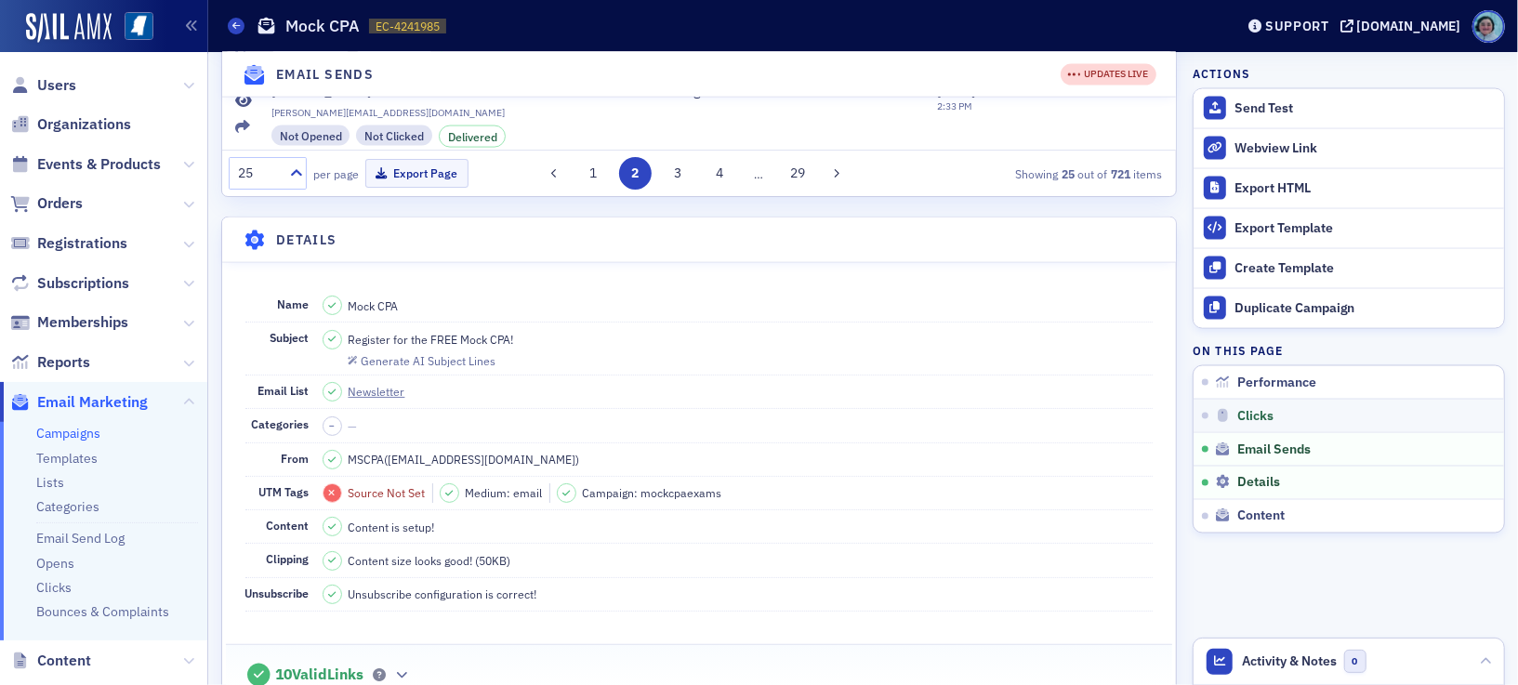
scroll to position [1953, 0]
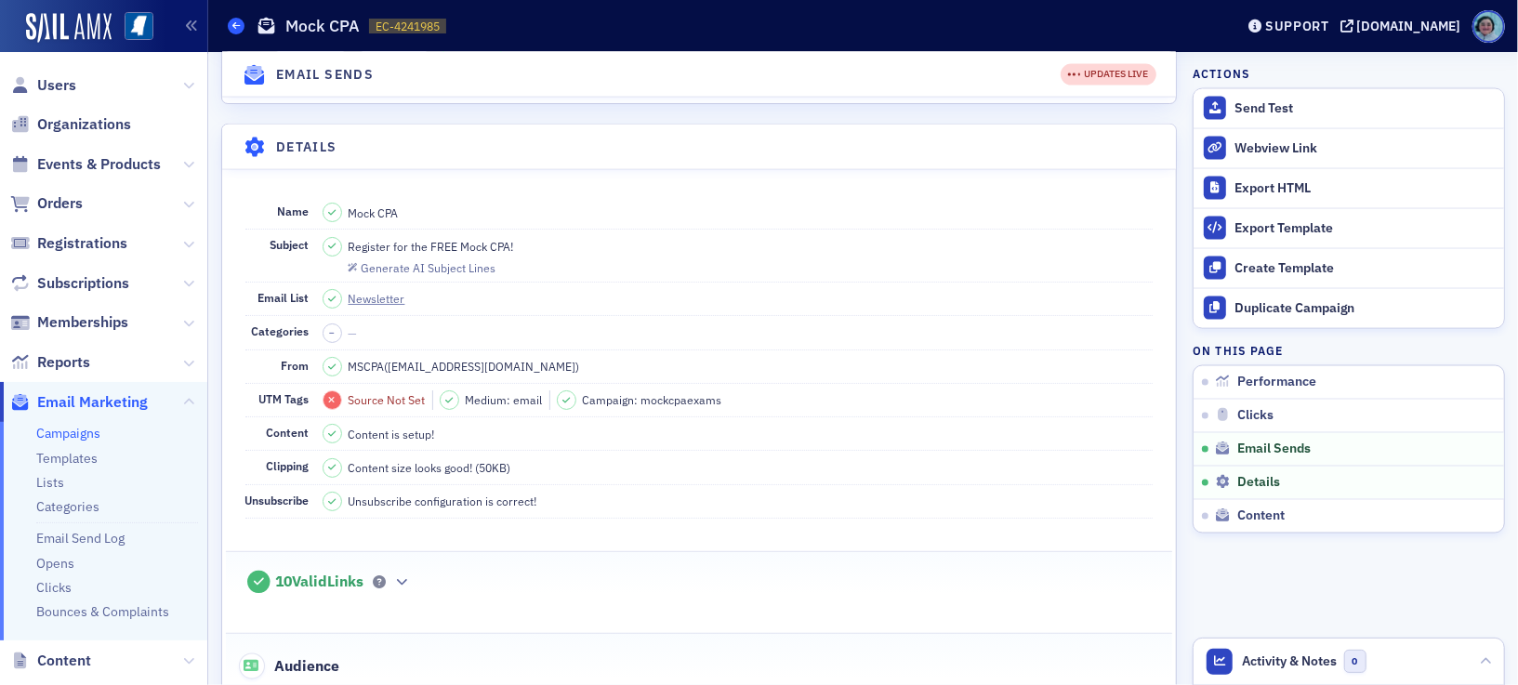
click at [232, 32] on span at bounding box center [236, 26] width 17 height 17
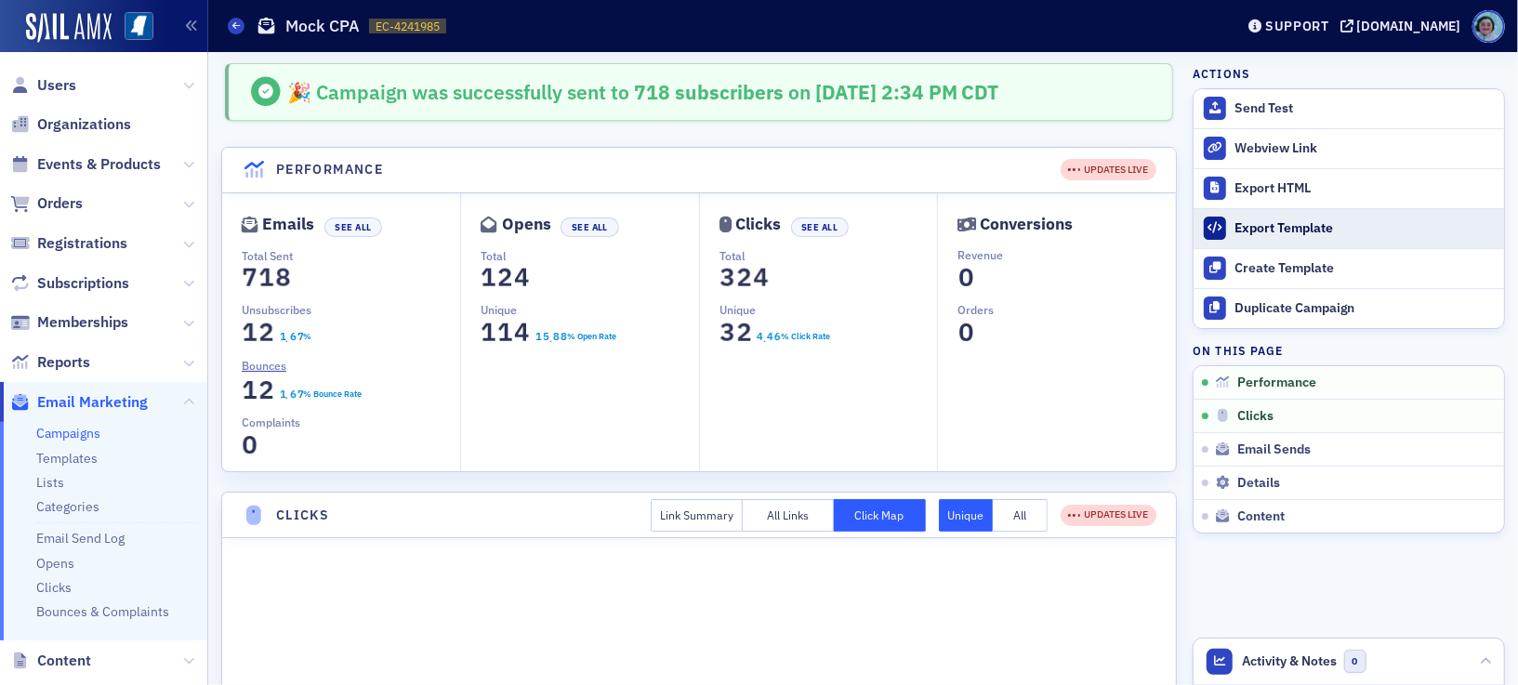
scroll to position [0, 0]
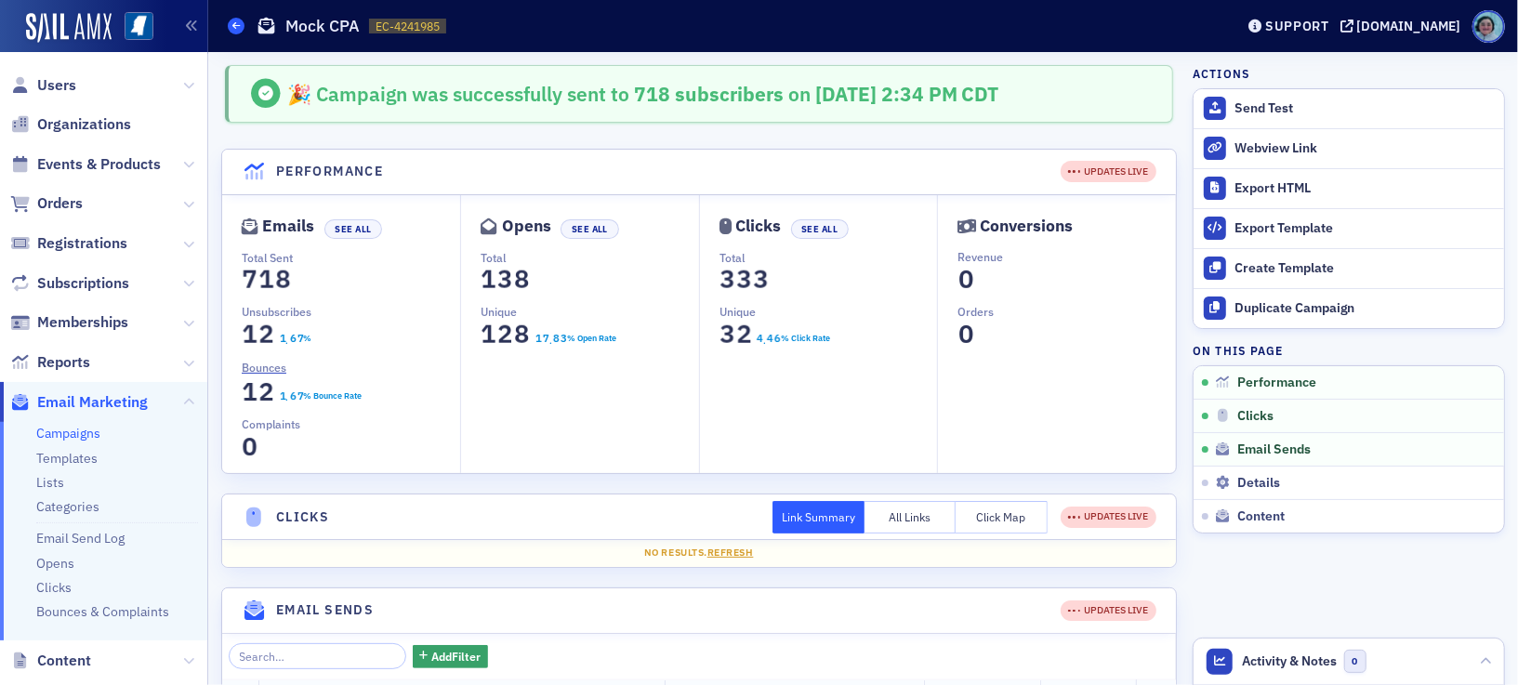
click at [236, 24] on icon at bounding box center [235, 25] width 7 height 8
